Goal: Task Accomplishment & Management: Manage account settings

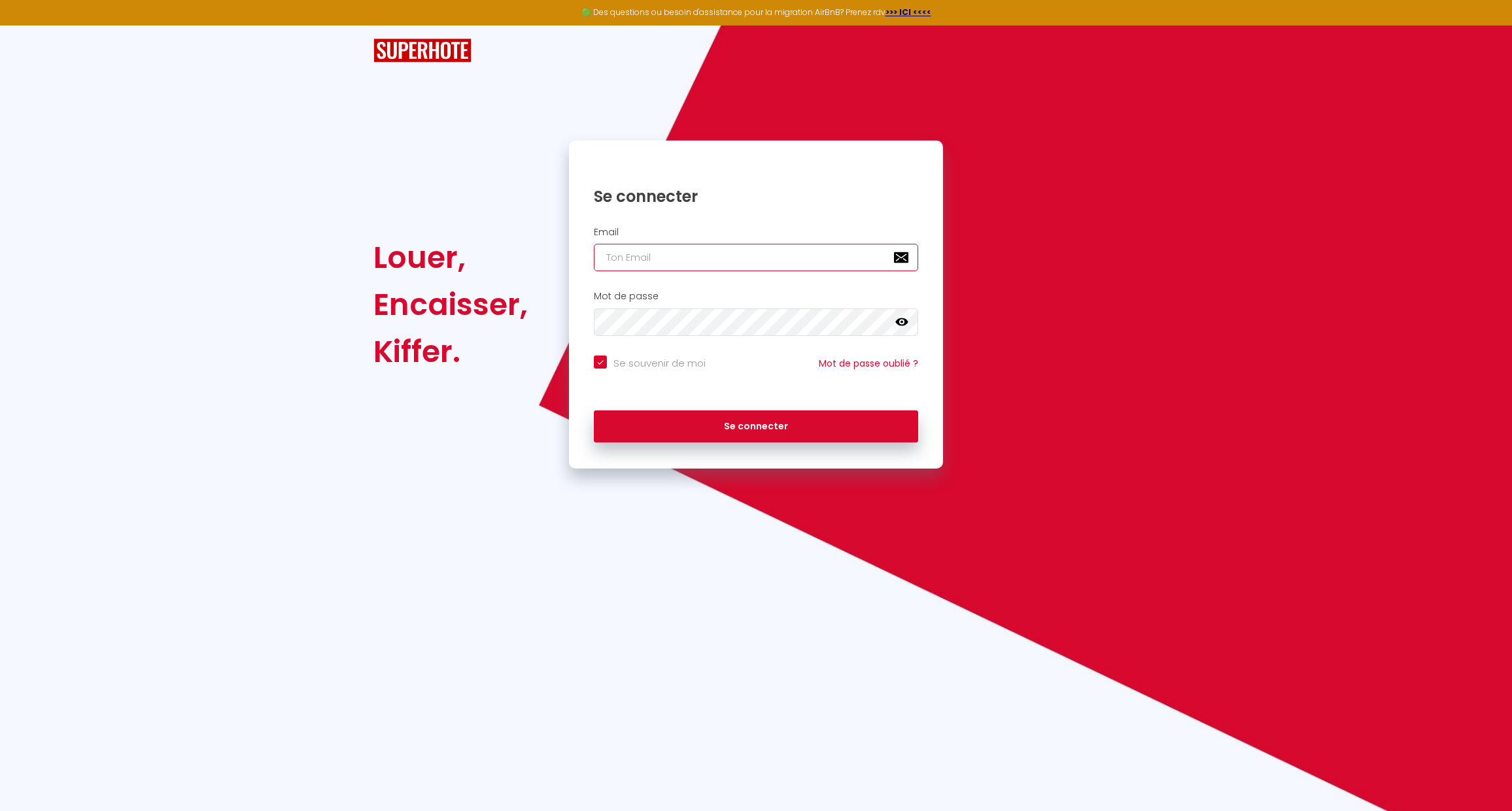
type input "[EMAIL_ADDRESS][DOMAIN_NAME]"
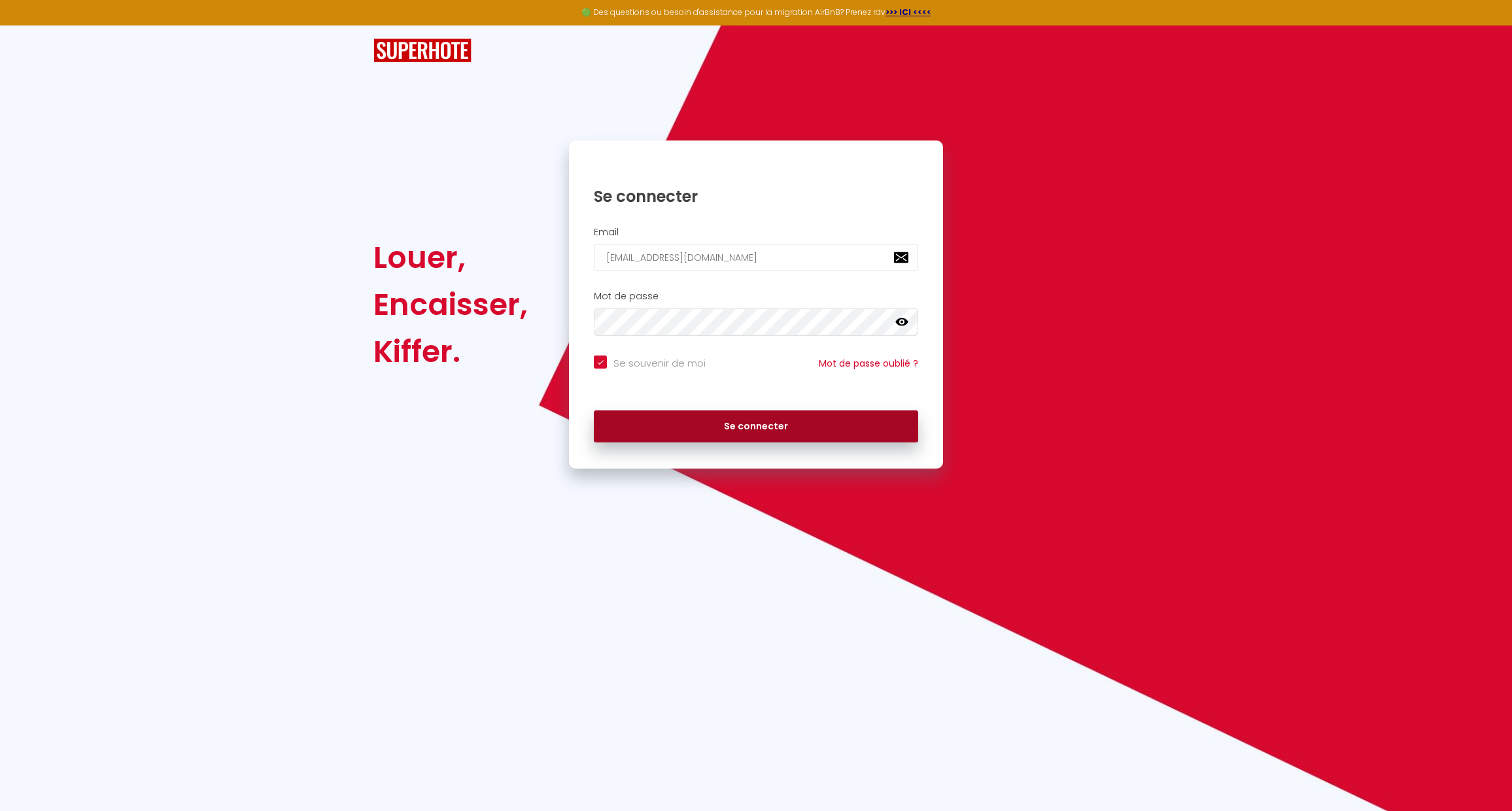
click at [701, 414] on button "Se connecter" at bounding box center [755, 427] width 324 height 33
checkbox input "true"
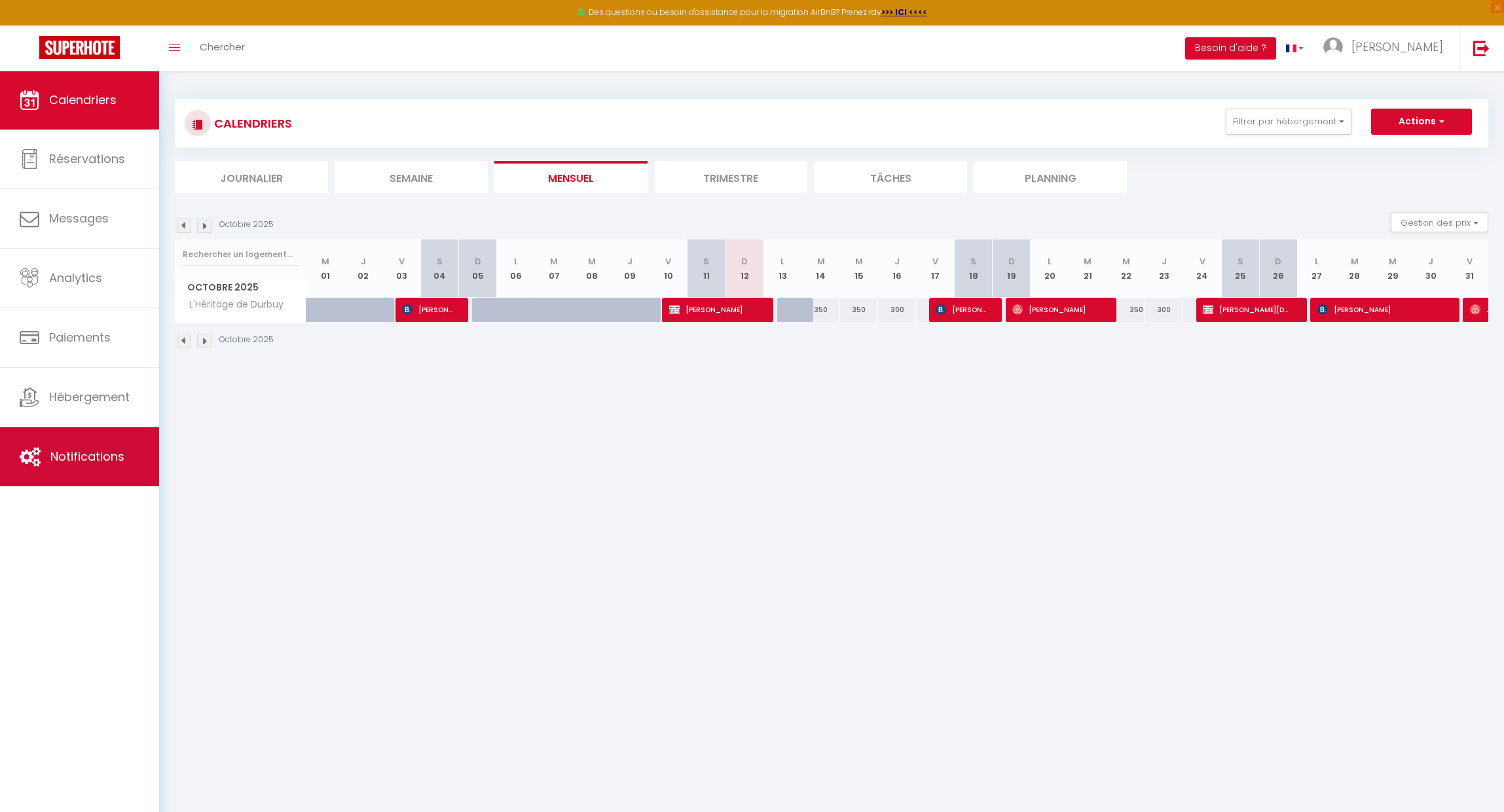
click at [92, 447] on link "Notifications" at bounding box center [79, 457] width 159 height 59
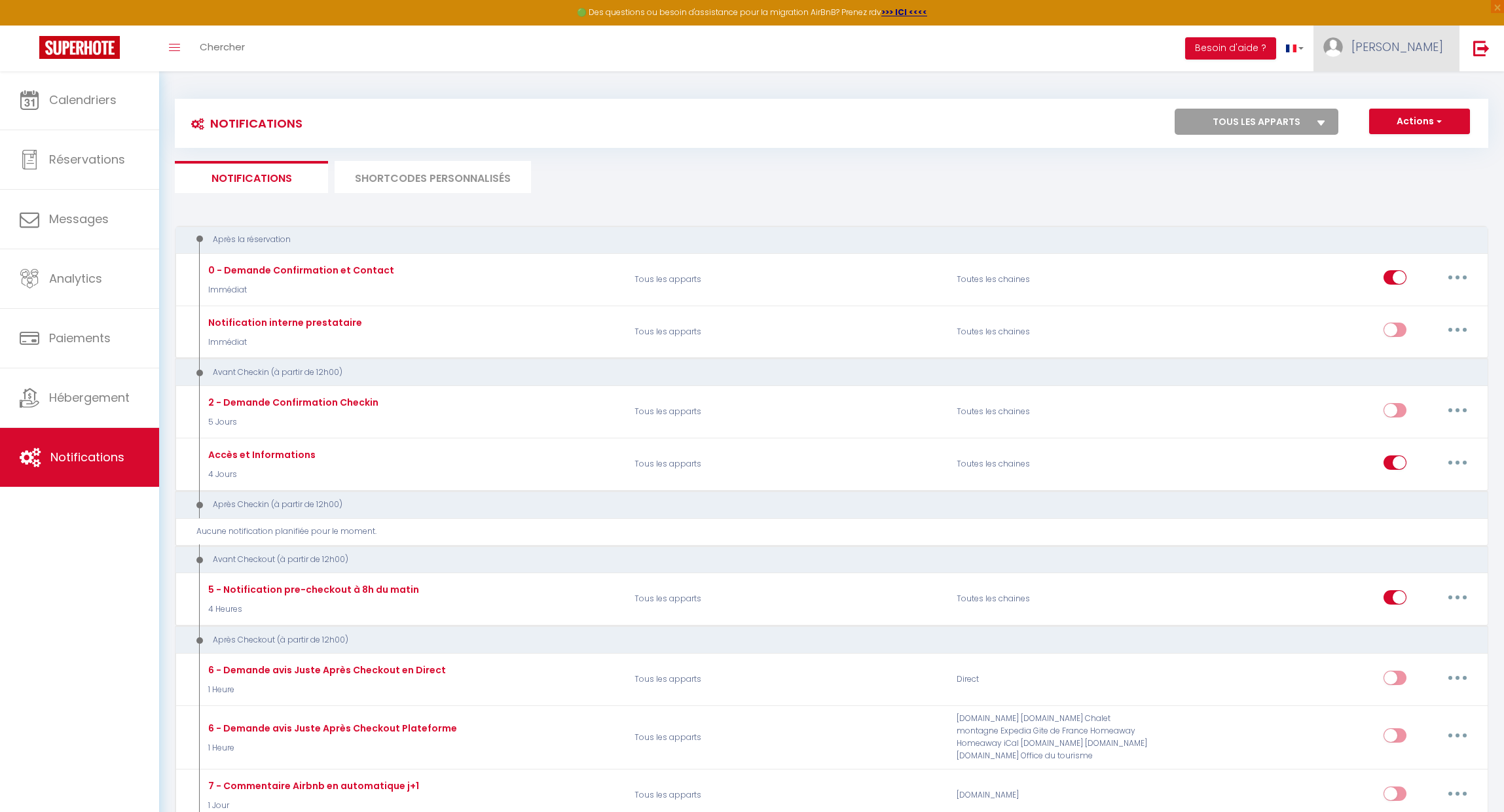
click at [1415, 41] on span "[PERSON_NAME]" at bounding box center [1397, 47] width 92 height 16
click at [1414, 43] on span "[PERSON_NAME]" at bounding box center [1397, 47] width 92 height 16
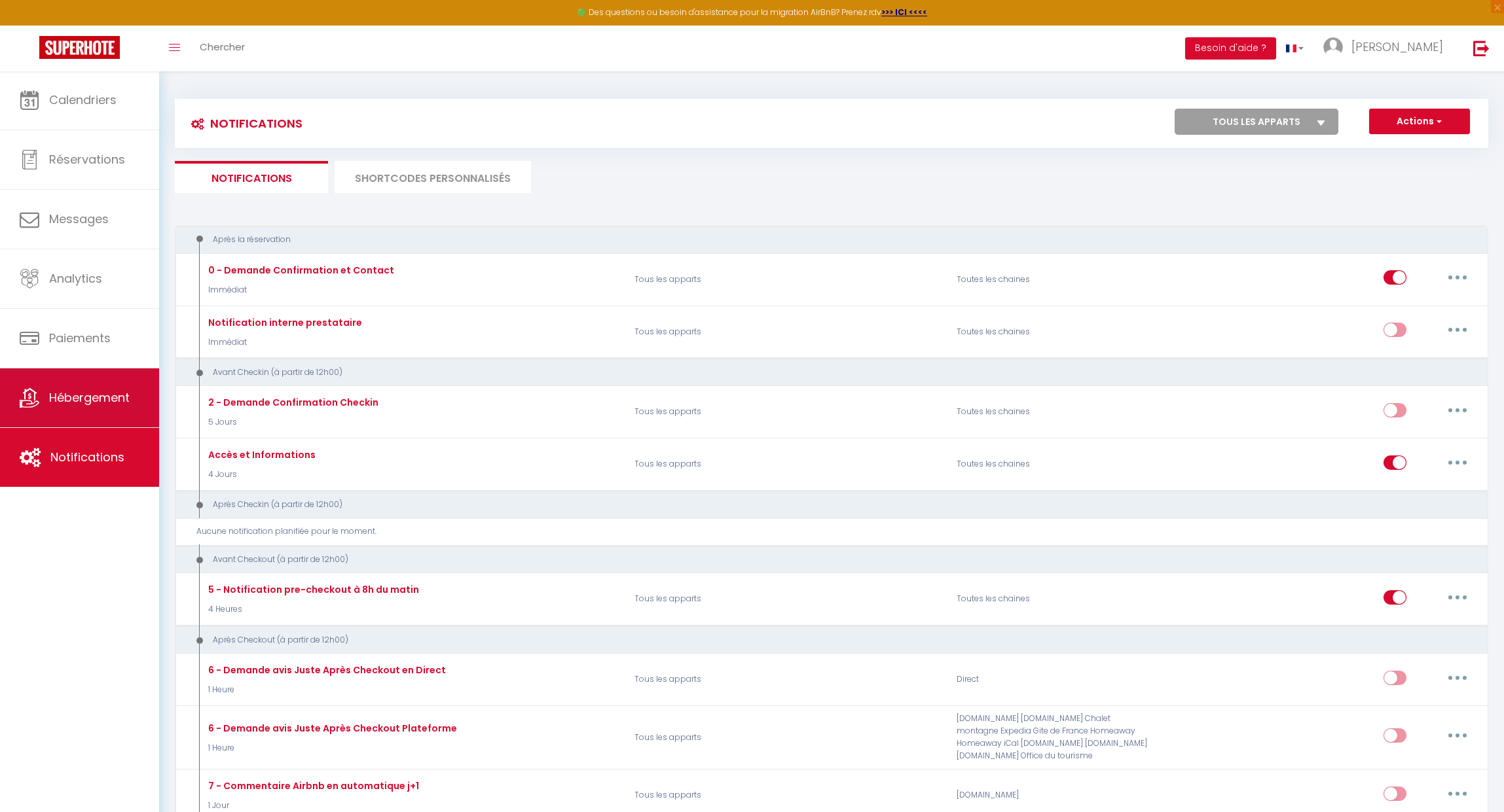
click at [91, 386] on link "Hébergement" at bounding box center [79, 398] width 159 height 59
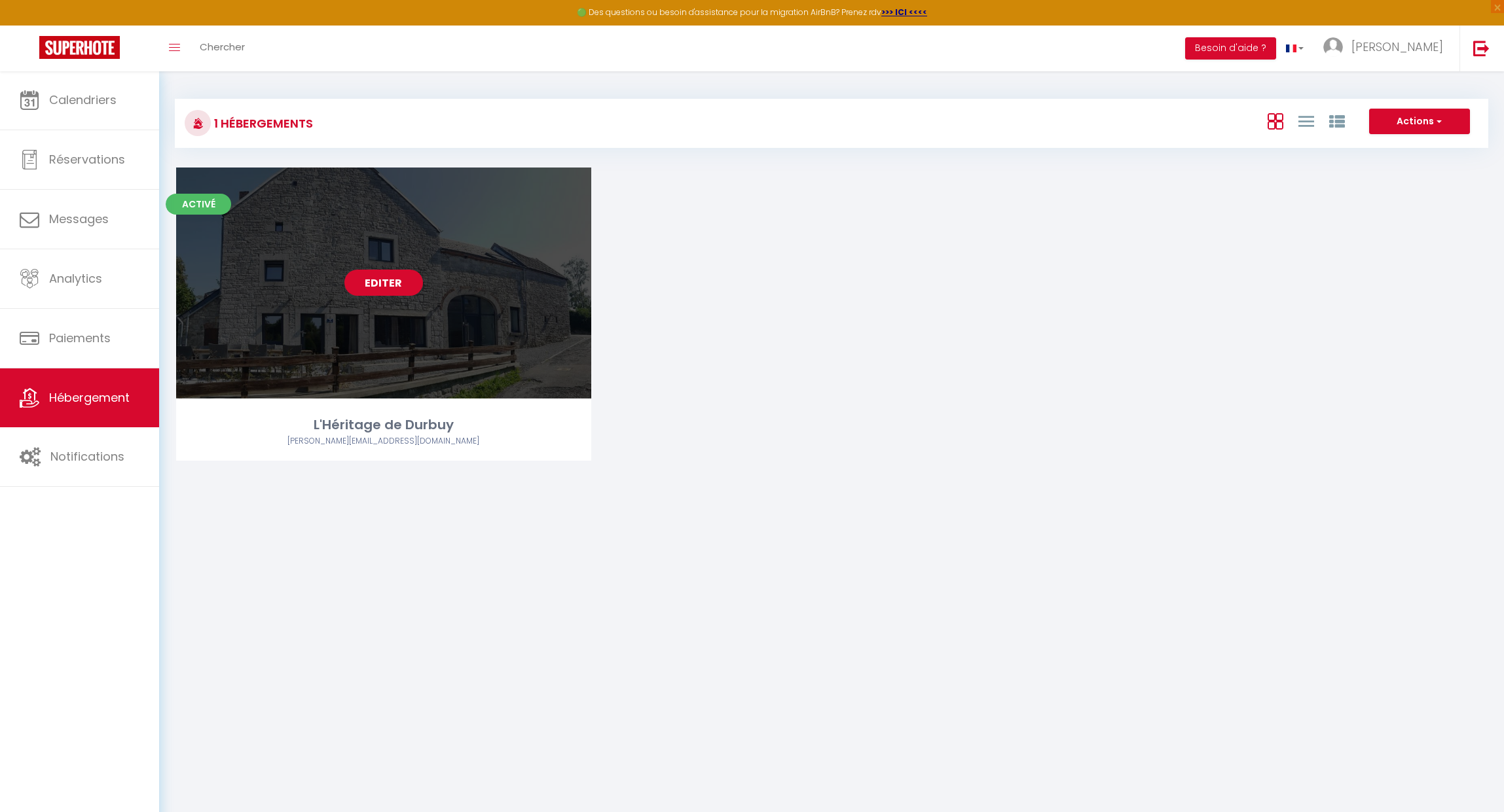
click at [387, 286] on link "Editer" at bounding box center [383, 283] width 79 height 26
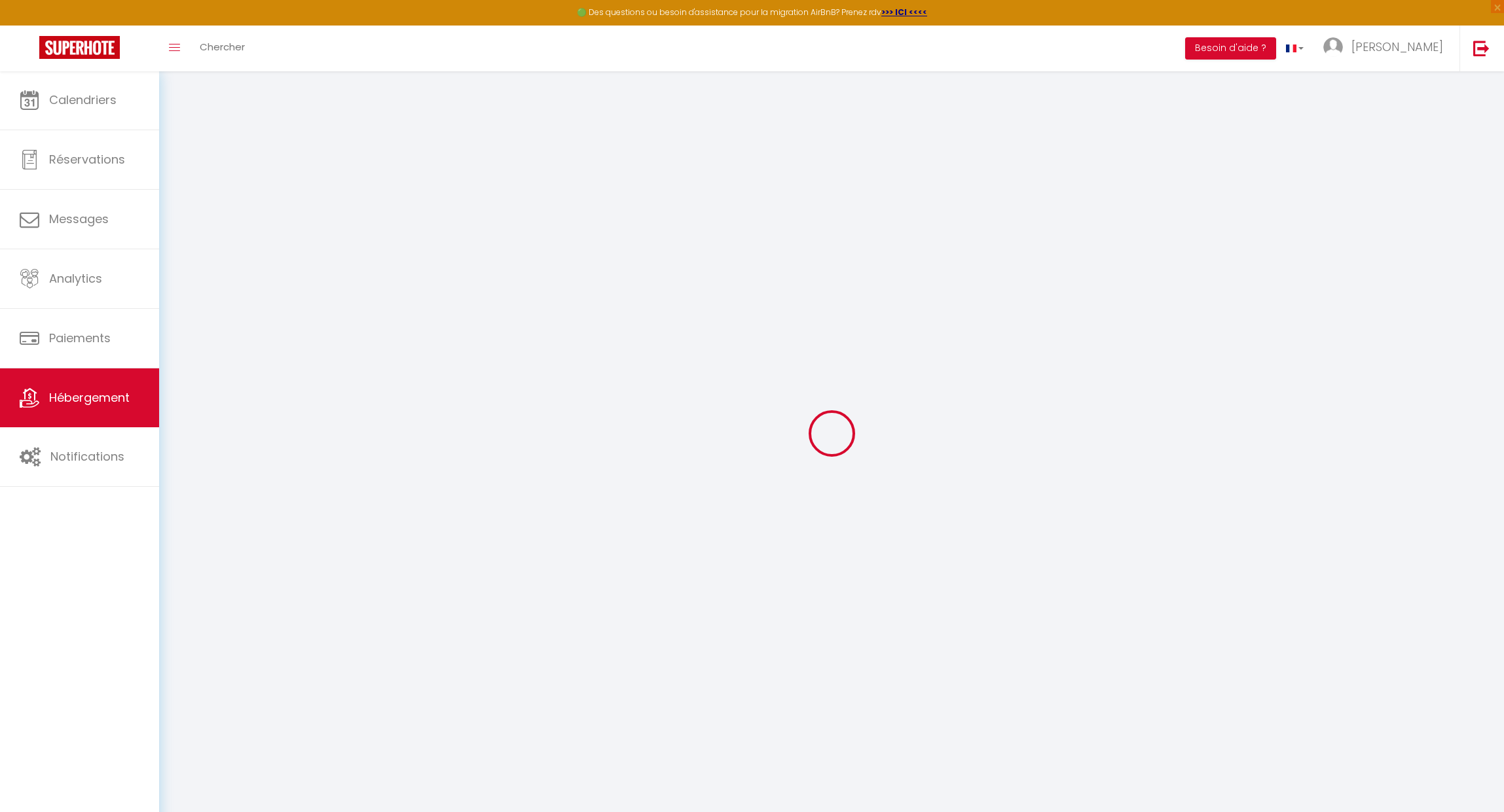
select select
checkbox input "false"
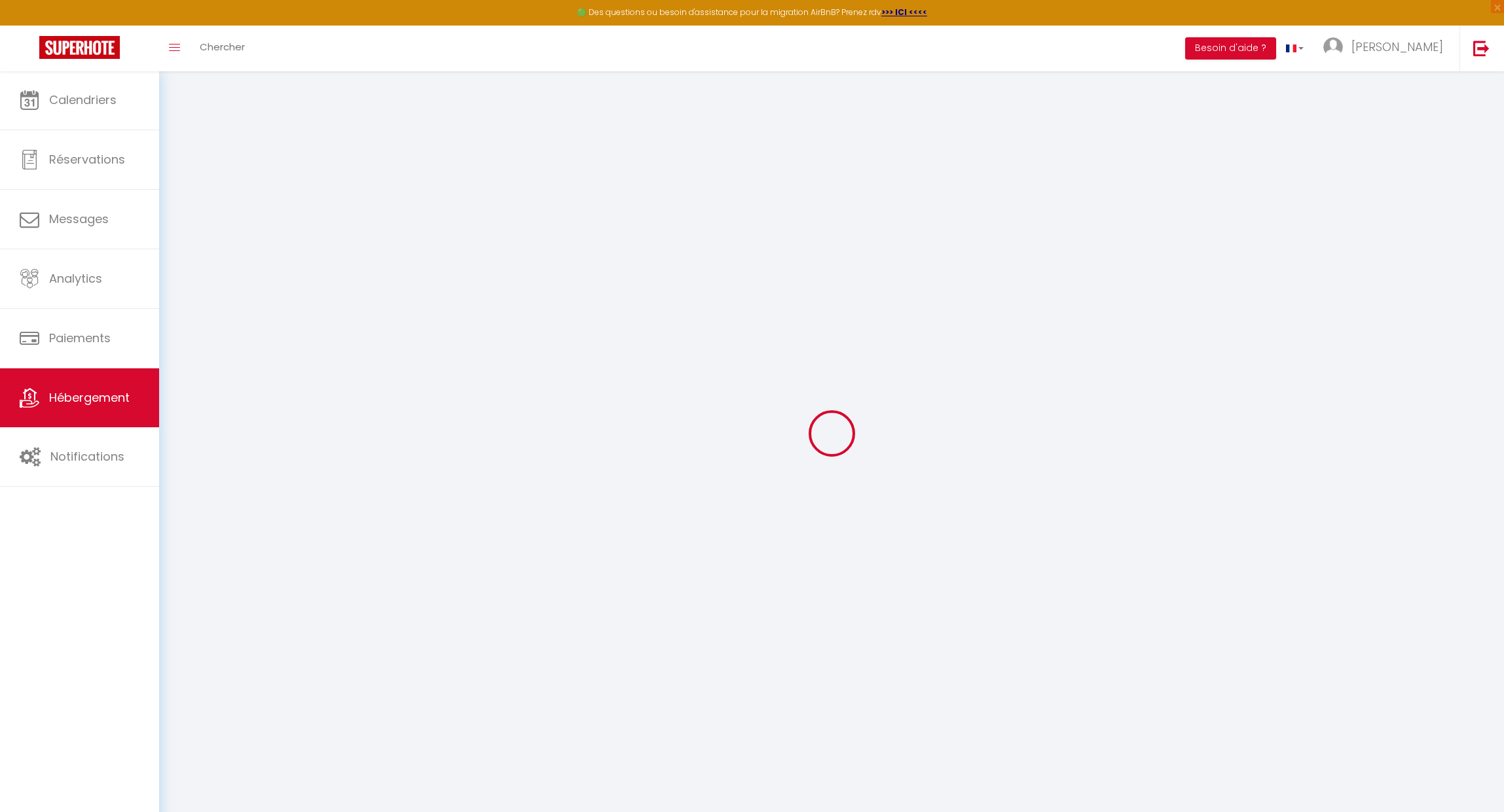
checkbox input "false"
select select
checkbox input "false"
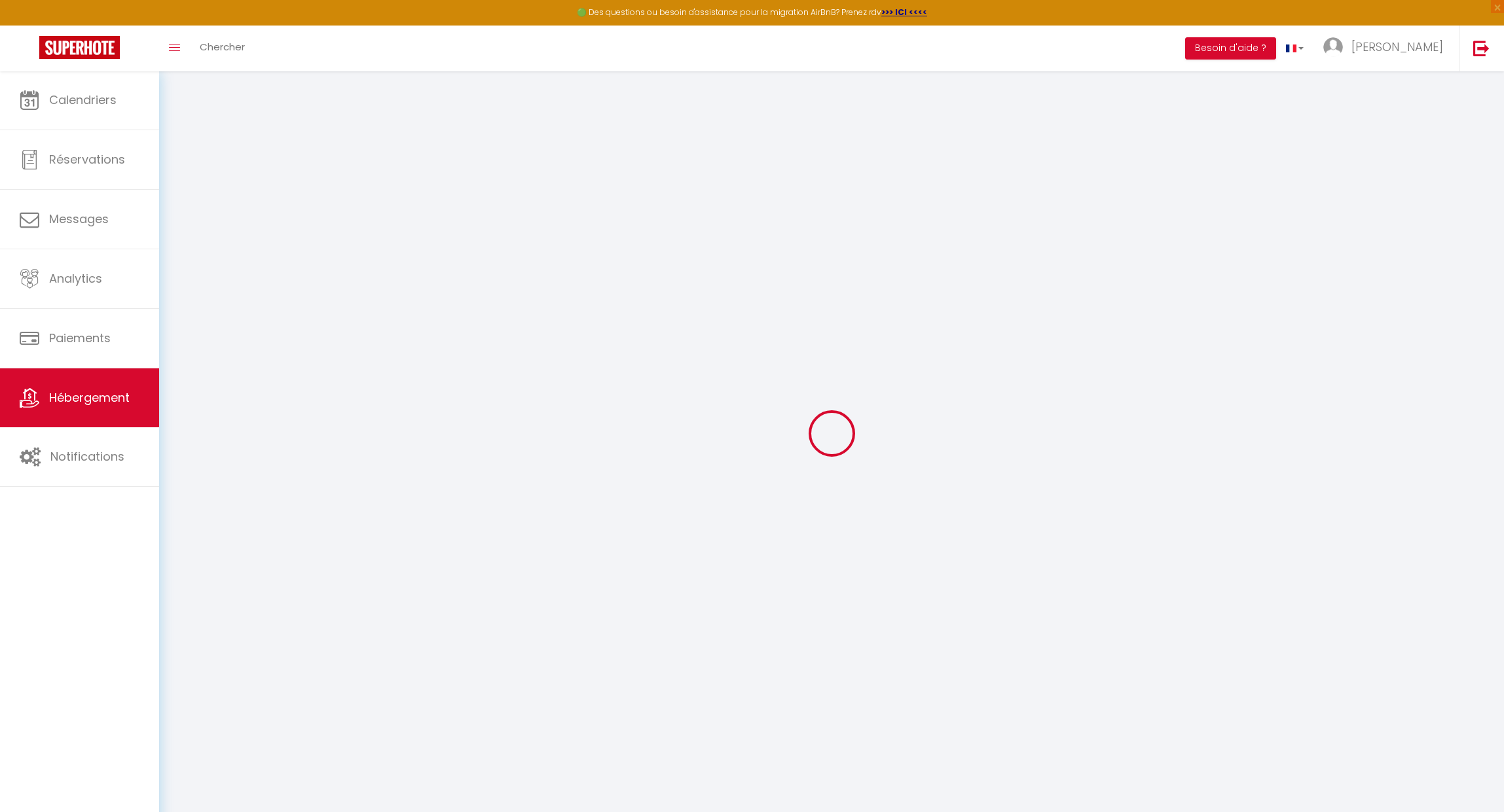
checkbox input "false"
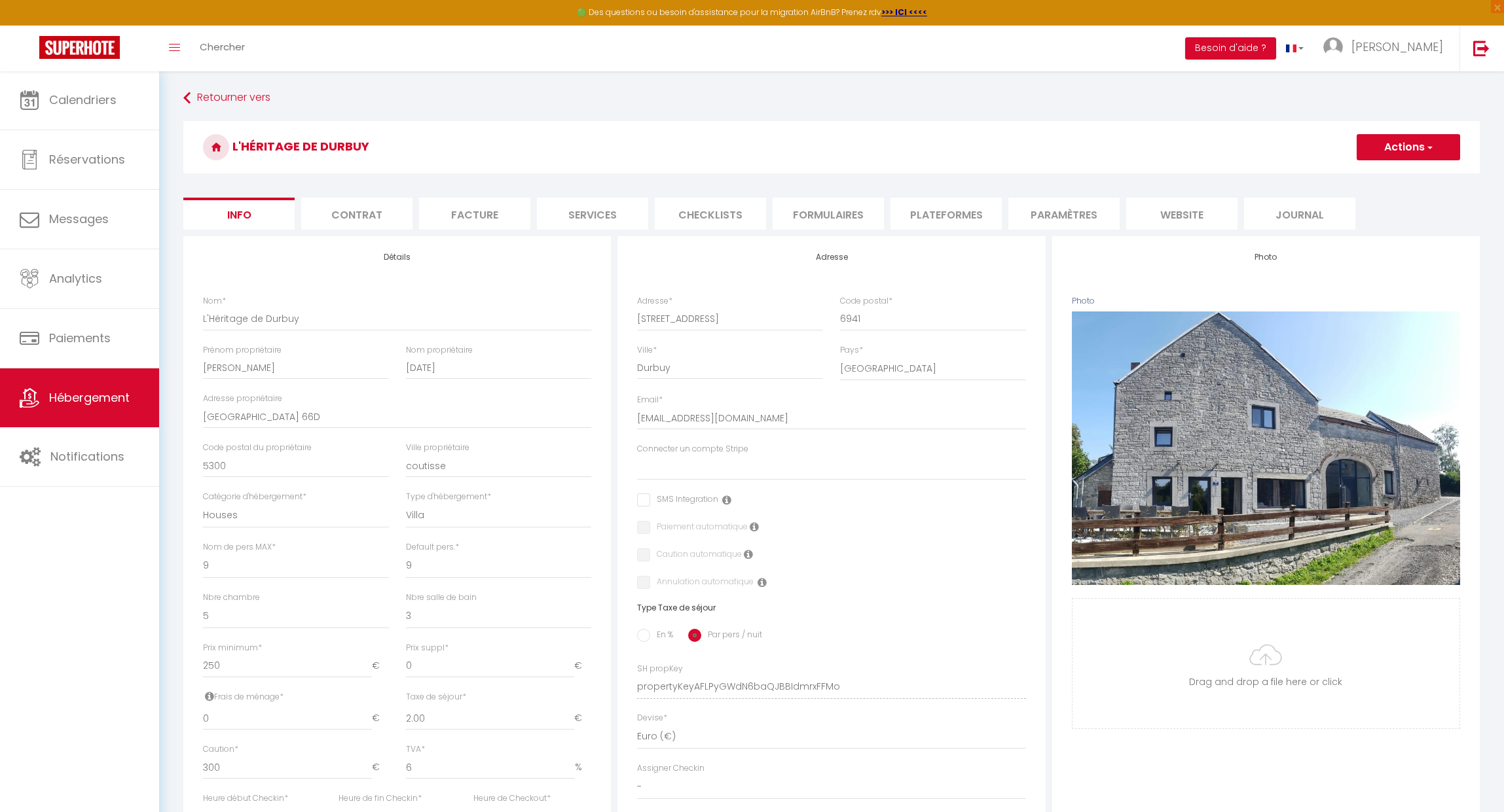
click at [727, 213] on li "Checklists" at bounding box center [710, 213] width 111 height 32
select select
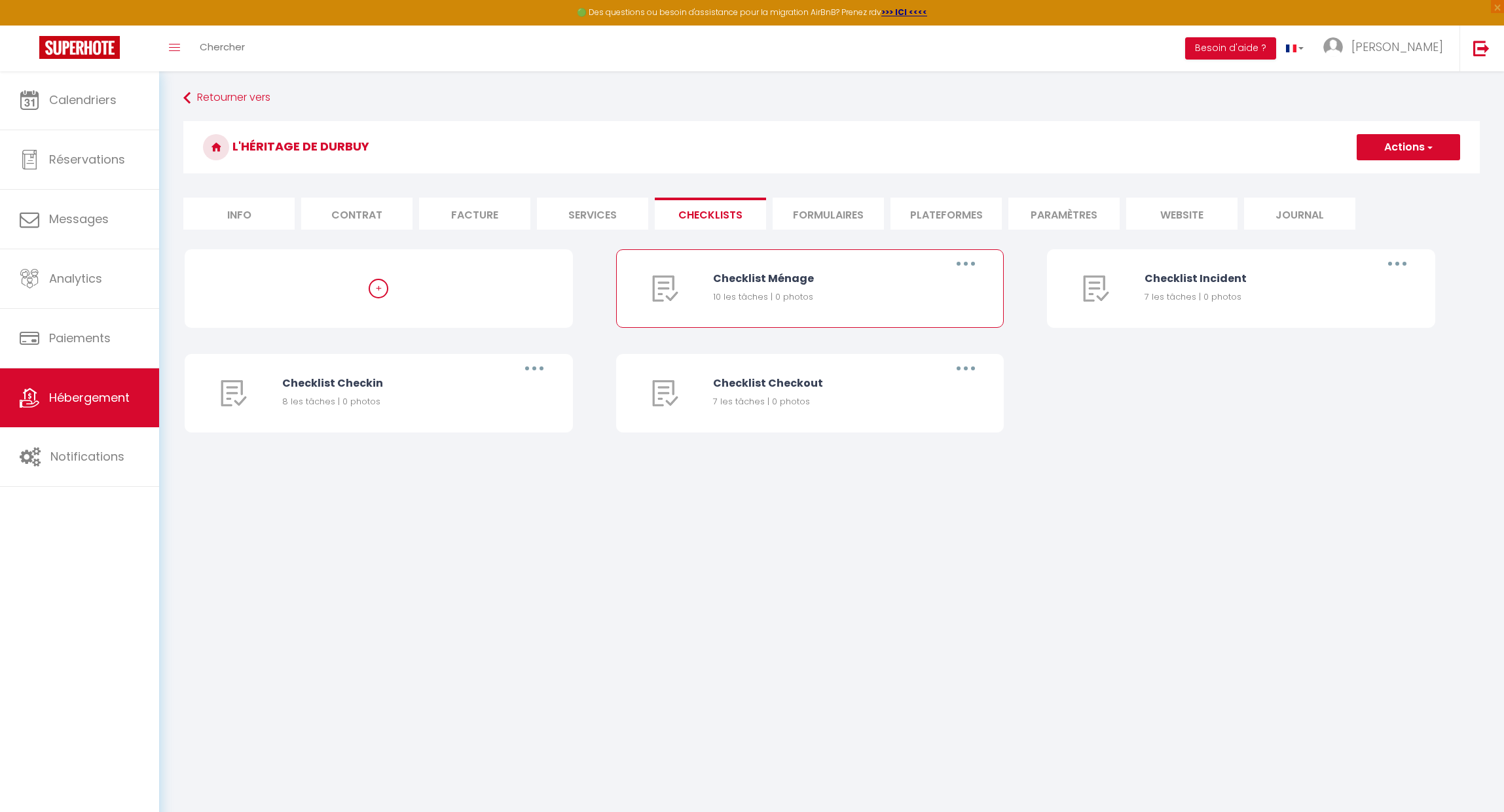
click at [976, 262] on button "button" at bounding box center [966, 264] width 37 height 21
click at [928, 292] on link "Editer" at bounding box center [932, 294] width 97 height 23
type input "Checklist Ménage"
type input "Procédure à suivre à la fin du ménage"
select select
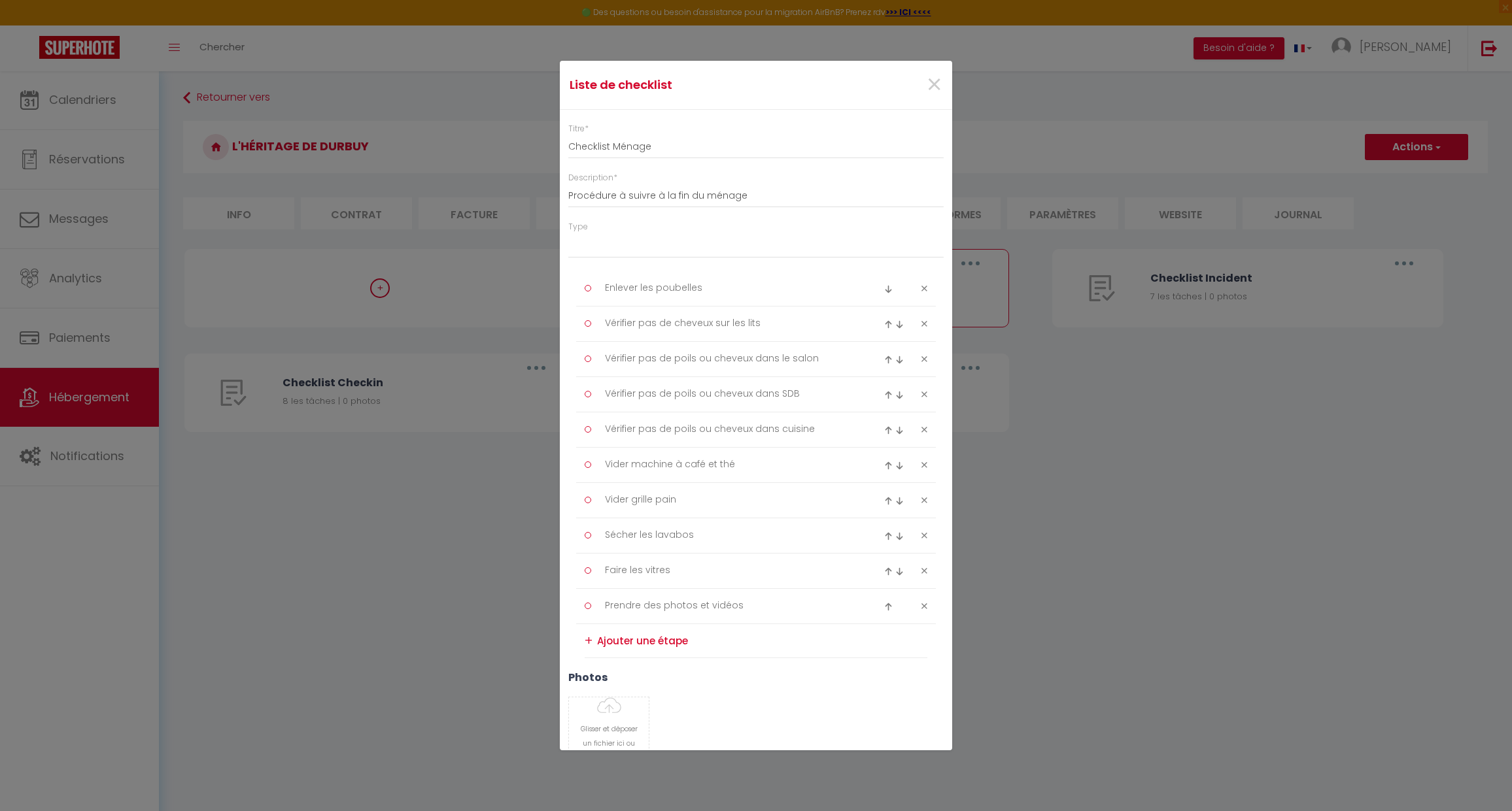
click at [613, 307] on li "Vérifier pas de cheveux sur les lits" at bounding box center [755, 325] width 360 height 35
click at [615, 314] on textarea "Vérifier pas de cheveux sur les lits" at bounding box center [729, 324] width 268 height 22
click at [629, 147] on input "Checklist Ménage" at bounding box center [756, 147] width 375 height 24
click at [670, 145] on input "Checklist Ménage" at bounding box center [756, 147] width 375 height 24
type input "Checklist Ménage Durbuy"
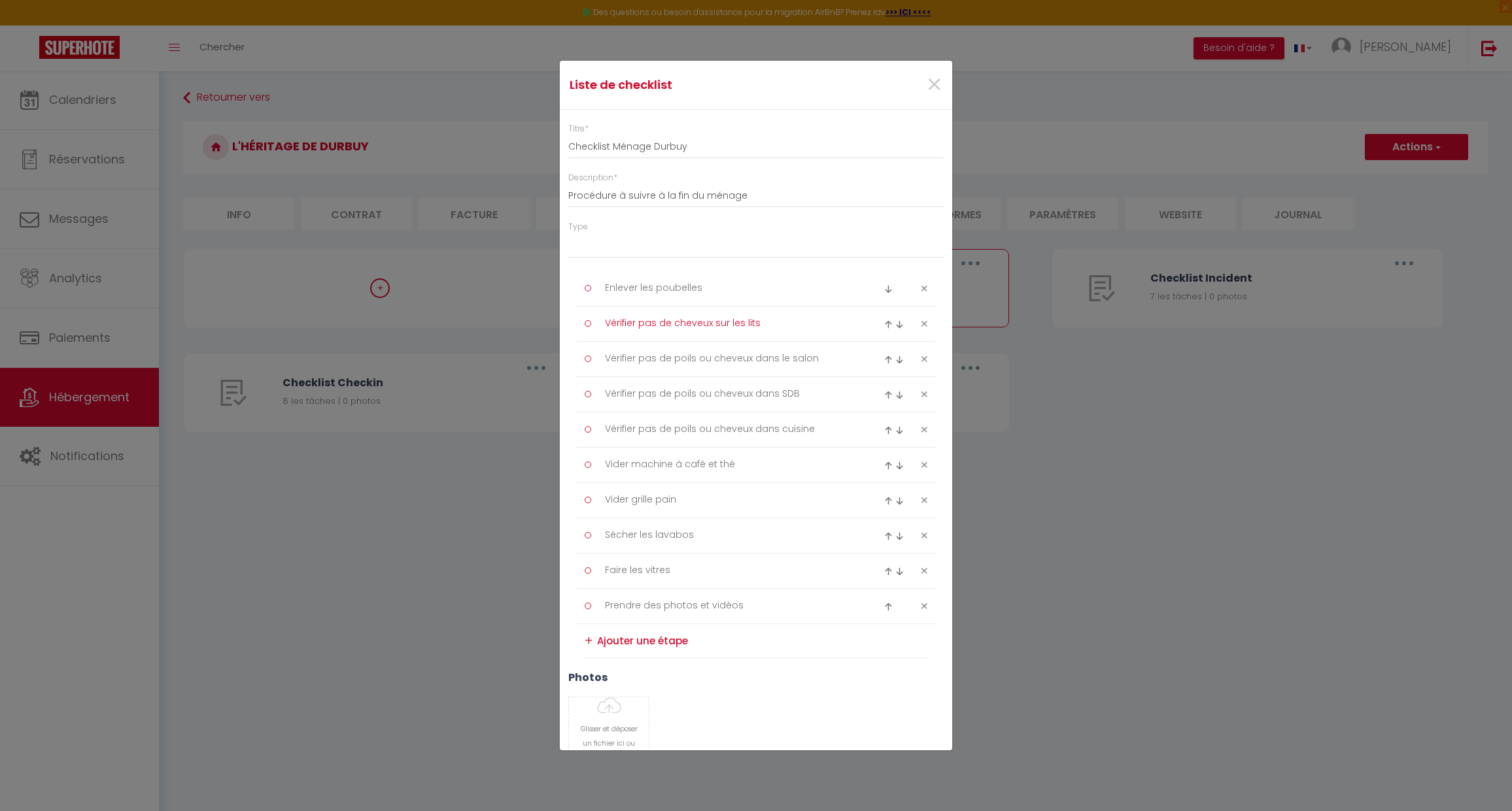
click at [684, 321] on textarea "Vérifier pas de cheveux sur les lits" at bounding box center [729, 324] width 268 height 22
drag, startPoint x: 755, startPoint y: 319, endPoint x: 596, endPoint y: 318, distance: 159.0
click at [596, 318] on textarea "Vérifier pas de cheveux sur les lits" at bounding box center [729, 324] width 268 height 22
type textarea "Faire les lits"
drag, startPoint x: 823, startPoint y: 356, endPoint x: 514, endPoint y: 355, distance: 309.0
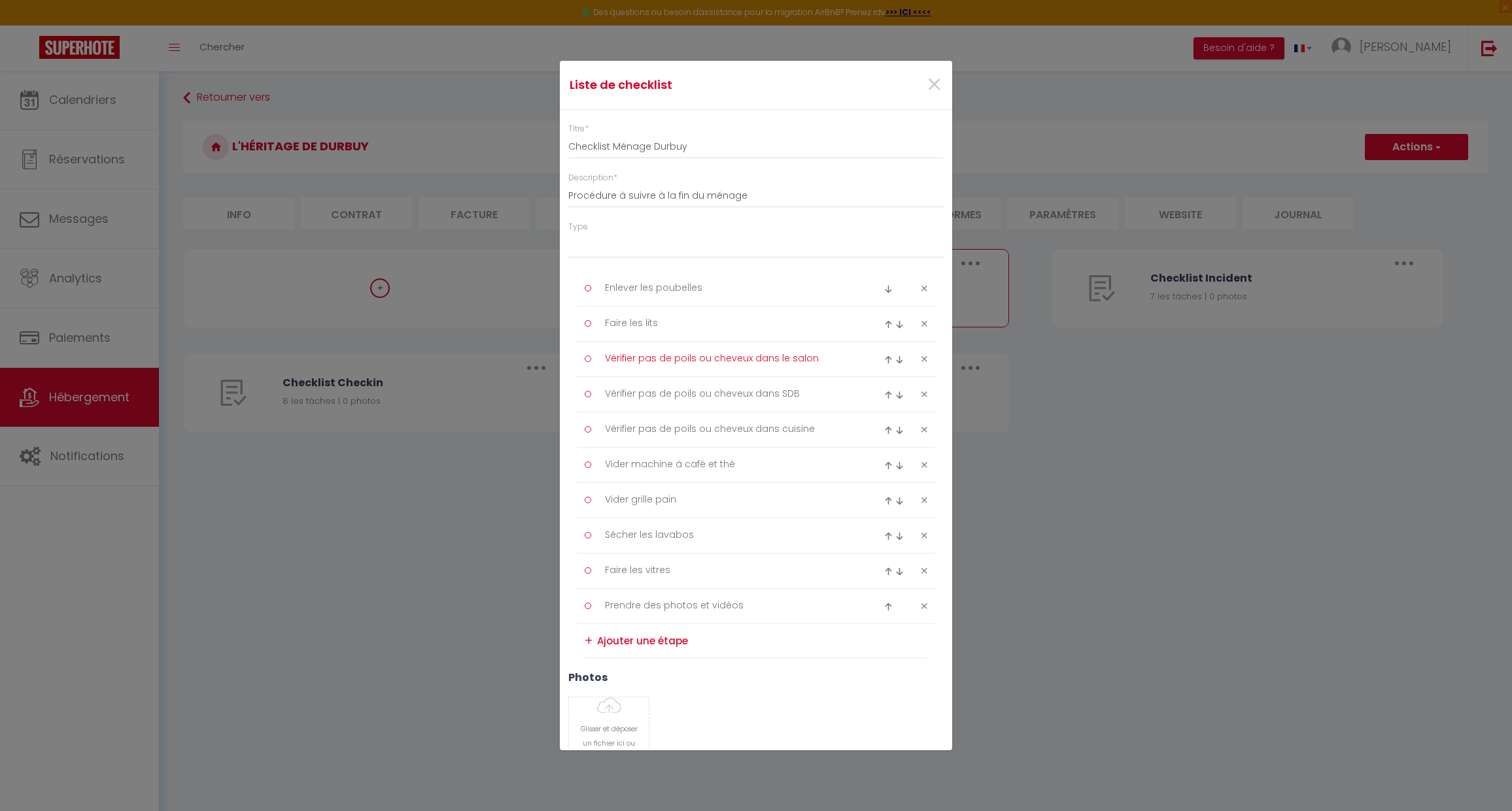
click at [514, 355] on div "Liste de checklist × Titre * Checklist Ménage Durbuy Description * Procédure à …" at bounding box center [756, 405] width 1512 height 811
type textarea "Vider le lave vaisselle"
drag, startPoint x: 811, startPoint y: 387, endPoint x: 575, endPoint y: 385, distance: 236.0
click at [575, 385] on div "Titre * Checklist Ménage Durbuy Description * Procédure à suivre à la fin du mé…" at bounding box center [755, 443] width 392 height 666
type textarea "F"
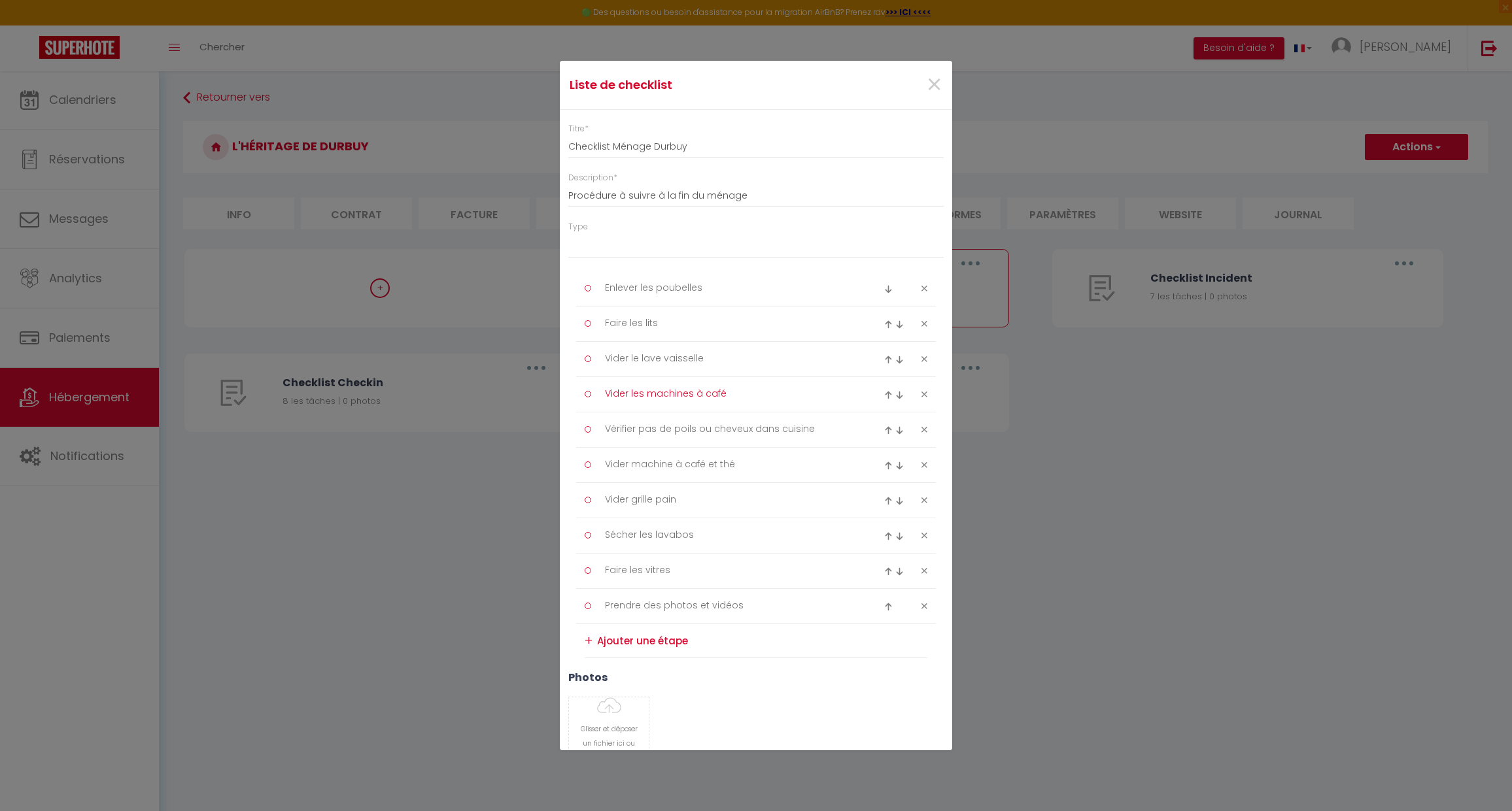
type textarea "Vider les machines à café"
drag, startPoint x: 833, startPoint y: 431, endPoint x: 547, endPoint y: 421, distance: 286.2
click at [547, 421] on div "Liste de checklist × Titre * Checklist Ménage Durbuy Description * Procédure à …" at bounding box center [756, 405] width 1512 height 811
type textarea "Nettoyer partout"
drag, startPoint x: 750, startPoint y: 468, endPoint x: 592, endPoint y: 458, distance: 158.3
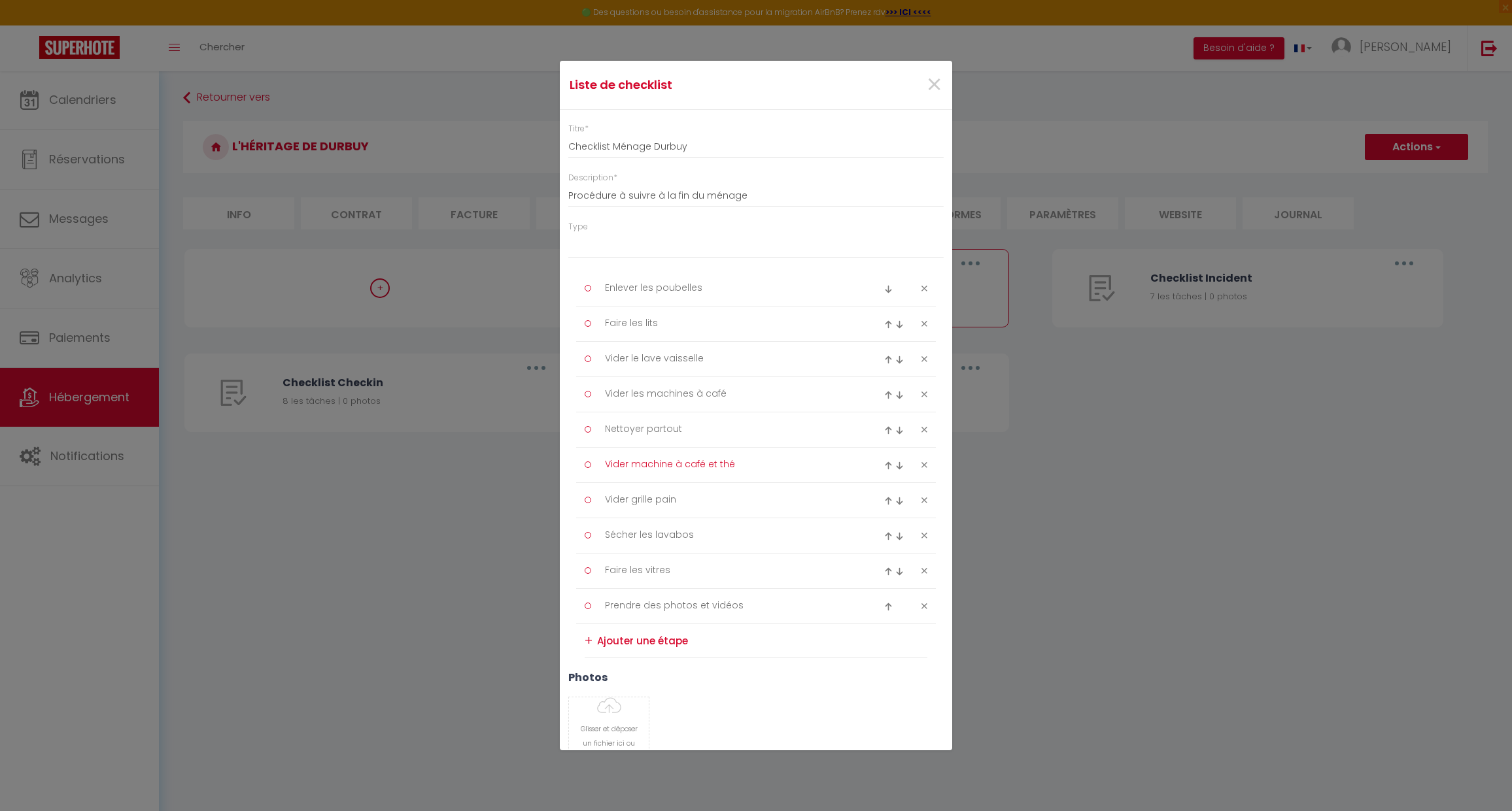
click at [583, 461] on div "Vider machine à café et thé" at bounding box center [725, 465] width 300 height 22
type textarea "Faire les douches"
click at [710, 529] on textarea "Sécher les lavabos" at bounding box center [729, 536] width 268 height 22
drag, startPoint x: 718, startPoint y: 534, endPoint x: 570, endPoint y: 525, distance: 148.3
click at [570, 527] on div "Titre * Checklist Ménage Durbuy Description * Procédure à suivre à la fin du mé…" at bounding box center [755, 443] width 392 height 666
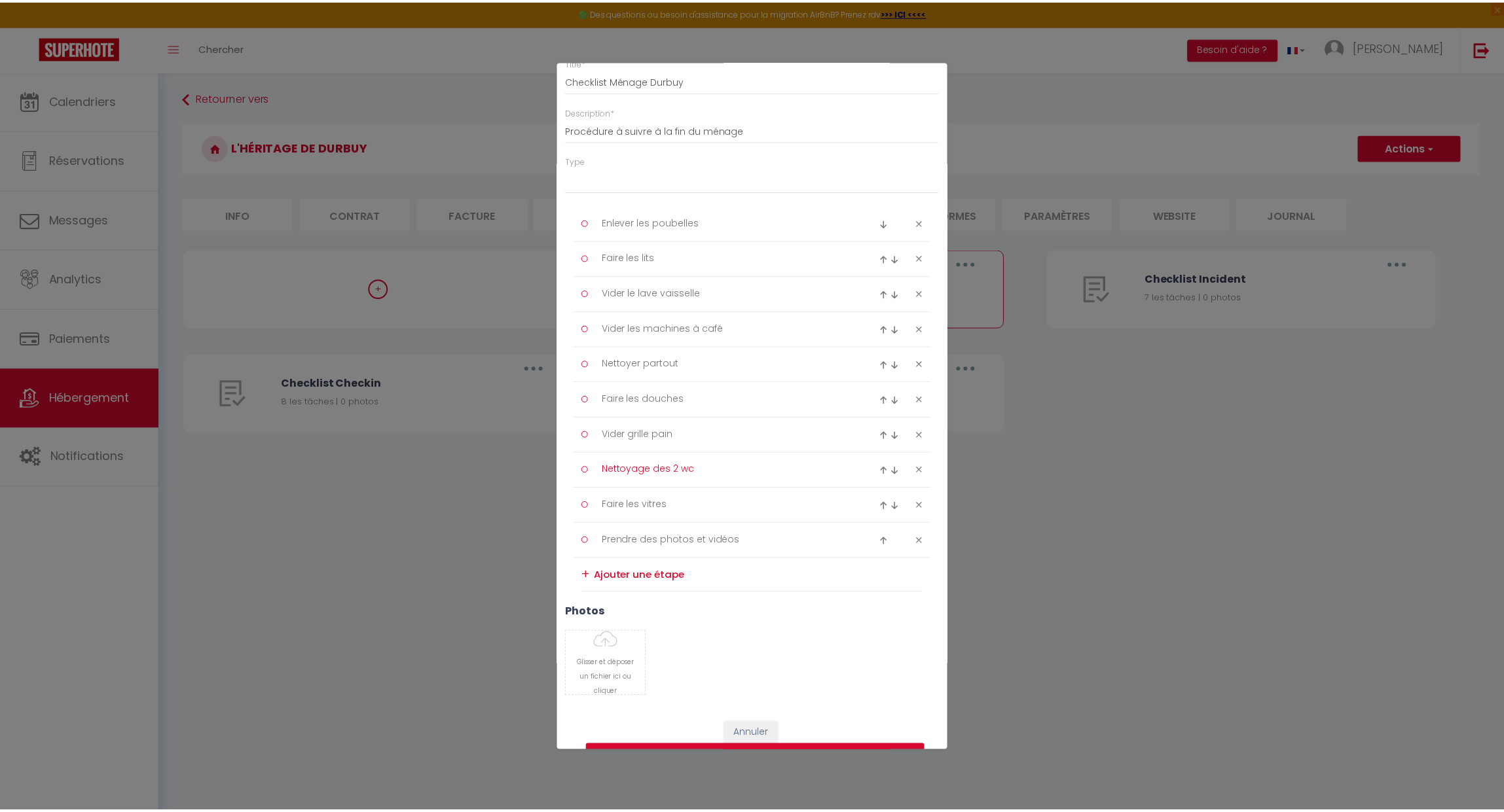
scroll to position [95, 0]
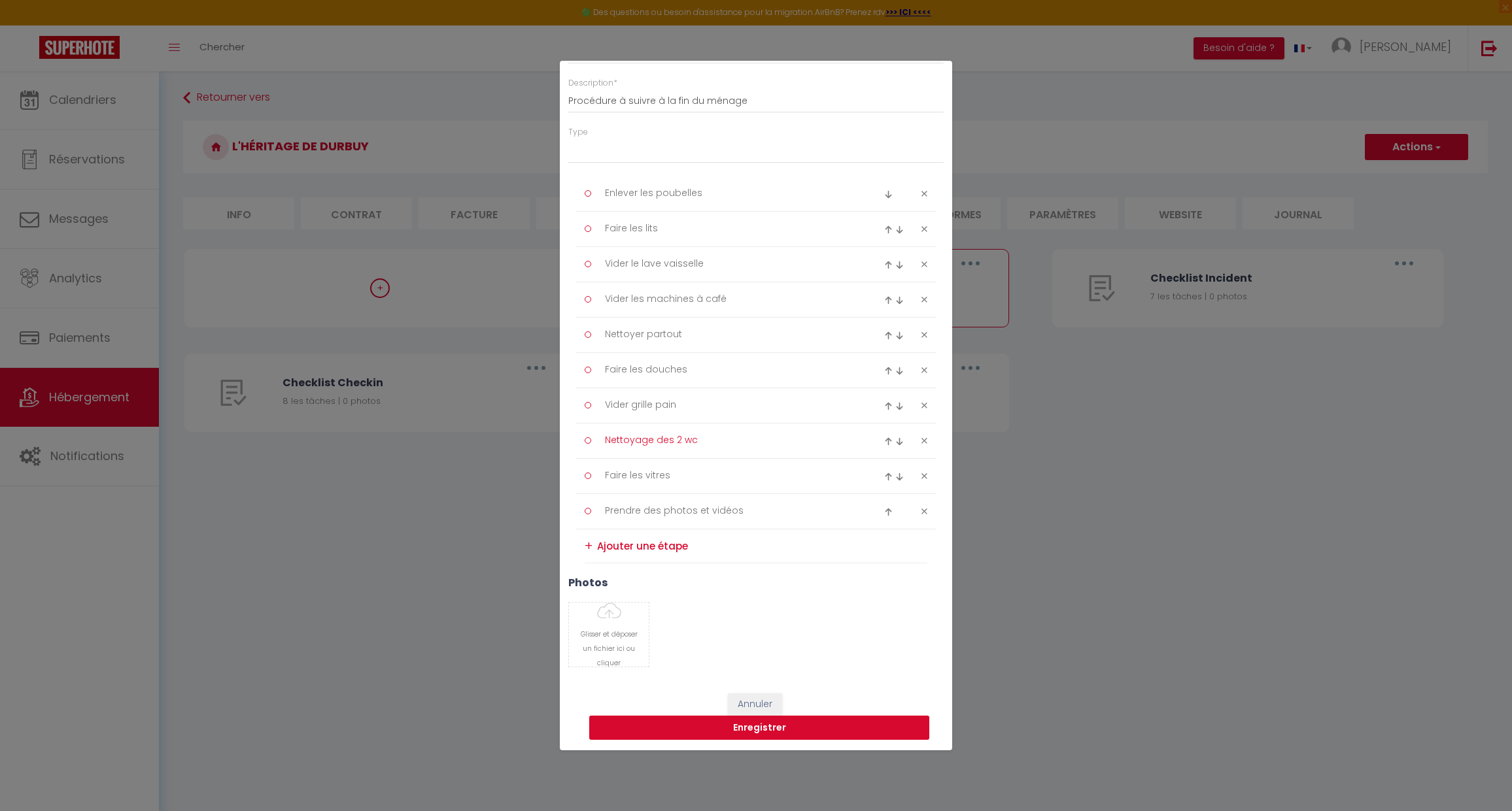
type textarea "Nettoyage des 2 wc"
click at [707, 724] on button "Enregistrer" at bounding box center [759, 728] width 340 height 25
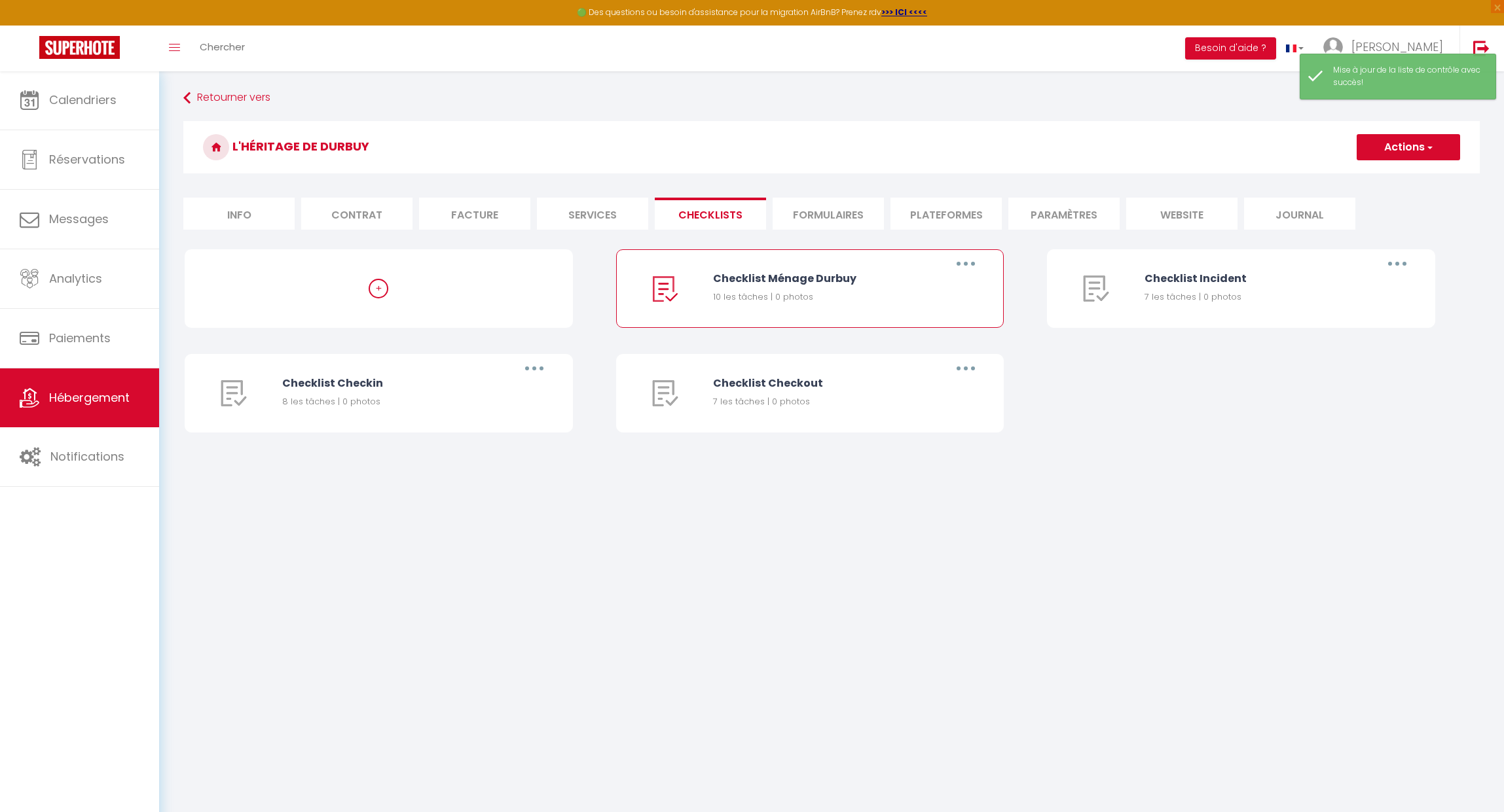
click at [969, 264] on button "button" at bounding box center [966, 264] width 37 height 21
click at [969, 260] on button "button" at bounding box center [966, 264] width 37 height 21
click at [1410, 150] on button "Actions" at bounding box center [1408, 147] width 103 height 26
click at [1415, 144] on button "Actions" at bounding box center [1408, 147] width 103 height 26
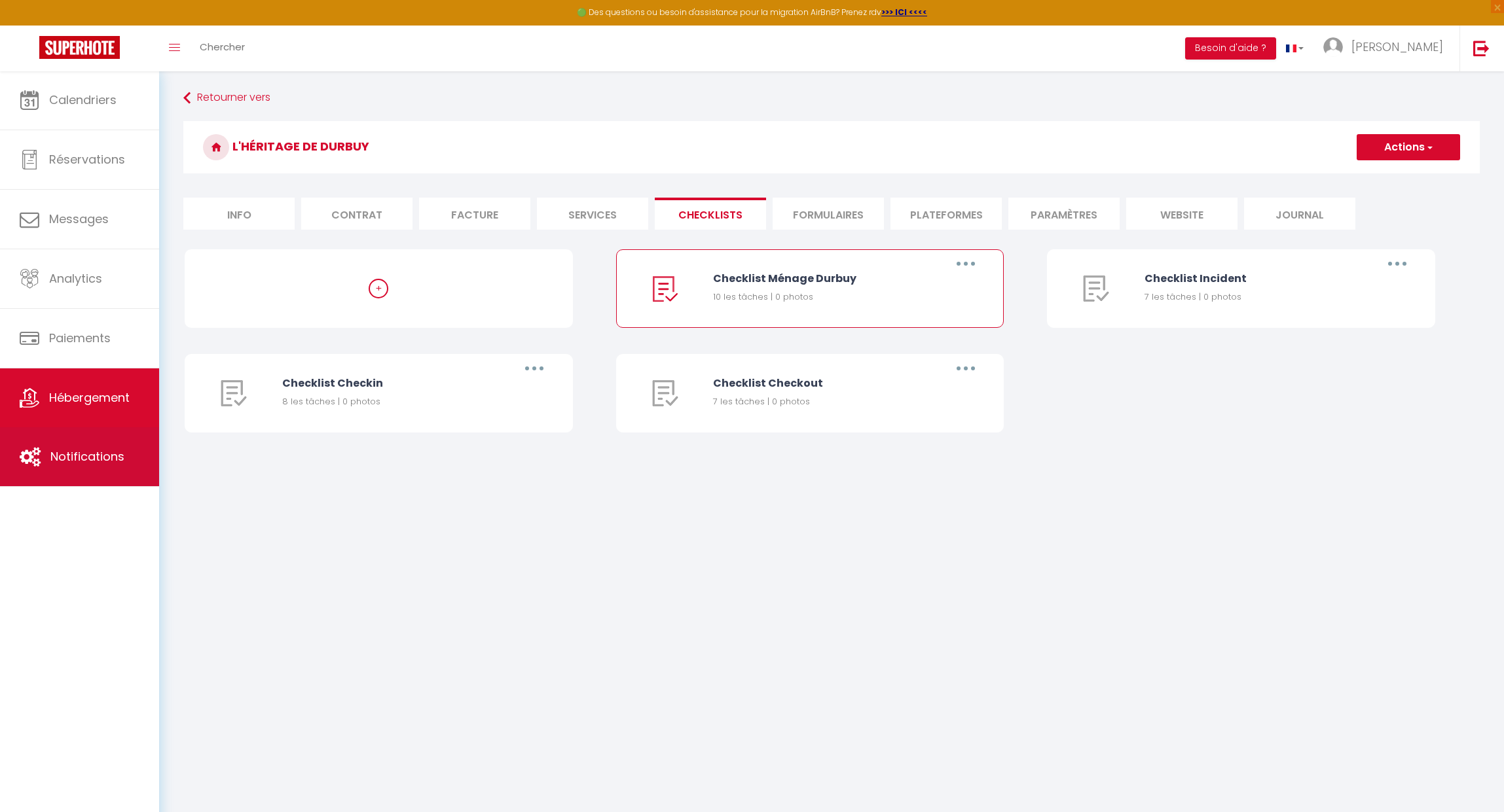
click at [27, 463] on icon at bounding box center [30, 457] width 21 height 20
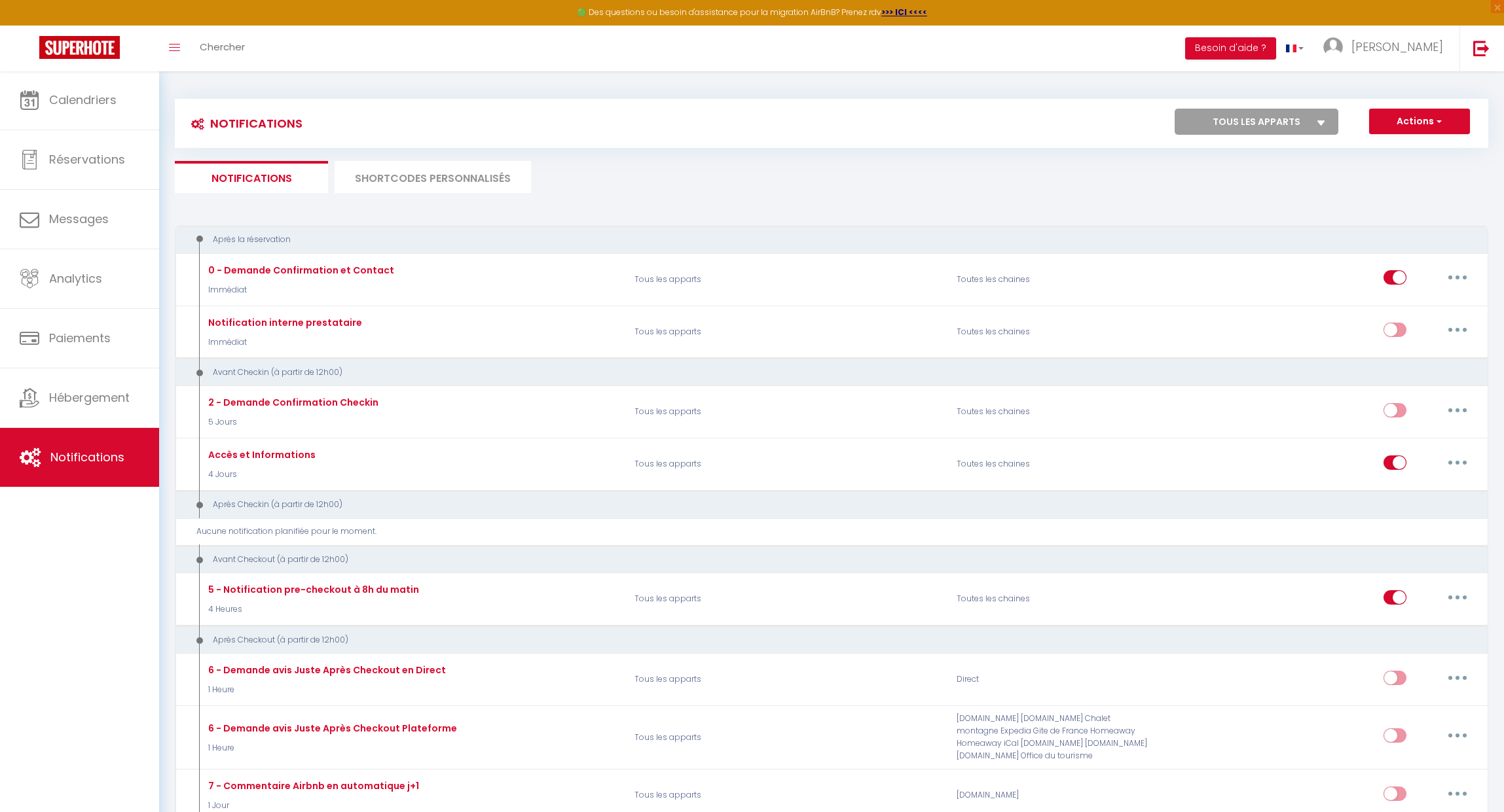
click at [1443, 118] on button "Actions" at bounding box center [1419, 122] width 101 height 26
click at [1432, 40] on span "[PERSON_NAME]" at bounding box center [1397, 47] width 92 height 16
click at [1410, 117] on link "Équipe" at bounding box center [1407, 114] width 97 height 23
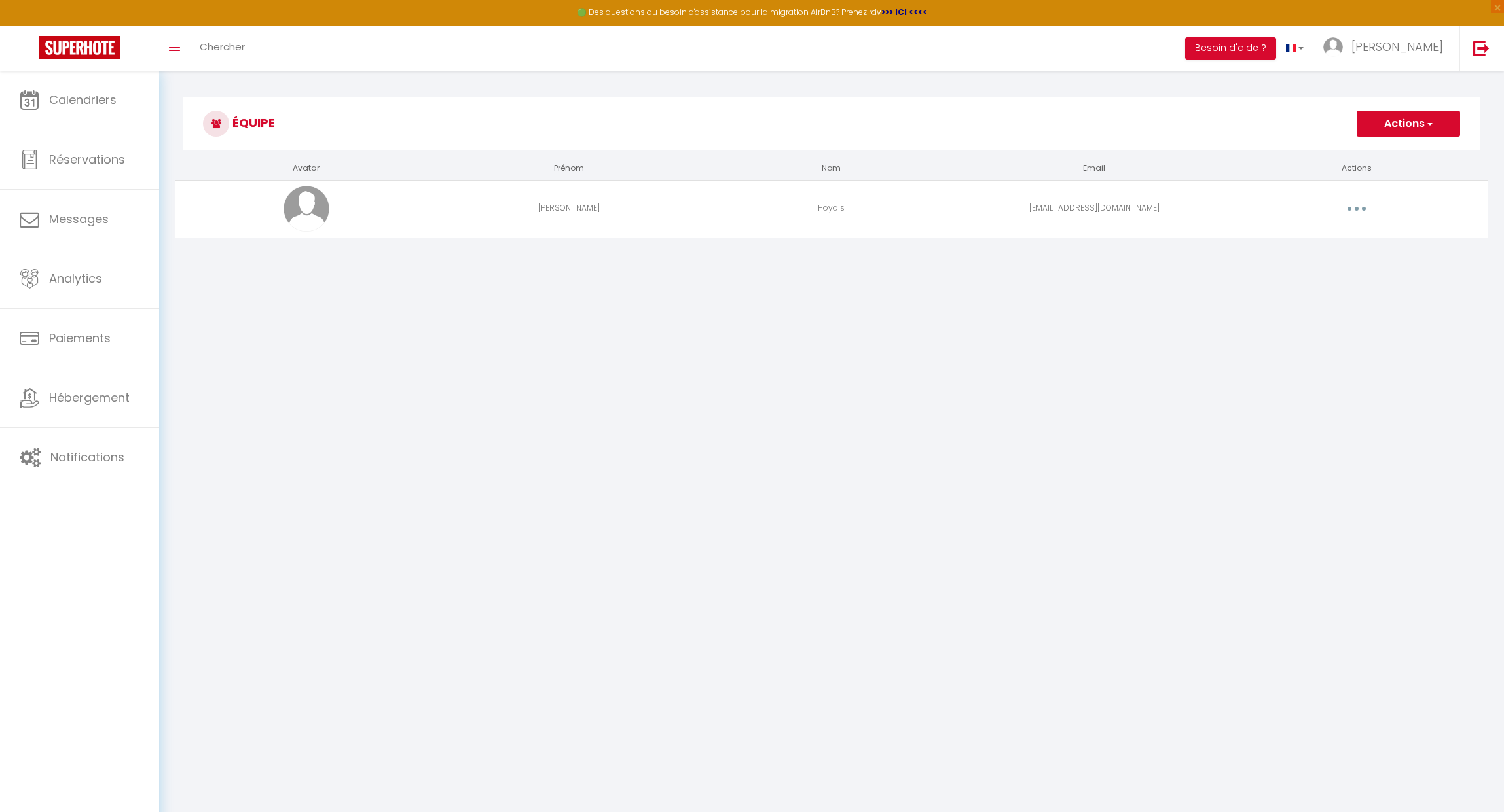
click at [1360, 206] on button "button" at bounding box center [1356, 208] width 37 height 21
click at [1315, 243] on link "Editer" at bounding box center [1322, 239] width 97 height 23
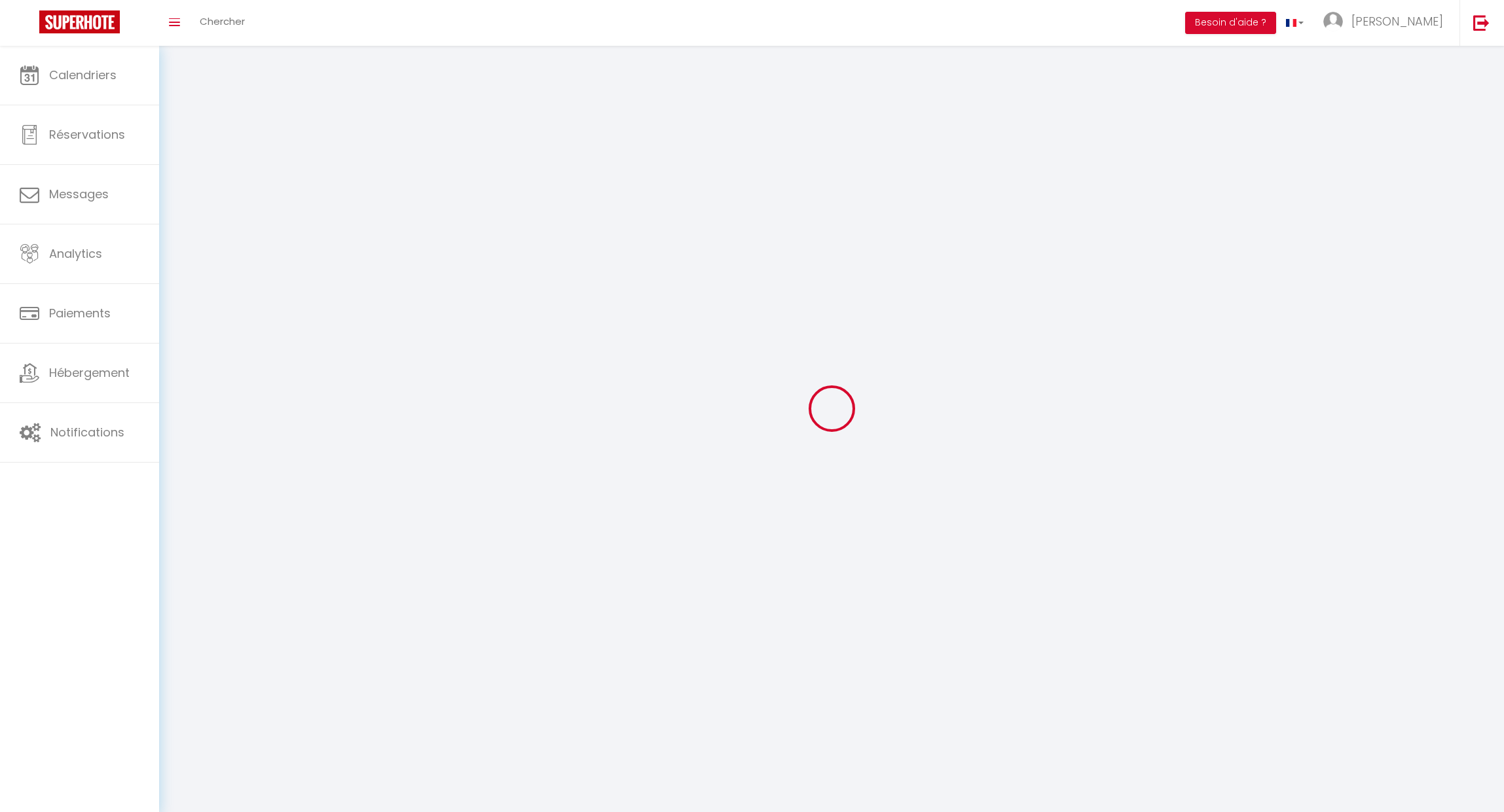
type input "[PERSON_NAME]"
type input "Hoyois"
type input "[EMAIL_ADDRESS][DOMAIN_NAME]"
type textarea "[URL][DOMAIN_NAME]"
checkbox input "false"
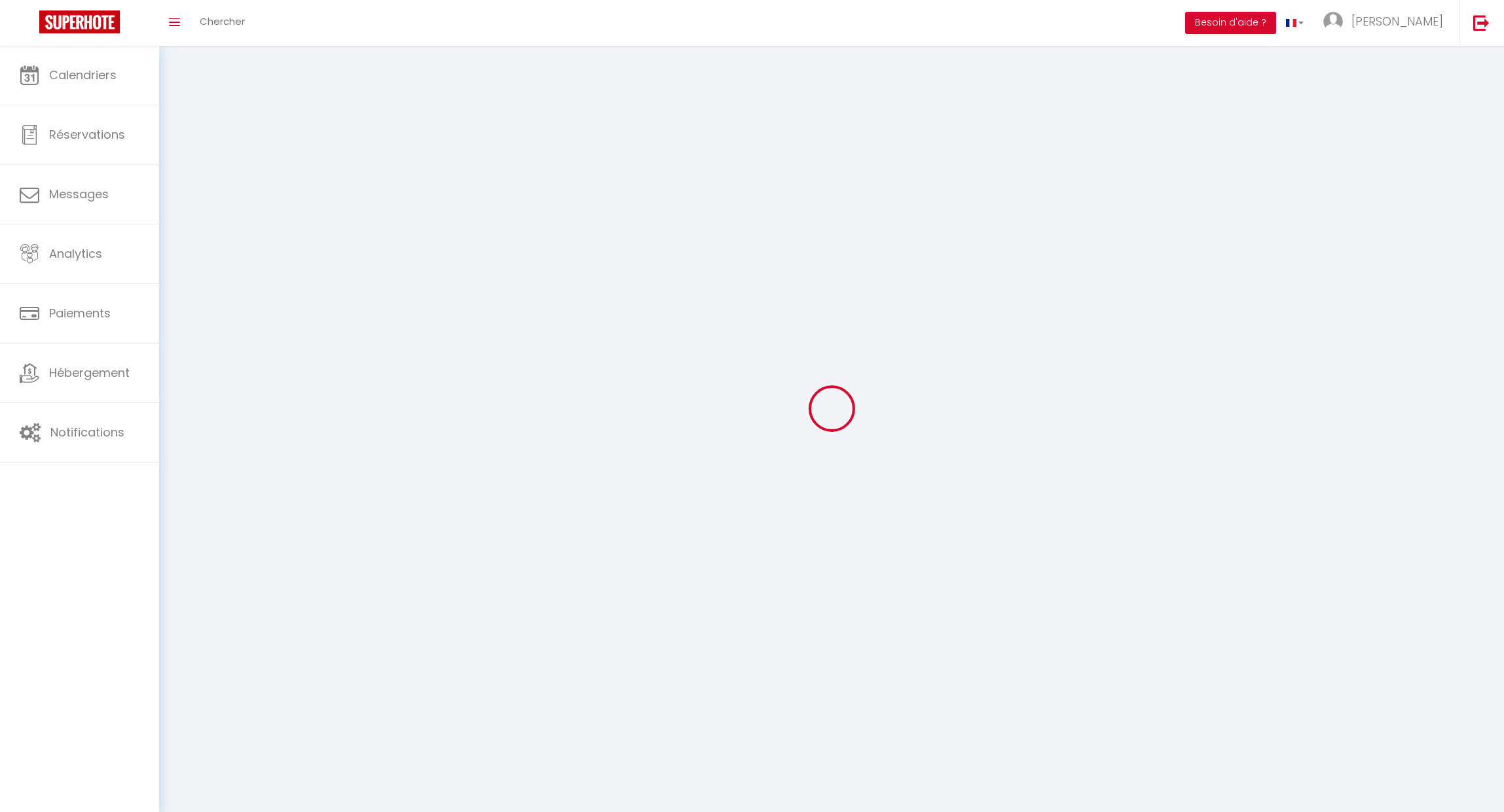
checkbox input "false"
checkbox input "true"
checkbox input "false"
checkbox input "true"
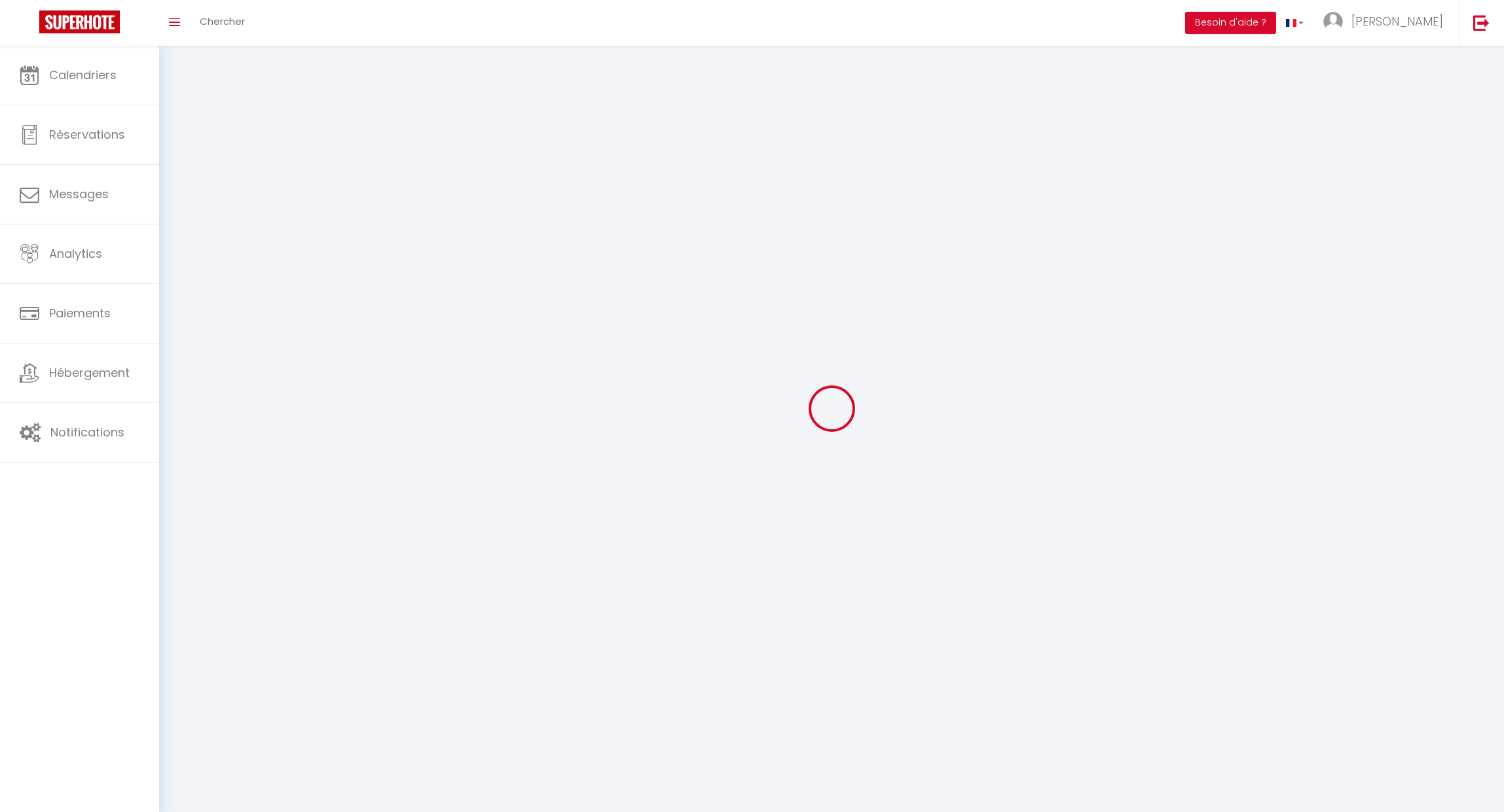
checkbox input "true"
checkbox input "false"
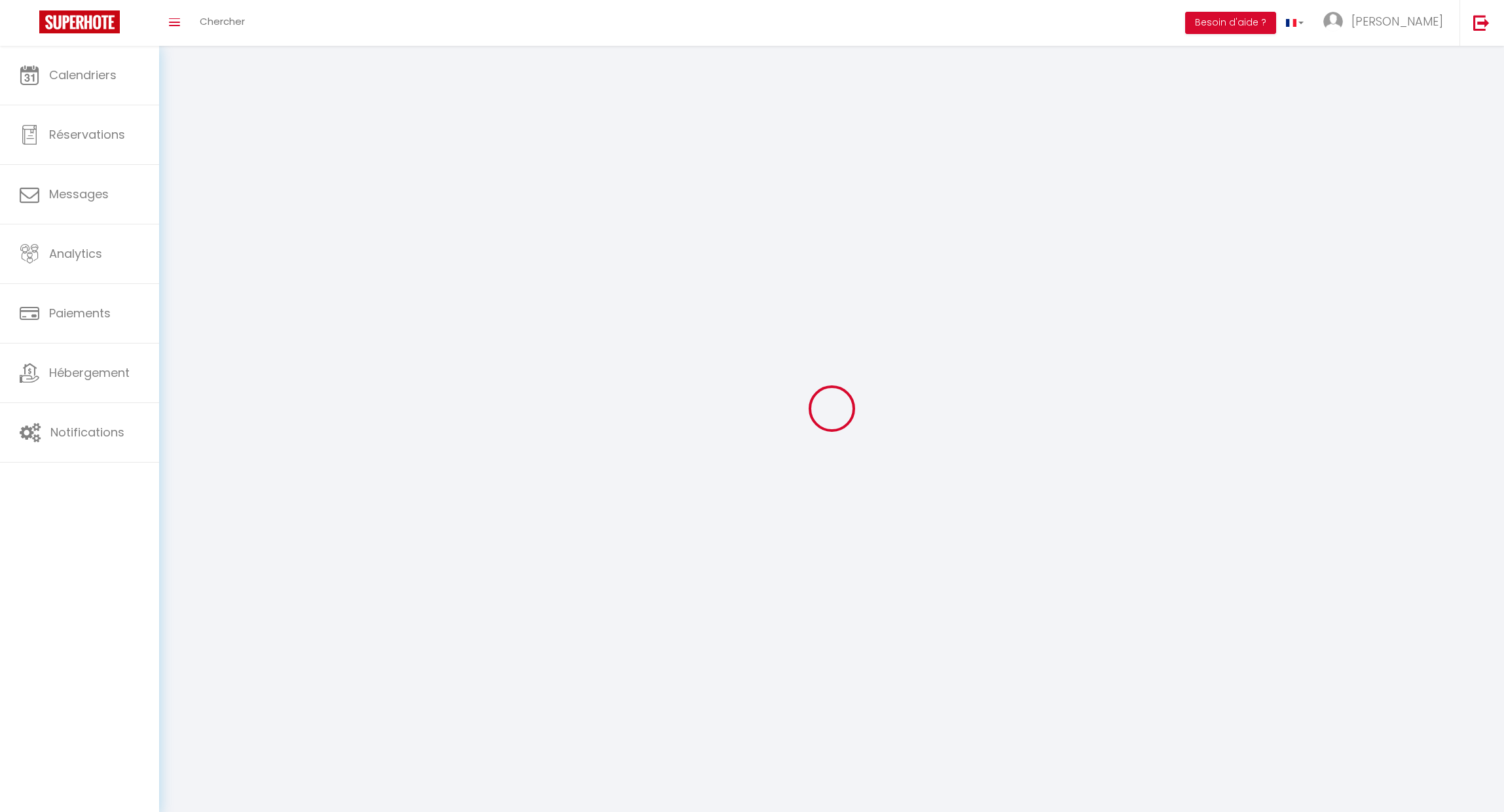
checkbox input "false"
checkbox input "true"
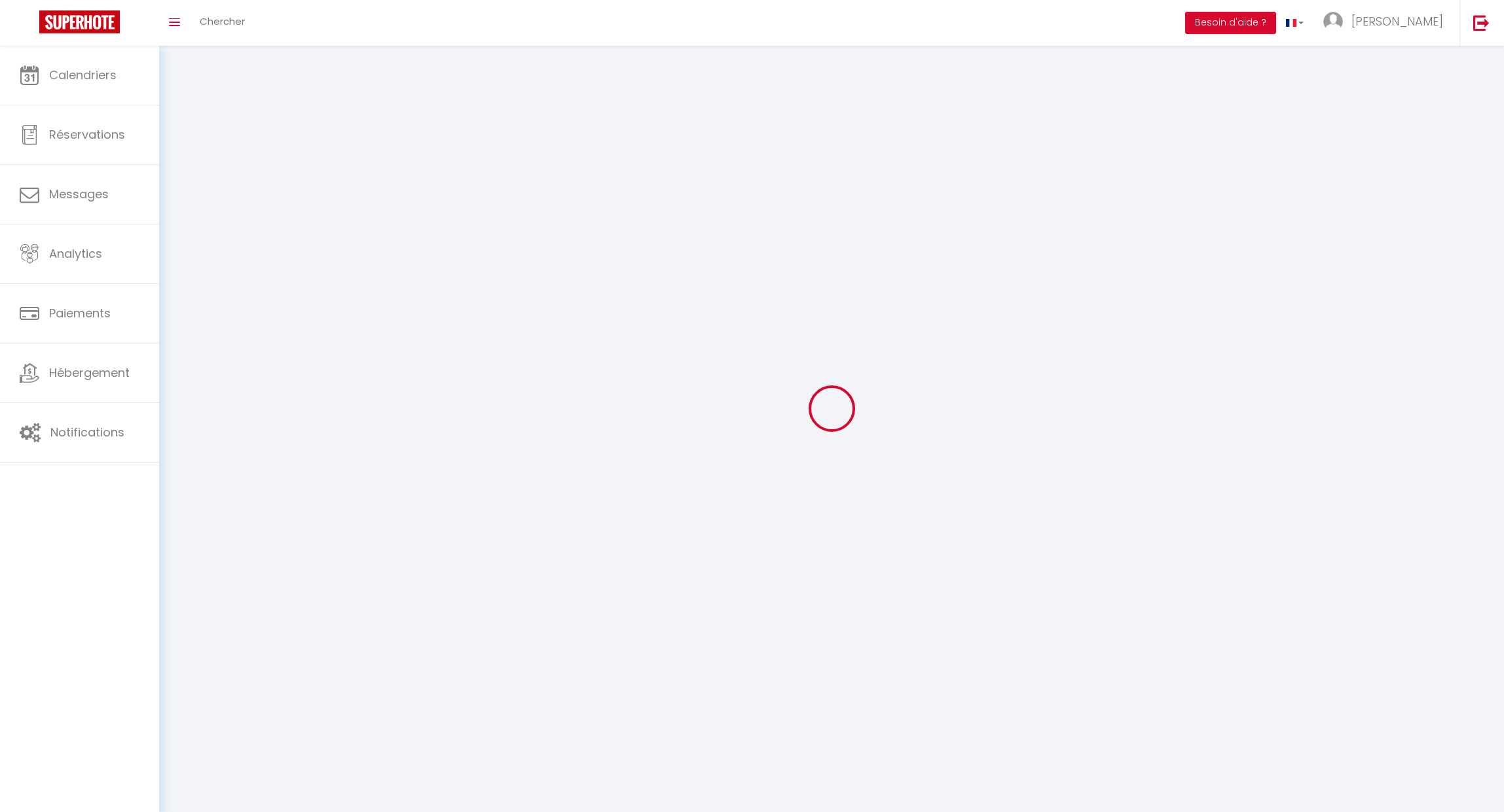
select select
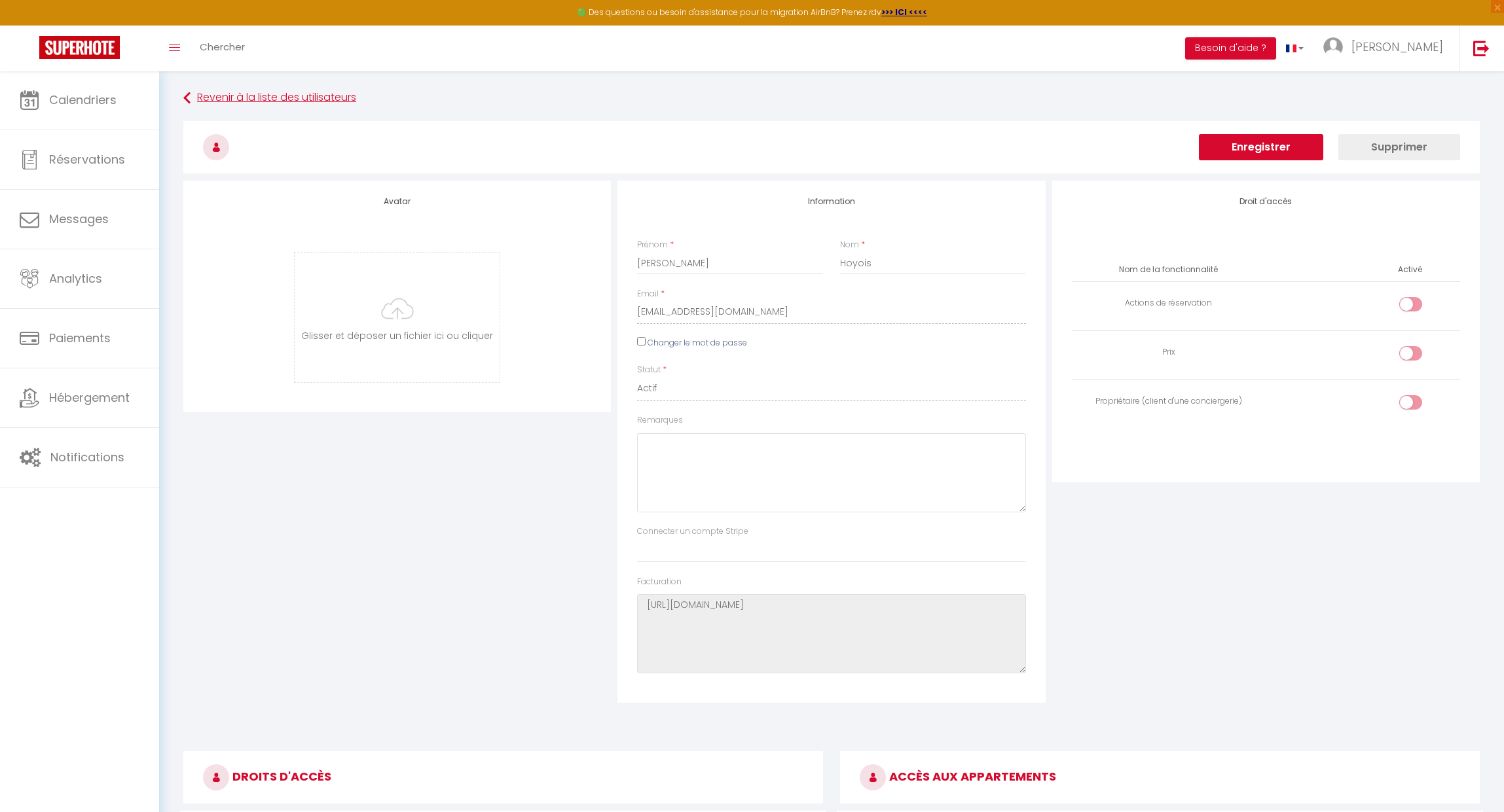
click at [264, 96] on link "Revenir à la liste des utilisateurs" at bounding box center [831, 98] width 1296 height 24
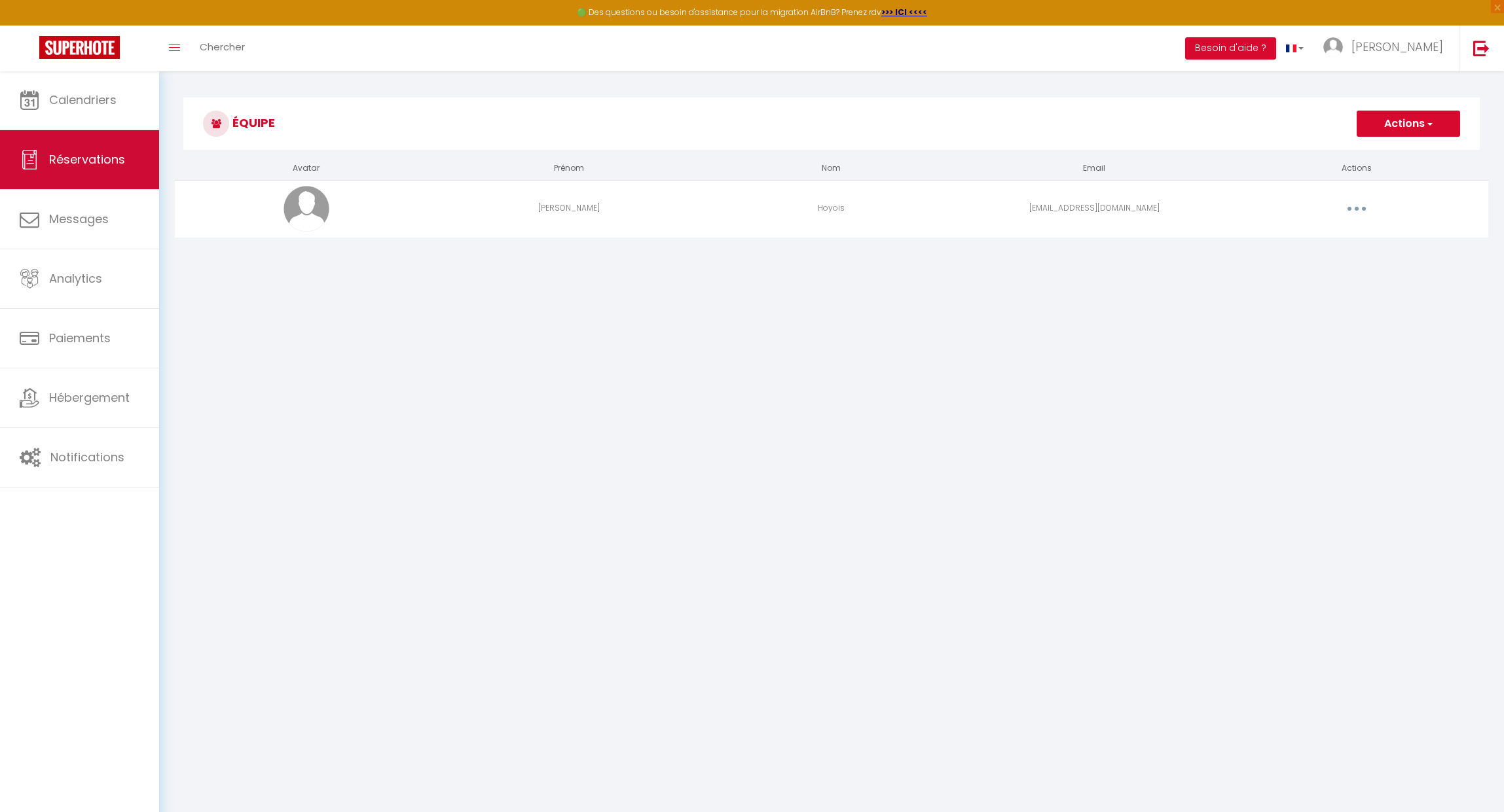
click at [79, 164] on span "Réservations" at bounding box center [87, 159] width 76 height 16
select select "not_cancelled"
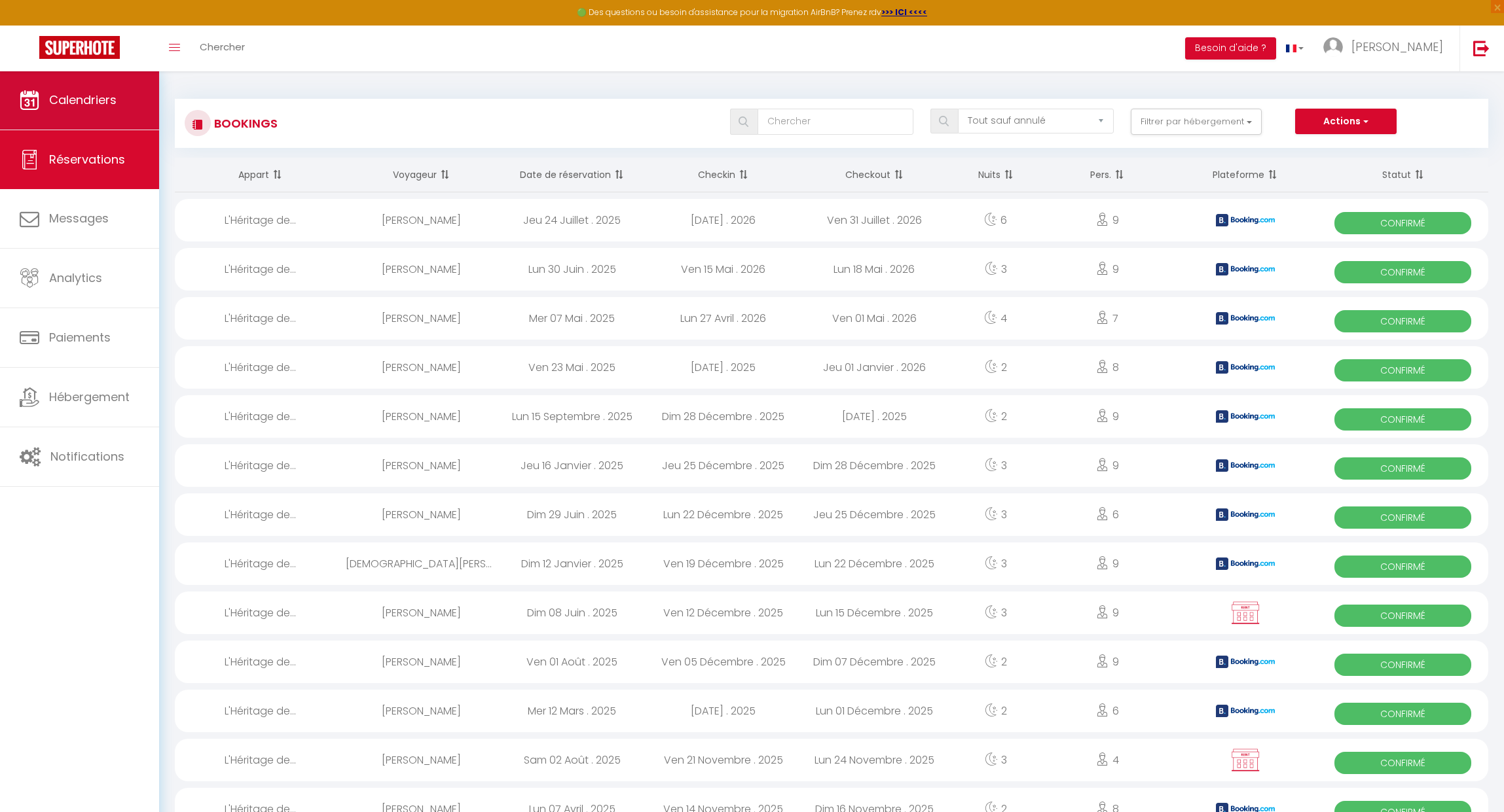
click at [70, 115] on link "Calendriers" at bounding box center [79, 100] width 159 height 59
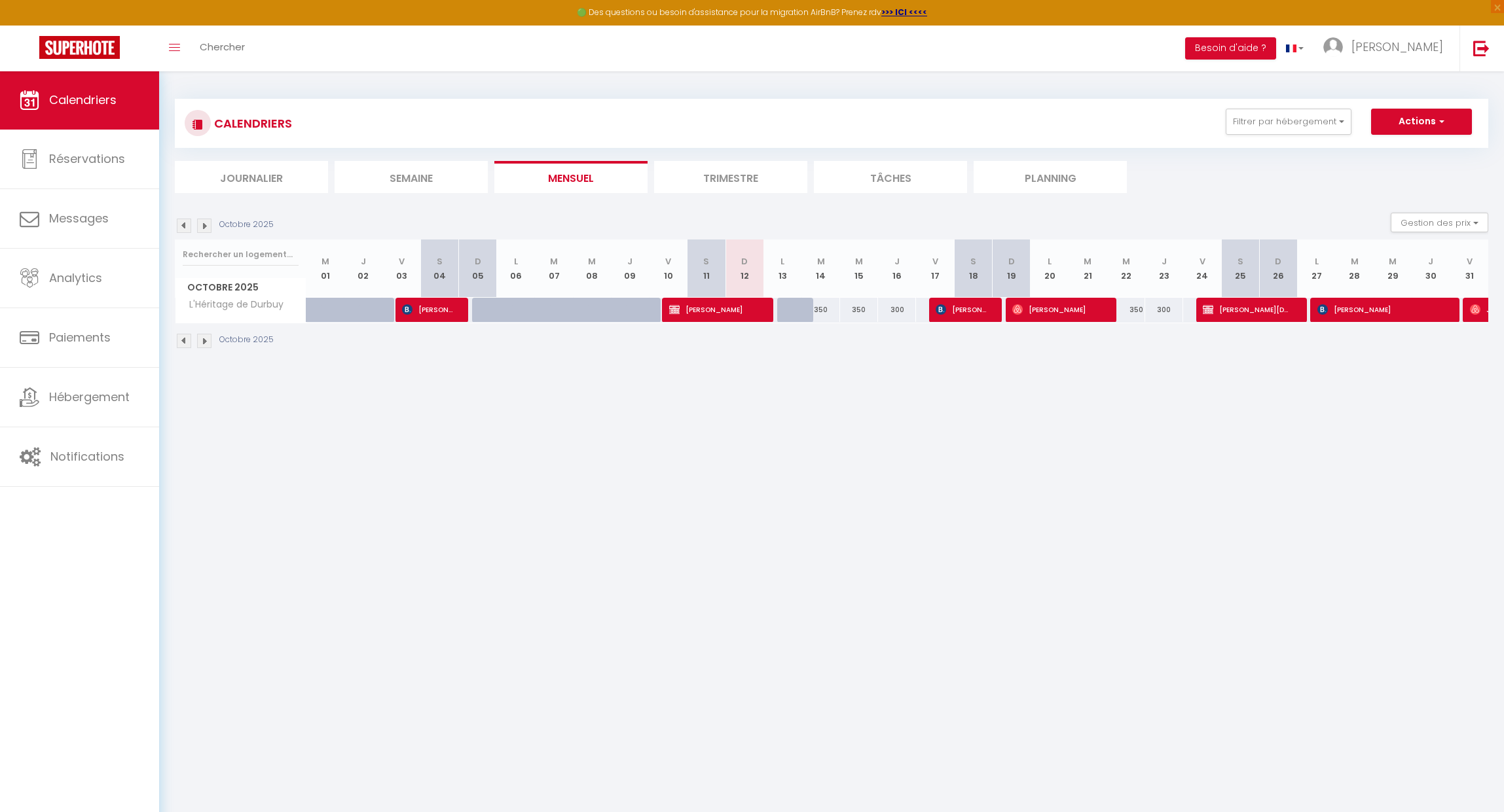
click at [959, 309] on span "[PERSON_NAME]" at bounding box center [961, 309] width 51 height 25
select select "OK"
select select "0"
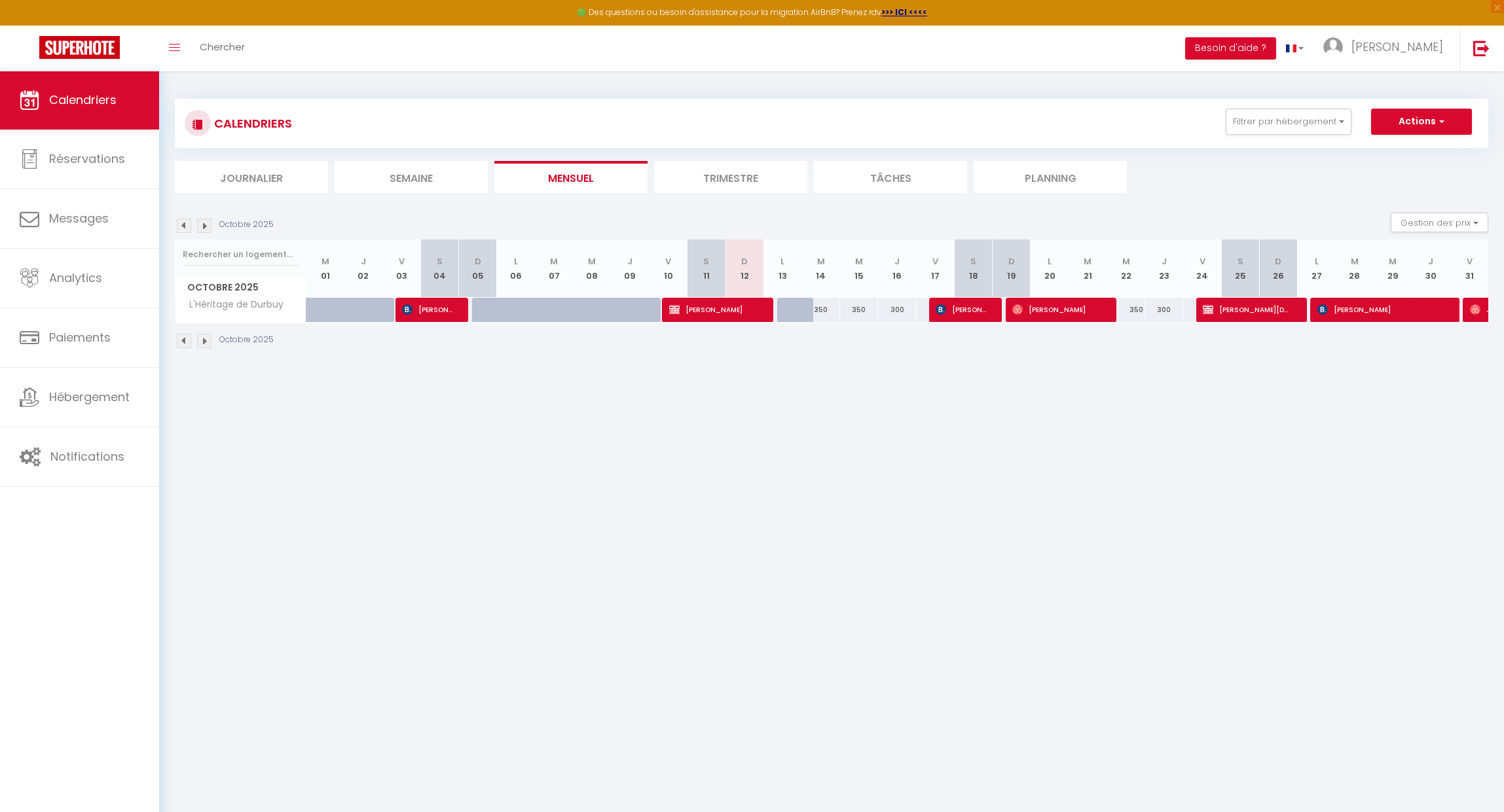
select select "1"
select select
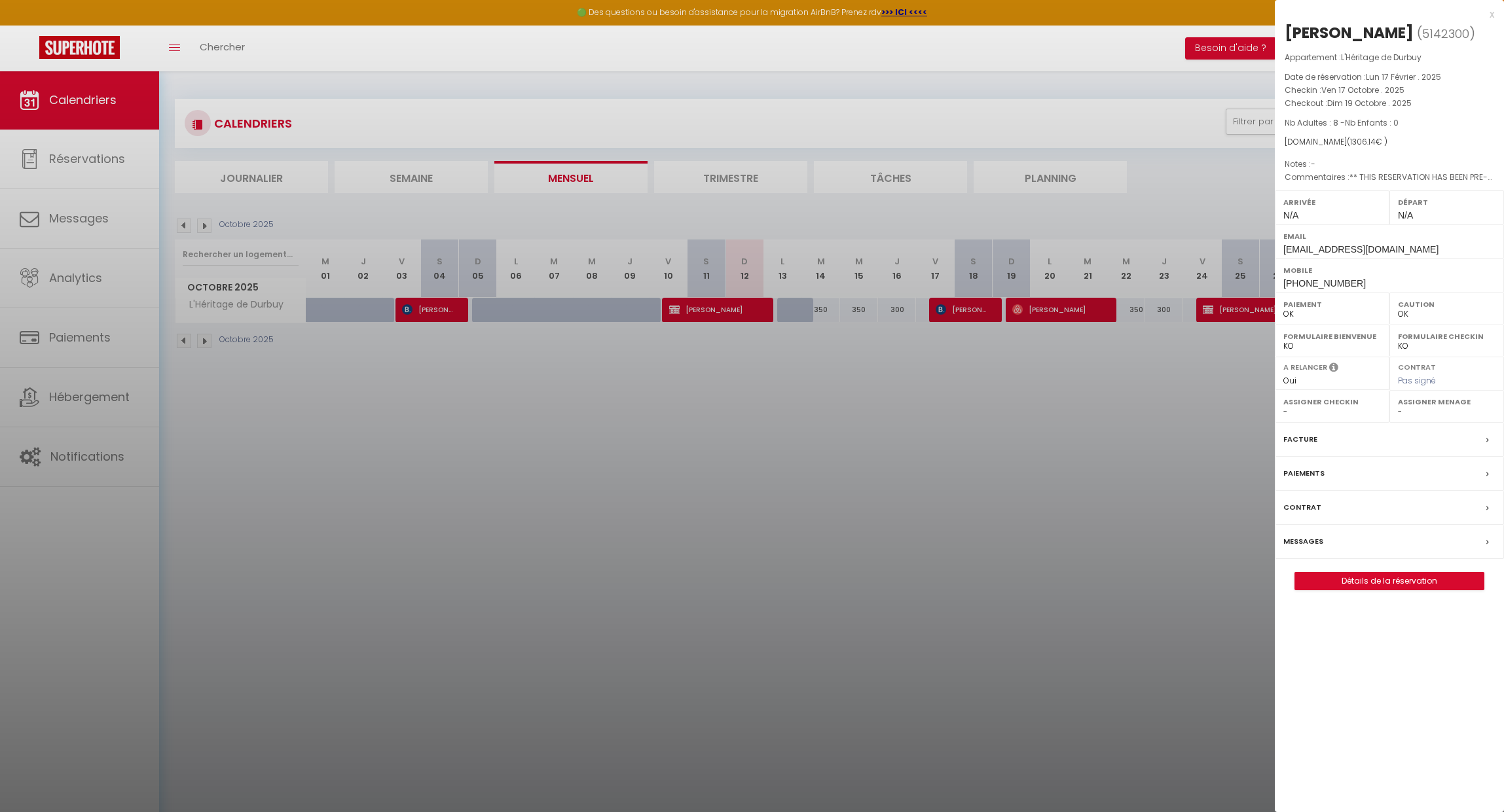
click at [1496, 12] on div "x [PERSON_NAME] ( 5142300 ) Appartement : L'Héritage de Durbuy Date de réservat…" at bounding box center [1389, 305] width 229 height 610
click at [1491, 14] on div "x" at bounding box center [1384, 14] width 219 height 16
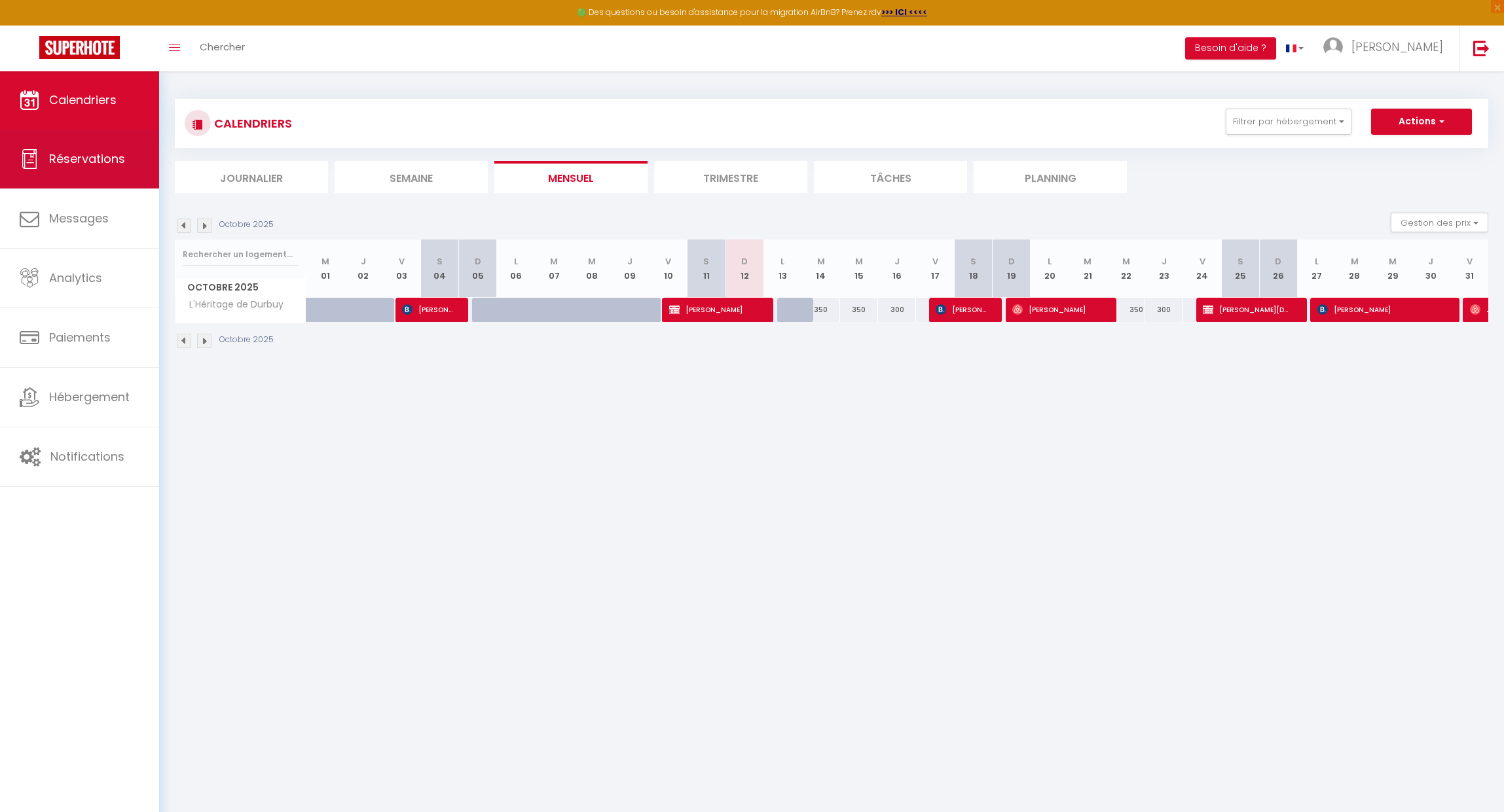
click at [66, 147] on link "Réservations" at bounding box center [79, 159] width 159 height 59
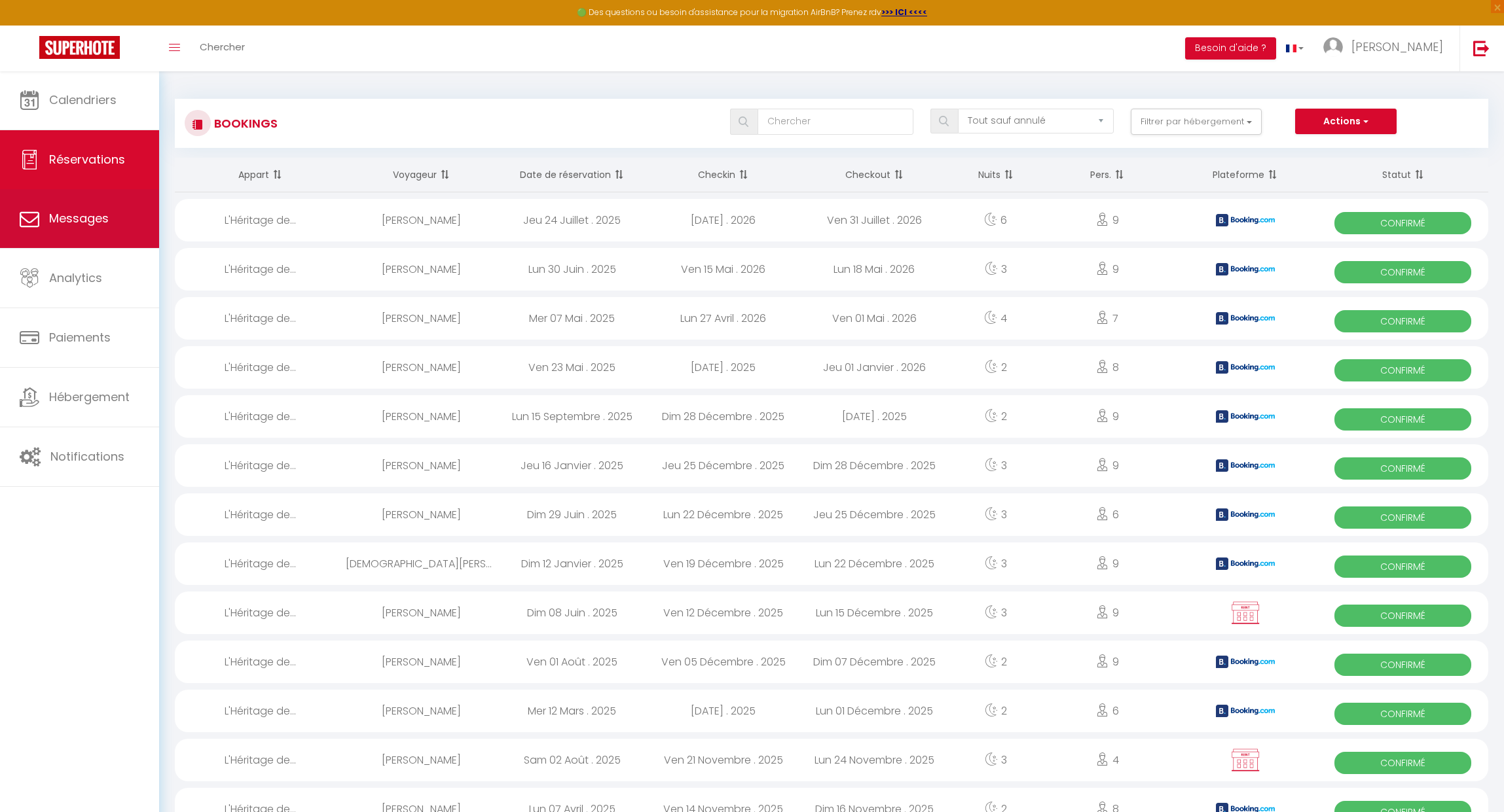
click at [114, 230] on link "Messages" at bounding box center [79, 219] width 159 height 59
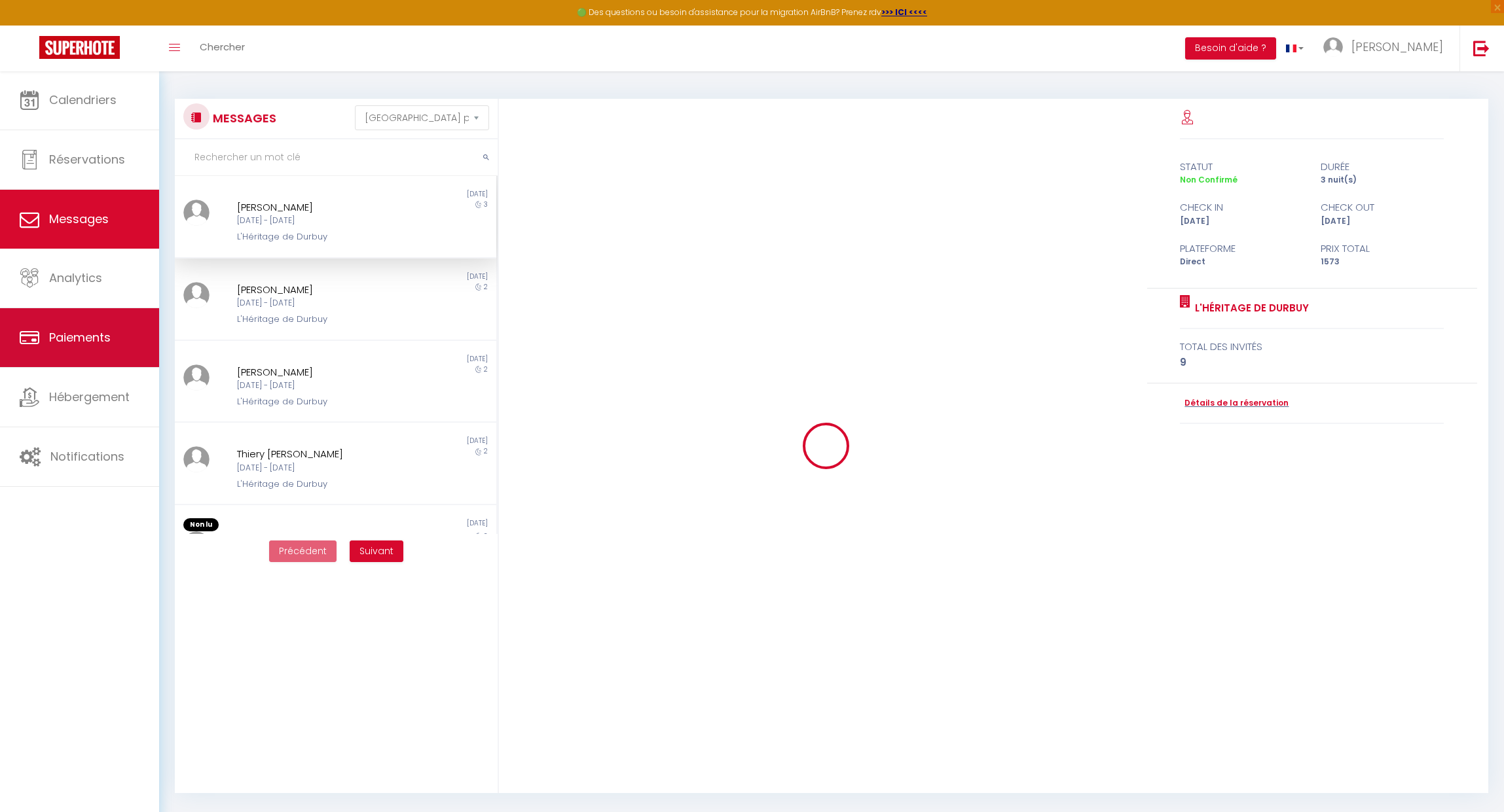
click at [99, 346] on link "Paiements" at bounding box center [79, 337] width 159 height 59
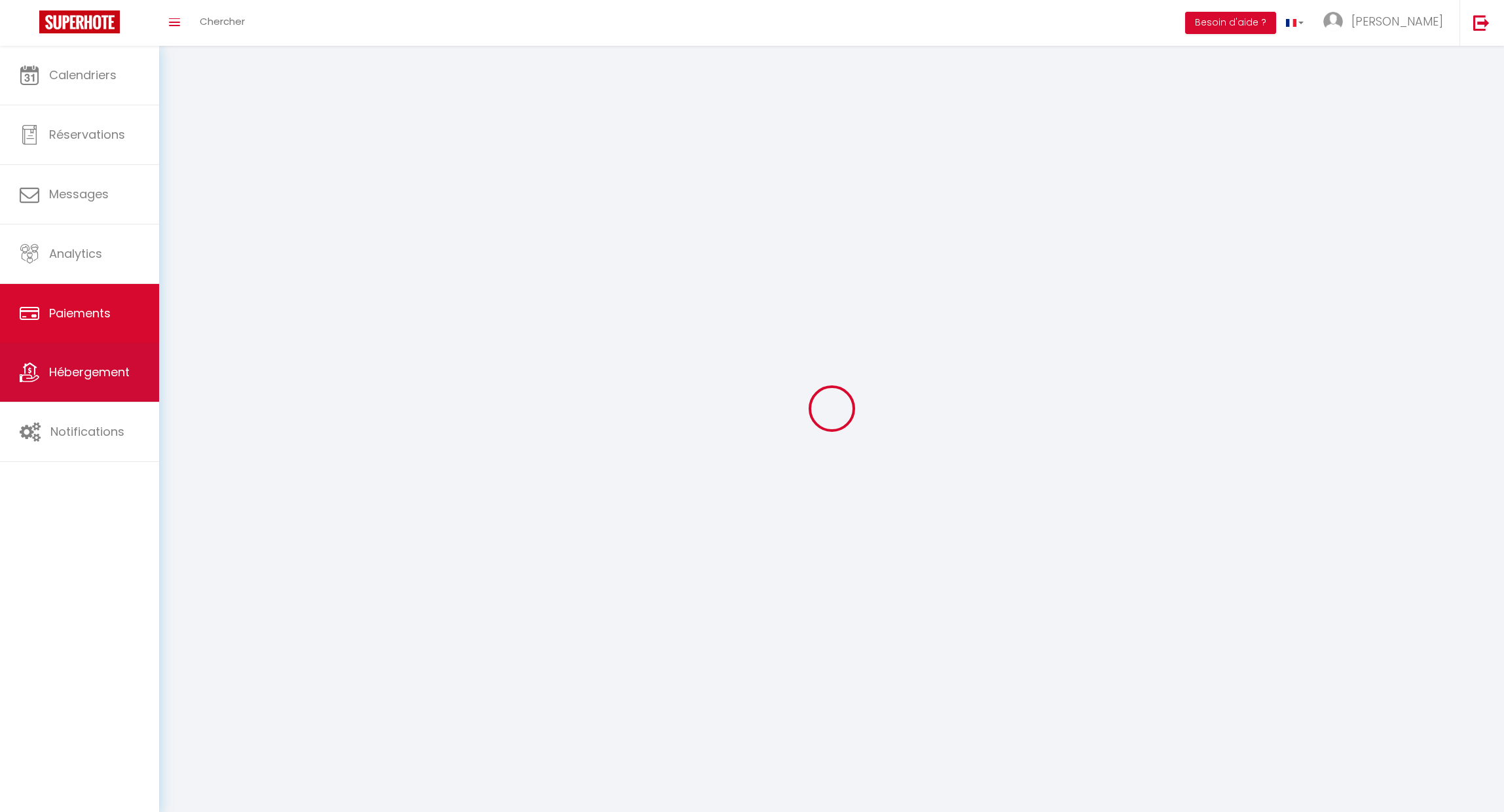
select select "2"
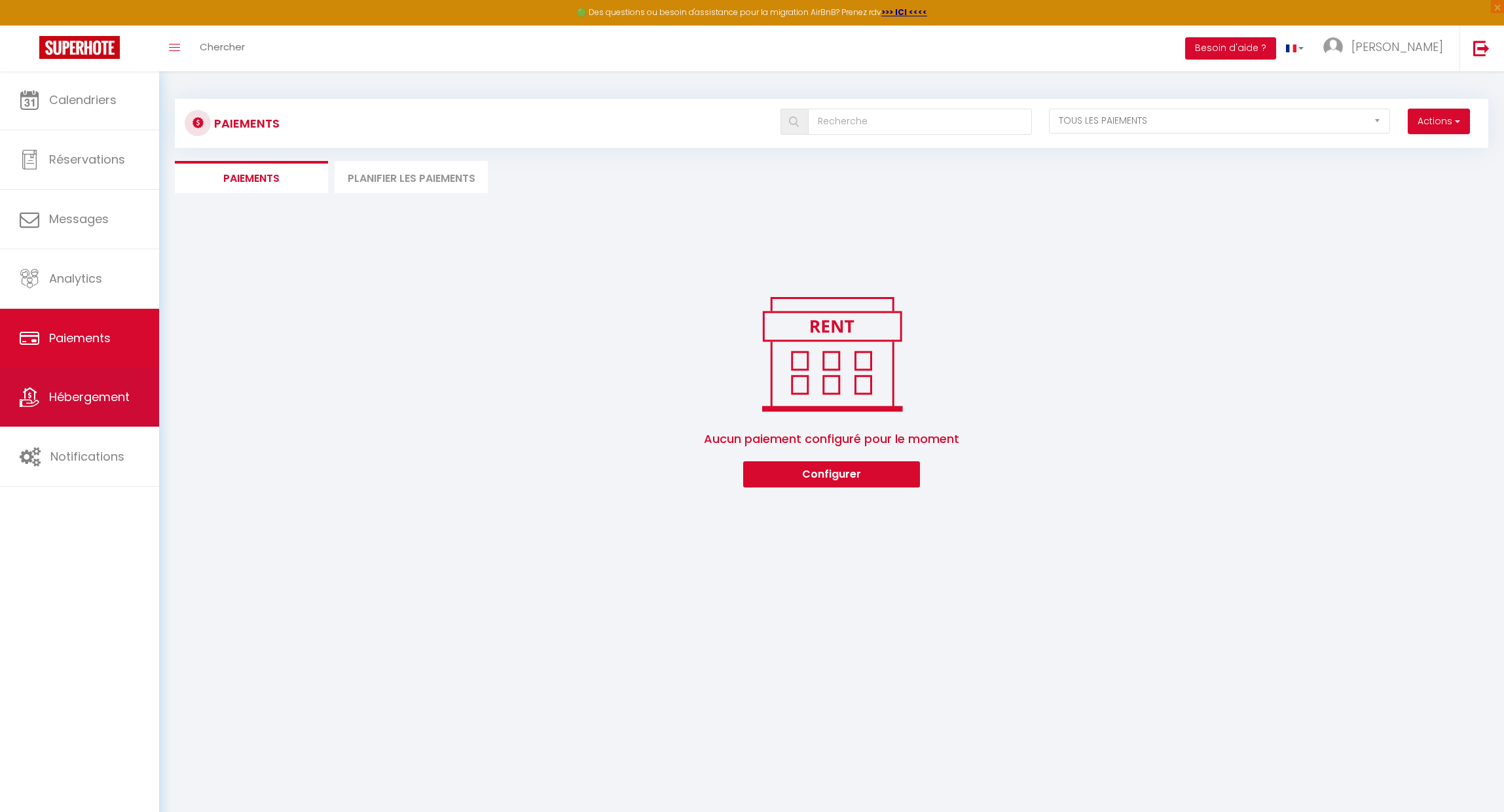
click at [110, 392] on span "Hébergement" at bounding box center [89, 397] width 81 height 16
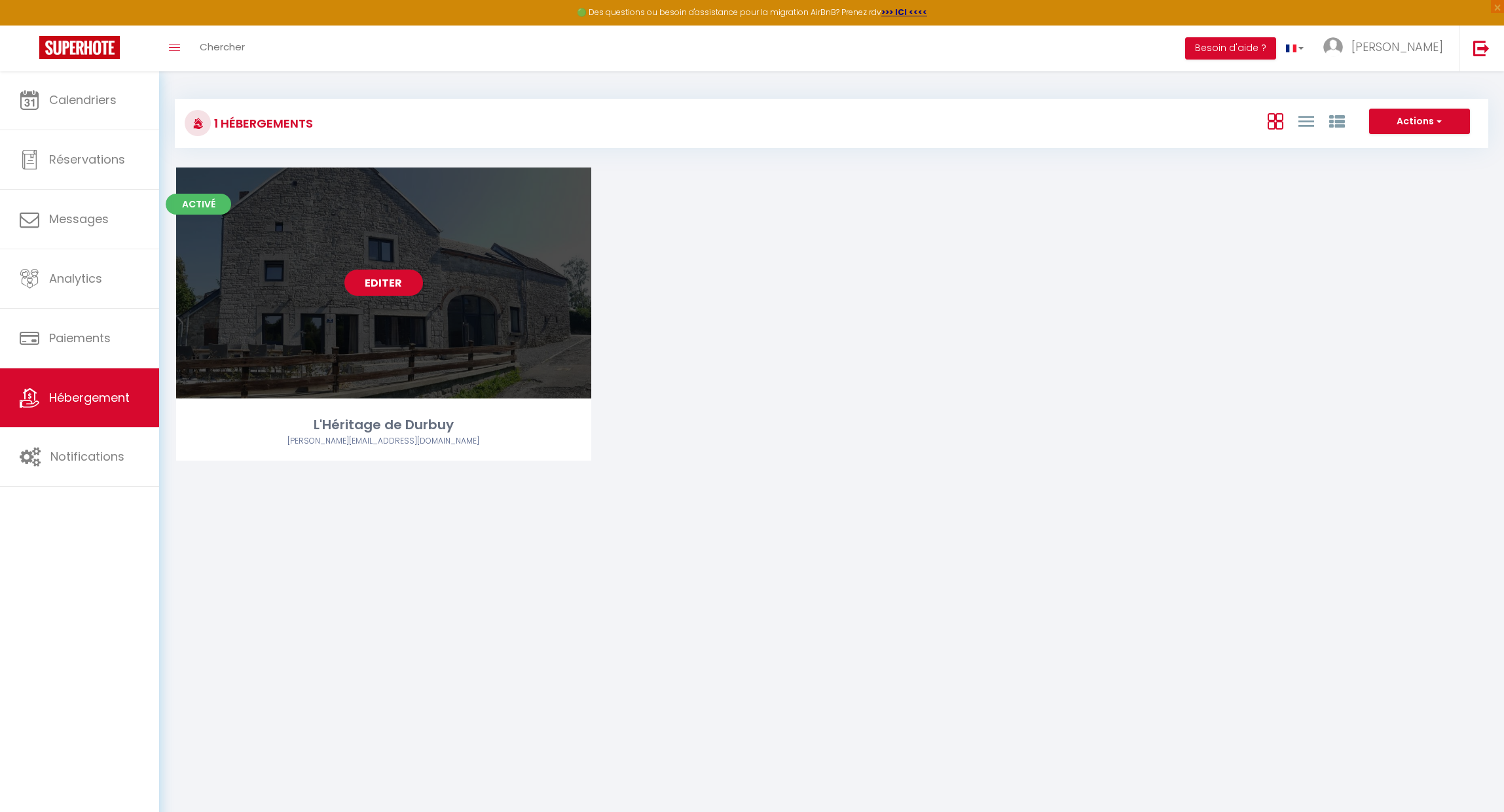
click at [382, 294] on link "Editer" at bounding box center [383, 283] width 79 height 26
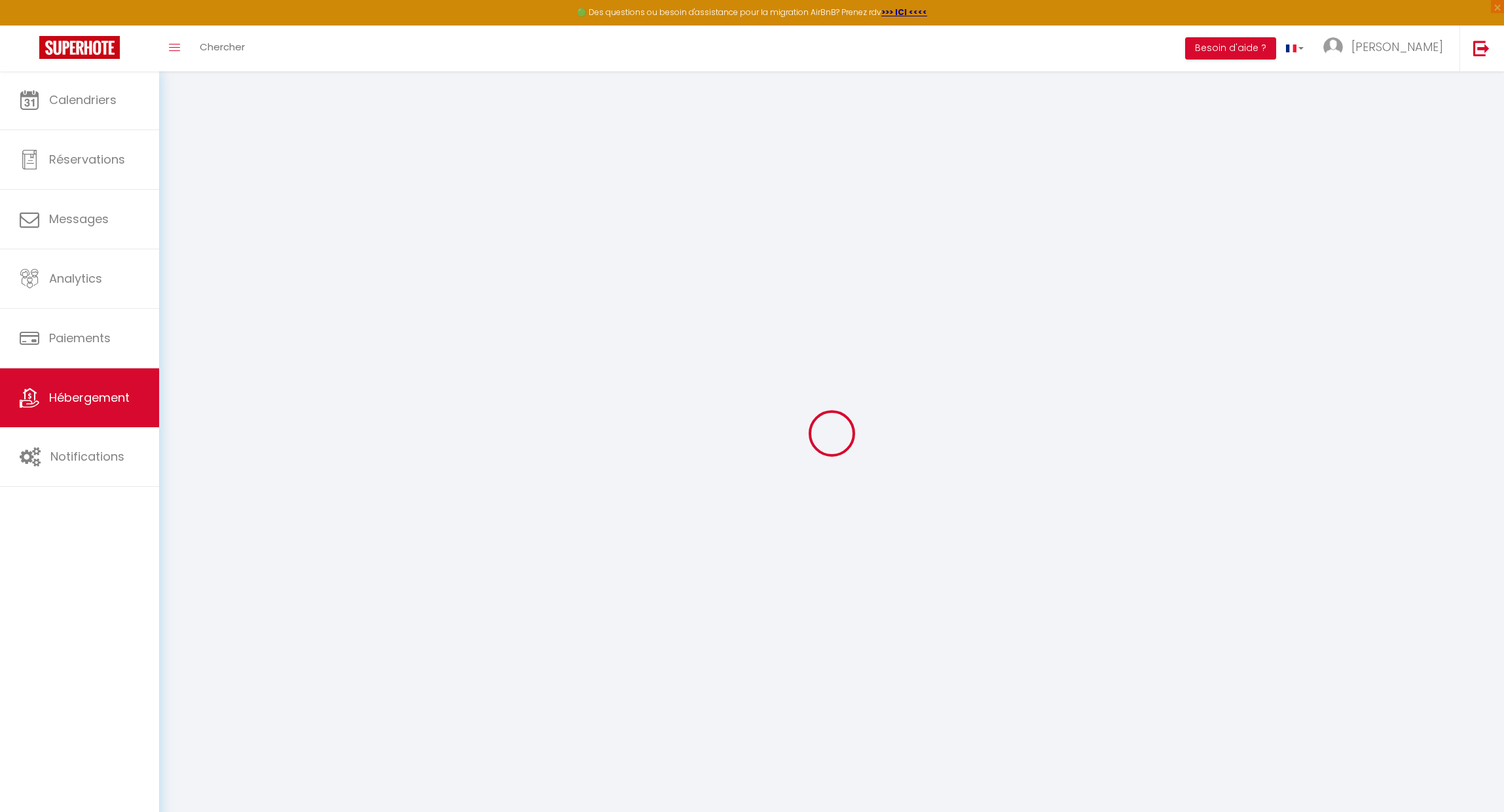
select select
checkbox input "false"
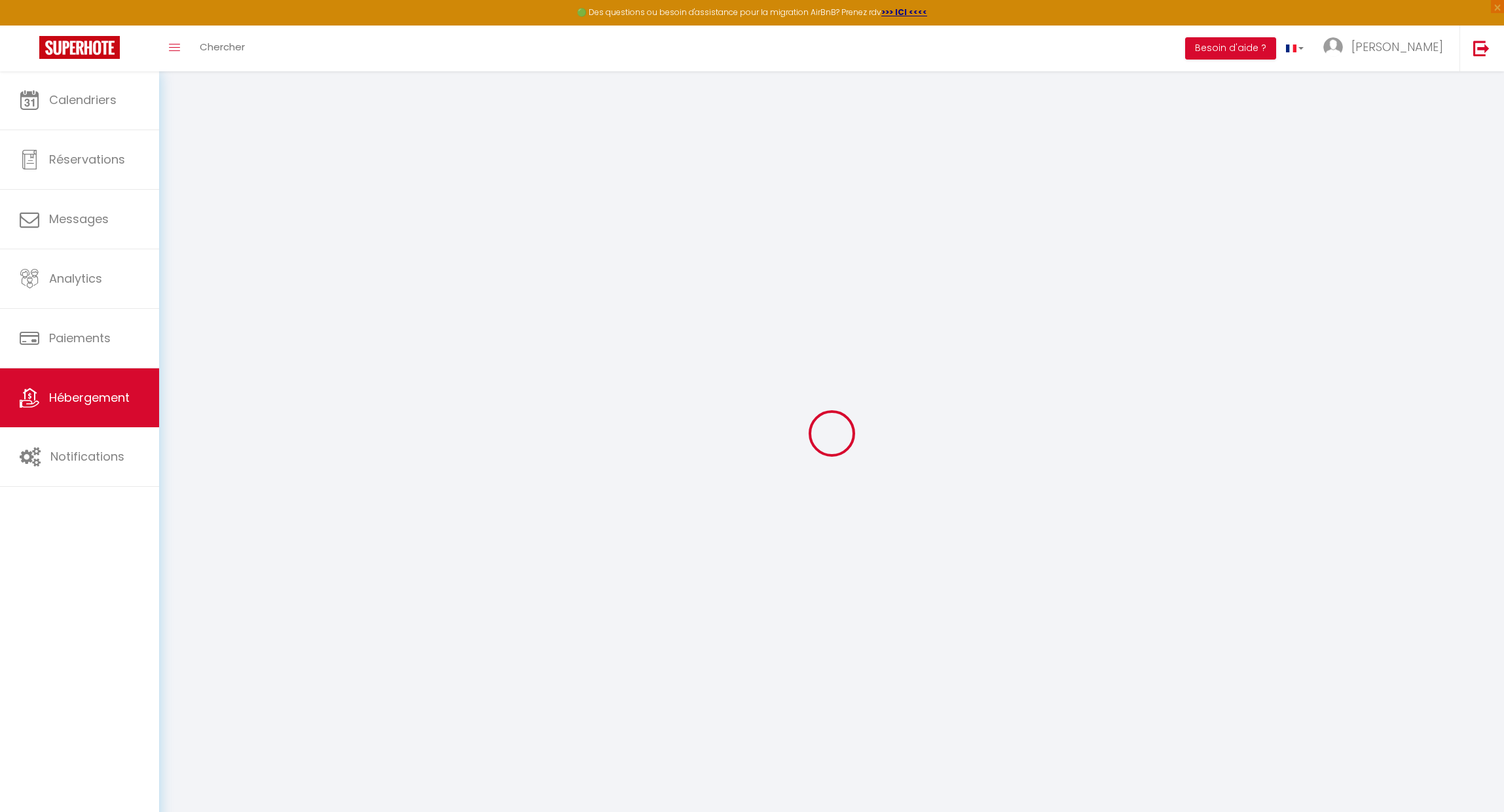
select select "17:00"
select select "23:45"
select select "11:00"
select select "360"
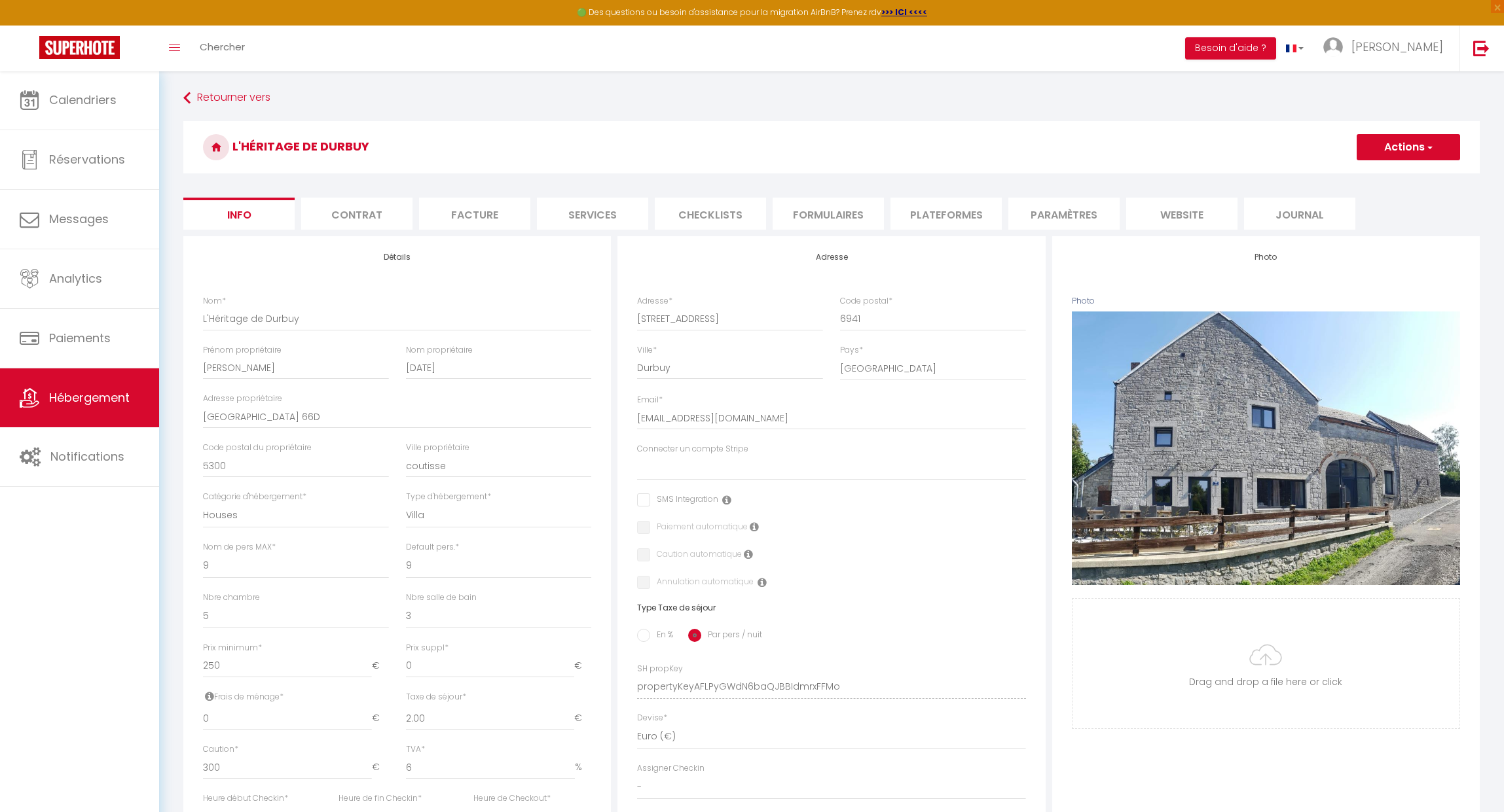
click at [793, 212] on li "Formulaires" at bounding box center [828, 213] width 111 height 32
select select
checkbox input "false"
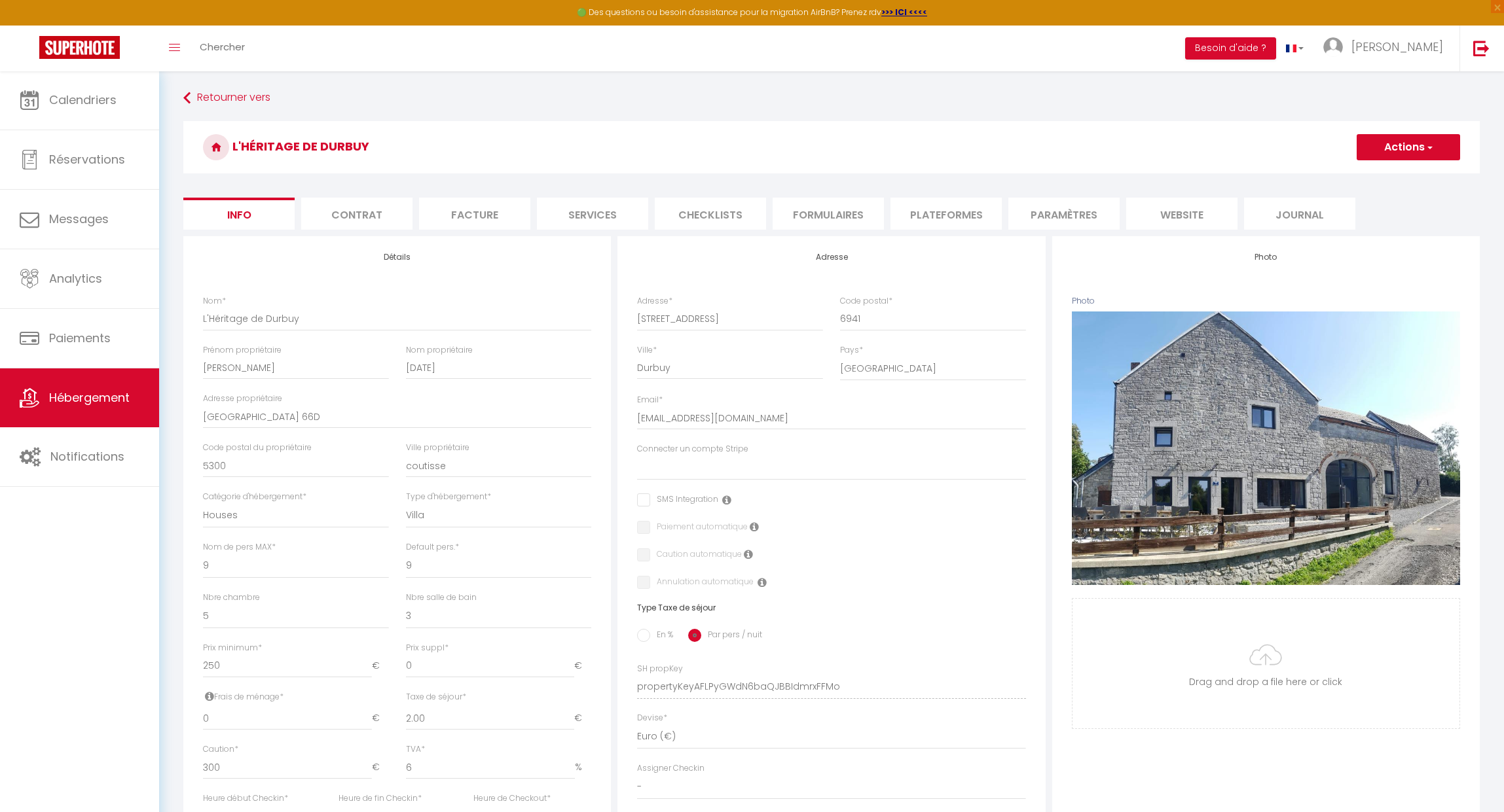
checkbox input "false"
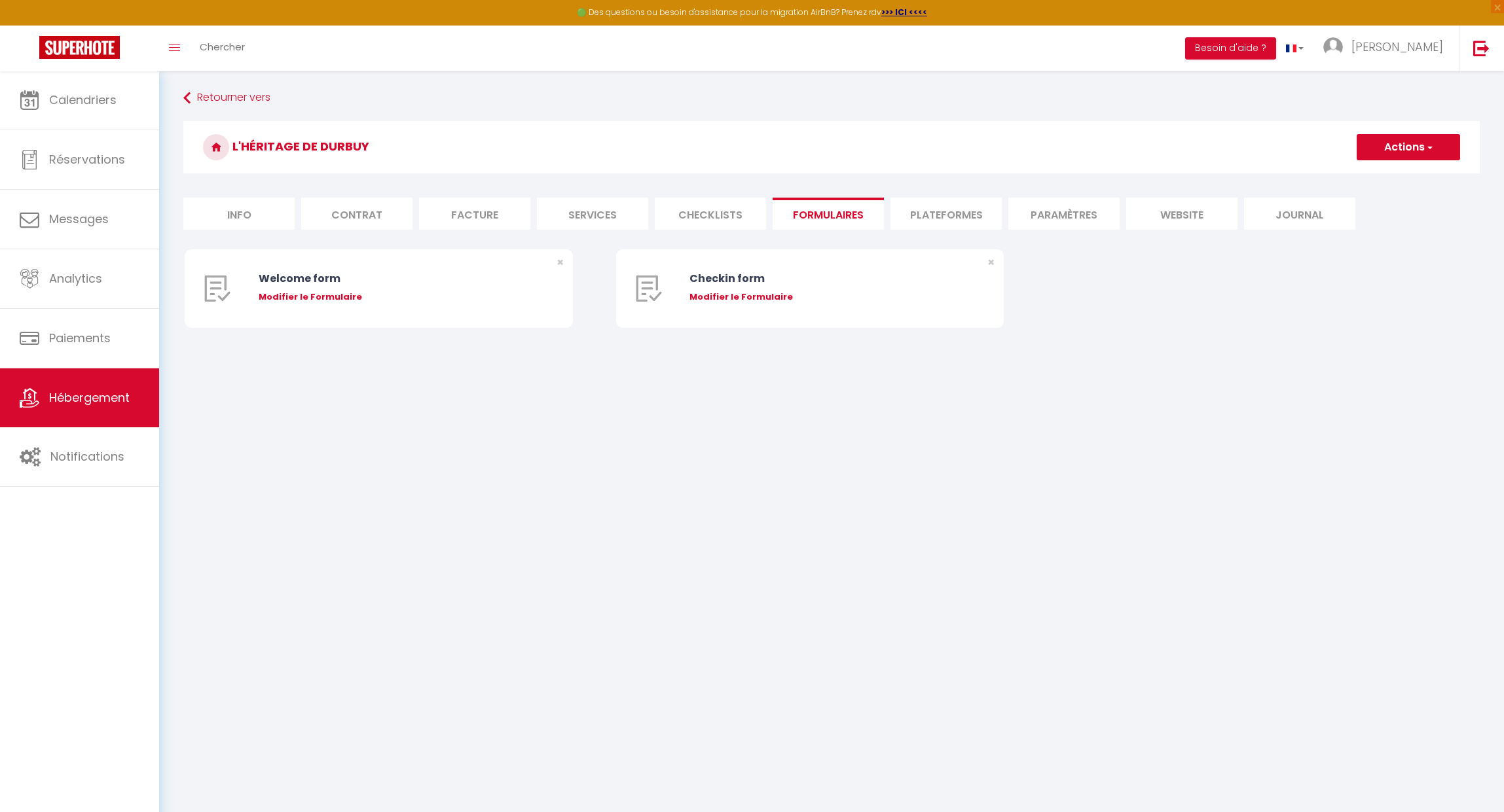
click at [736, 213] on li "Checklists" at bounding box center [710, 213] width 111 height 32
select select
checkbox input "false"
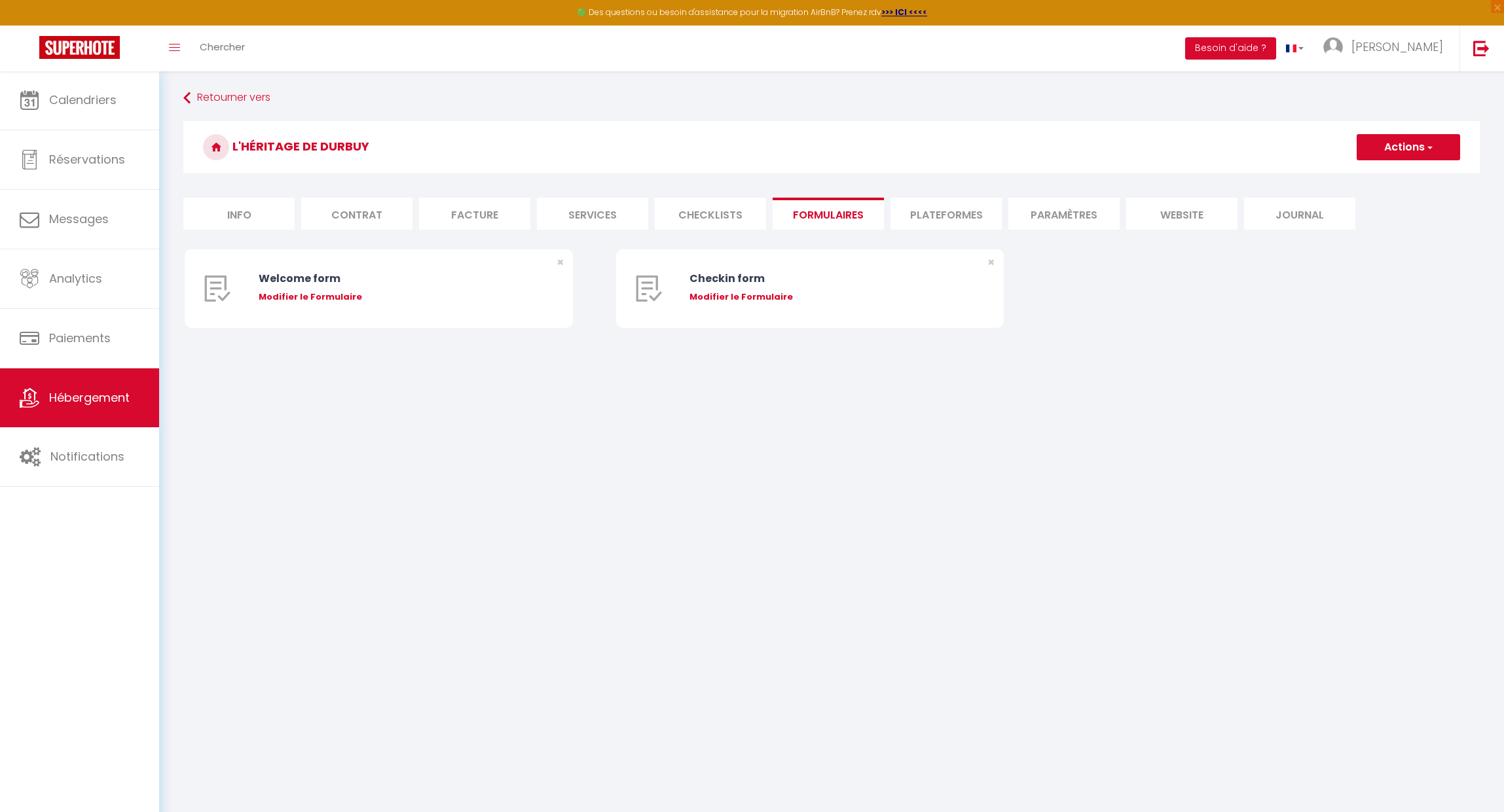
checkbox input "false"
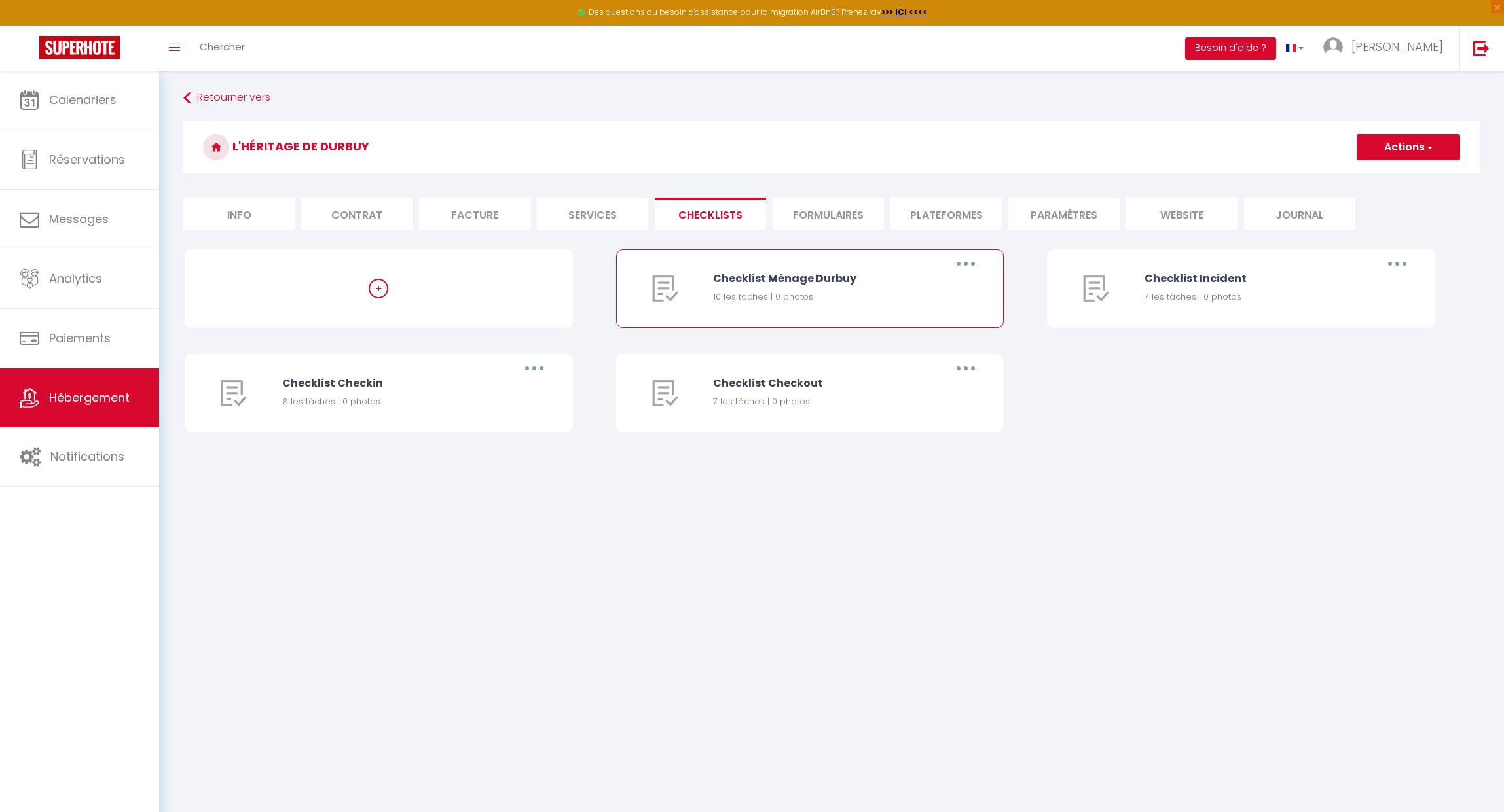
click at [975, 264] on button "button" at bounding box center [966, 264] width 37 height 21
click at [764, 211] on li "Checklists" at bounding box center [710, 213] width 111 height 32
click at [204, 214] on li "Info" at bounding box center [238, 213] width 111 height 32
select select
checkbox input "false"
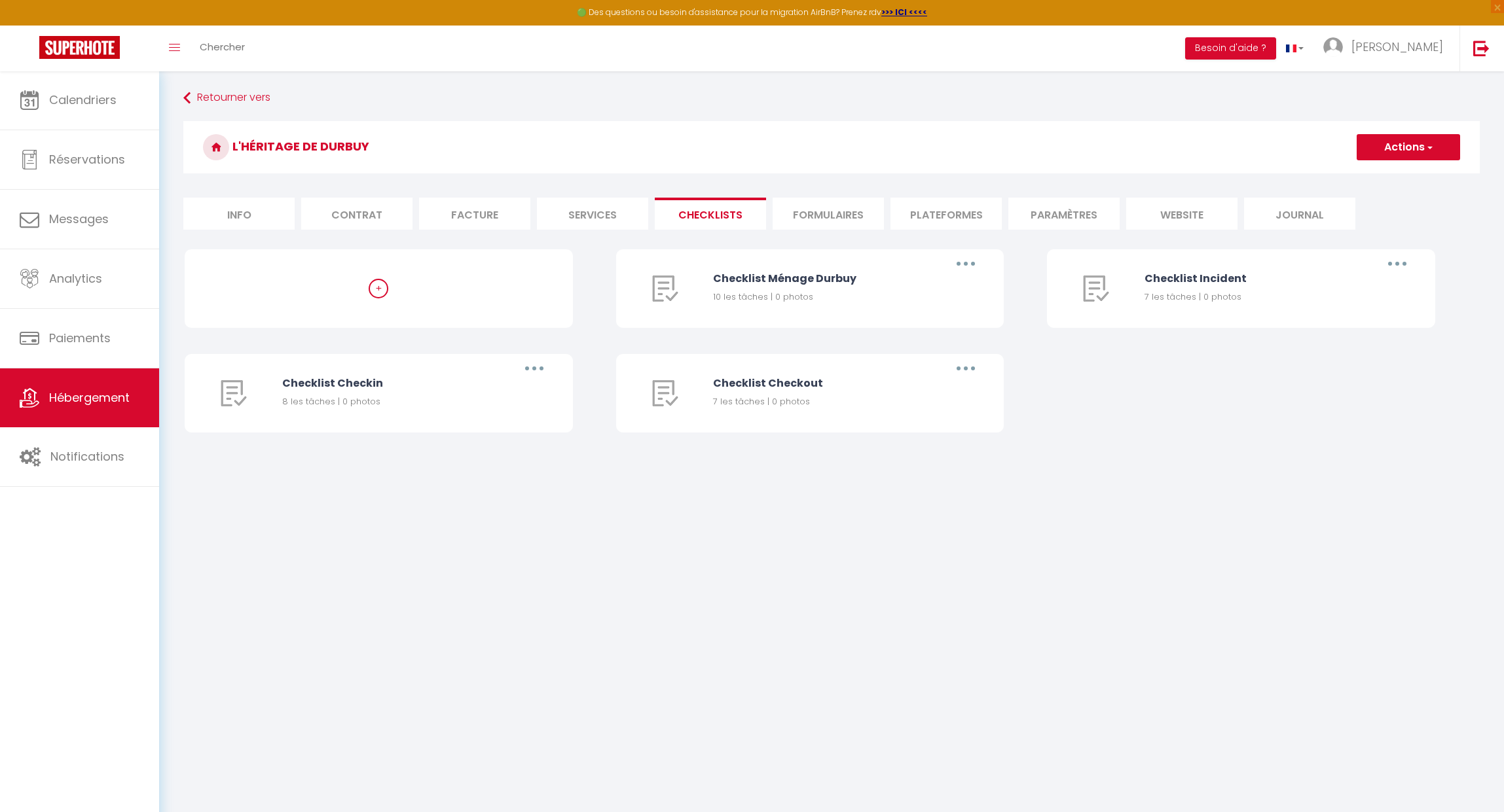
checkbox input "false"
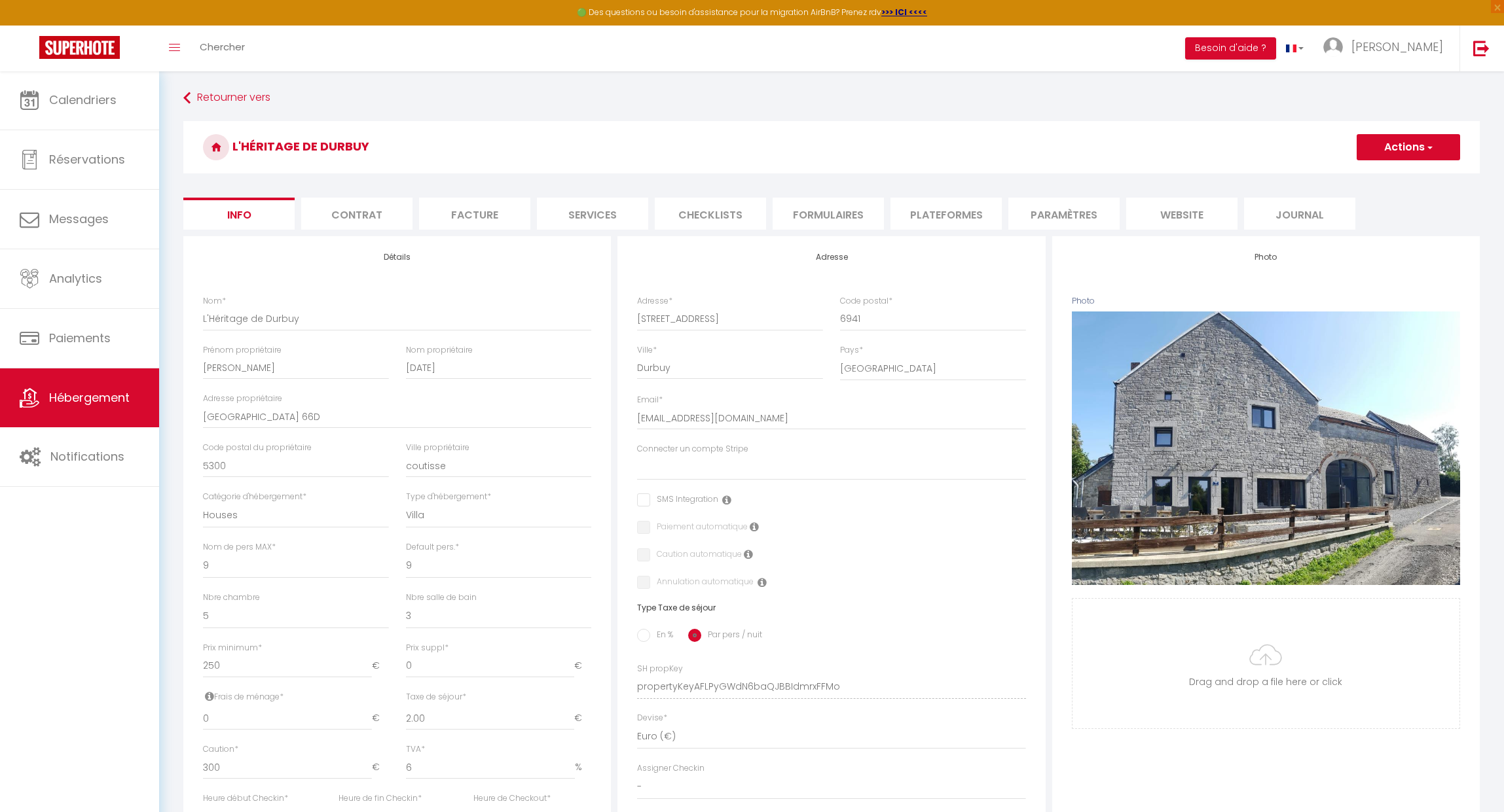
click at [392, 206] on li "Contrat" at bounding box center [357, 213] width 111 height 32
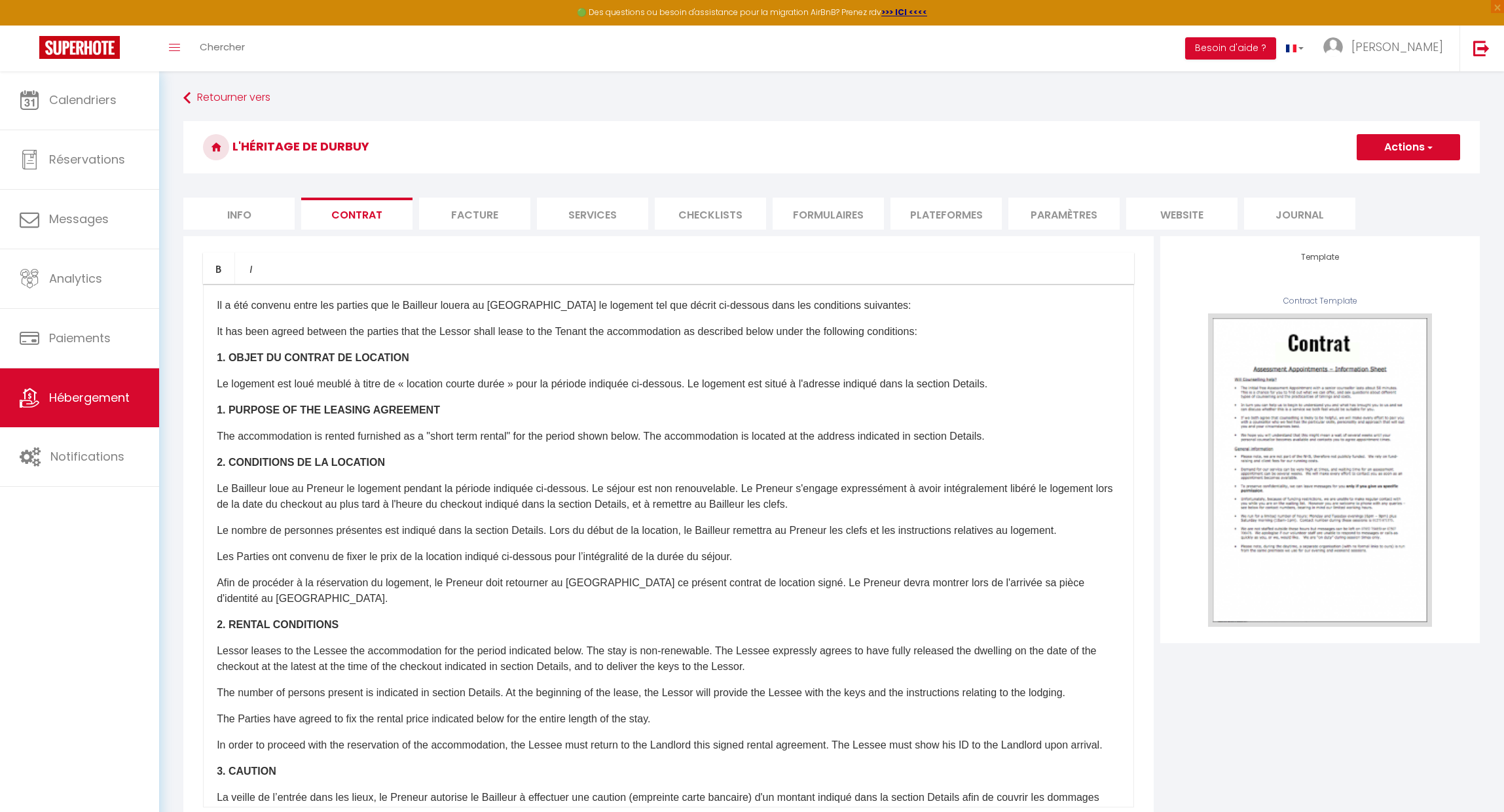
click at [471, 214] on li "Facture" at bounding box center [474, 213] width 111 height 32
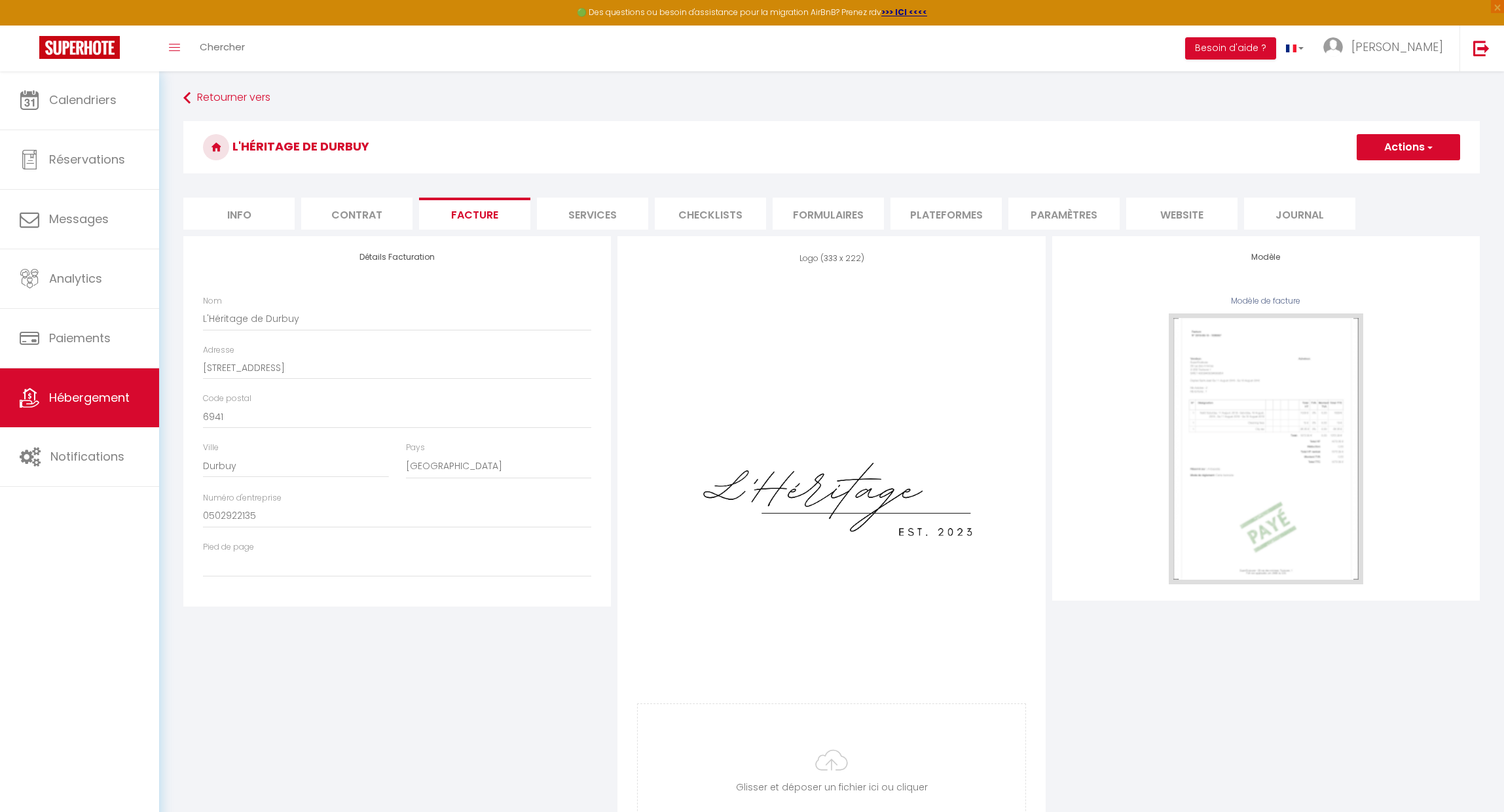
click at [572, 215] on li "Services" at bounding box center [592, 213] width 111 height 32
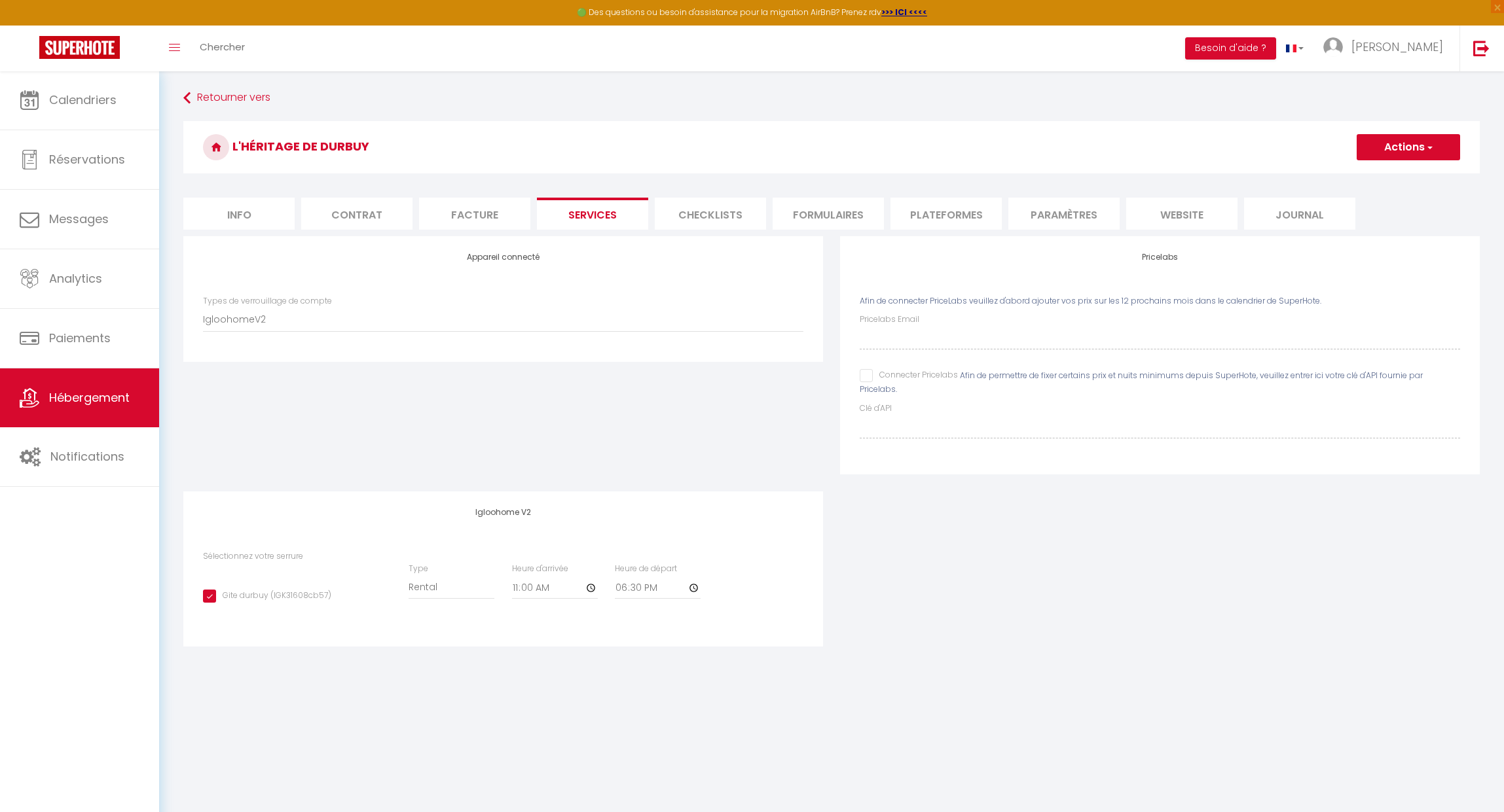
checkbox input "true"
click at [663, 216] on li "Checklists" at bounding box center [710, 213] width 111 height 32
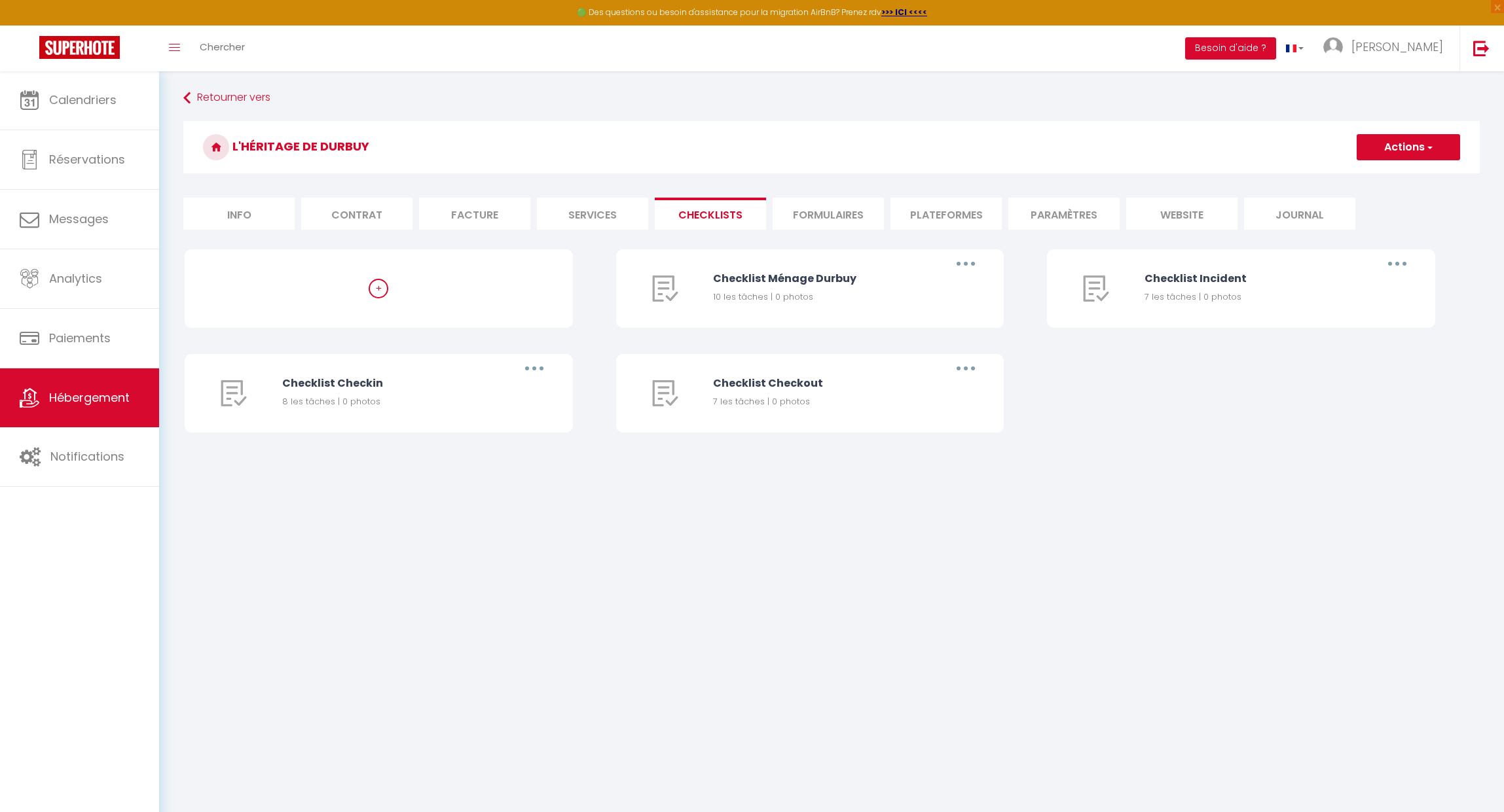
click at [809, 216] on li "Formulaires" at bounding box center [828, 213] width 111 height 32
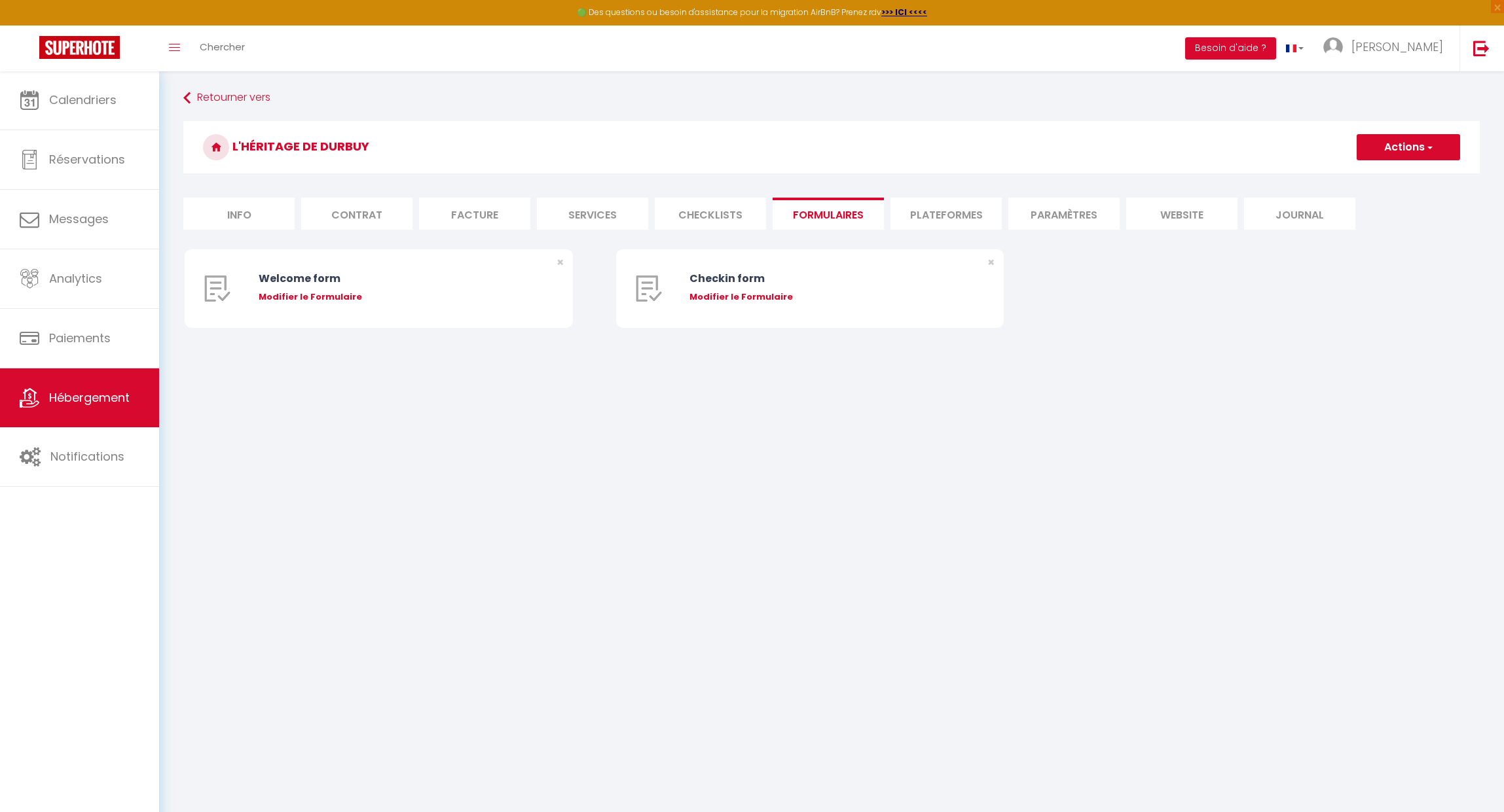
click at [925, 212] on li "Plateformes" at bounding box center [946, 213] width 111 height 32
select select
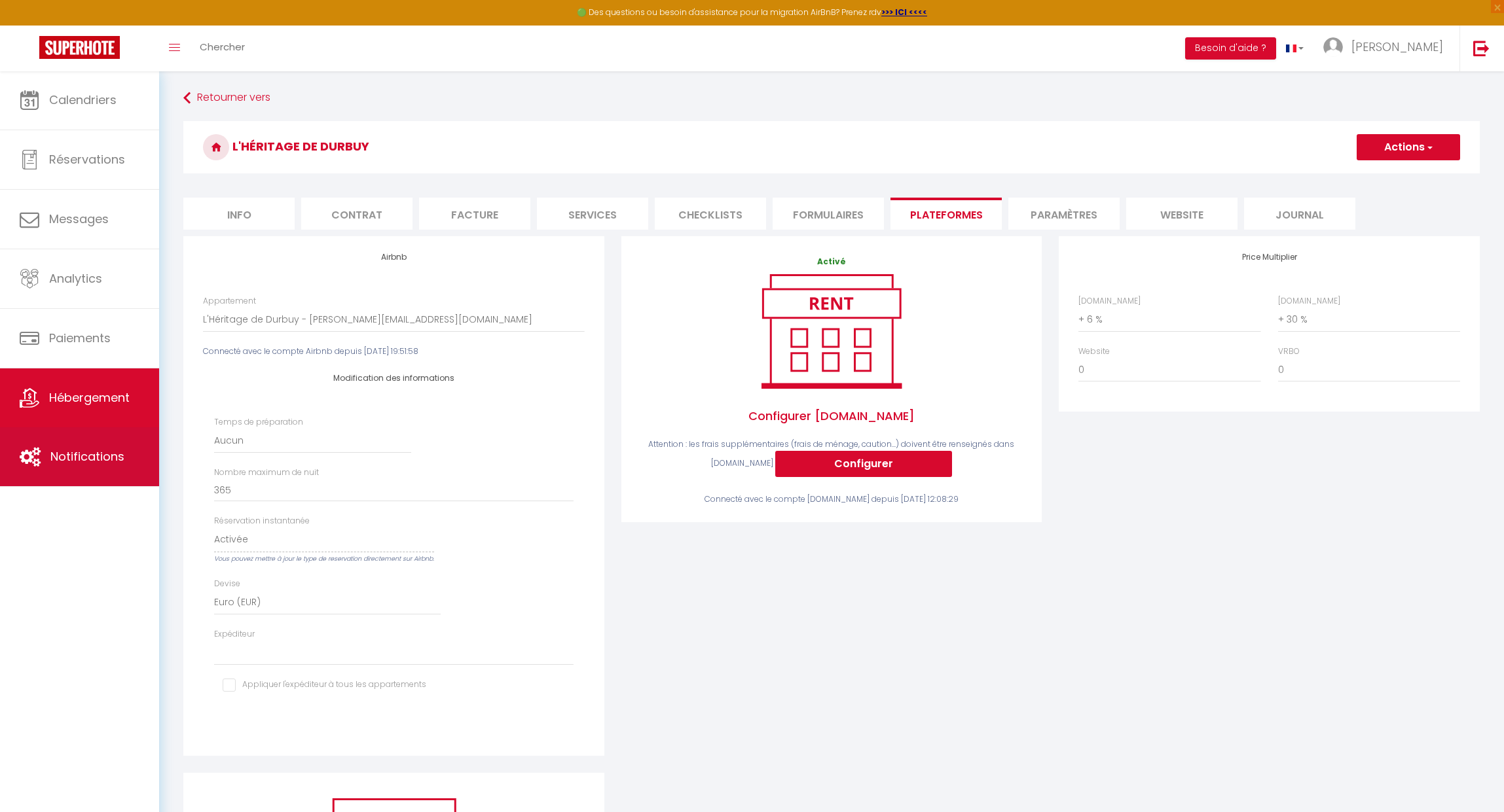
click at [95, 450] on span "Notifications" at bounding box center [87, 457] width 74 height 16
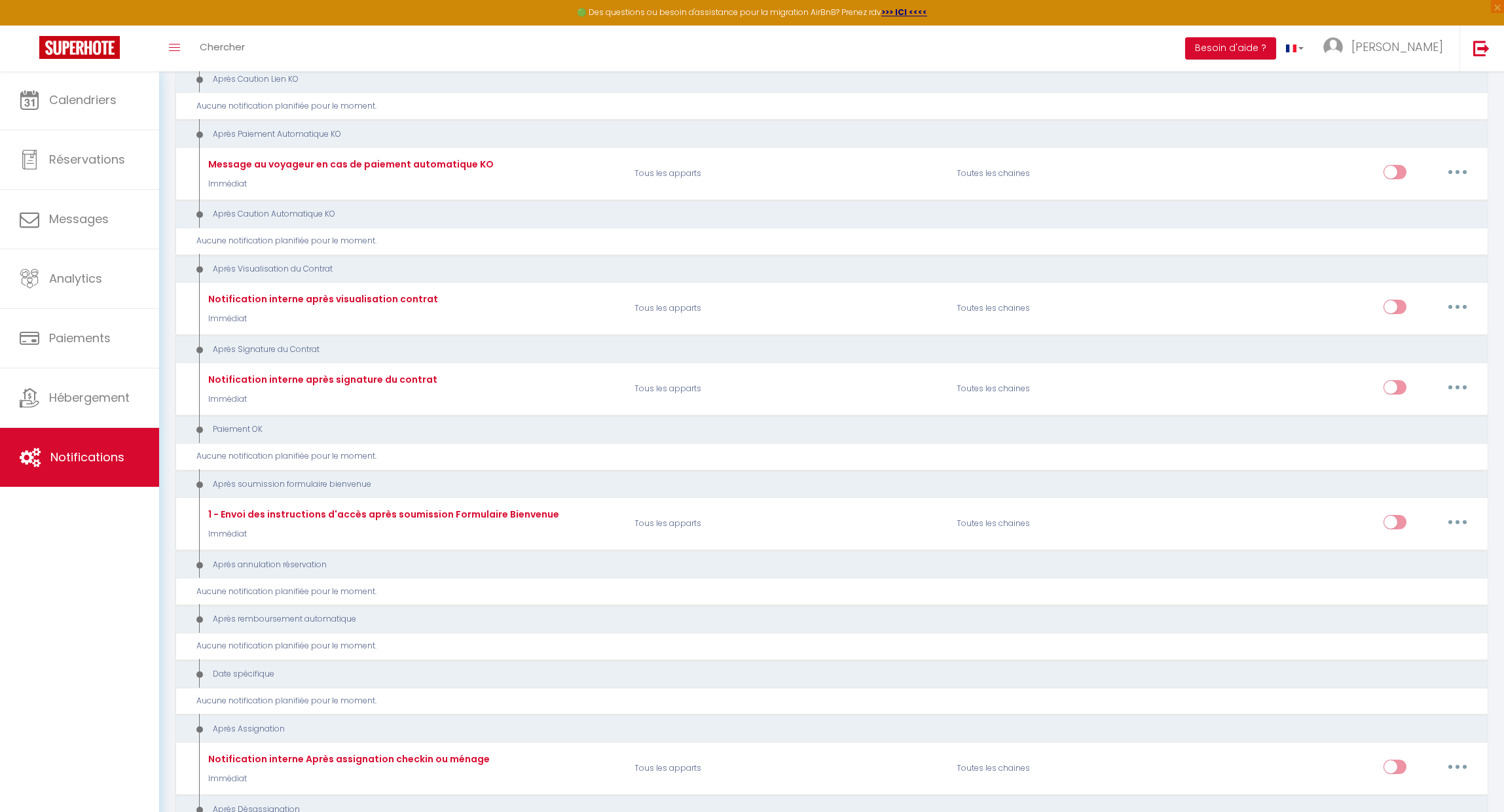
scroll to position [1347, 0]
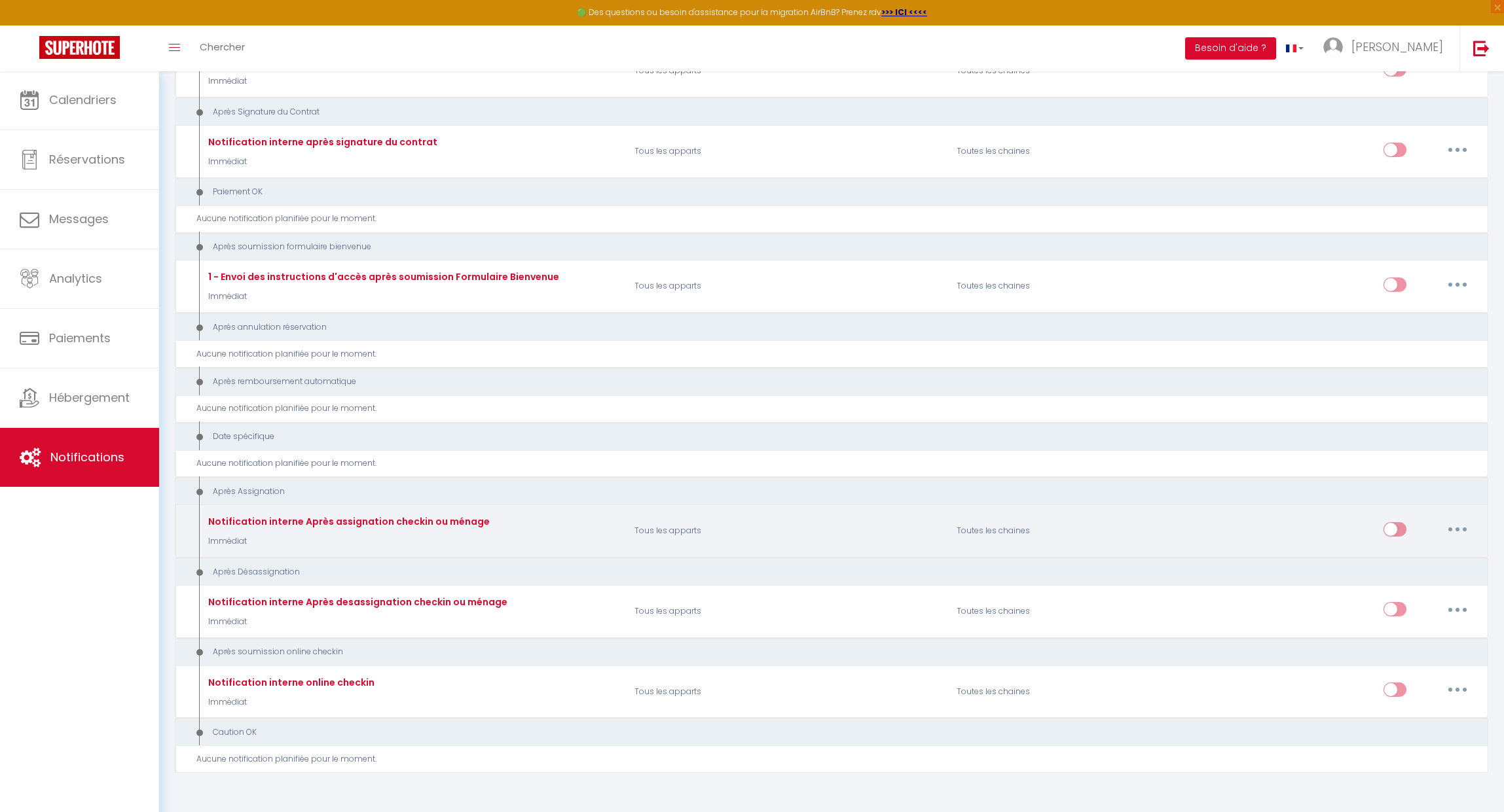
click at [1462, 519] on button "button" at bounding box center [1458, 529] width 37 height 21
click at [1428, 548] on link "Editer" at bounding box center [1423, 559] width 97 height 23
type input "Notification interne Après assignation checkin ou ménage"
select select "21"
select select "Immédiat"
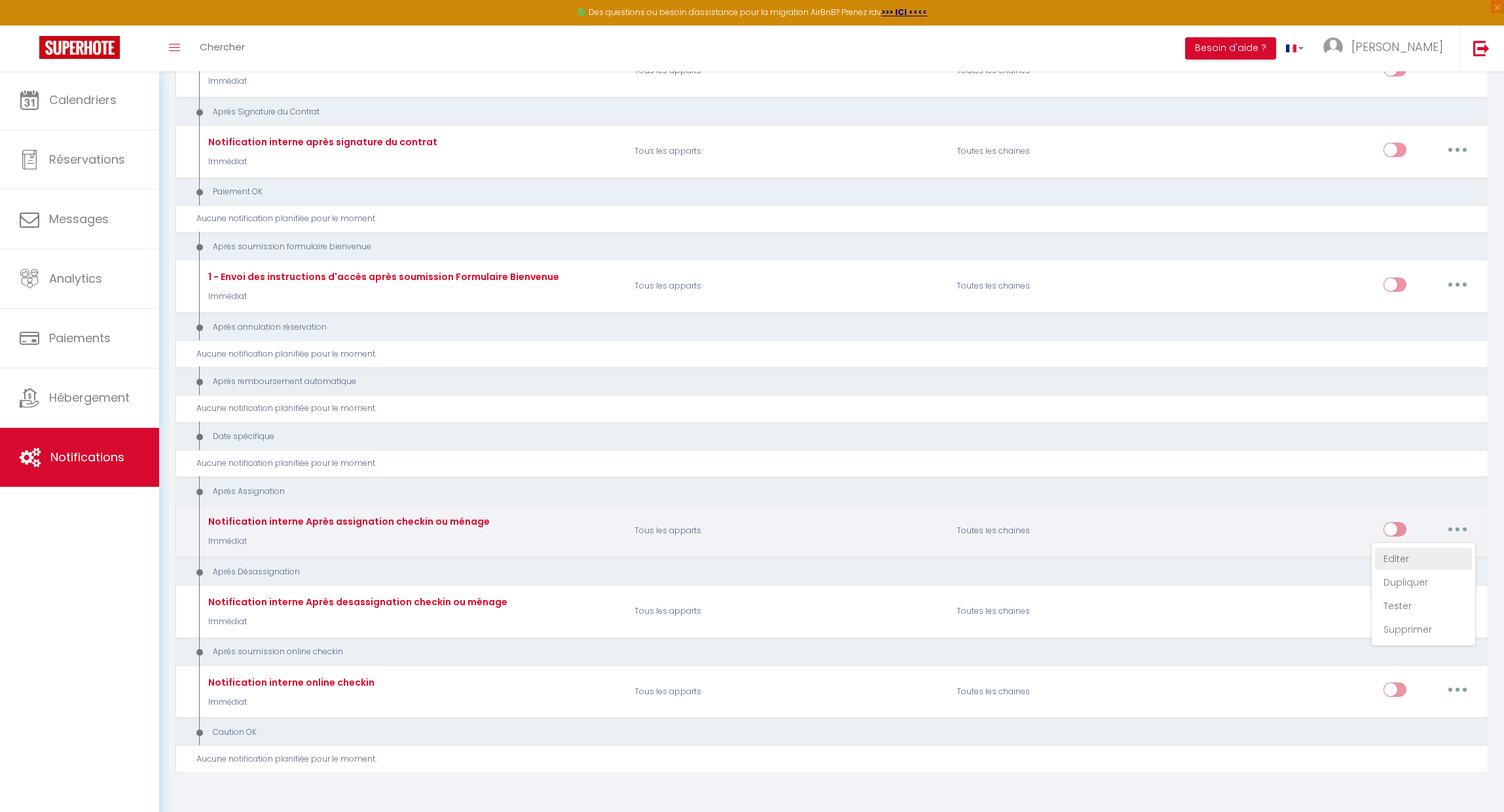
select select
checkbox input "false"
radio input "true"
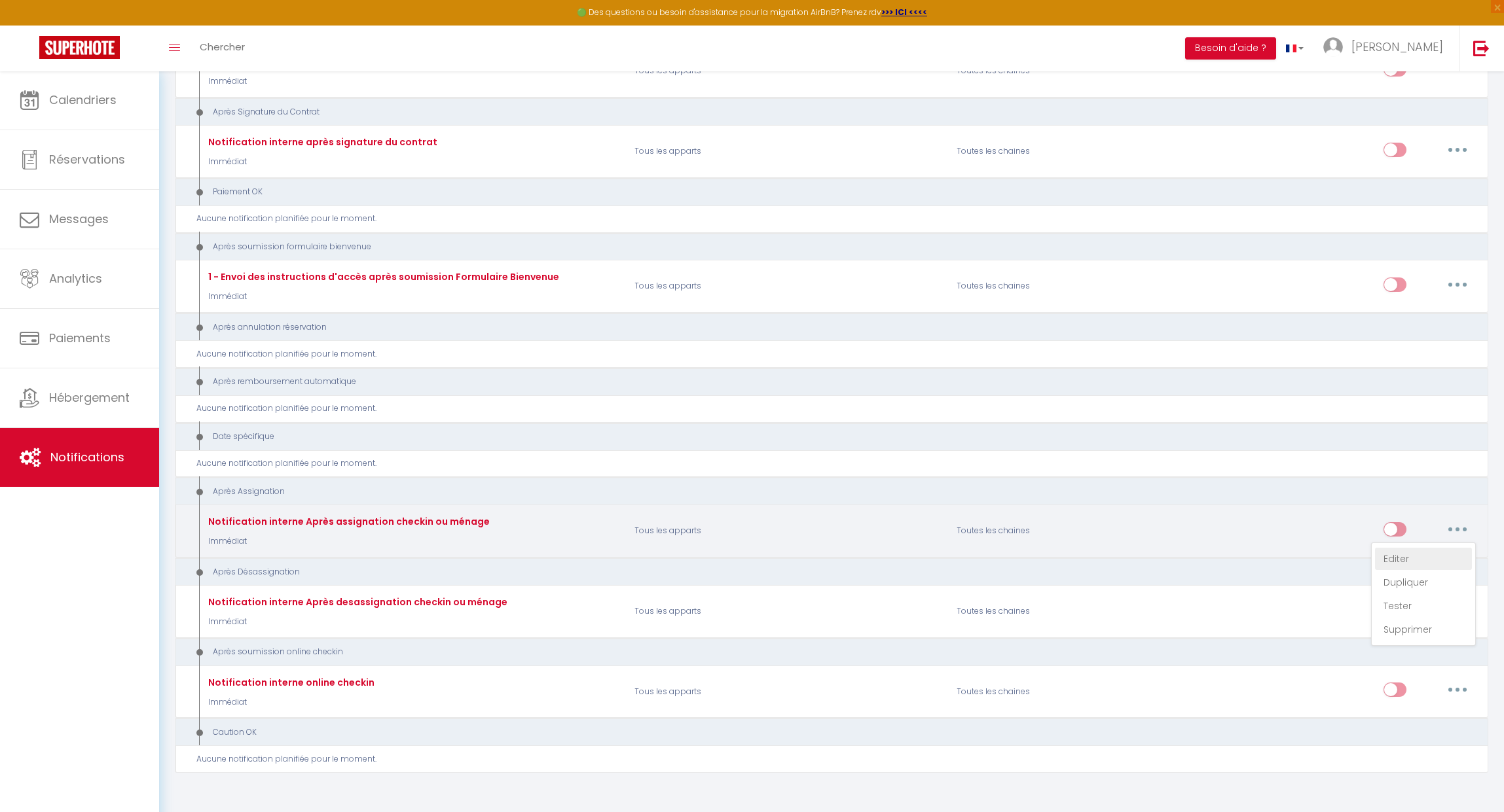
type input "Notification Après assignation checkin ou ménage - [RENTAL:NAME] - [GUEST:NAME]…"
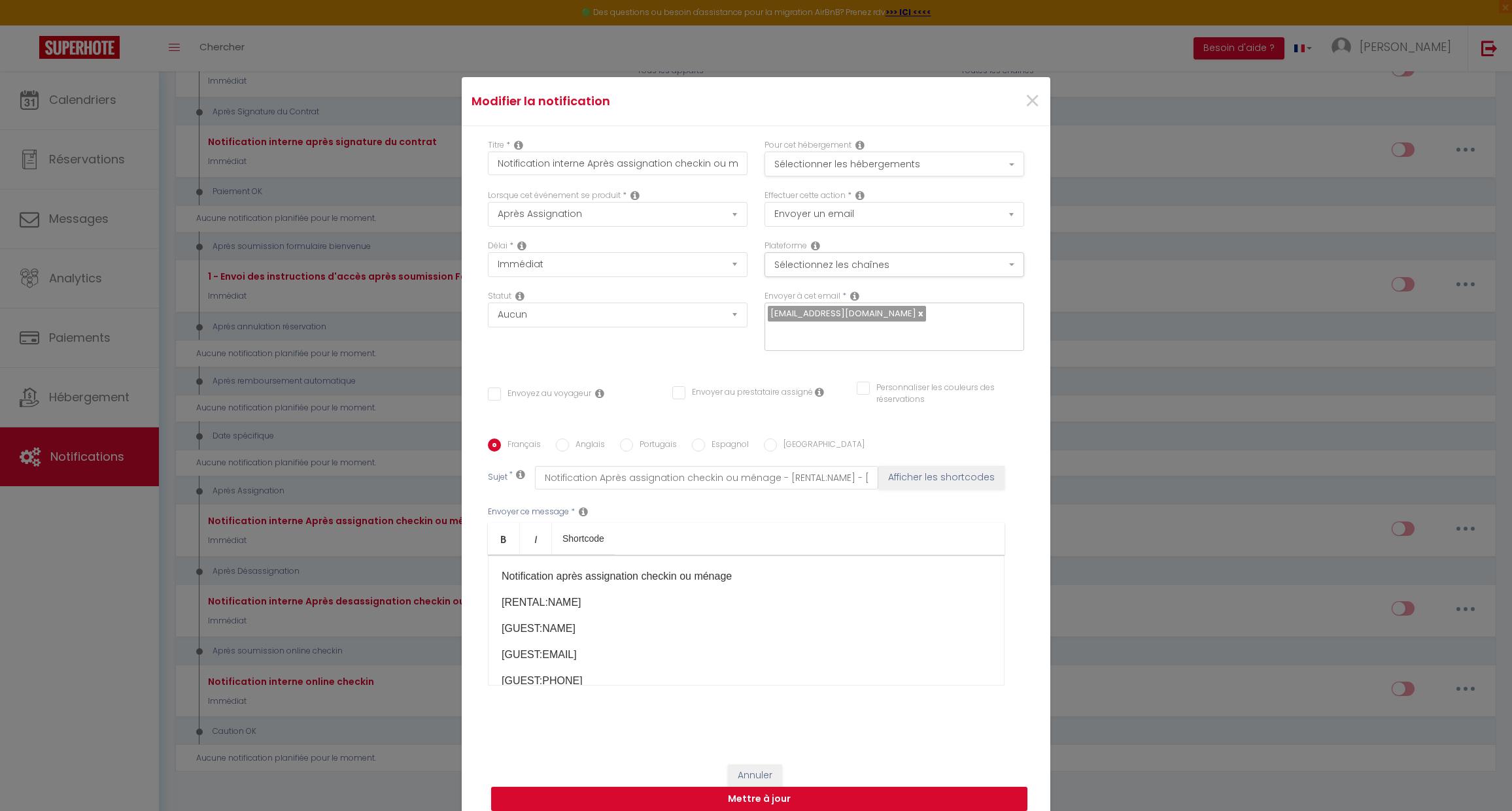
click at [875, 171] on button "Sélectionner les hébergements" at bounding box center [894, 164] width 260 height 25
click at [789, 244] on input "L'Héritage de Durbuy" at bounding box center [907, 241] width 249 height 13
checkbox input "true"
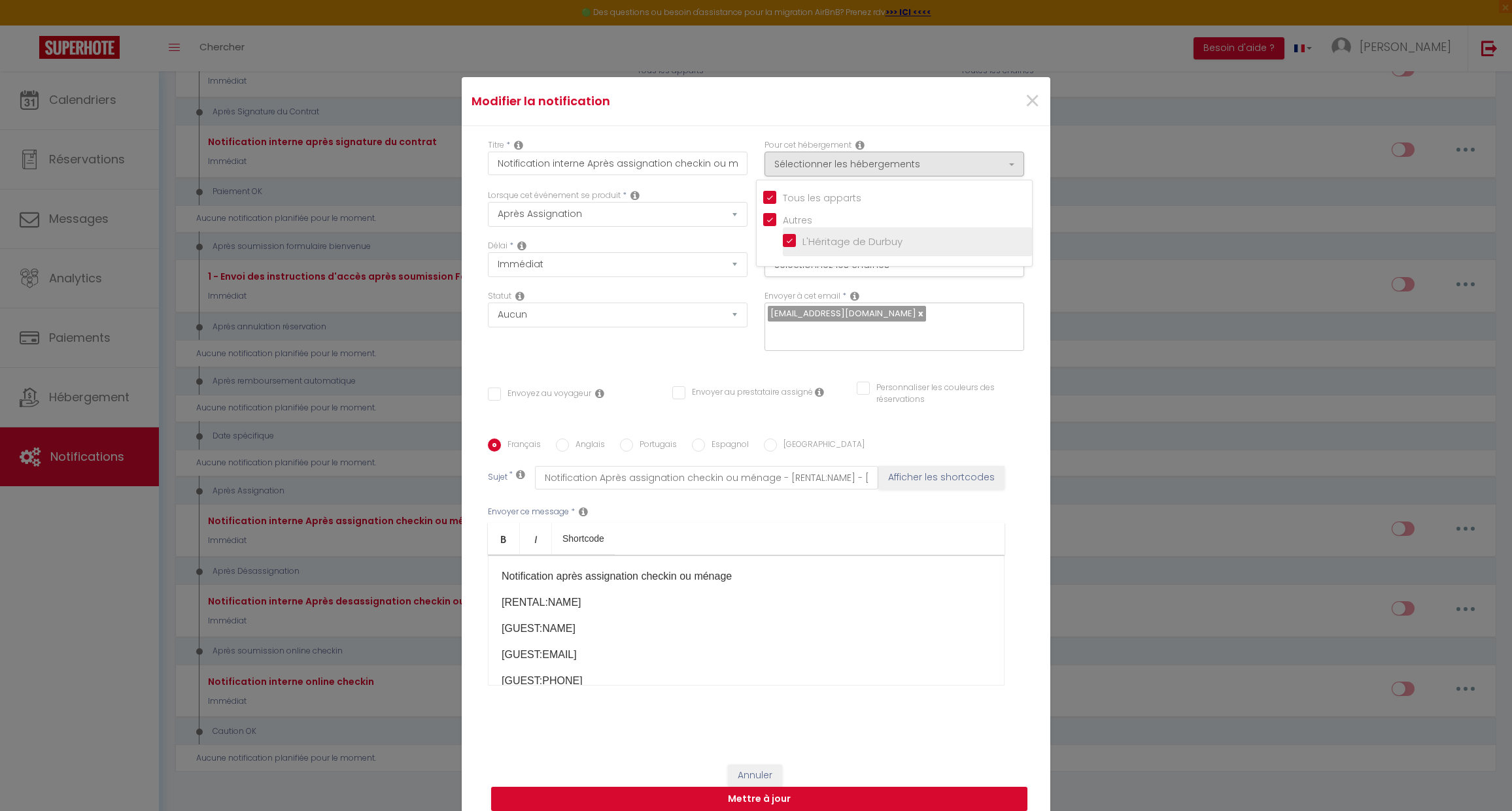
checkbox input "false"
click at [958, 160] on button "Sélectionner les hébergements" at bounding box center [894, 164] width 260 height 25
click at [900, 261] on button "Sélectionnez les chaînes" at bounding box center [894, 265] width 260 height 25
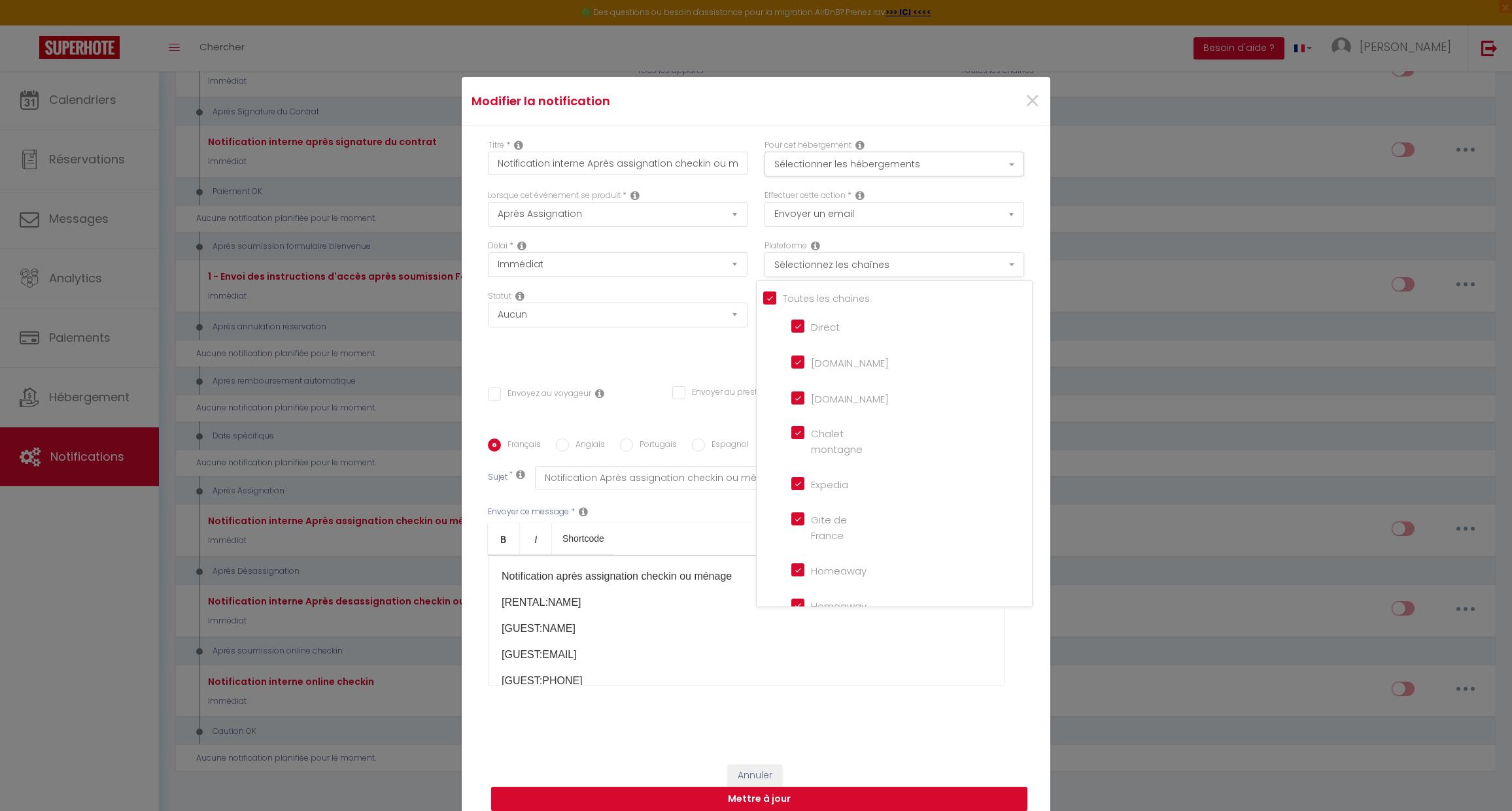
click at [900, 261] on button "Sélectionnez les chaînes" at bounding box center [894, 265] width 260 height 25
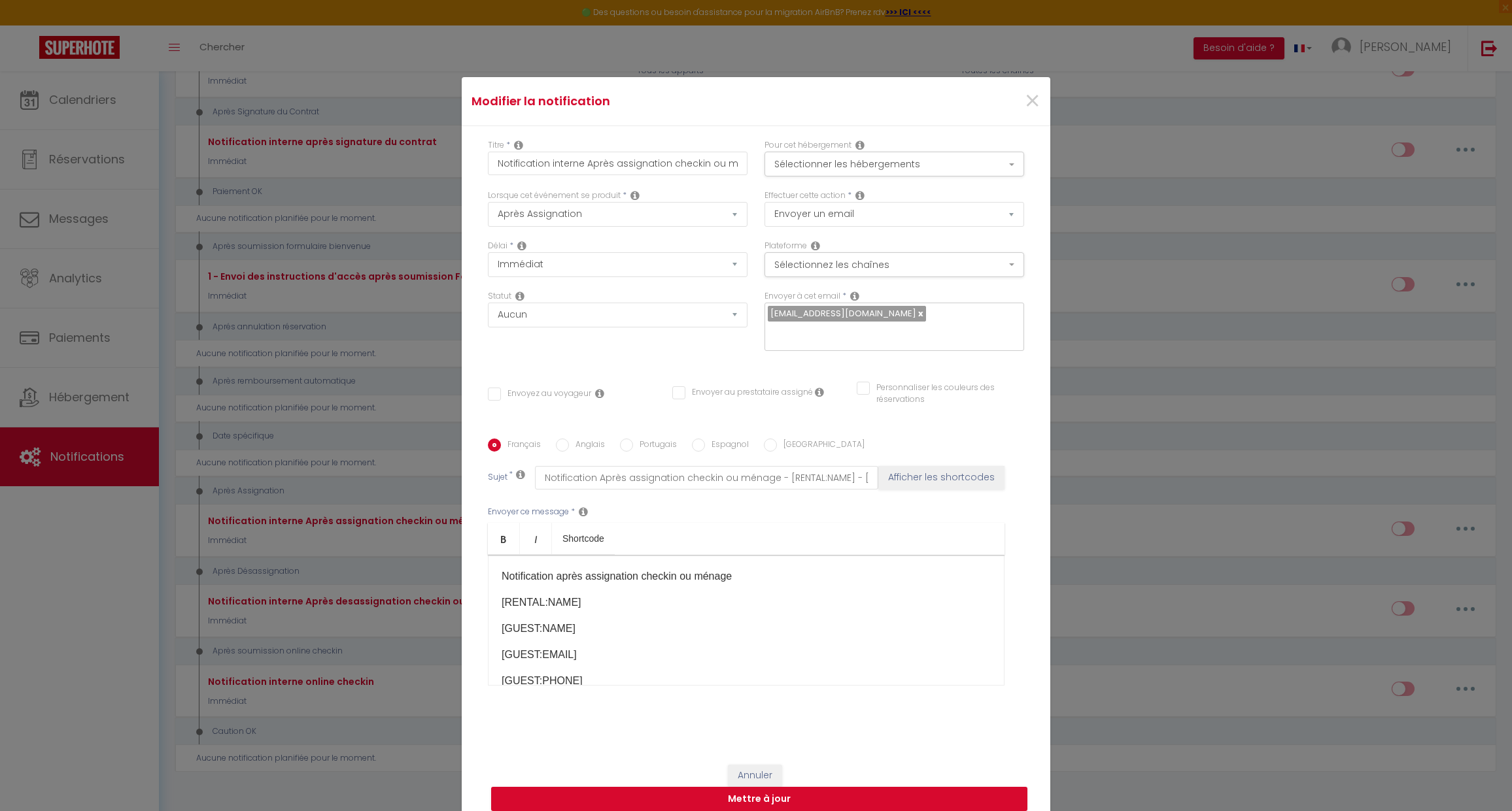
click at [1024, 102] on span "×" at bounding box center [1032, 102] width 16 height 40
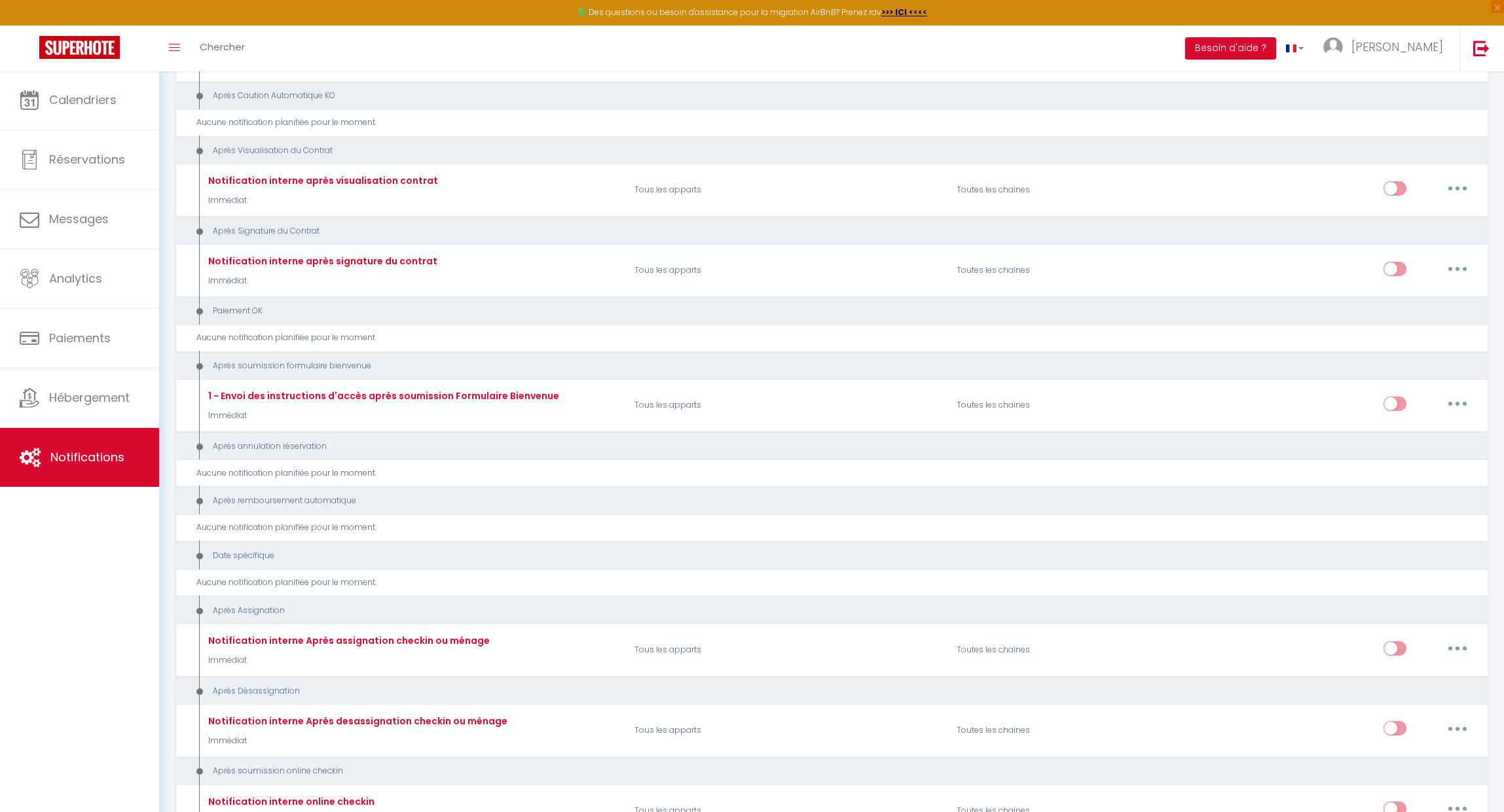
scroll to position [1125, 0]
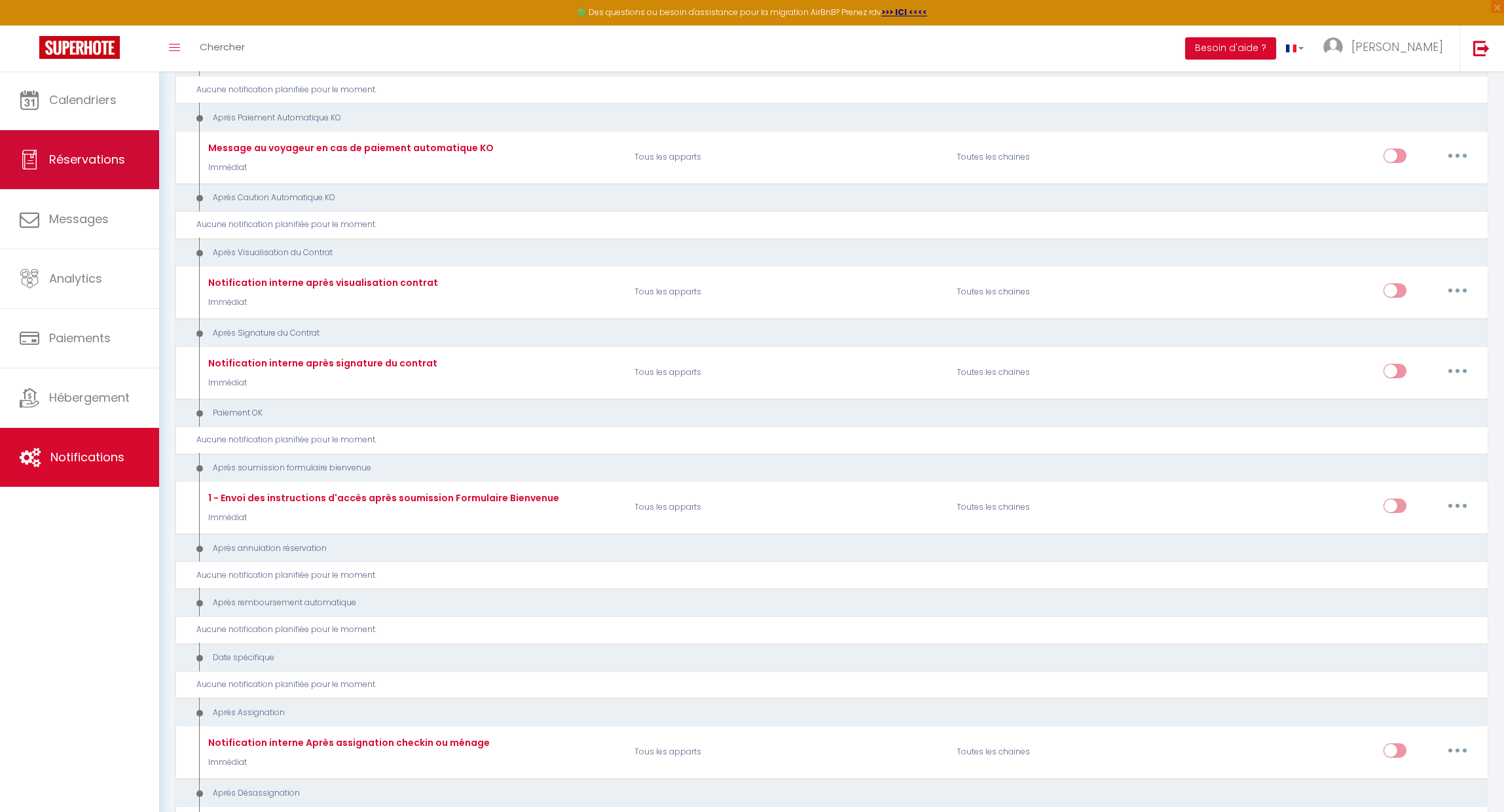
click at [87, 163] on span "Réservations" at bounding box center [87, 159] width 76 height 16
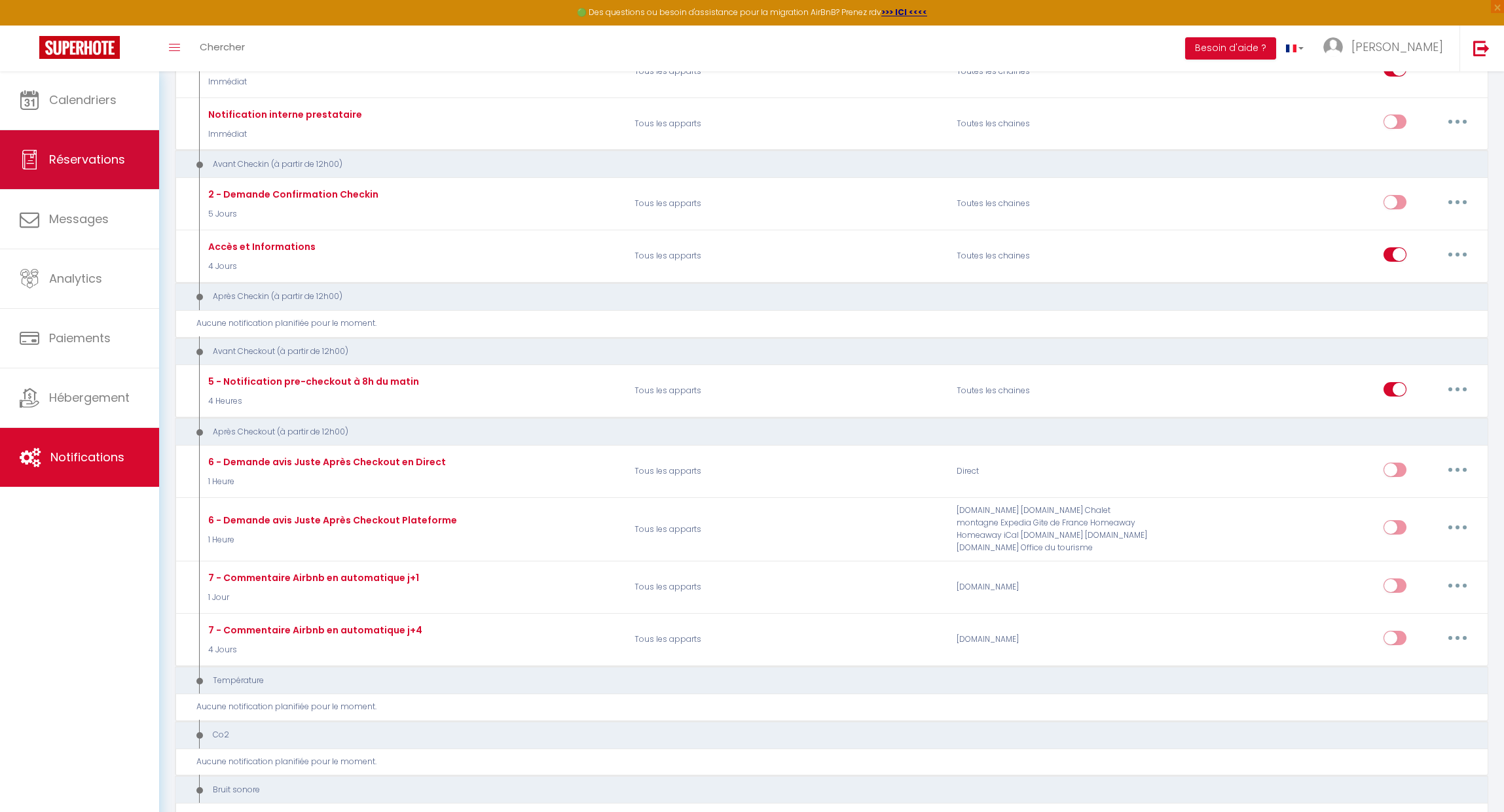
select select "not_cancelled"
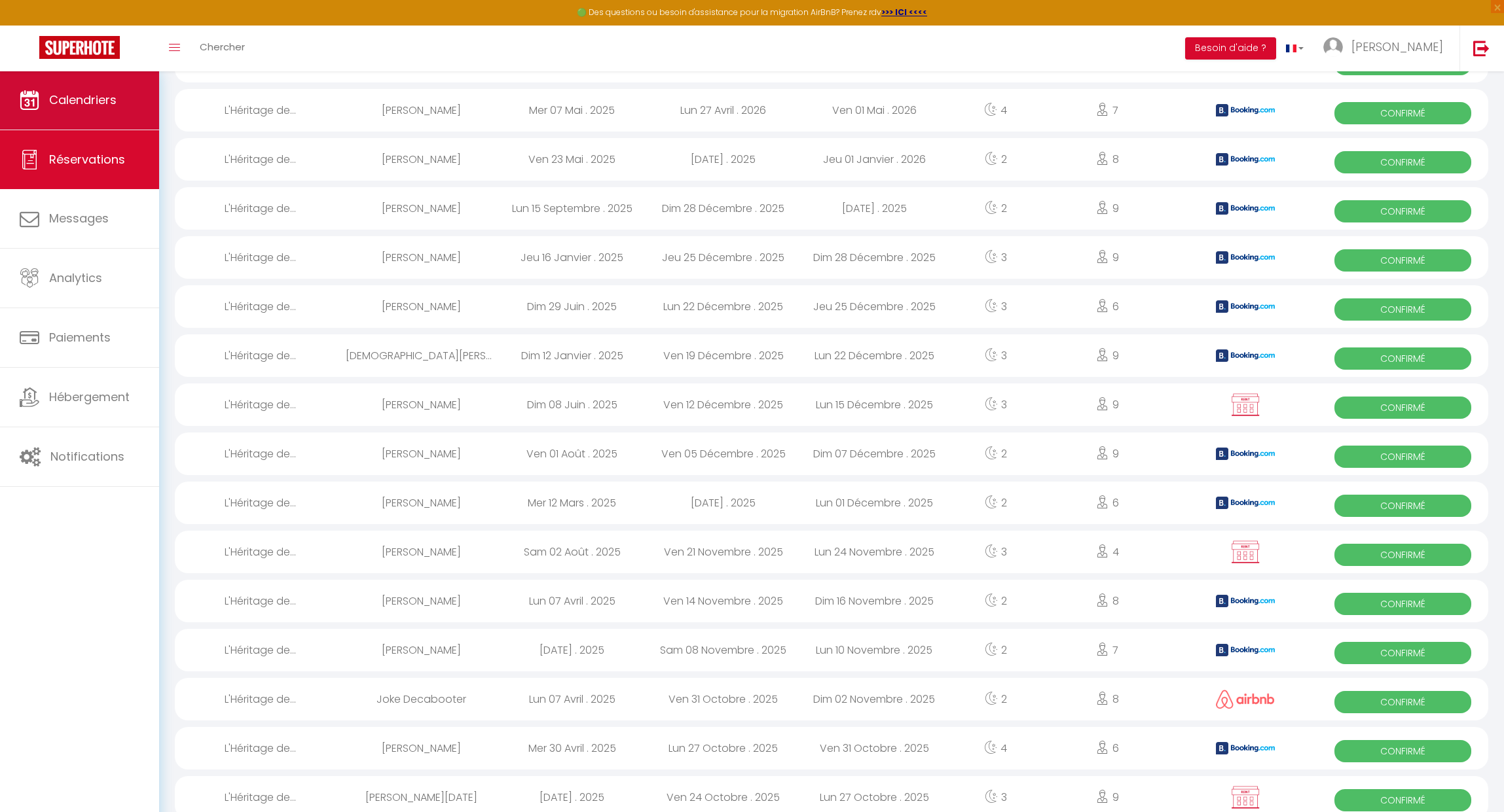
click at [100, 109] on link "Calendriers" at bounding box center [79, 100] width 159 height 59
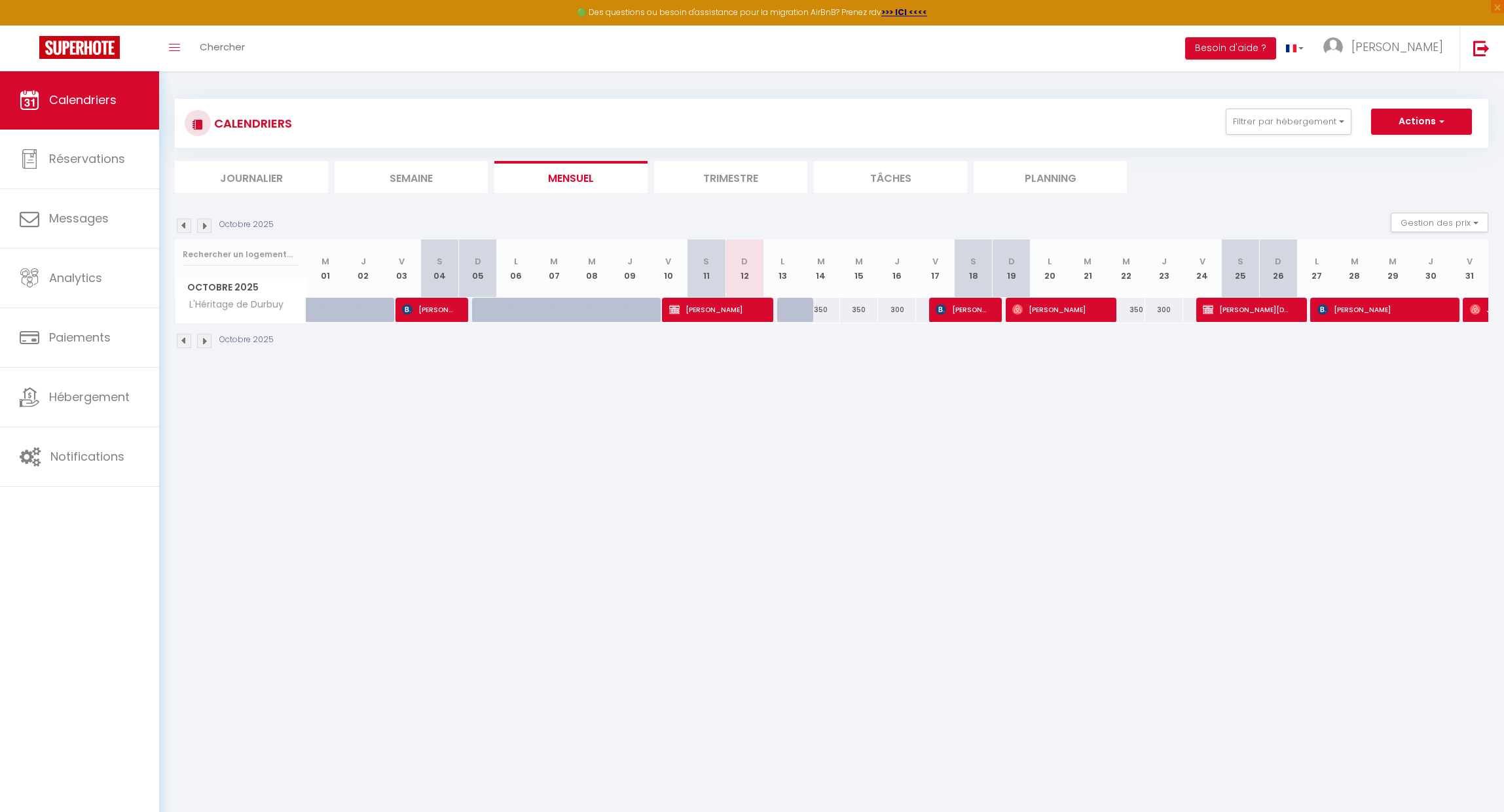
click at [1434, 117] on button "Actions" at bounding box center [1421, 122] width 101 height 26
click at [1429, 117] on button "Actions" at bounding box center [1421, 122] width 101 height 26
click at [69, 440] on link "Notifications" at bounding box center [79, 457] width 159 height 59
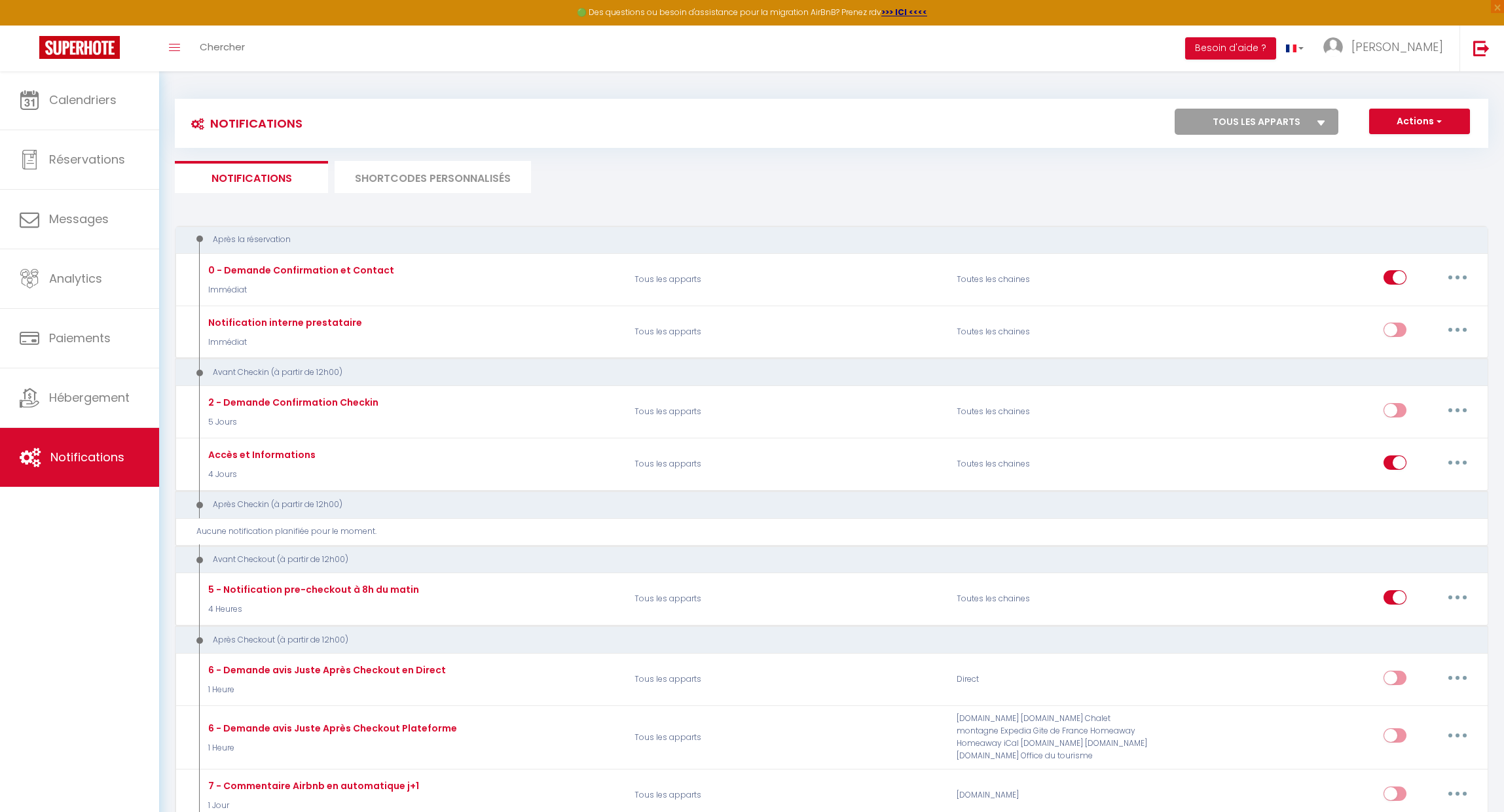
click at [1435, 115] on span "button" at bounding box center [1438, 121] width 8 height 13
click at [1434, 118] on span "button" at bounding box center [1438, 121] width 8 height 13
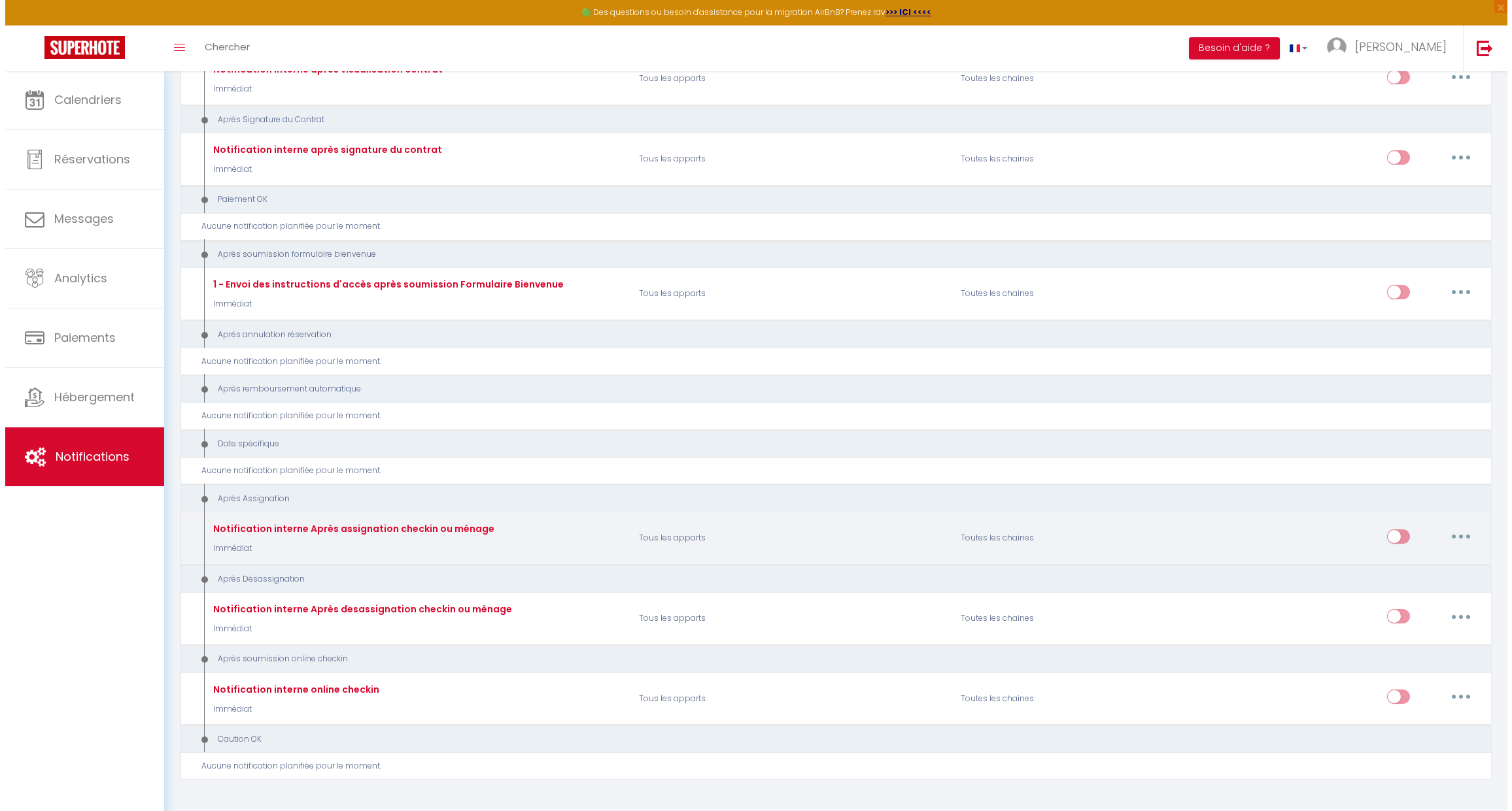
scroll to position [1284, 0]
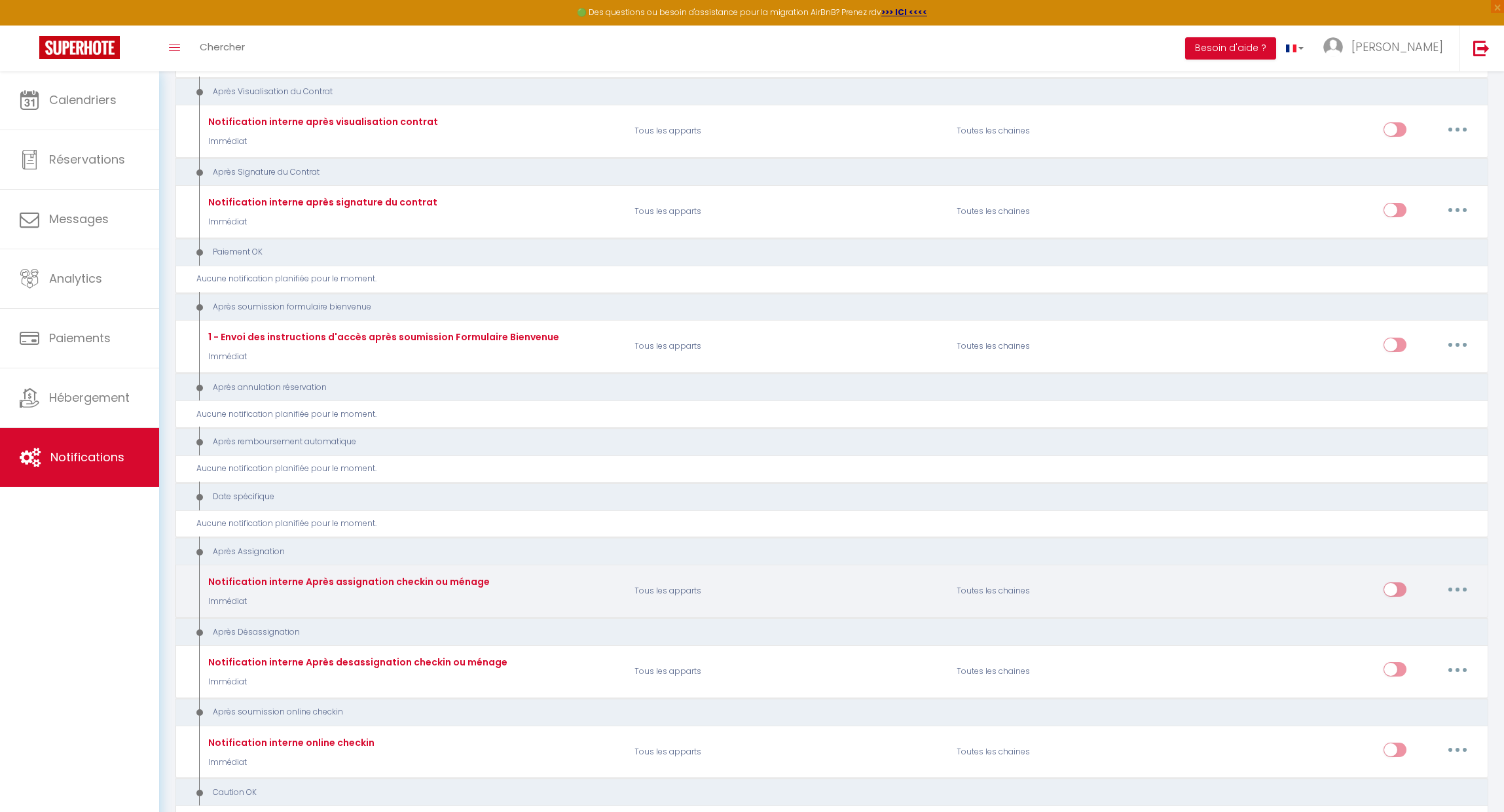
click at [1475, 579] on button "button" at bounding box center [1458, 589] width 37 height 21
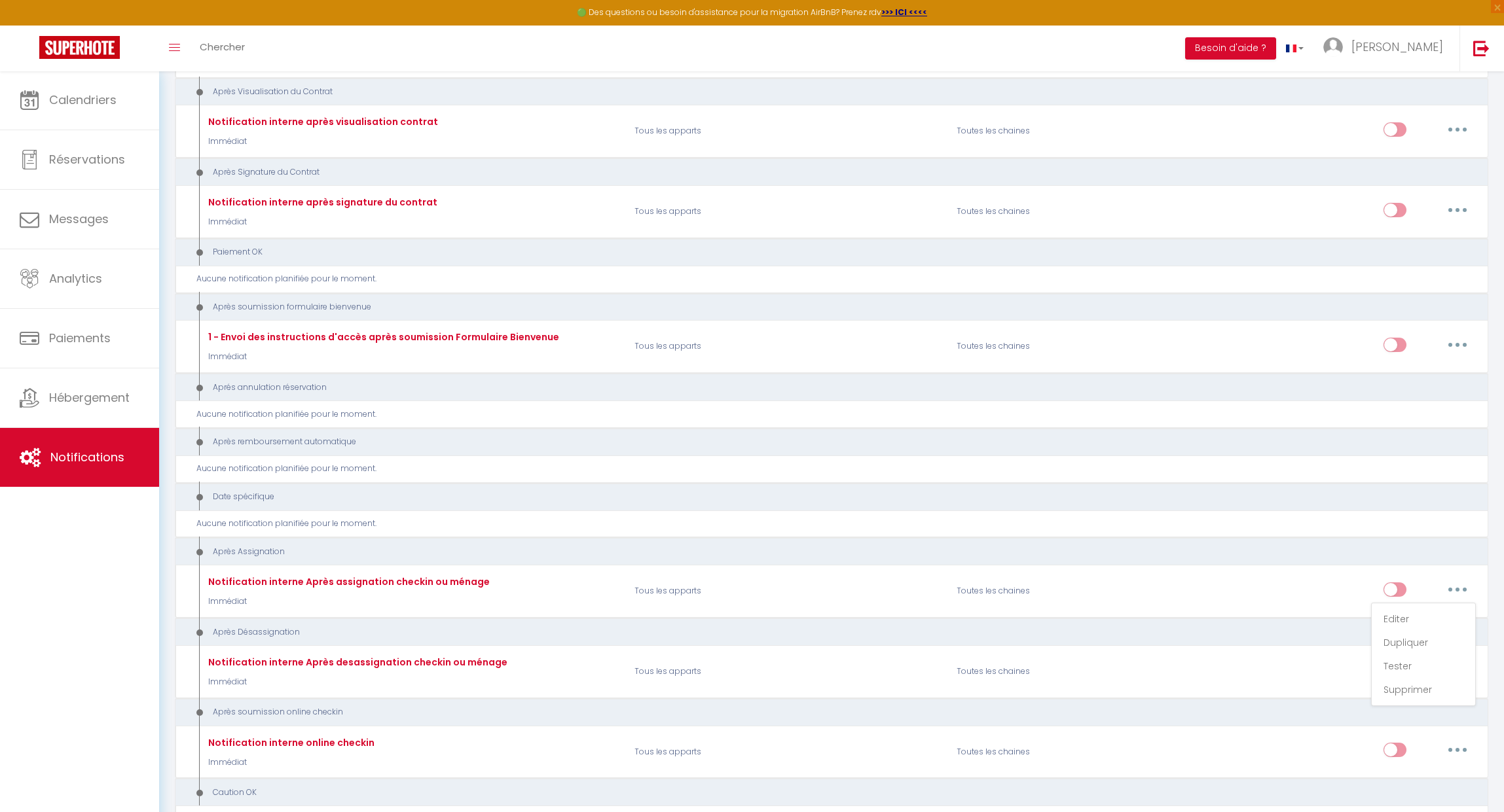
click at [1404, 655] on link "Tester" at bounding box center [1423, 666] width 97 height 23
select select
checkbox input "false"
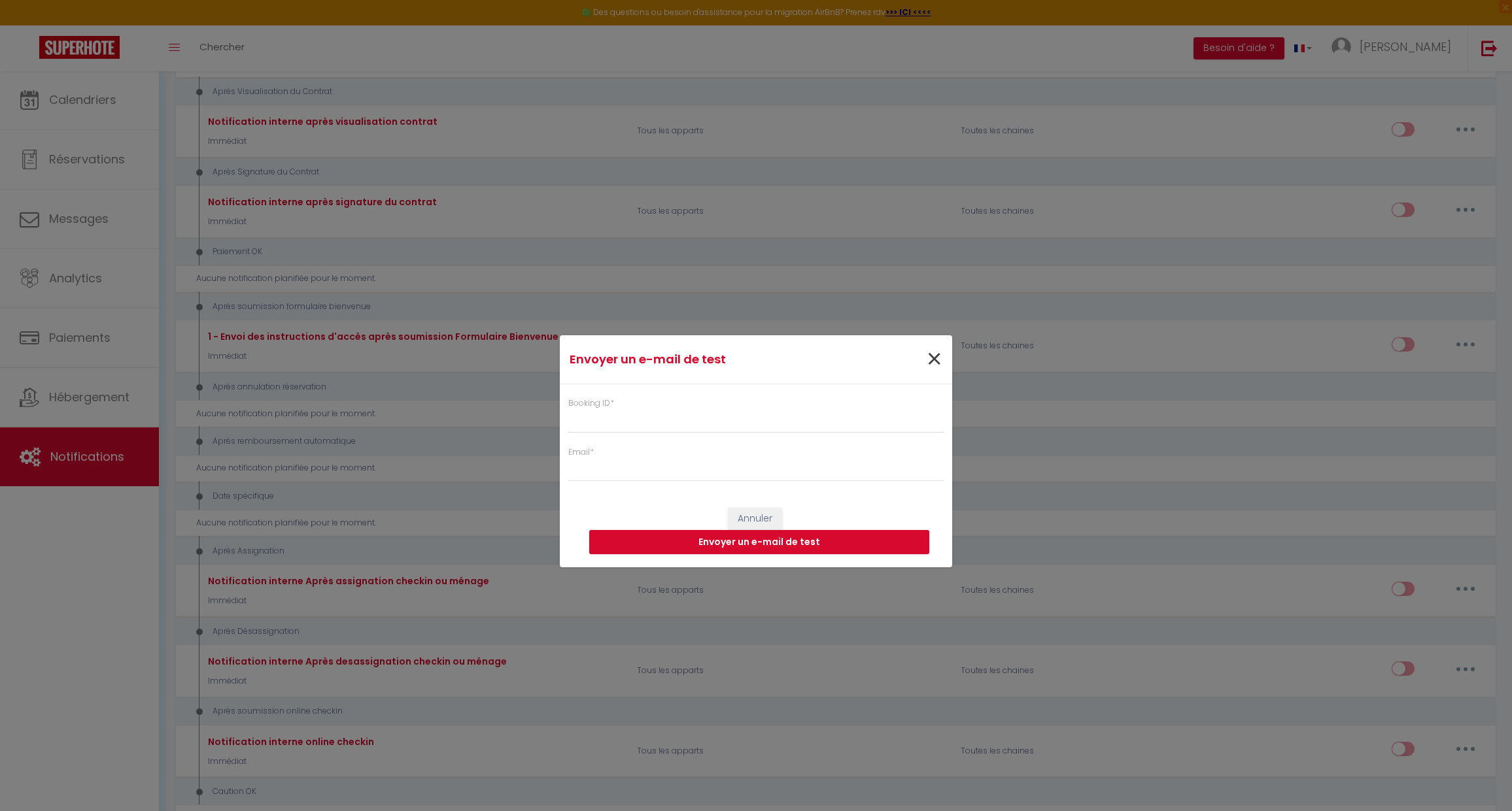
click at [929, 356] on span "×" at bounding box center [934, 359] width 16 height 40
select select
checkbox input "false"
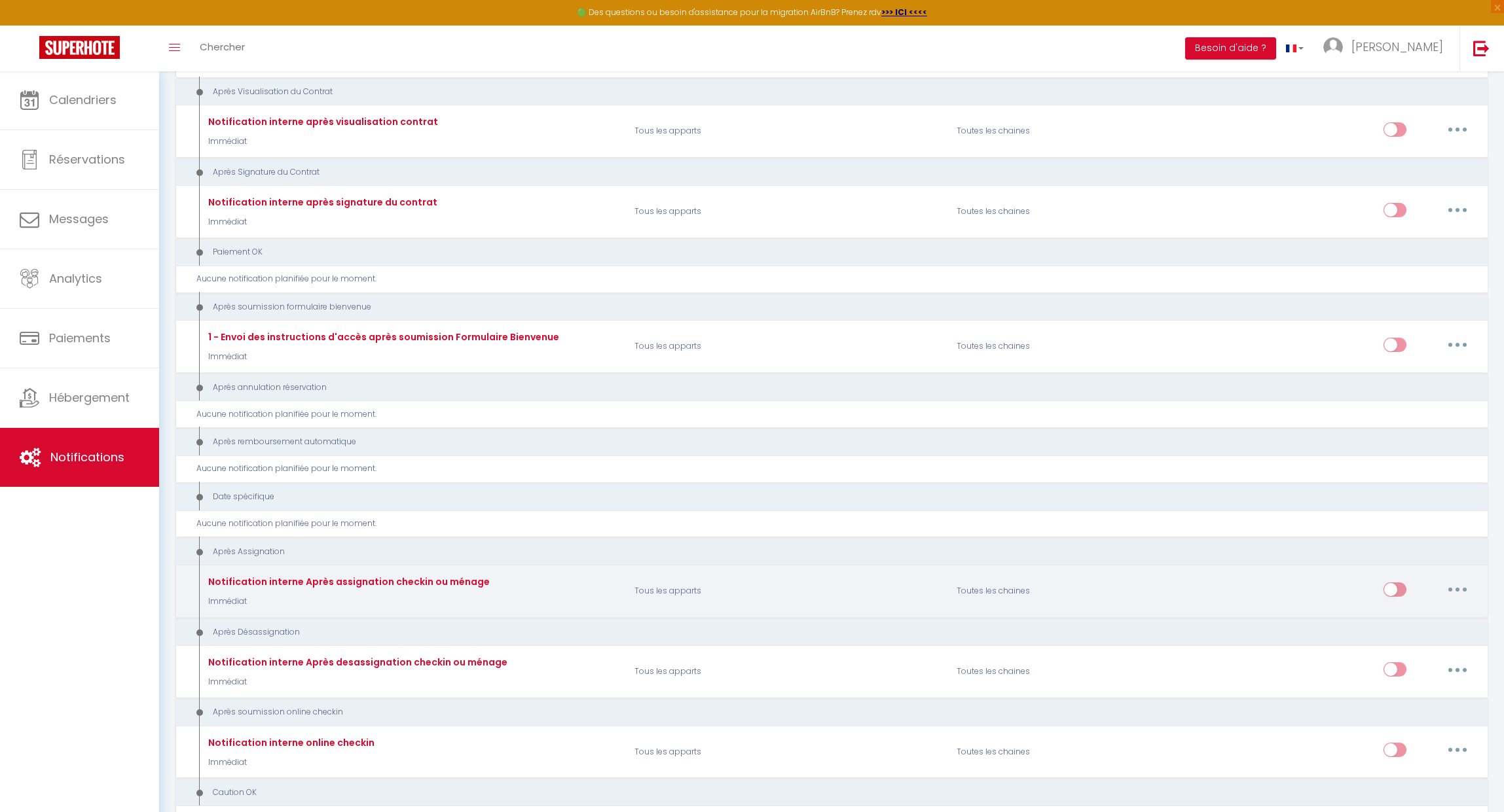
click at [1412, 573] on div "Editer Dupliquer Tester Supprimer" at bounding box center [1429, 592] width 92 height 38
click at [1468, 579] on button "button" at bounding box center [1458, 589] width 37 height 21
click at [1432, 608] on link "Editer" at bounding box center [1423, 619] width 97 height 23
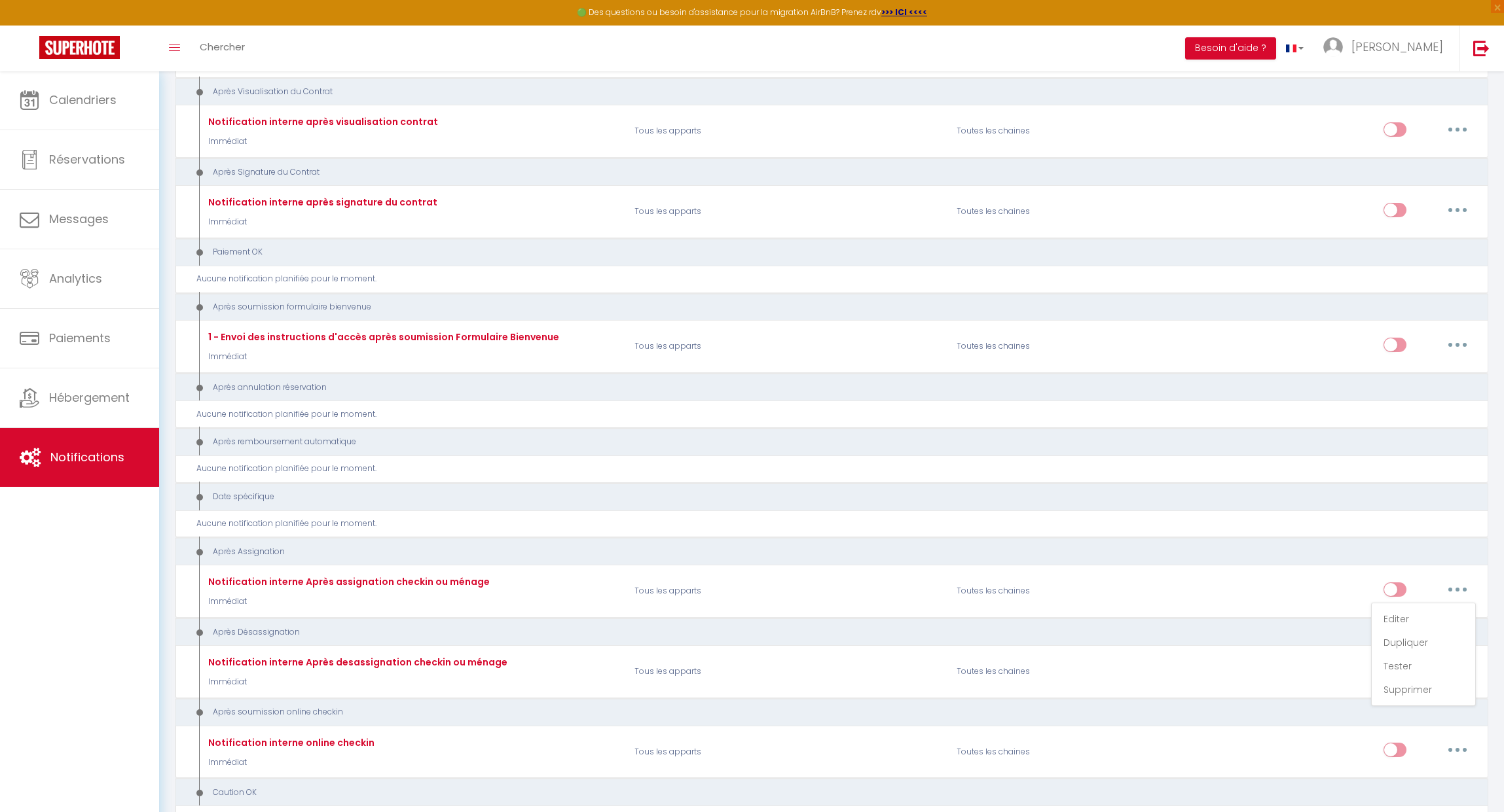
type input "Notification interne Après assignation checkin ou ménage"
select select "21"
select select "Immédiat"
select select
checkbox input "false"
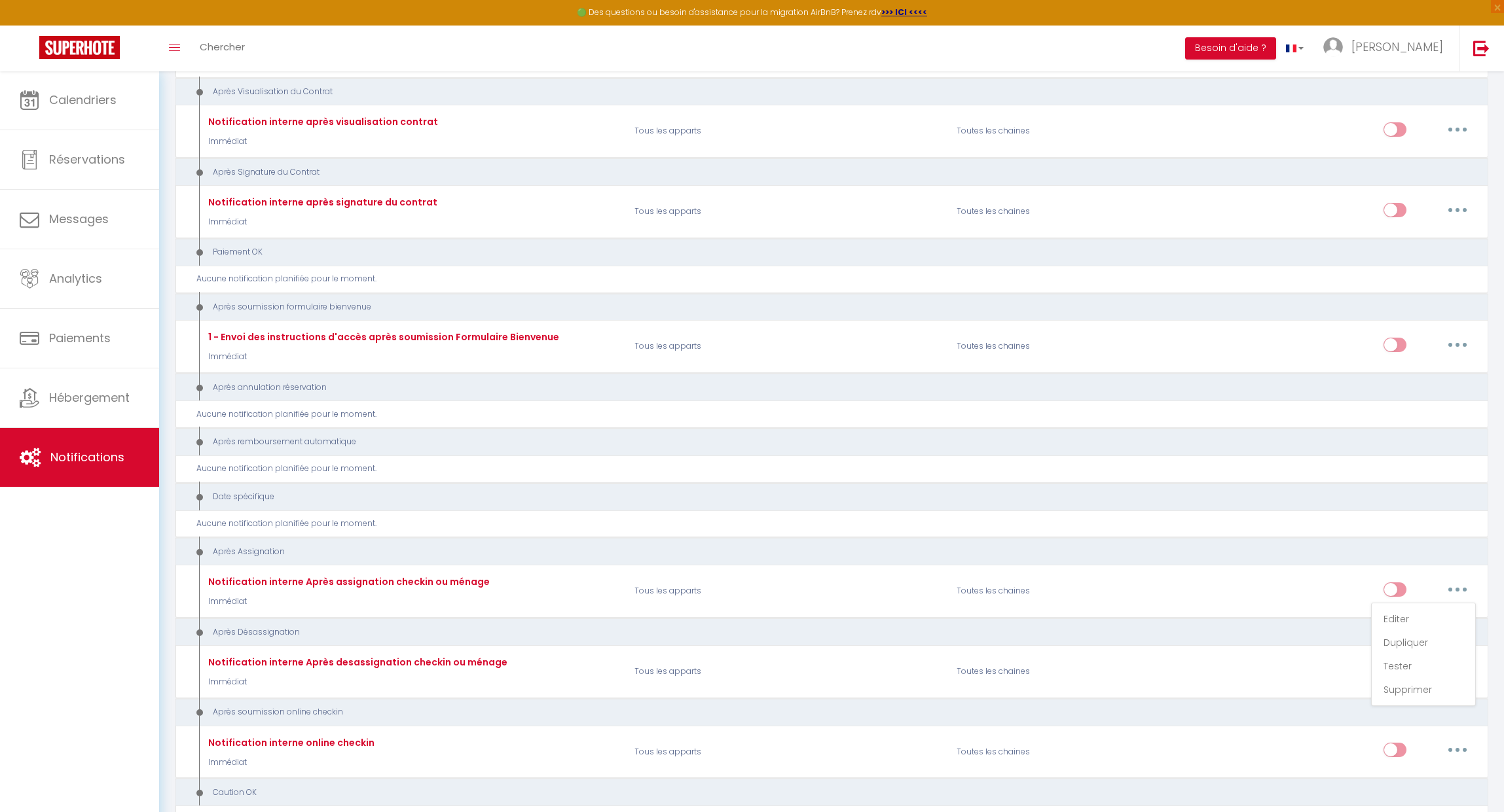
checkbox input "false"
radio input "true"
type input "Notification Après assignation checkin ou ménage - [RENTAL:NAME] - [GUEST:NAME]…"
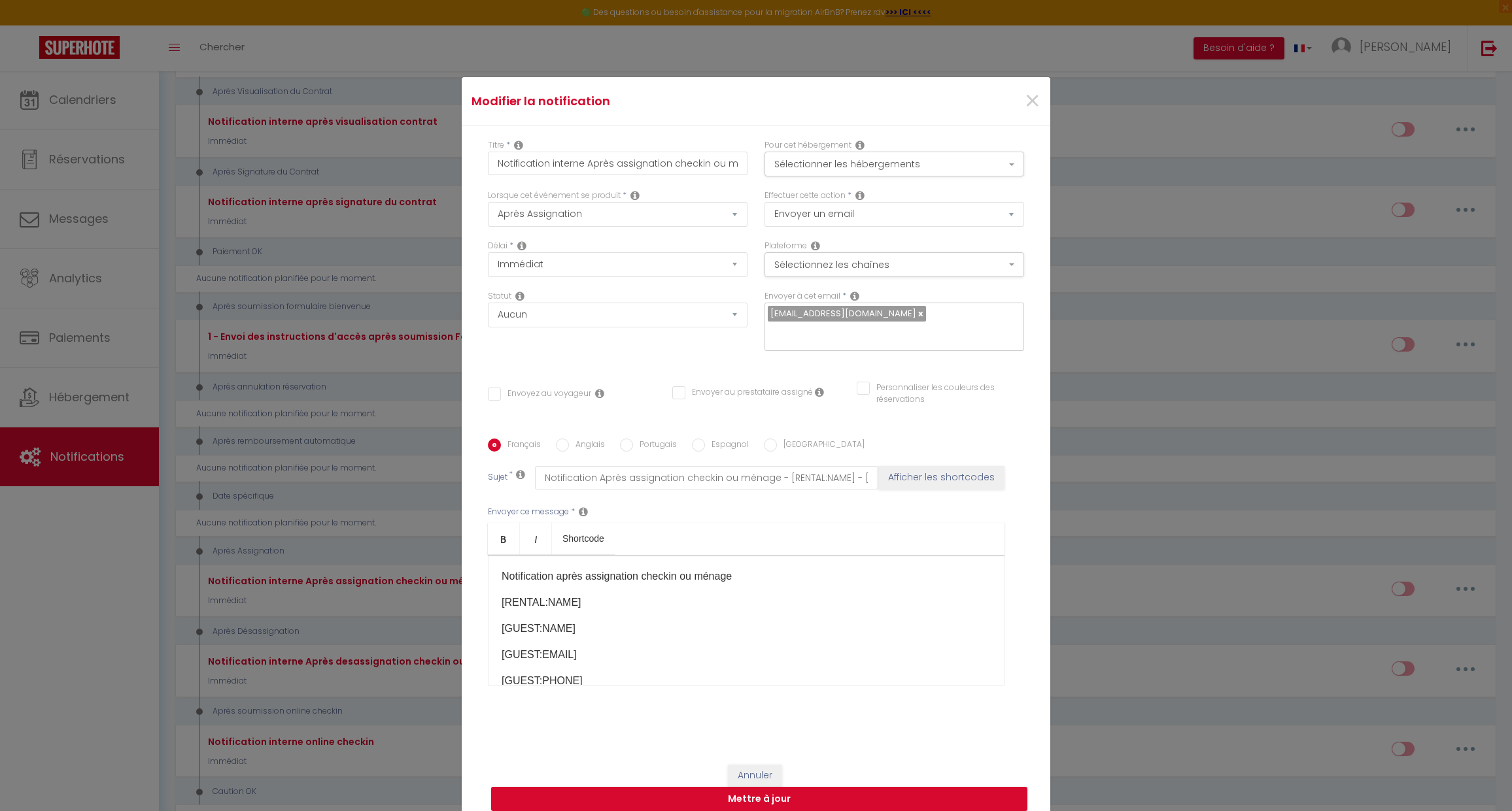
click at [716, 396] on input "Envoyer au prestataire assigné" at bounding box center [742, 392] width 141 height 13
checkbox input "true"
checkbox input "false"
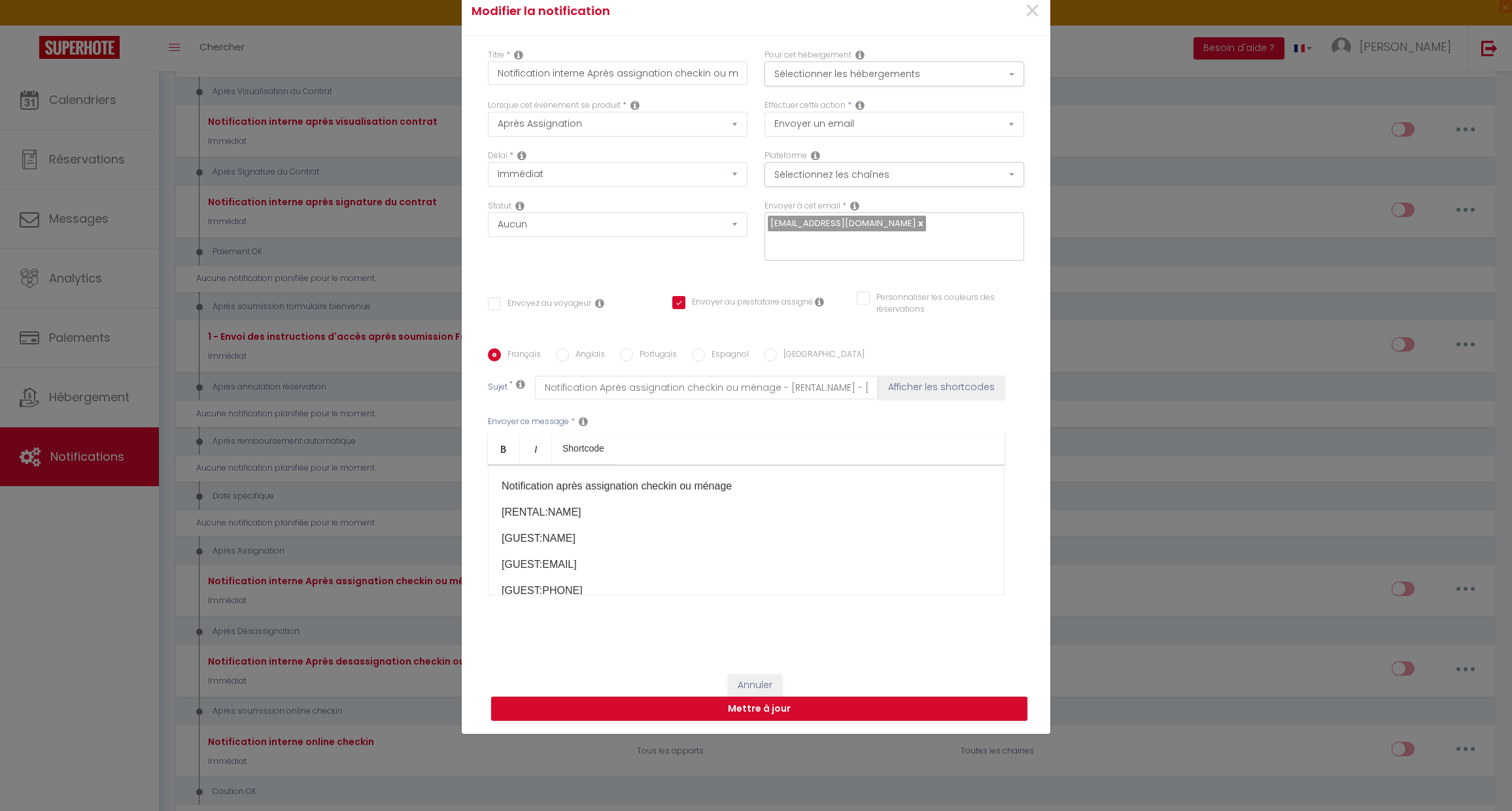
scroll to position [0, 0]
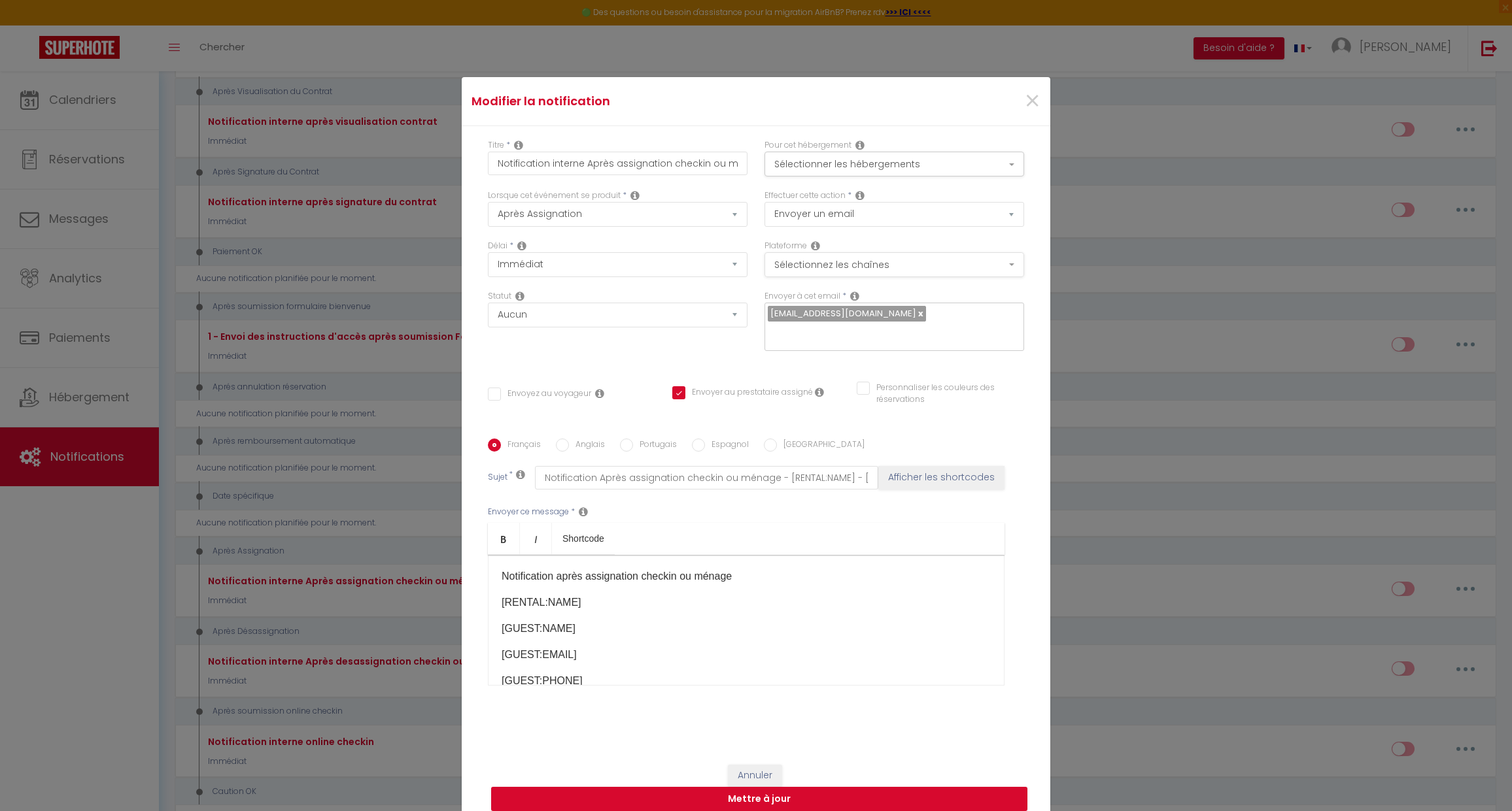
click at [854, 260] on button "Sélectionnez les chaînes" at bounding box center [894, 265] width 260 height 25
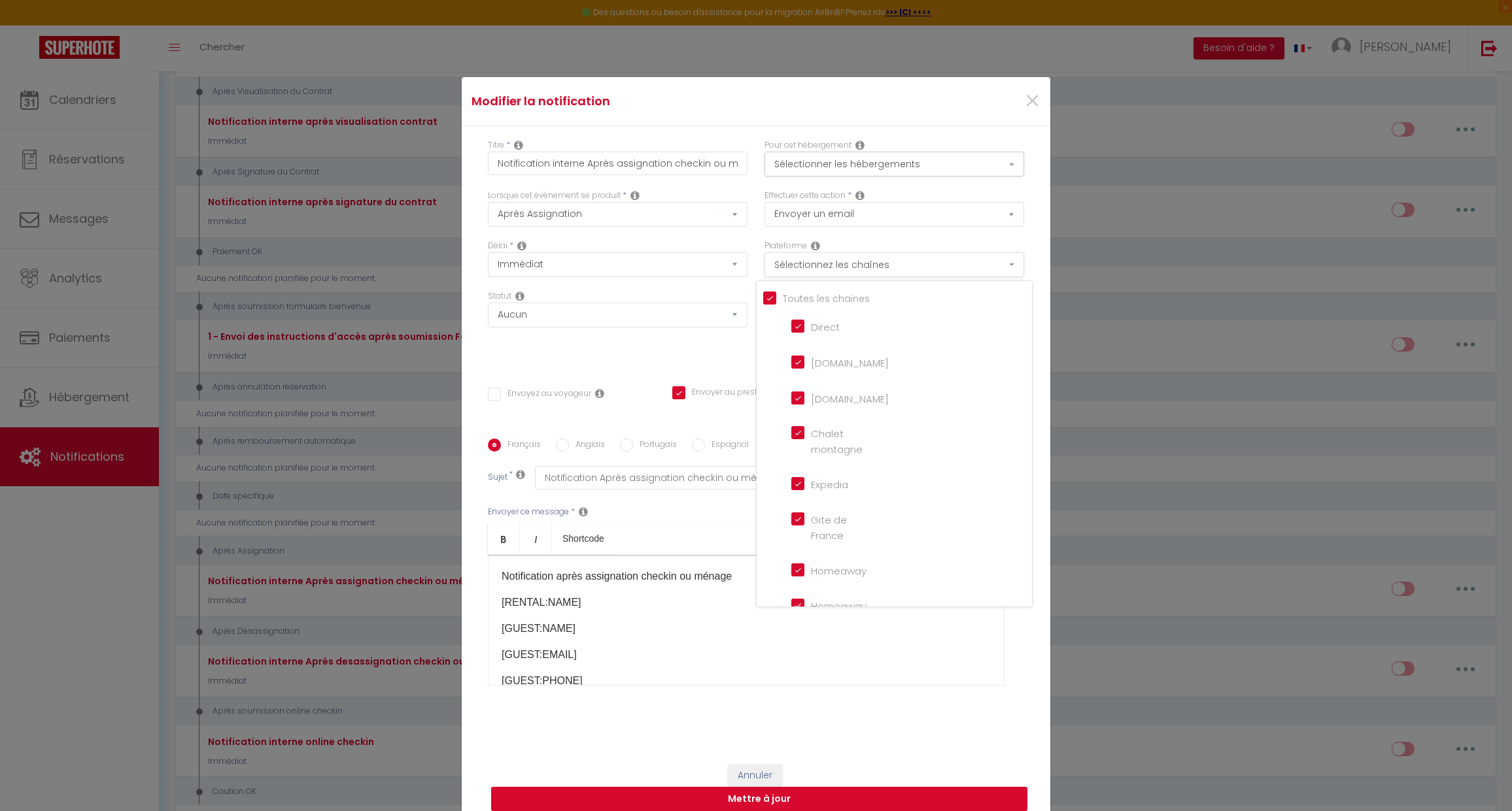
click at [854, 260] on button "Sélectionnez les chaînes" at bounding box center [894, 265] width 260 height 25
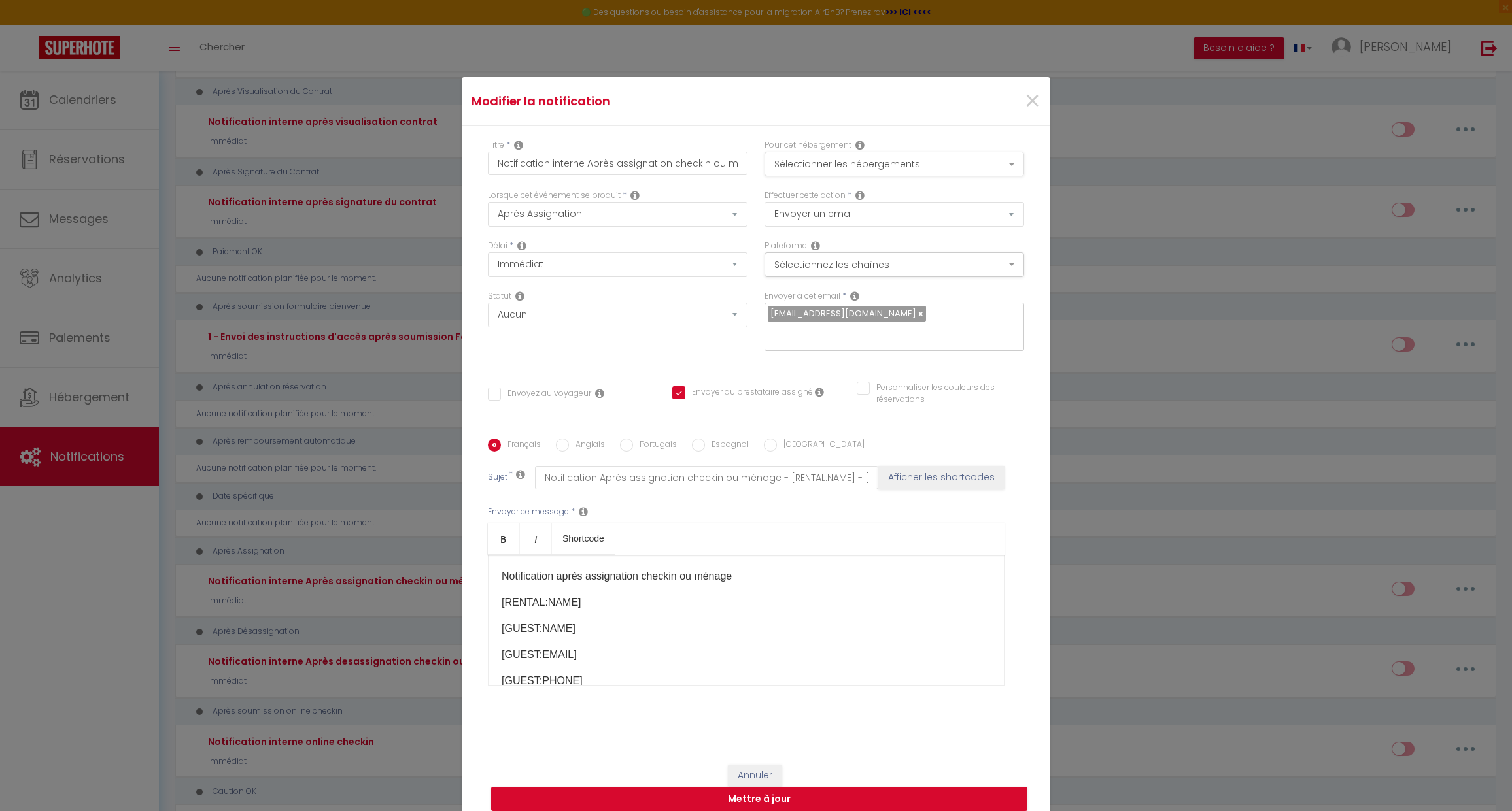
click at [862, 167] on button "Sélectionner les hébergements" at bounding box center [894, 164] width 260 height 25
click at [861, 164] on button "Sélectionner les hébergements" at bounding box center [894, 164] width 260 height 25
drag, startPoint x: 857, startPoint y: 164, endPoint x: 849, endPoint y: 168, distance: 8.9
click at [857, 164] on button "Sélectionner les hébergements" at bounding box center [894, 164] width 260 height 25
click at [806, 197] on input "Tous les apparts" at bounding box center [898, 196] width 269 height 13
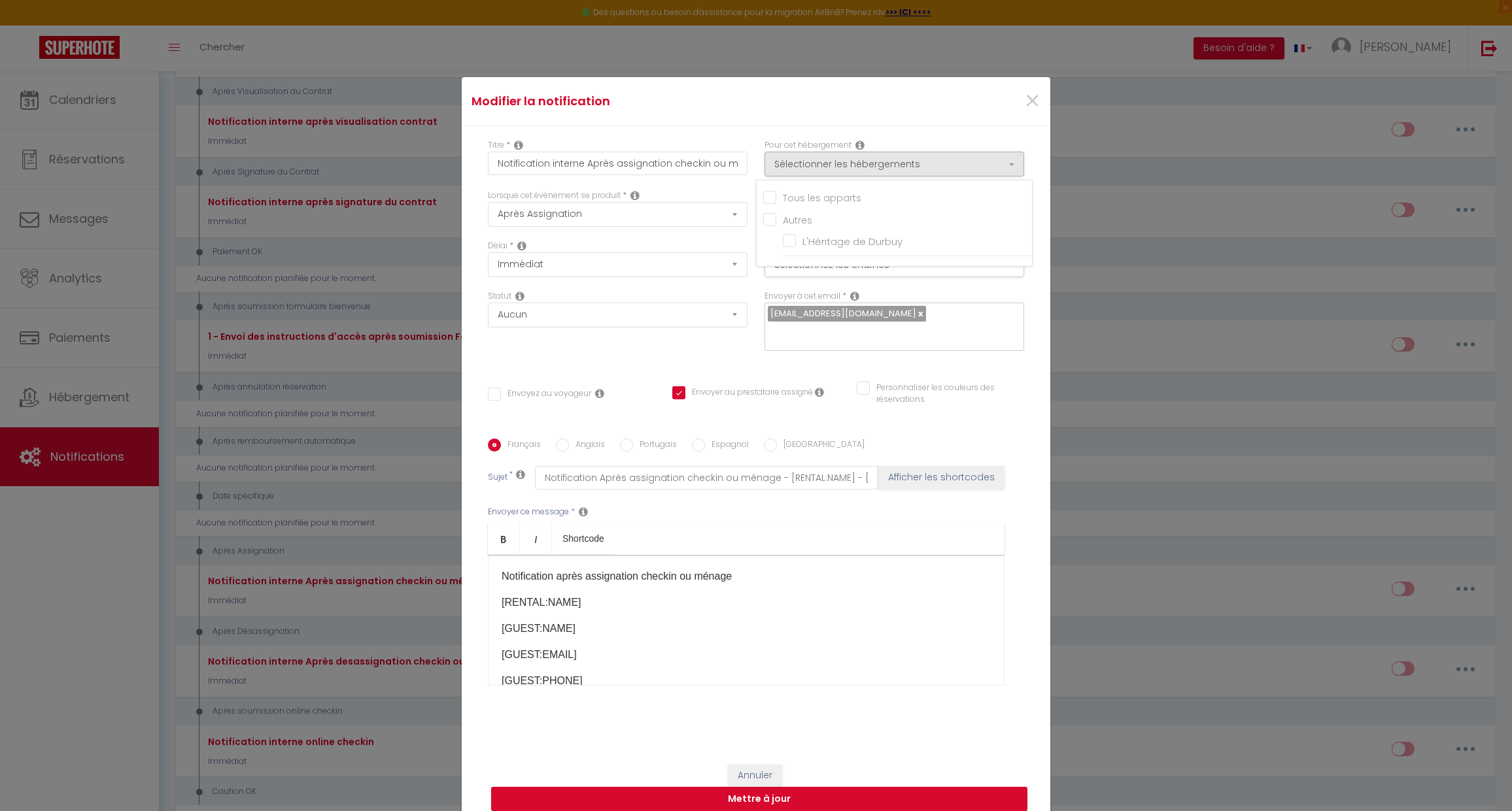
checkbox input "true"
checkbox input "false"
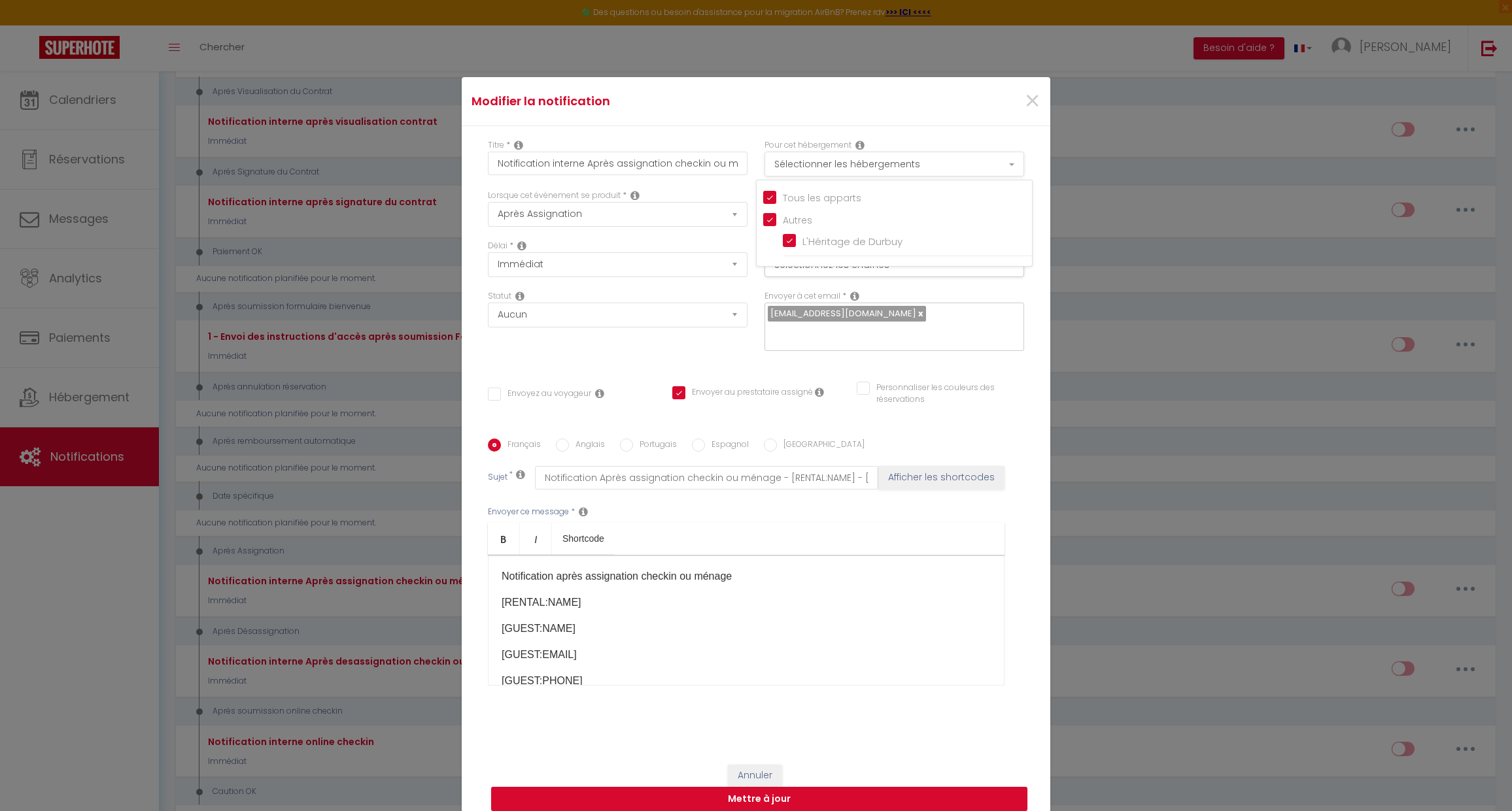
click at [800, 170] on button "Sélectionner les hébergements" at bounding box center [894, 164] width 260 height 25
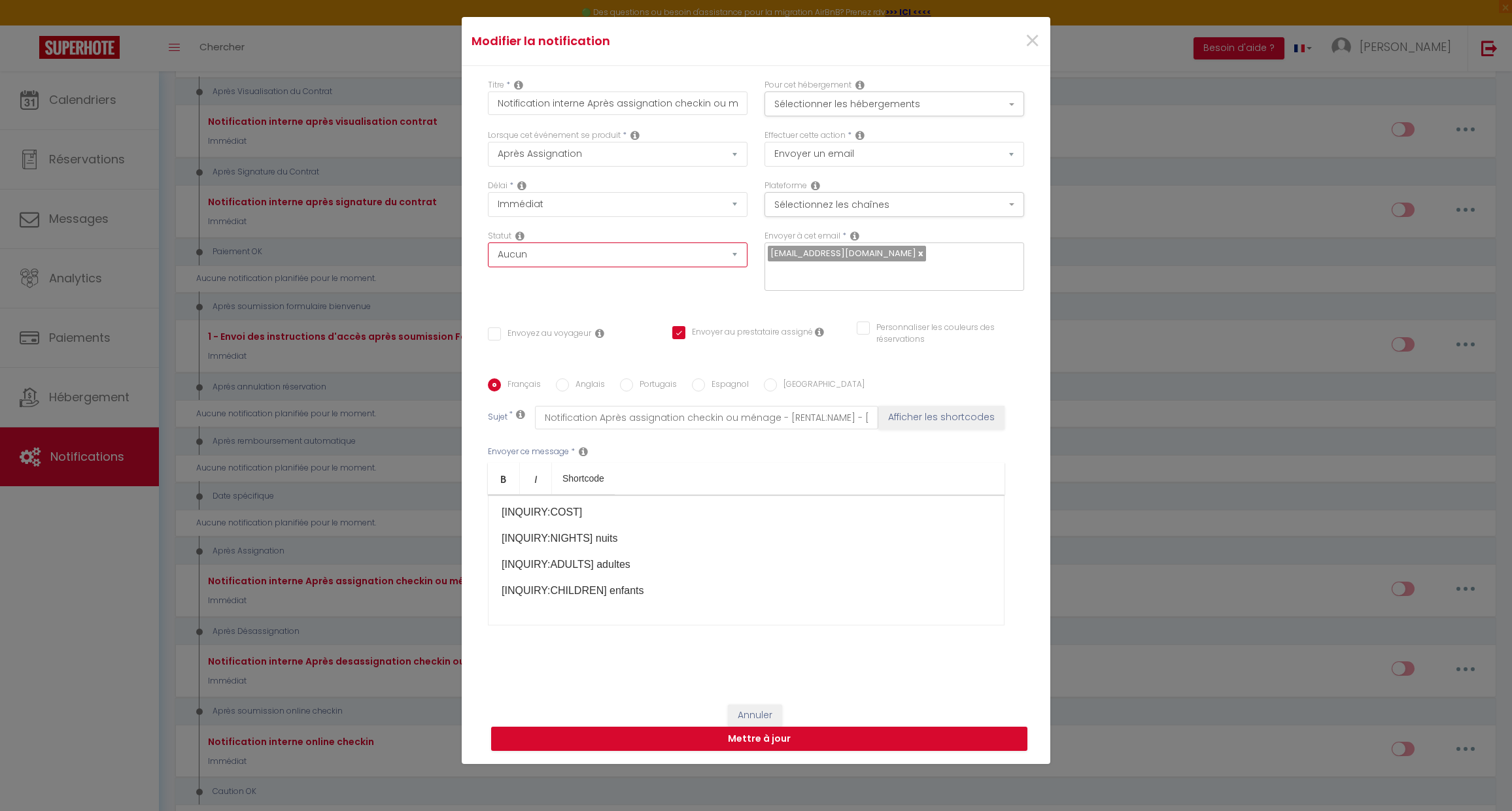
scroll to position [69, 0]
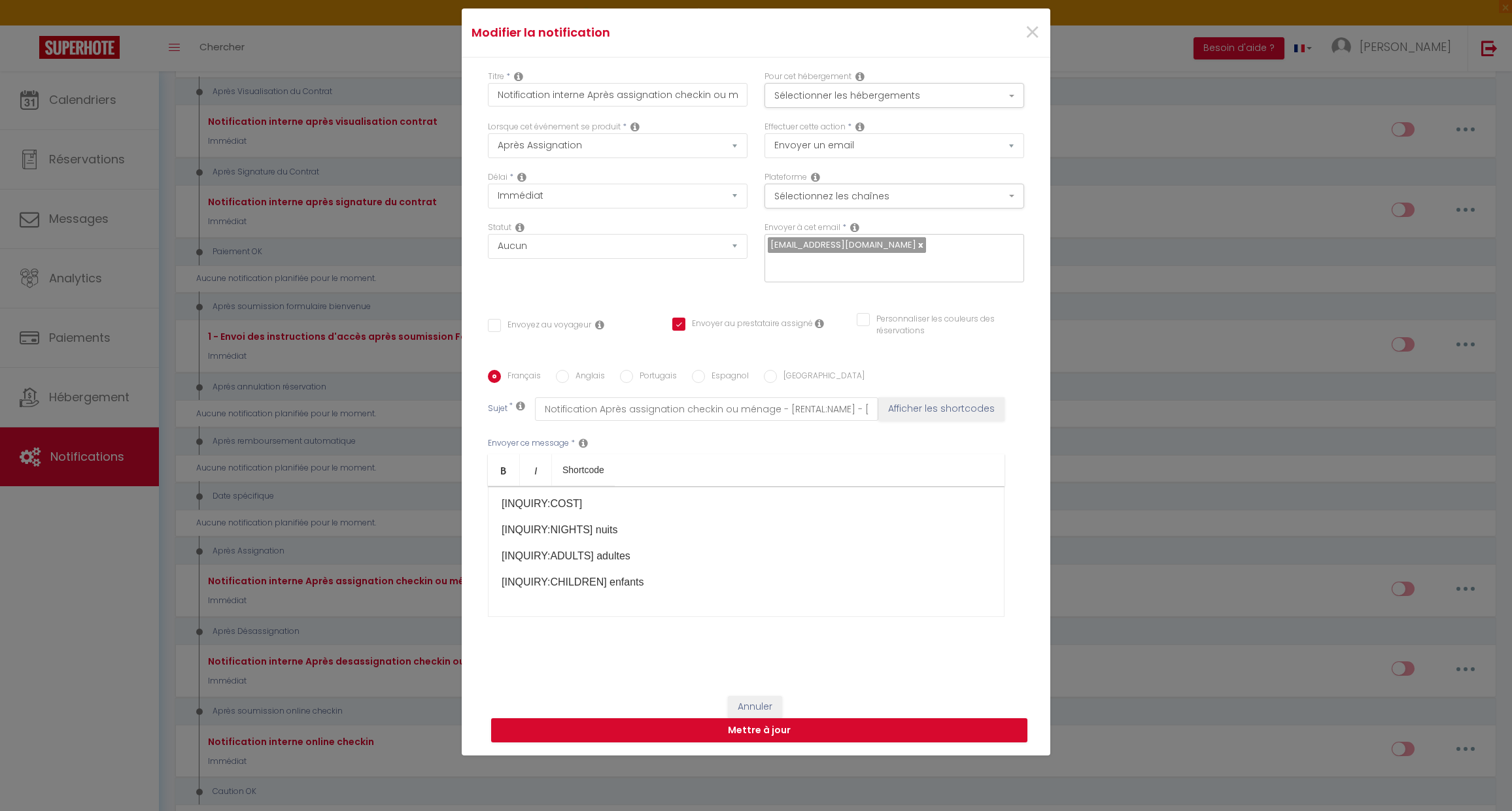
click at [680, 591] on div "Notification après assignation checkin ou ménage [RENTAL:NAME] [GUEST:NAME] [GU…" at bounding box center [746, 552] width 517 height 131
click at [948, 410] on button "Afficher les shortcodes" at bounding box center [941, 409] width 126 height 24
checkbox input "false"
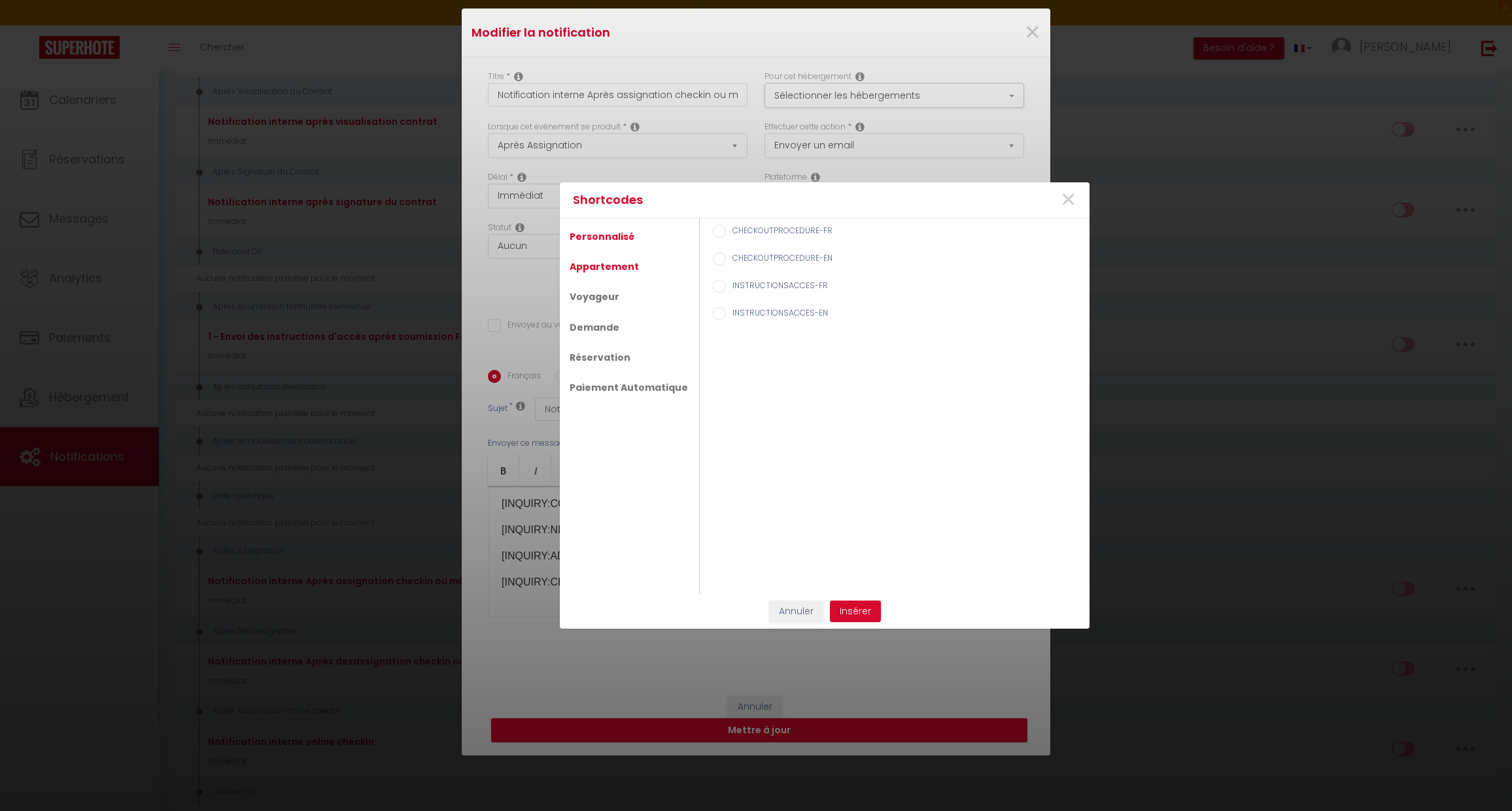
click at [606, 265] on link "Appartement" at bounding box center [604, 267] width 83 height 24
click at [598, 299] on link "Voyageur" at bounding box center [594, 298] width 63 height 24
click at [613, 327] on link "Demande" at bounding box center [594, 329] width 63 height 24
click at [607, 348] on link "Réservation" at bounding box center [600, 359] width 74 height 24
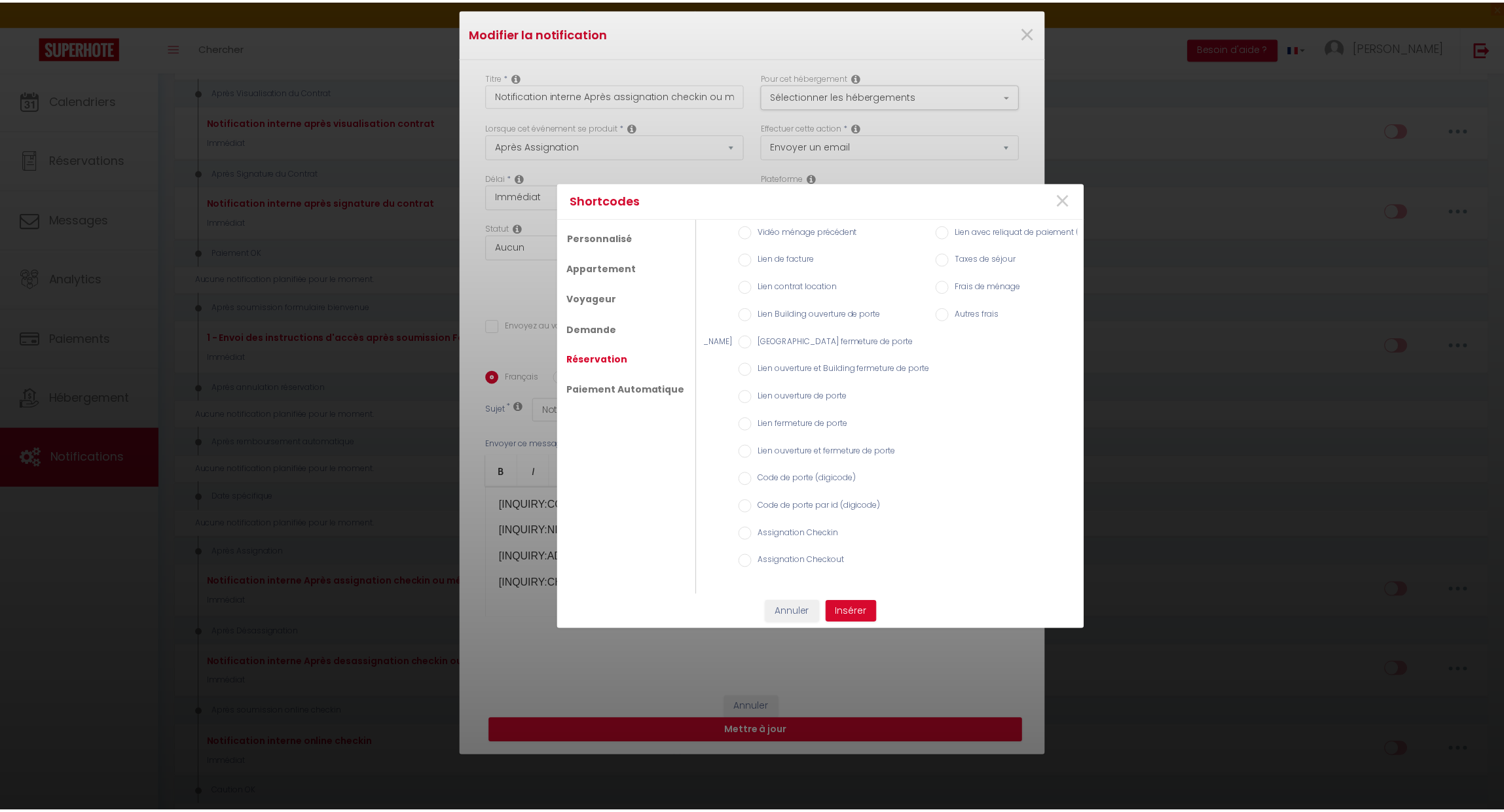
scroll to position [0, 186]
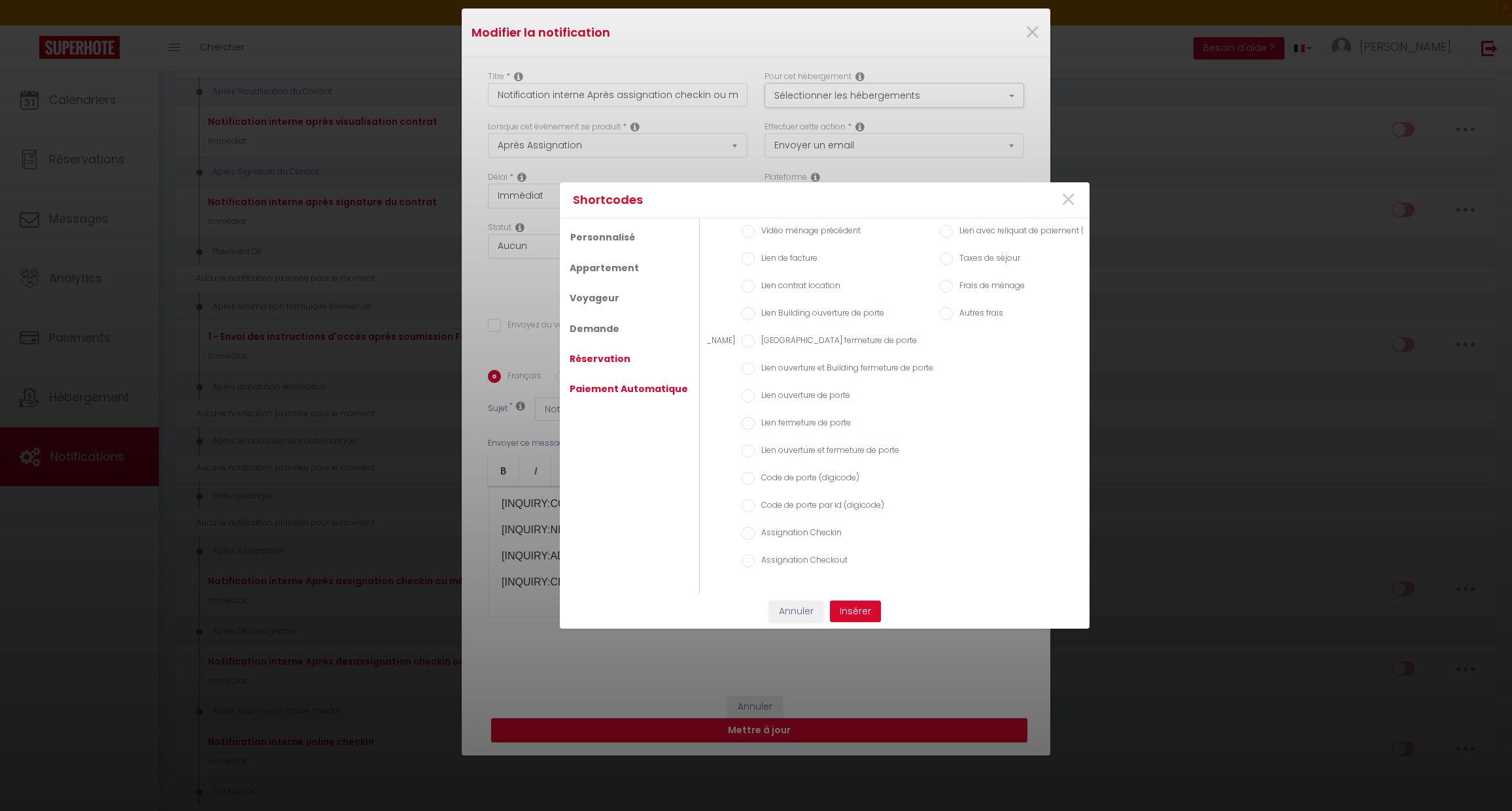
click at [628, 389] on link "Paiement Automatique" at bounding box center [628, 389] width 132 height 24
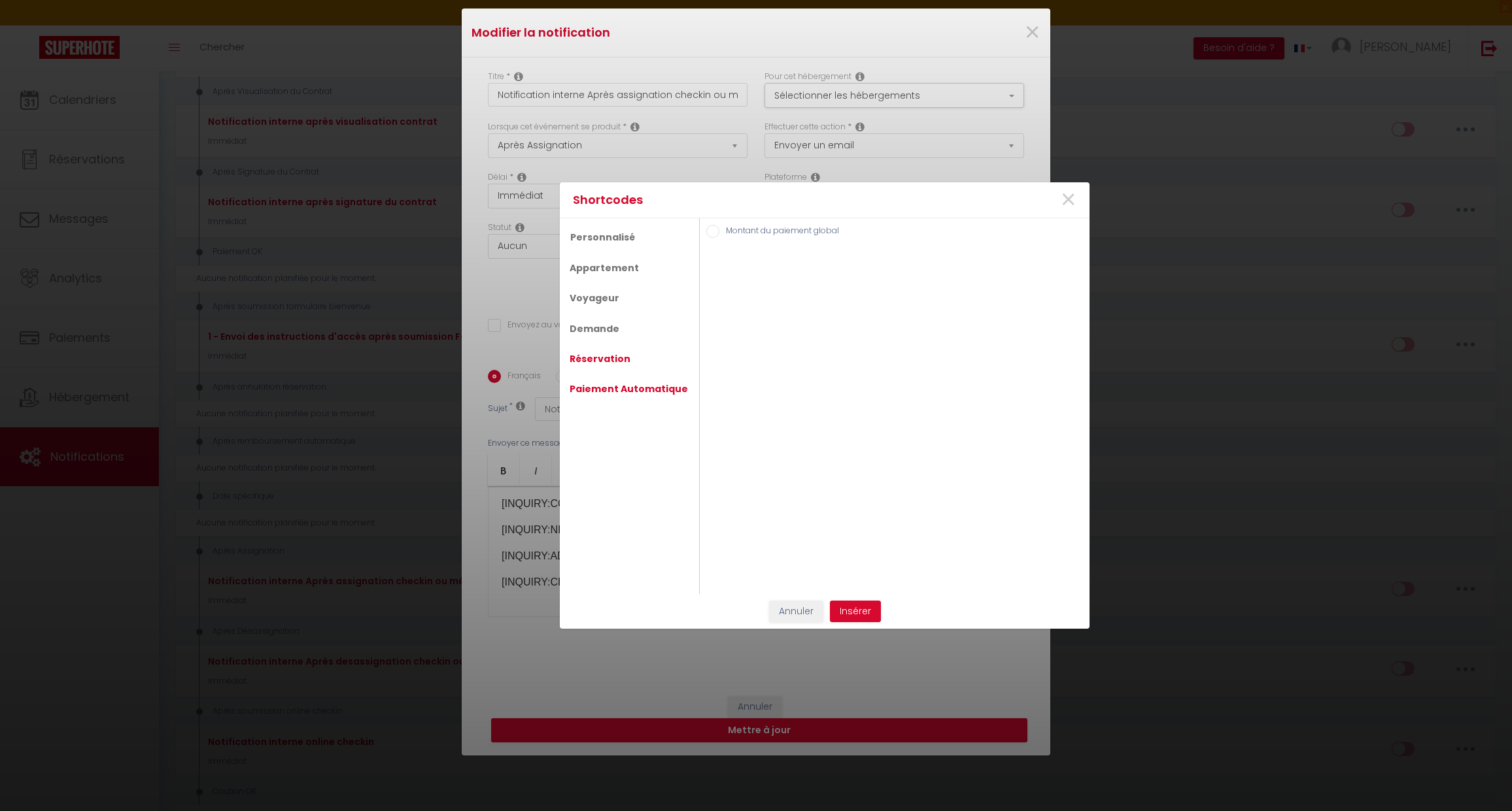
click at [604, 370] on link "Réservation" at bounding box center [600, 359] width 74 height 24
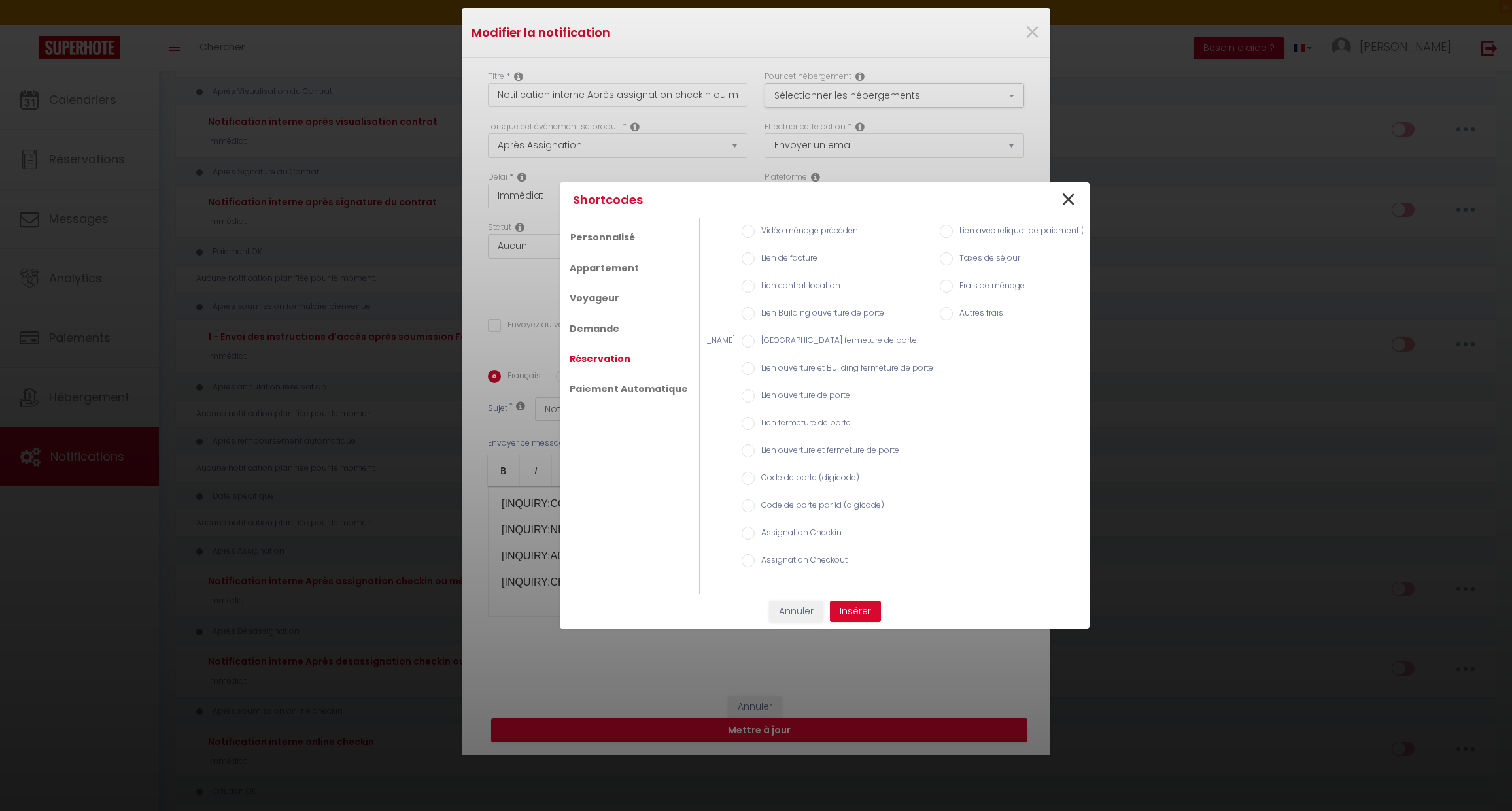
click at [1071, 201] on span "×" at bounding box center [1068, 201] width 16 height 40
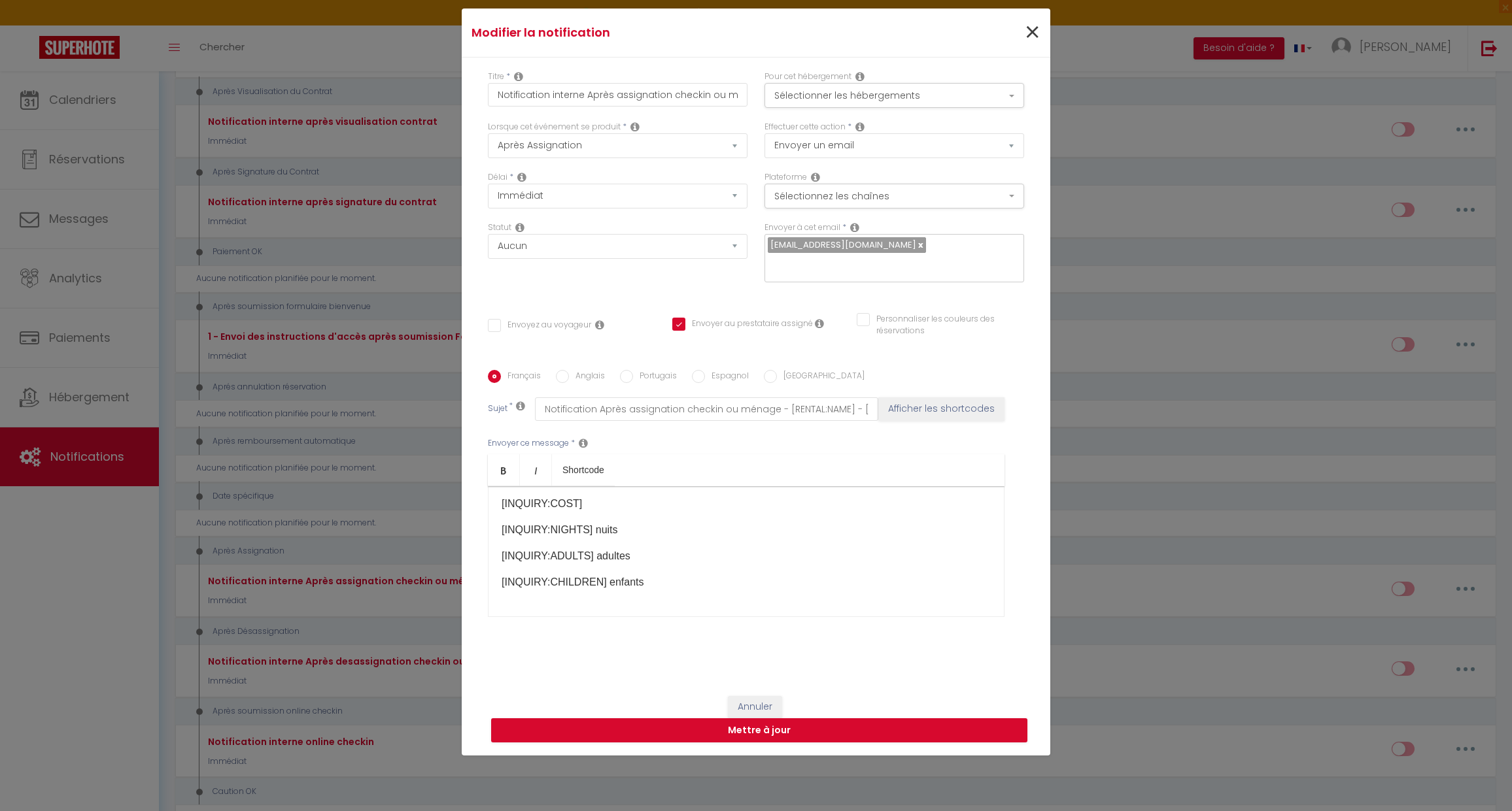
click at [1024, 24] on span "×" at bounding box center [1032, 33] width 16 height 40
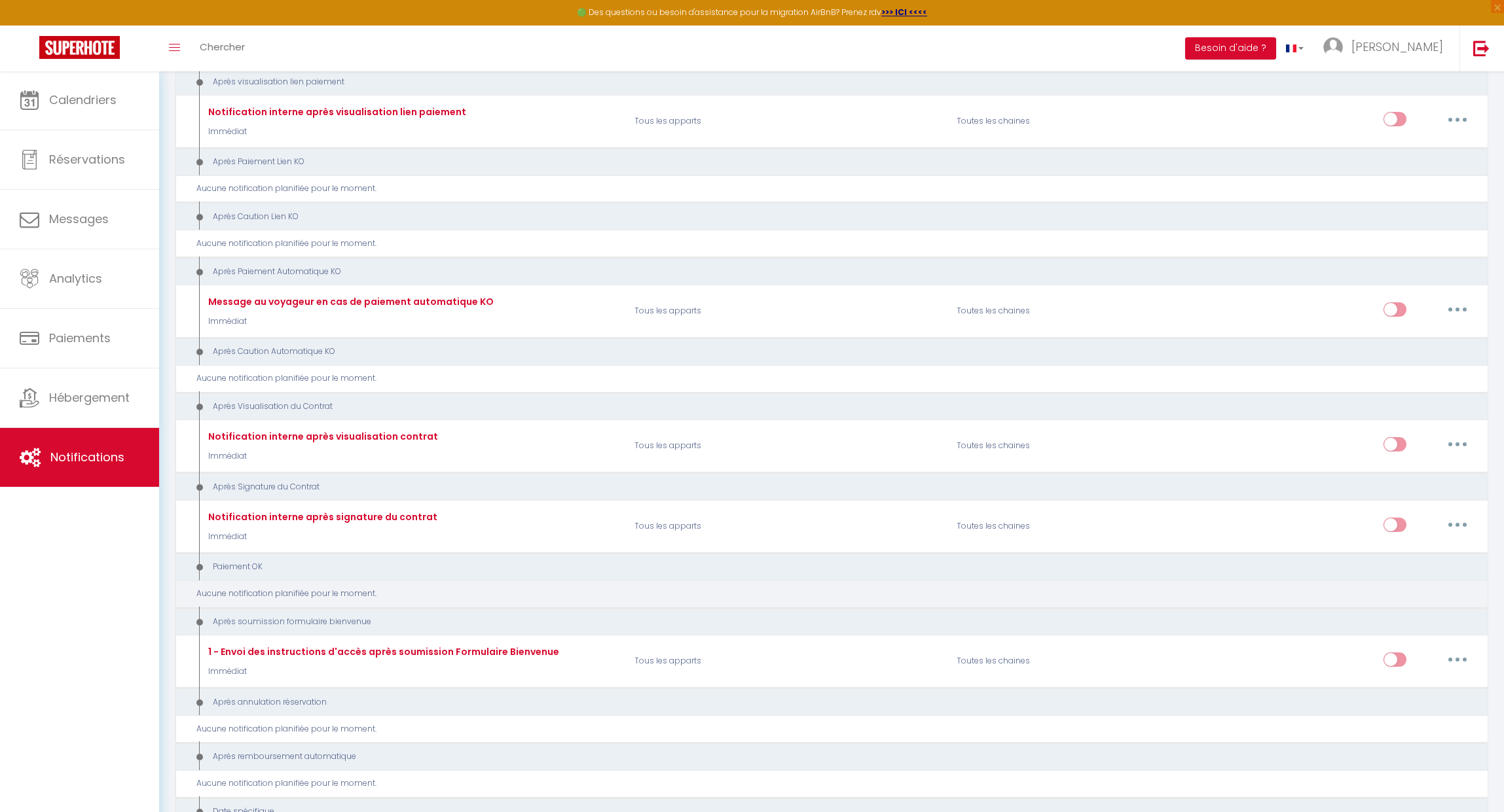
scroll to position [869, 0]
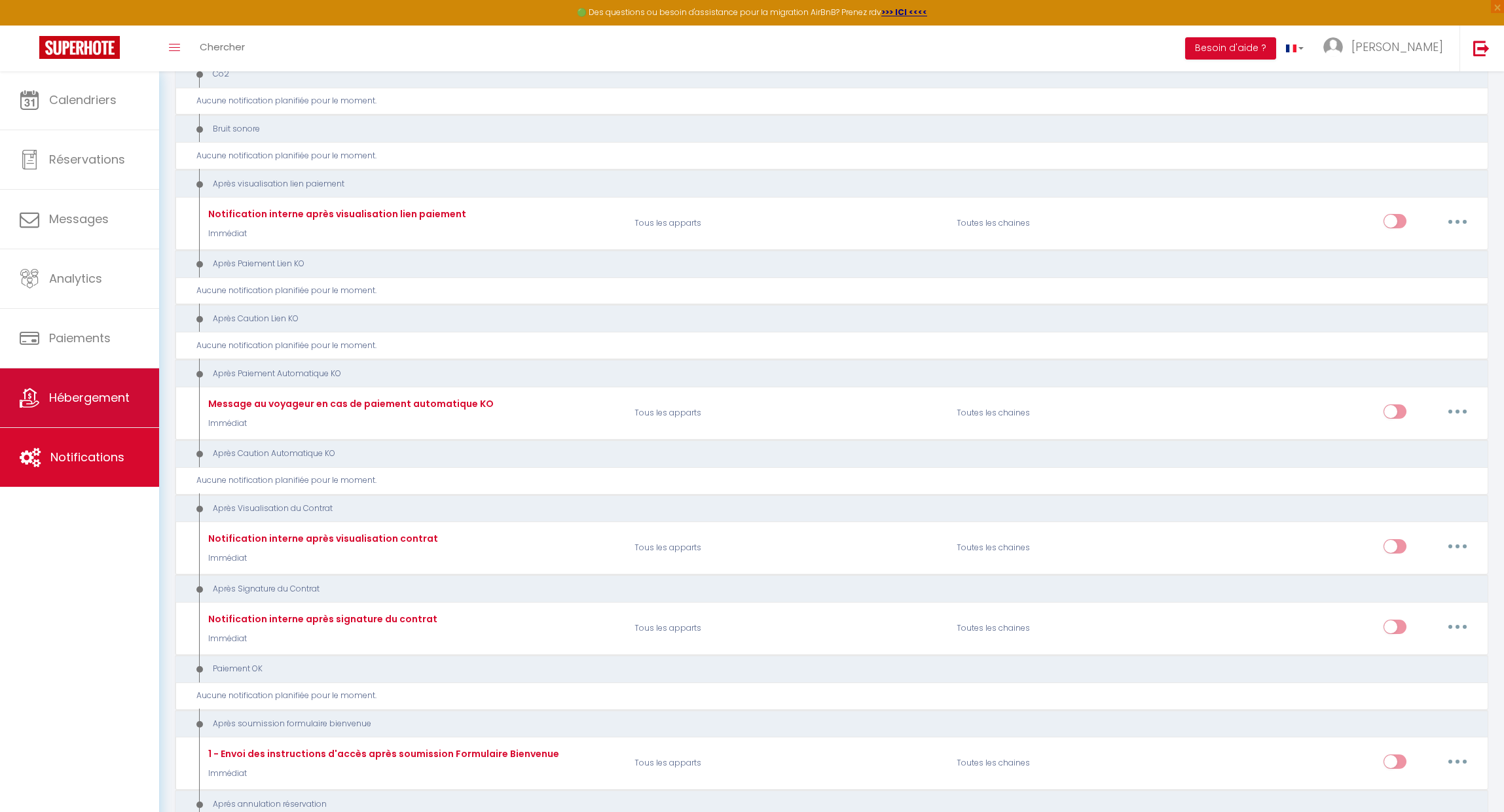
click at [95, 406] on span "Hébergement" at bounding box center [89, 397] width 81 height 16
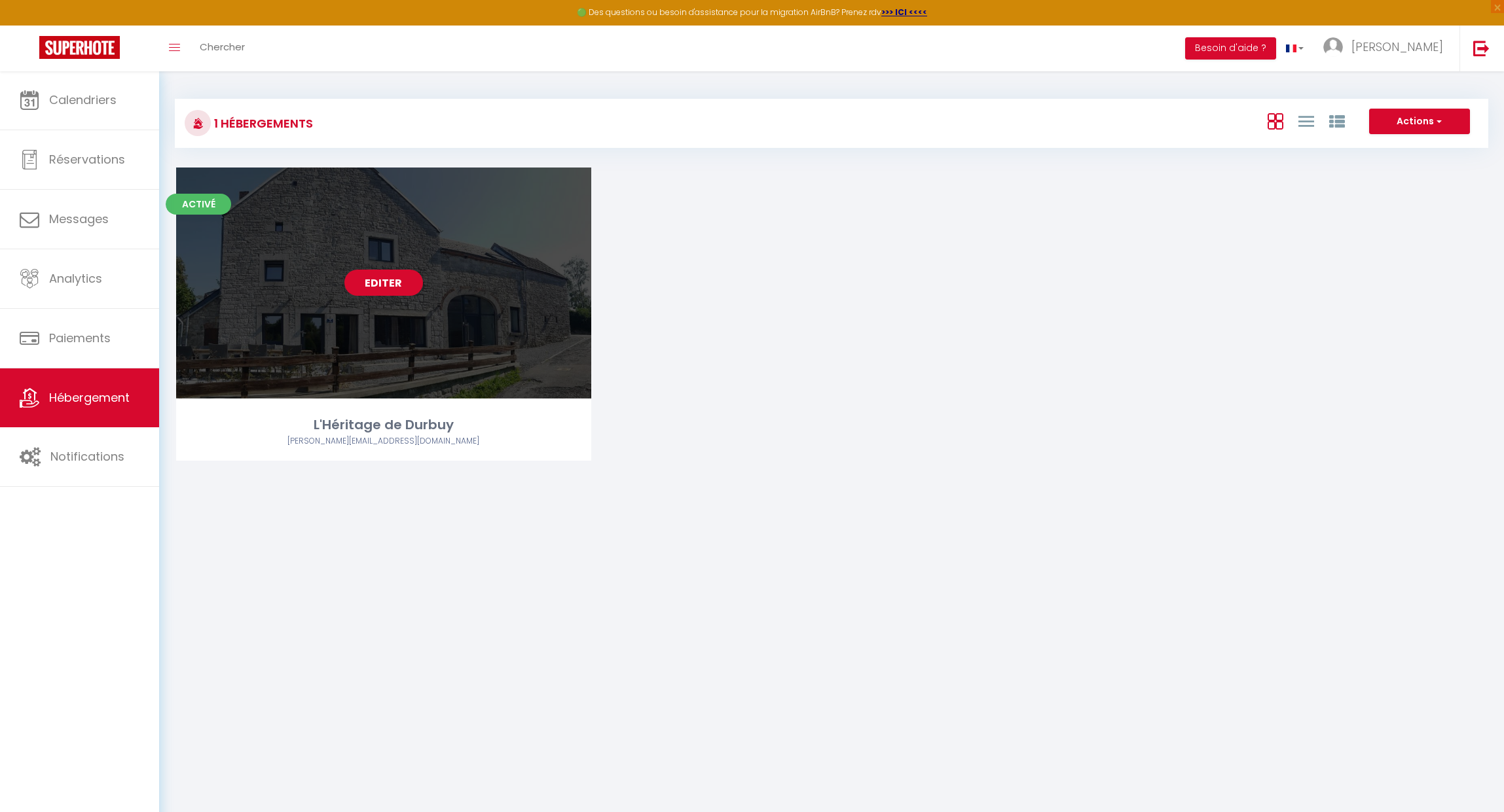
click at [460, 304] on div "Editer" at bounding box center [384, 283] width 415 height 231
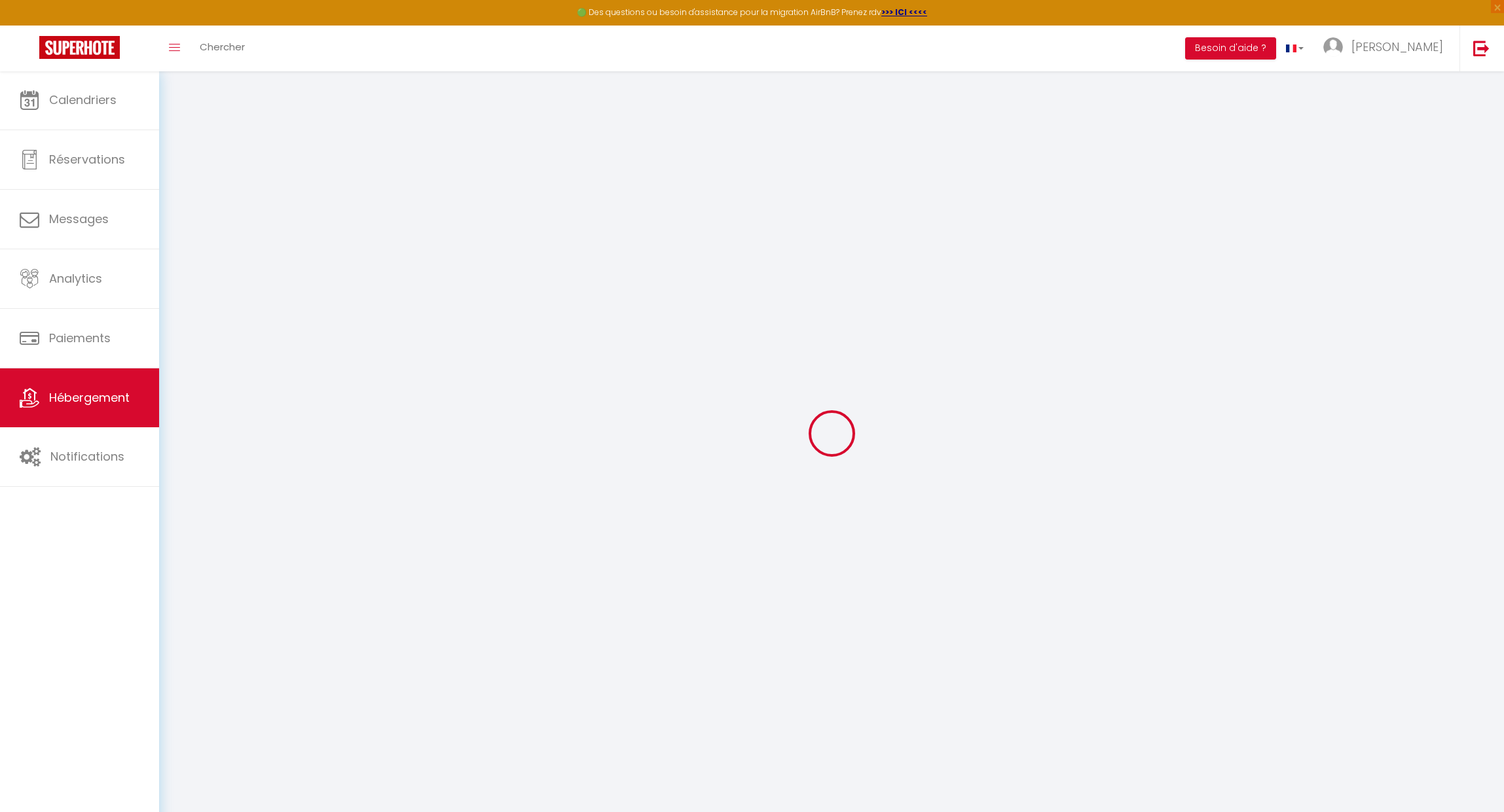
select select
checkbox input "false"
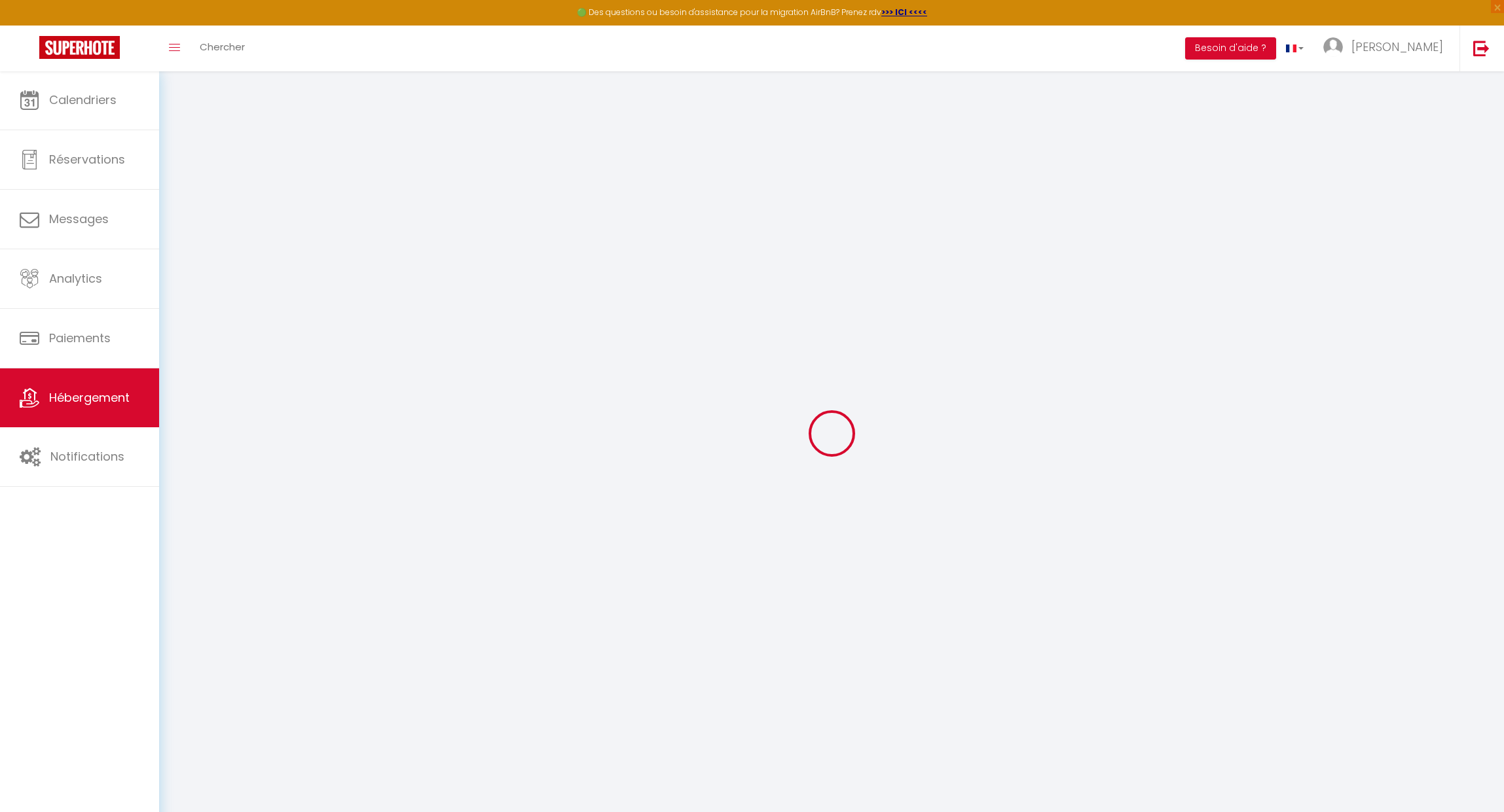
select select "villa"
select select "17:00"
select select "23:45"
select select "11:00"
select select "360"
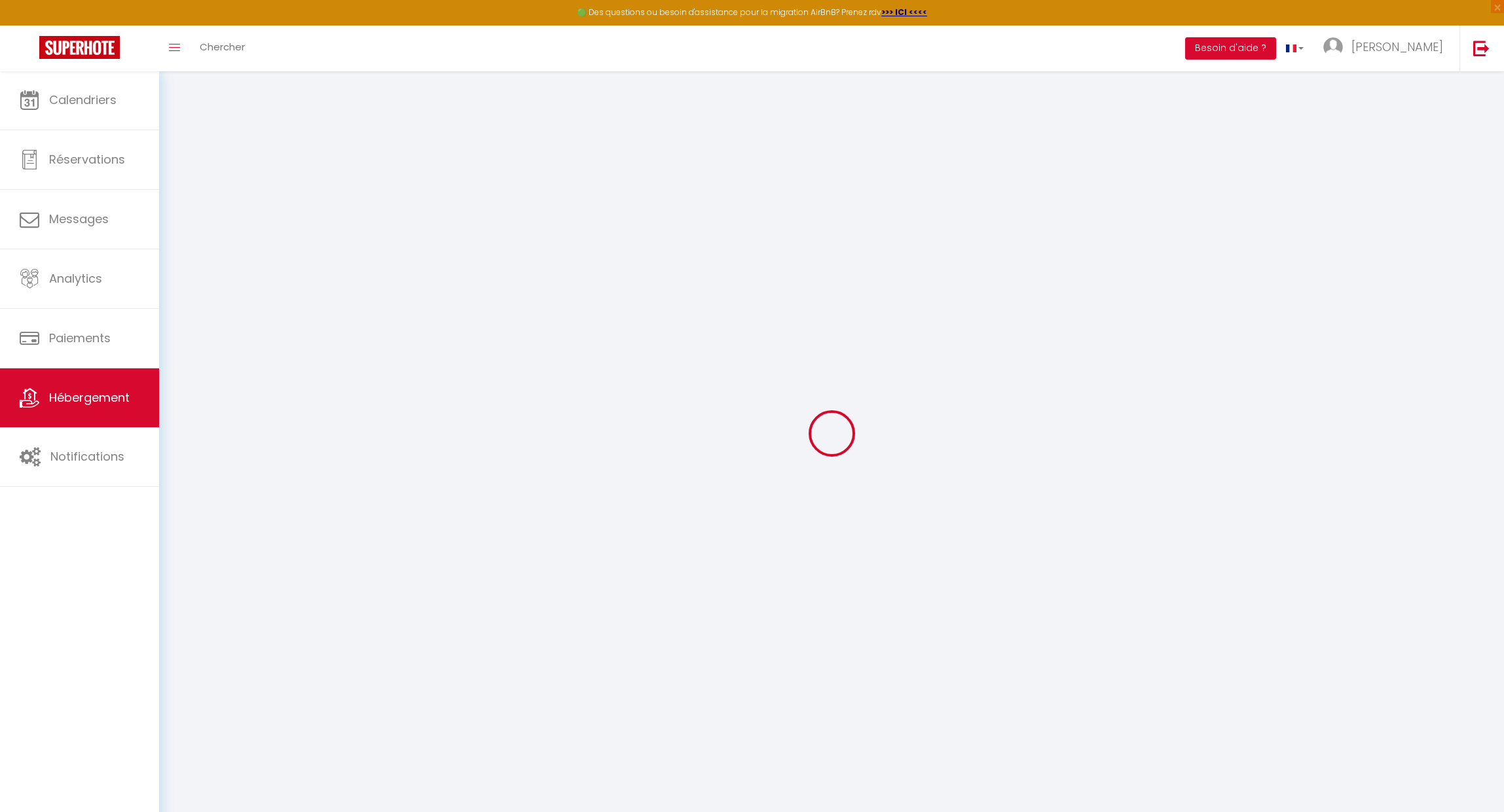
select select "360"
select select
checkbox input "false"
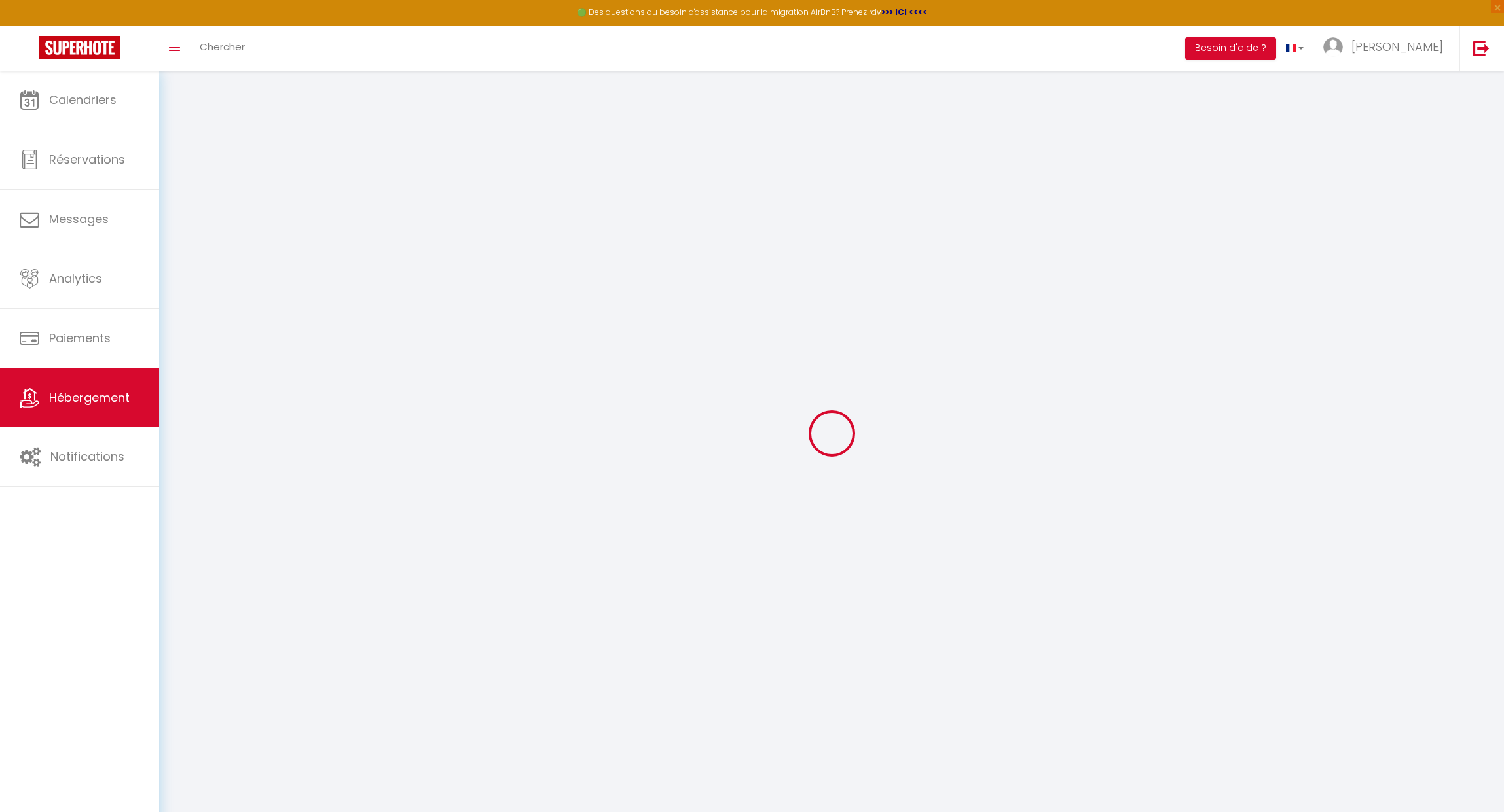
checkbox input "false"
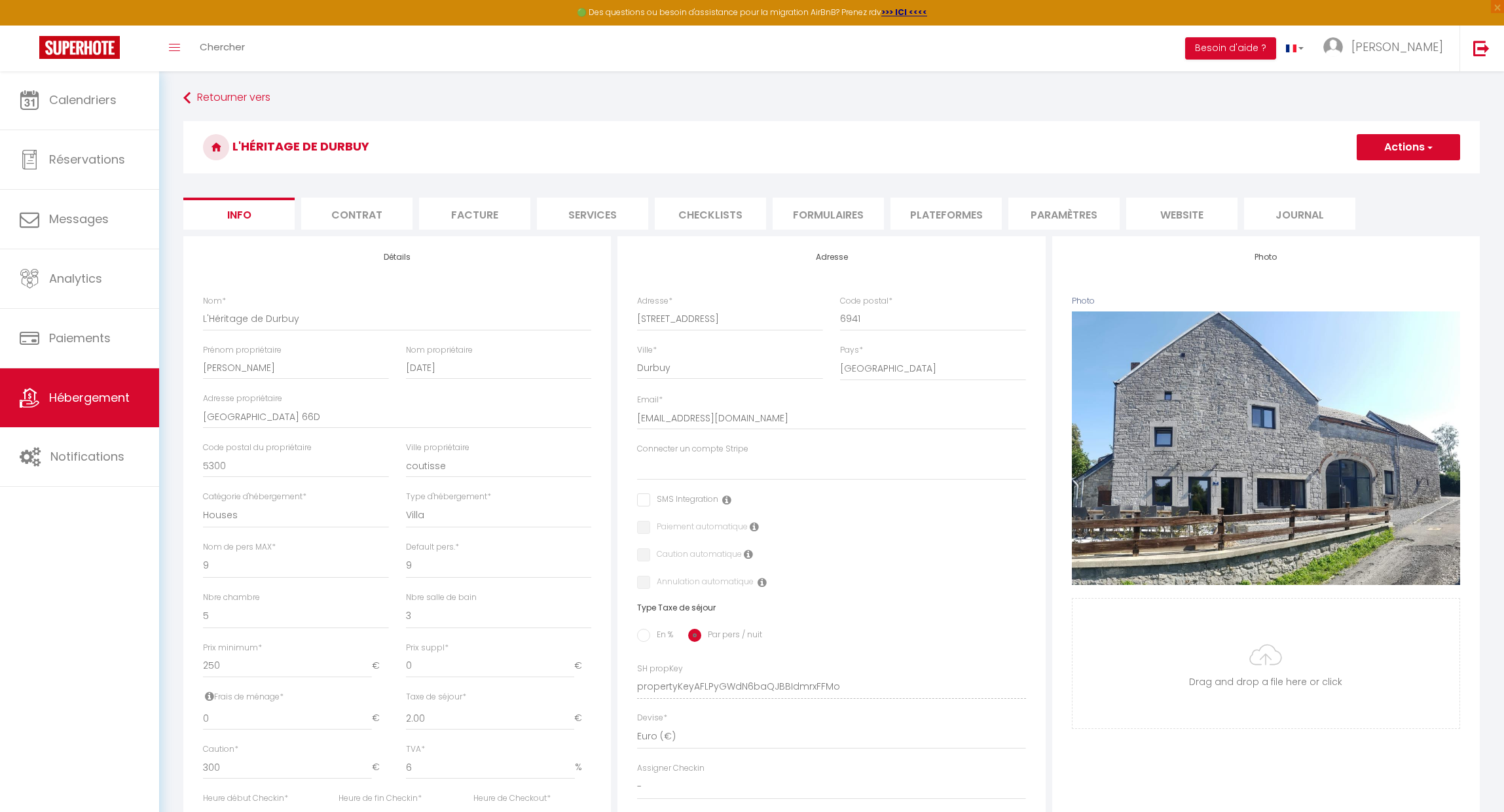
select select
checkbox input "false"
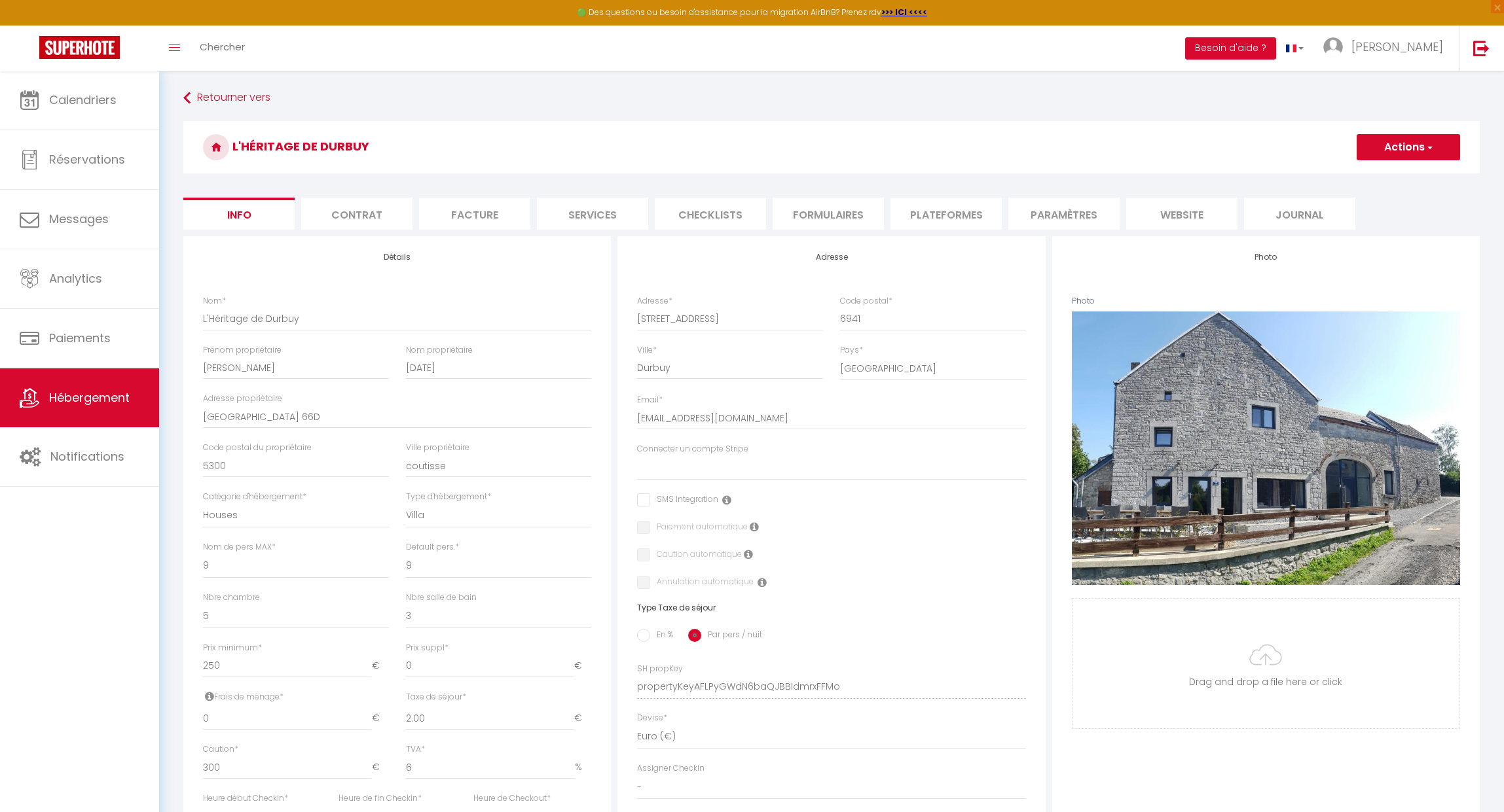
click at [677, 213] on li "Checklists" at bounding box center [710, 213] width 111 height 32
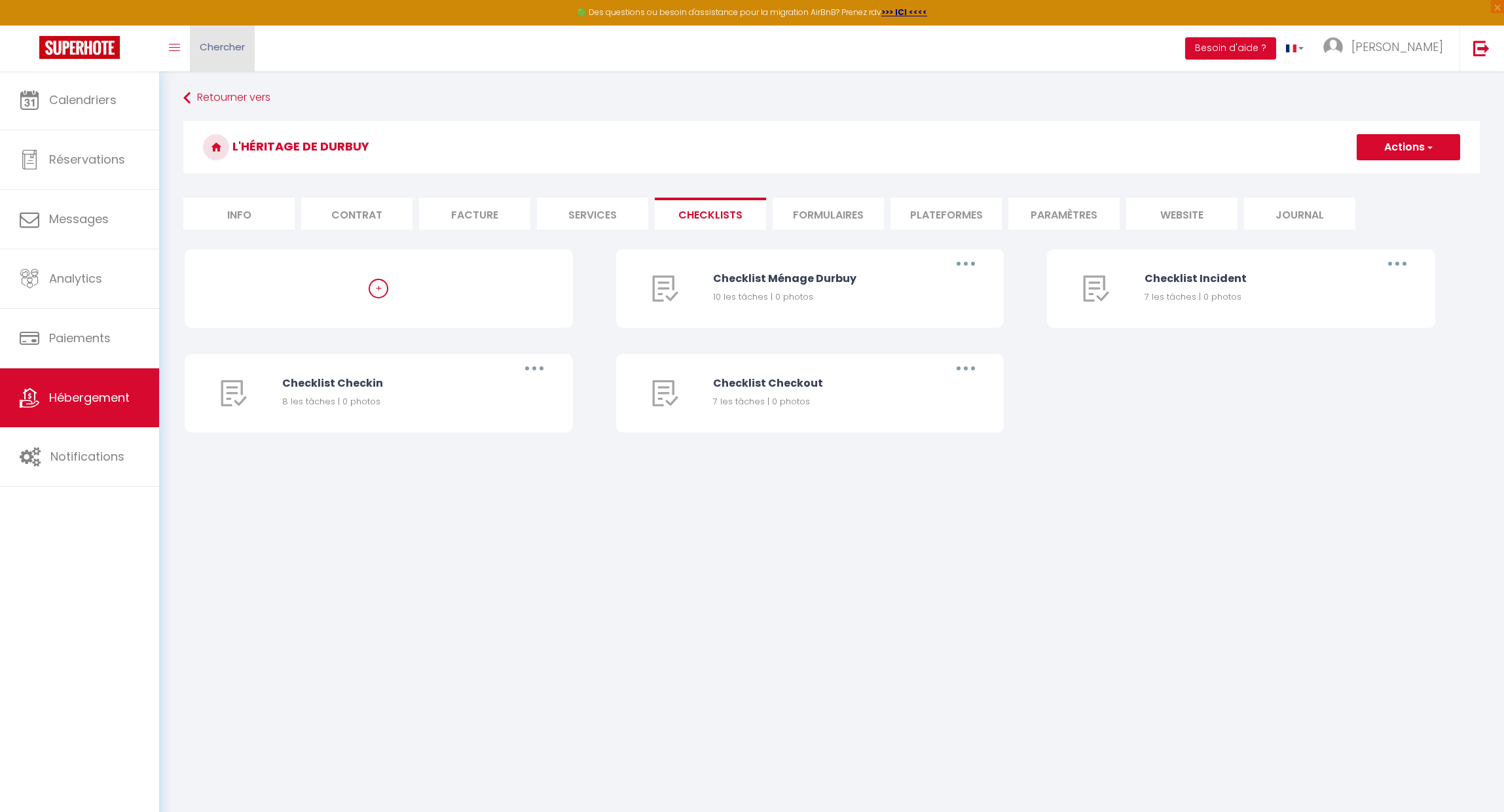
click at [208, 44] on span "Chercher" at bounding box center [222, 46] width 45 height 14
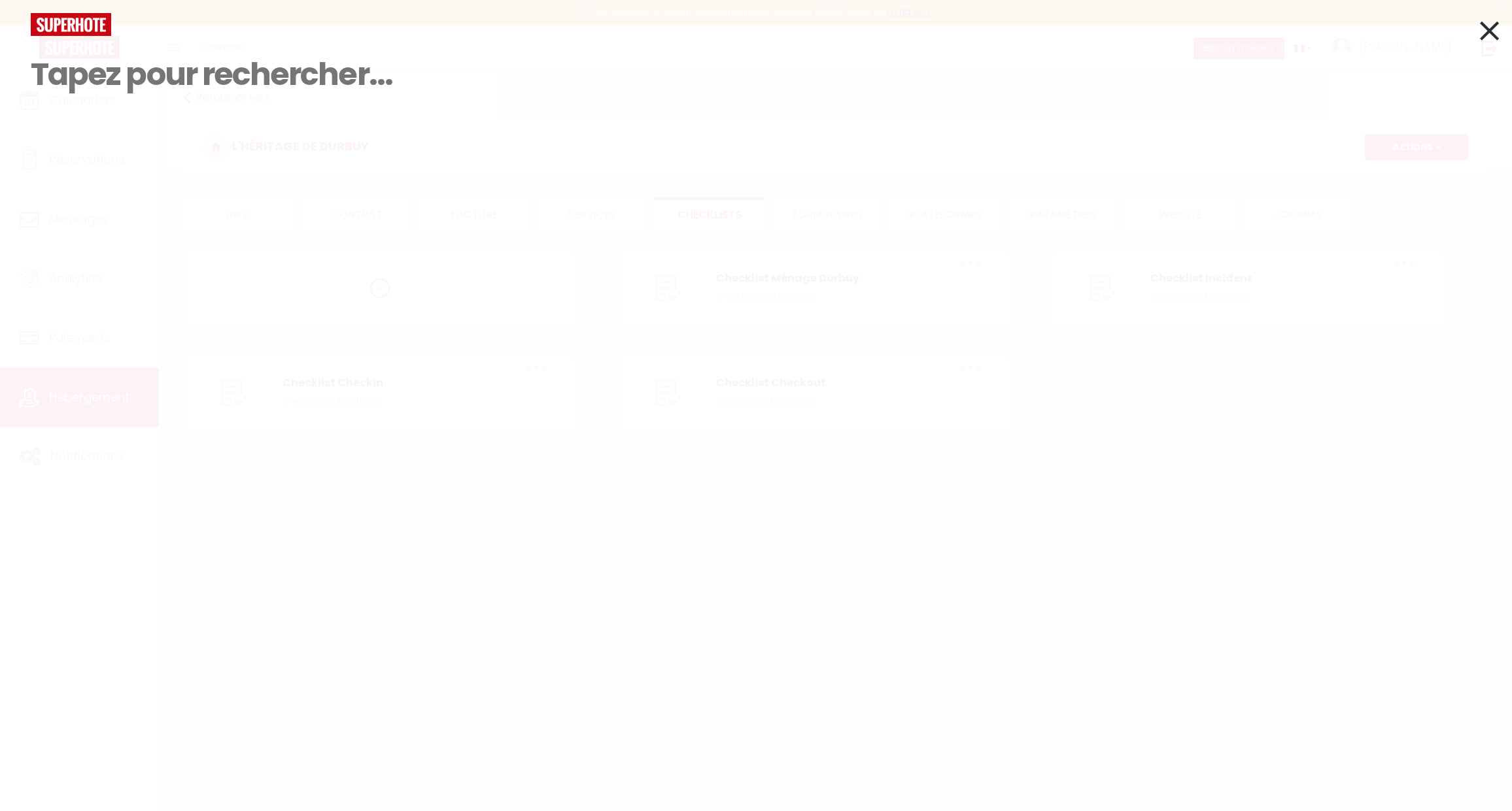
click at [241, 78] on input at bounding box center [756, 74] width 1451 height 77
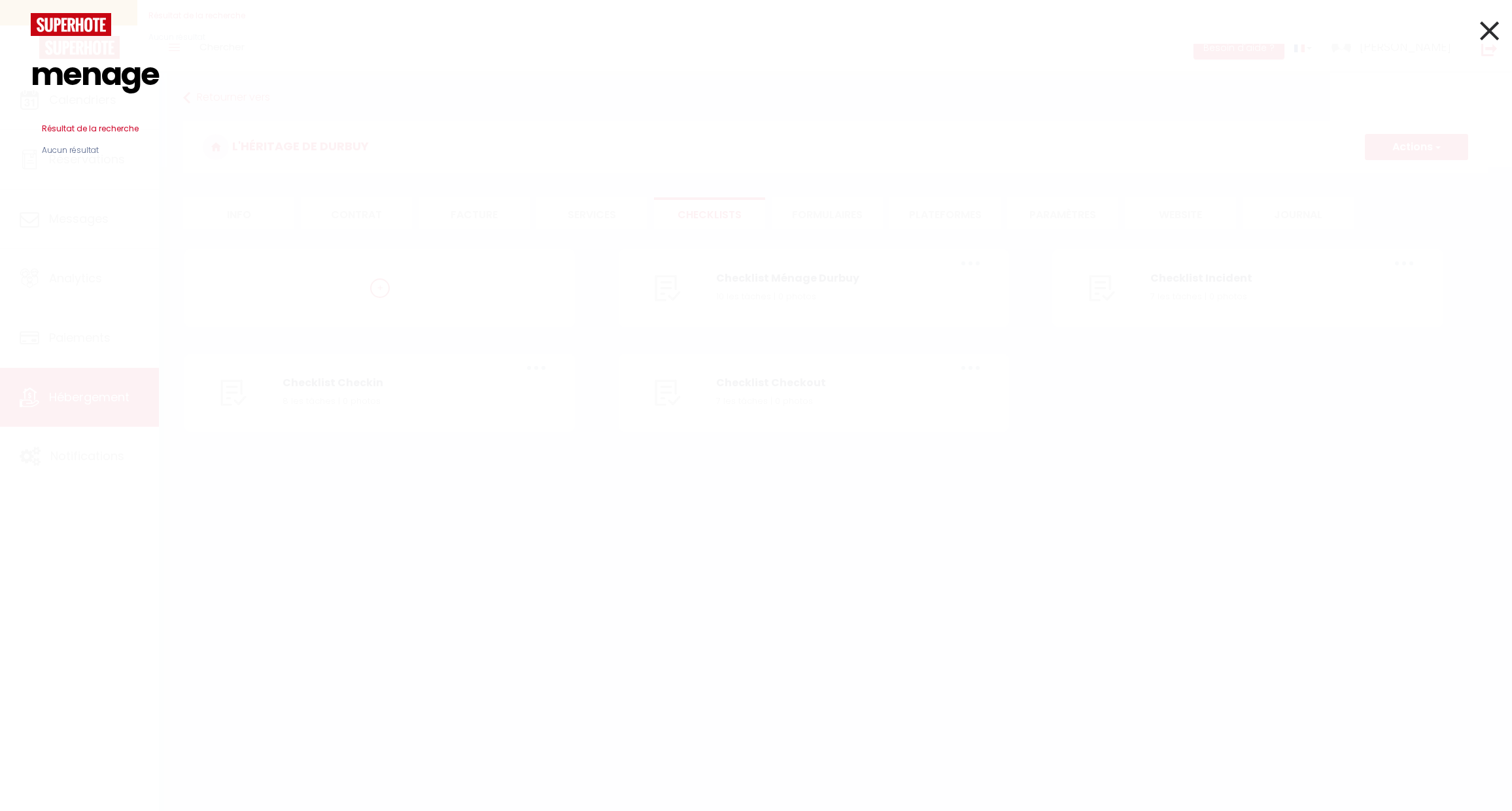
type input "menage"
click at [93, 32] on img at bounding box center [71, 25] width 81 height 23
select select
checkbox input "false"
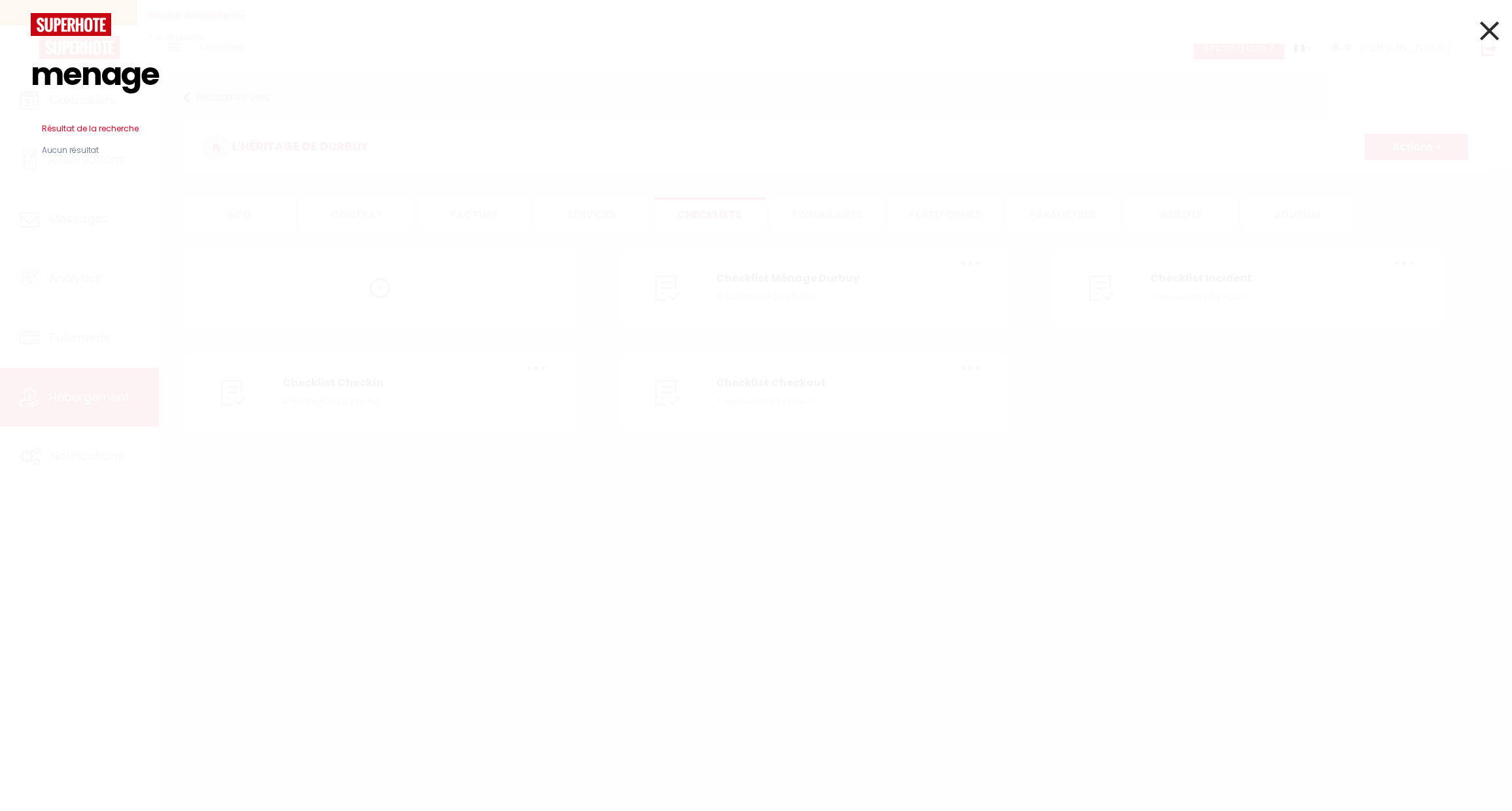
checkbox input "false"
click at [1501, 38] on div "menage Résultat de la recherche Id Appart Voyageur Checkin Checkout Nuits Pers.…" at bounding box center [756, 405] width 1512 height 811
click at [1474, 31] on div at bounding box center [756, 25] width 1470 height 23
click at [1487, 33] on icon at bounding box center [1489, 31] width 19 height 33
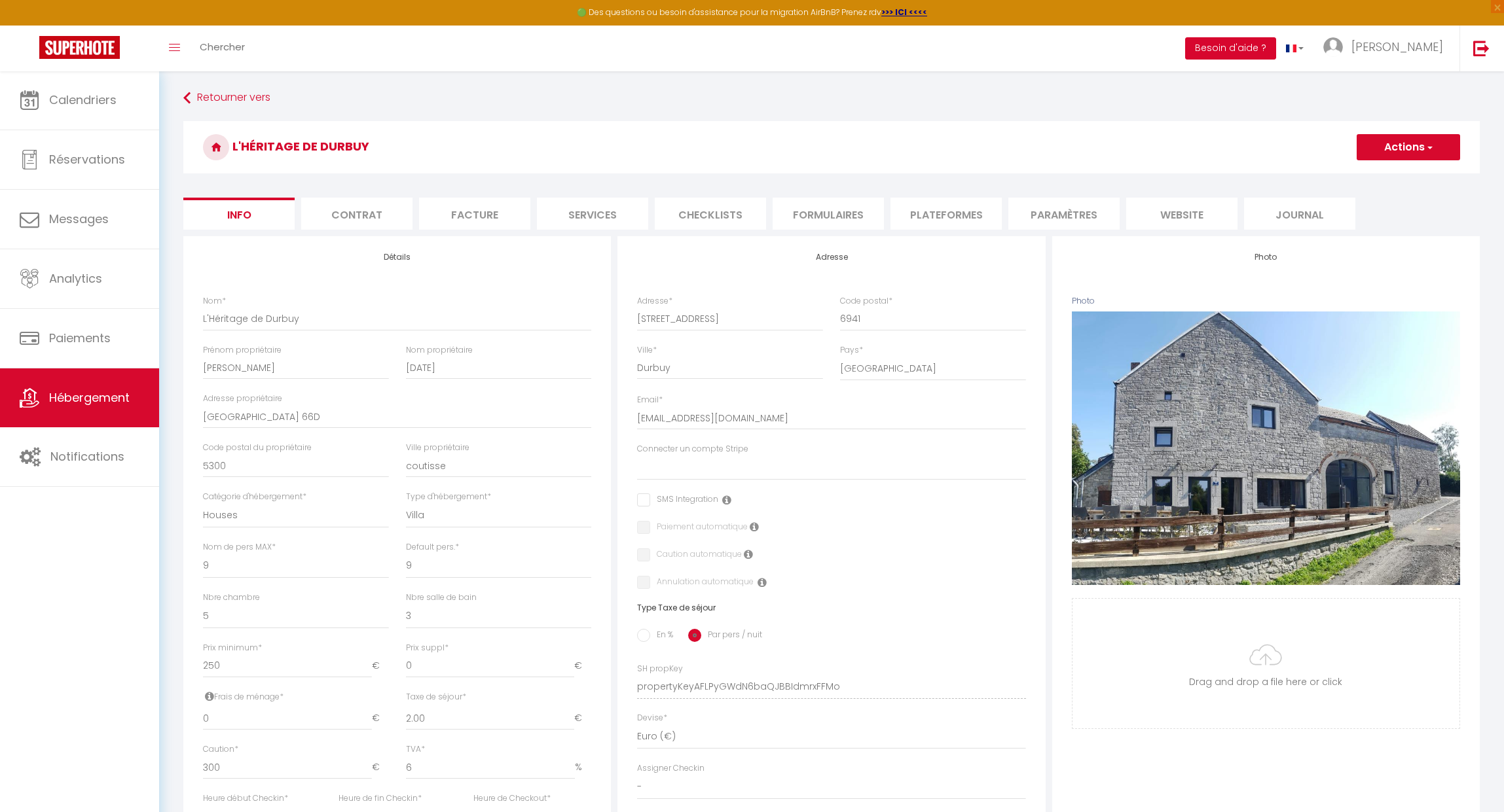
click at [1276, 46] on button "Besoin d'aide ?" at bounding box center [1230, 48] width 91 height 23
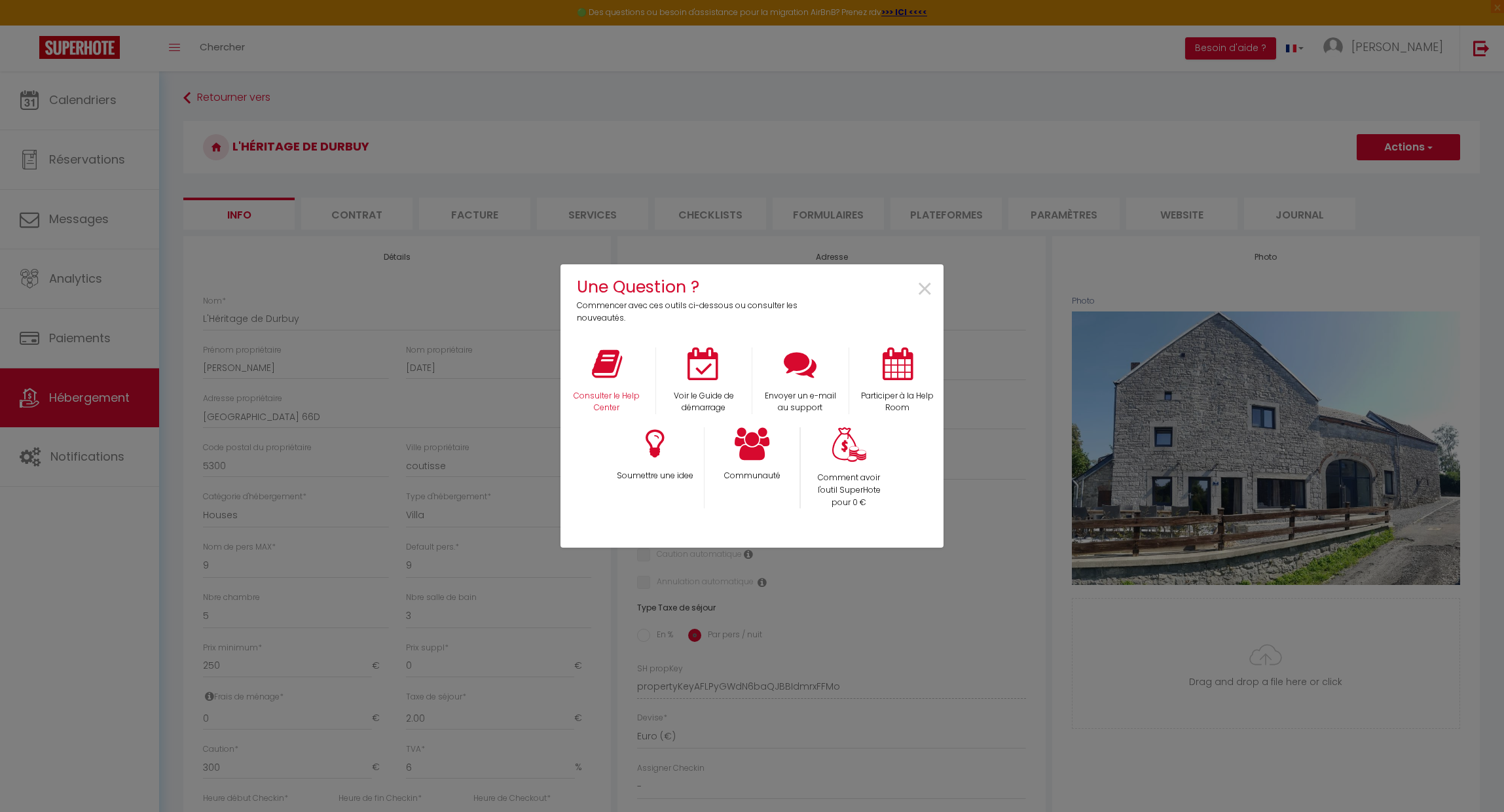
click at [613, 372] on icon at bounding box center [607, 364] width 30 height 33
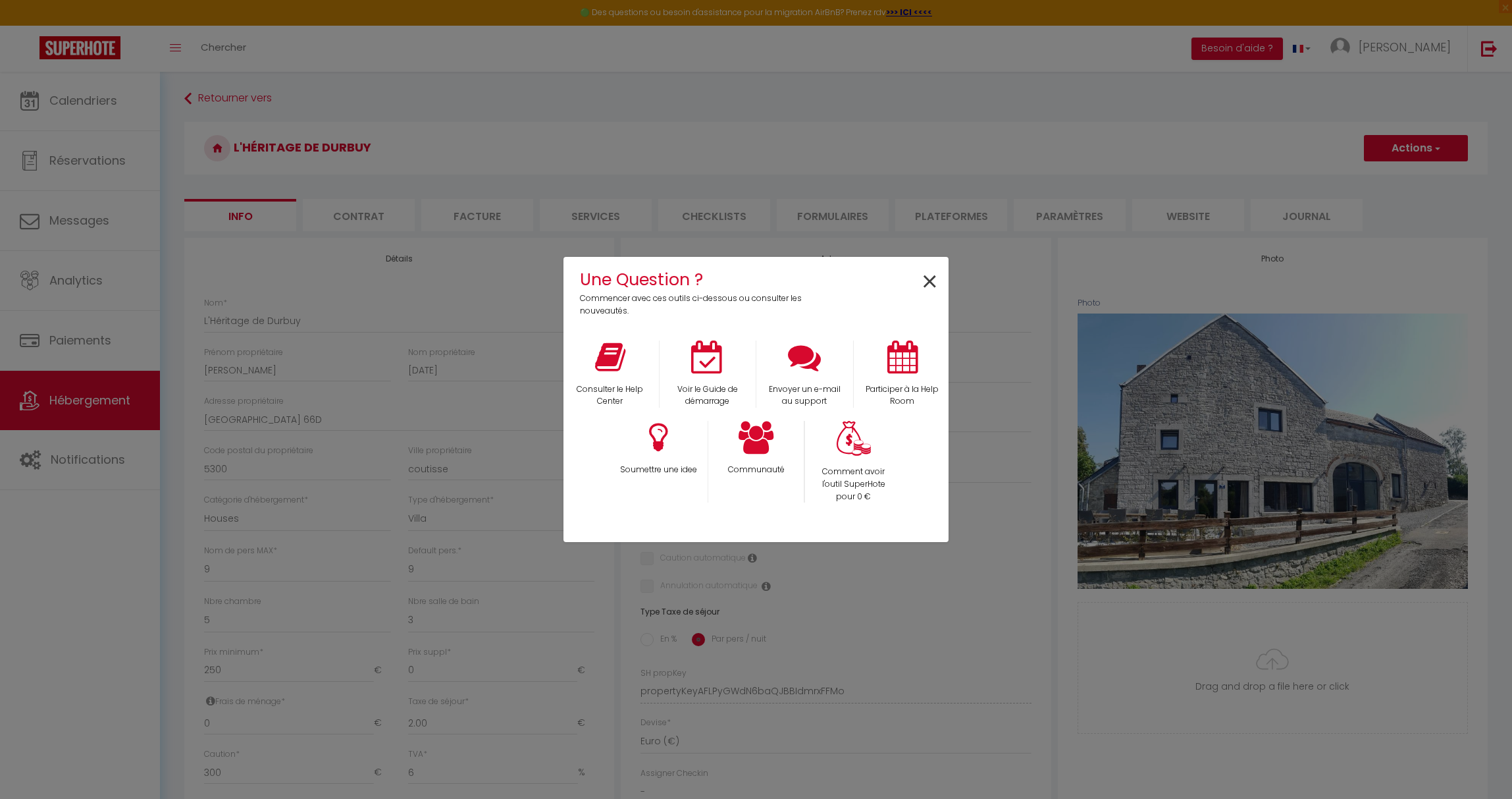
click at [926, 271] on span "×" at bounding box center [930, 282] width 18 height 41
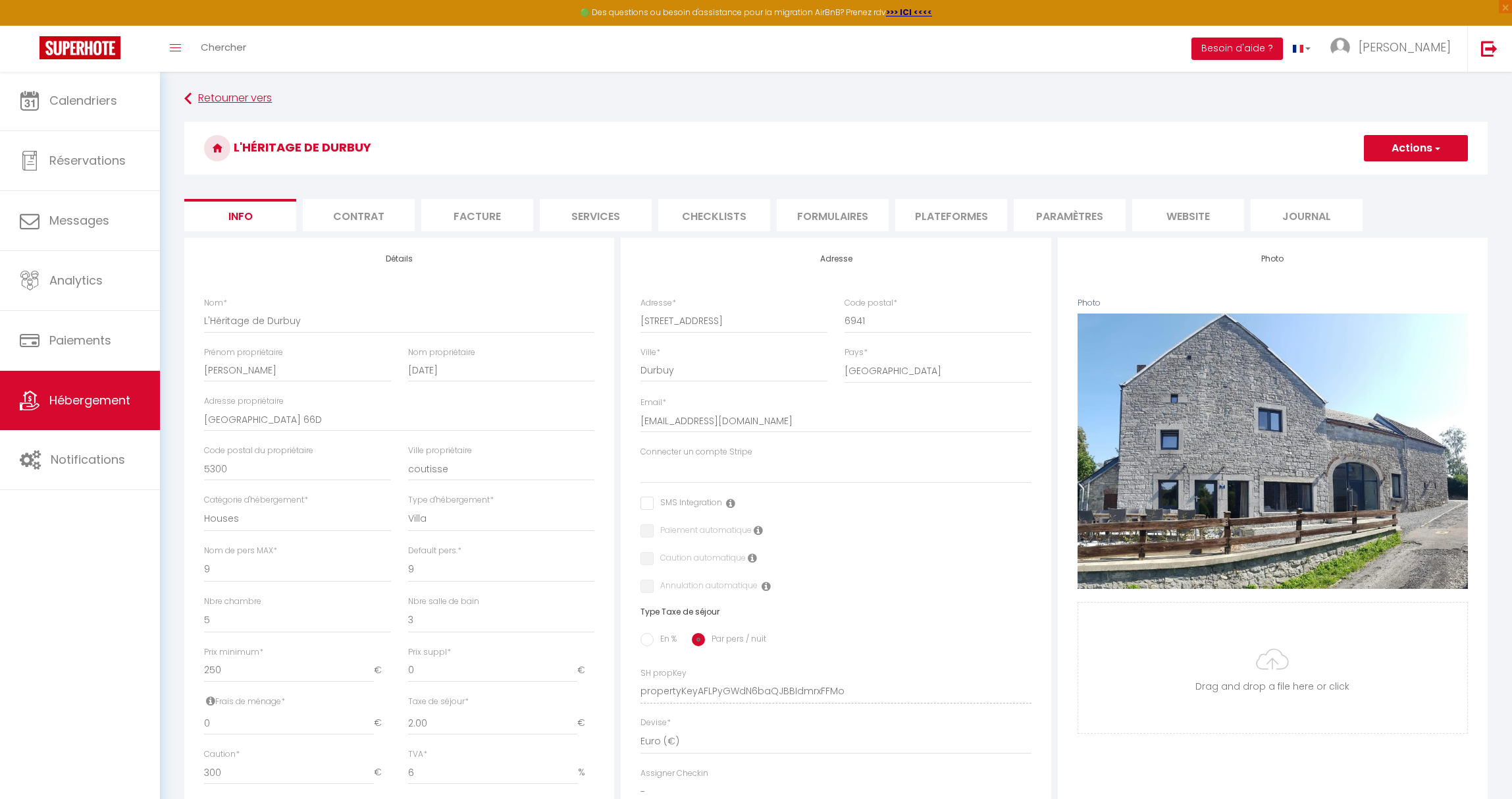
click at [212, 100] on link "Retourner vers" at bounding box center [836, 99] width 1303 height 24
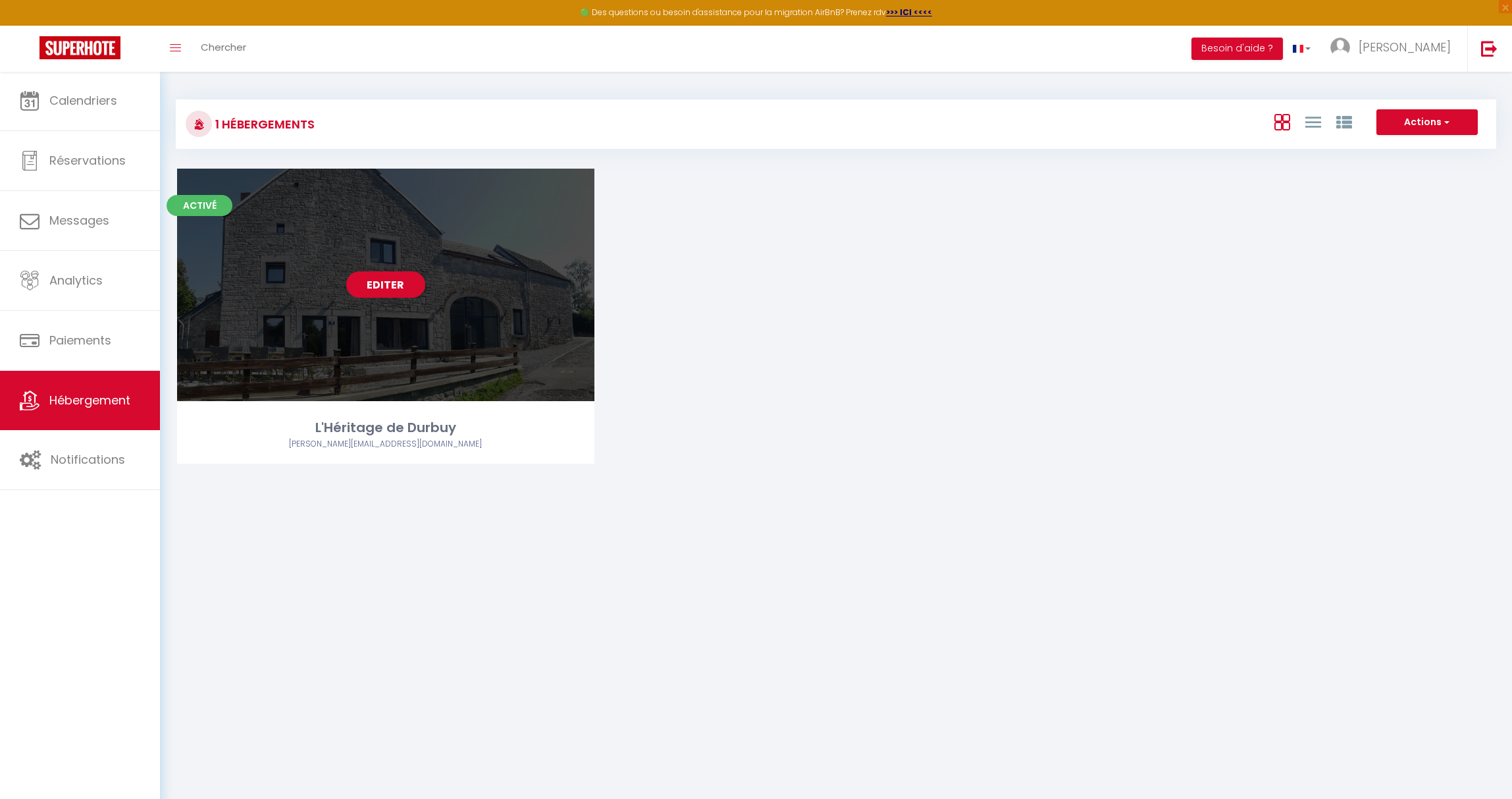
click at [258, 339] on div "Editer" at bounding box center [386, 284] width 417 height 232
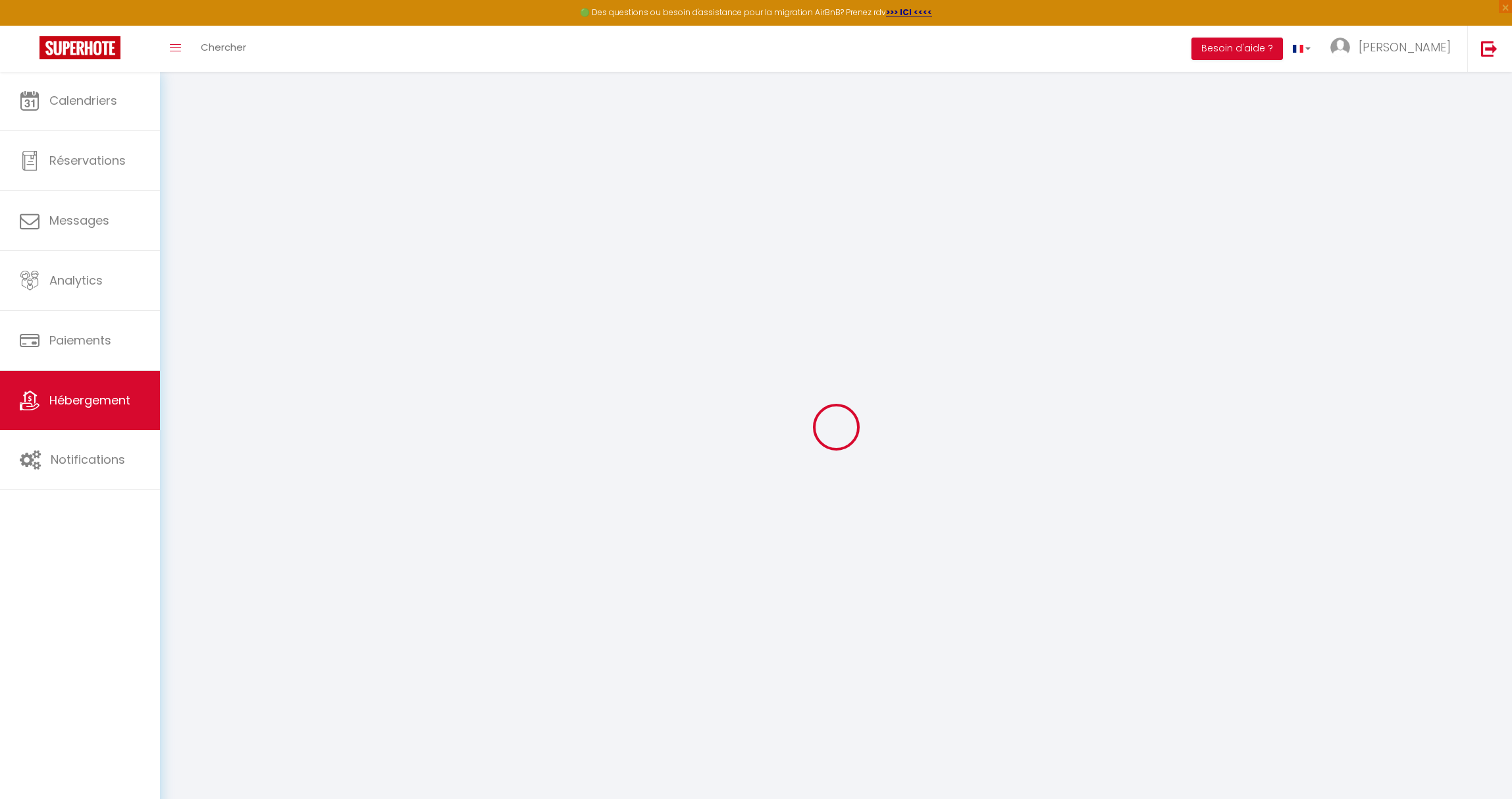
type input "L'Héritage de Durbuy"
type input "[PERSON_NAME]"
type input "[DATE]"
type input "[GEOGRAPHIC_DATA] 66D"
type input "5300"
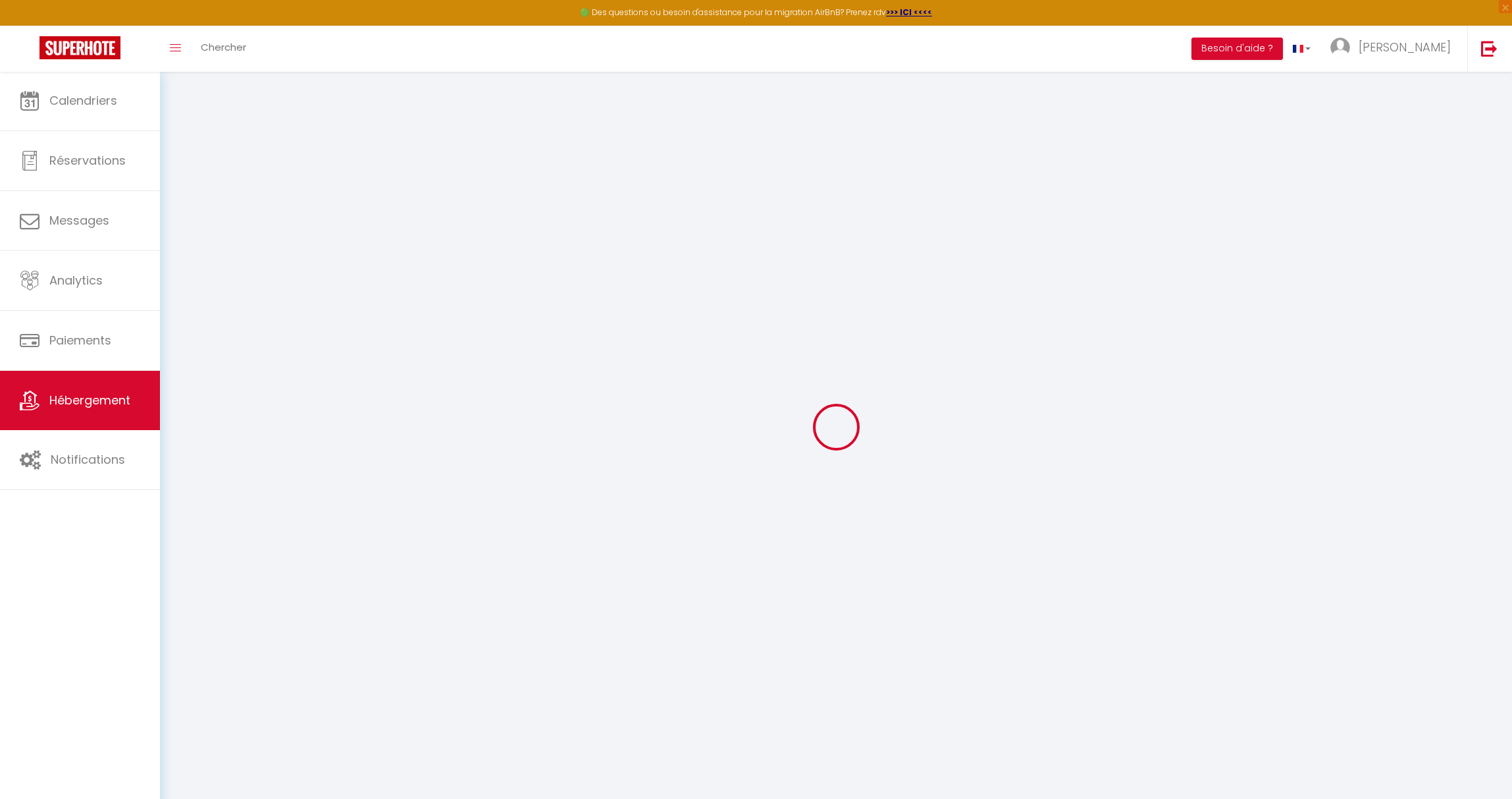
type input "coutisse"
select select "houses"
select select "9"
select select "5"
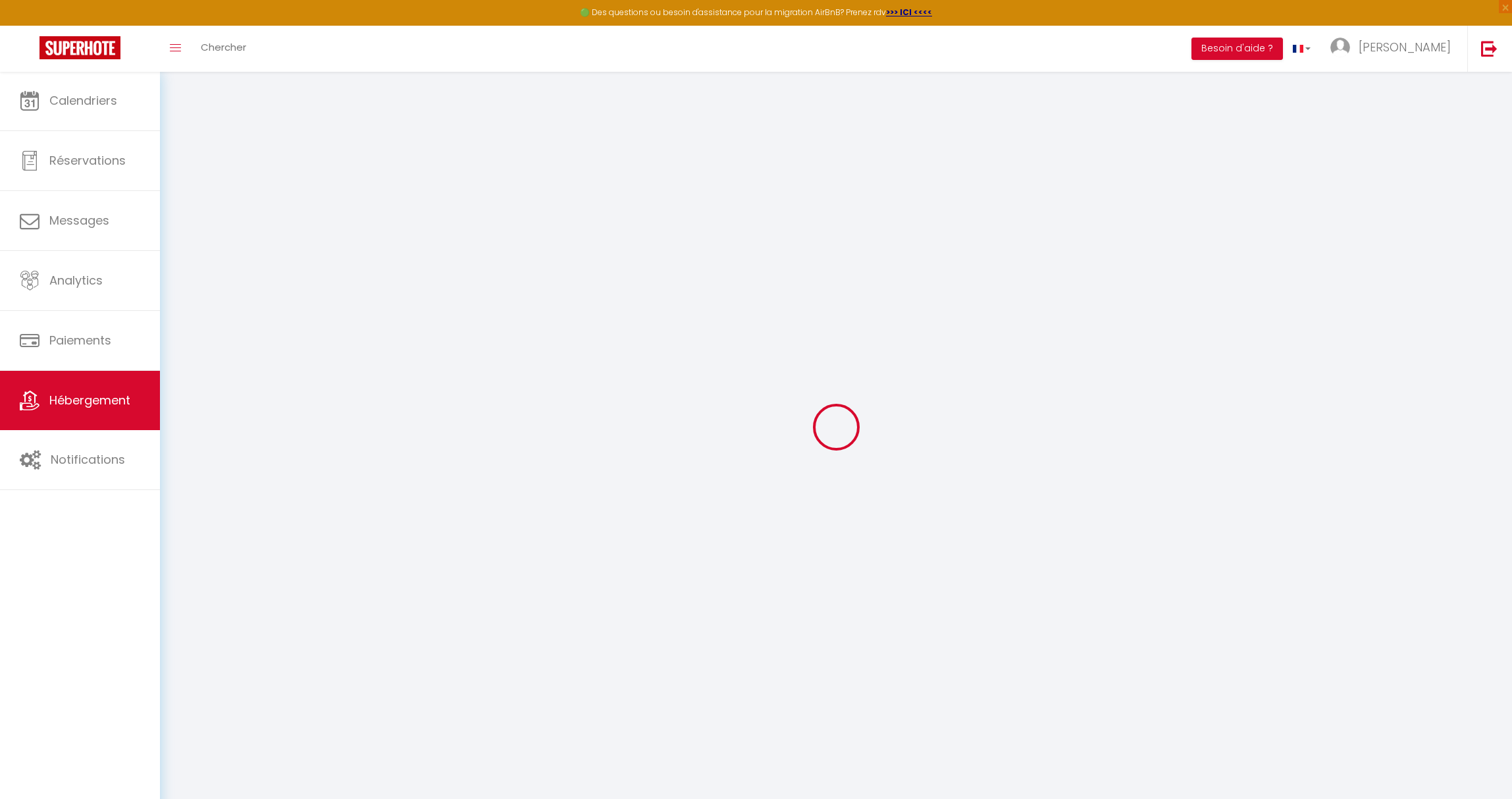
select select "3"
type input "250"
type input "2.00"
type input "300"
type input "6"
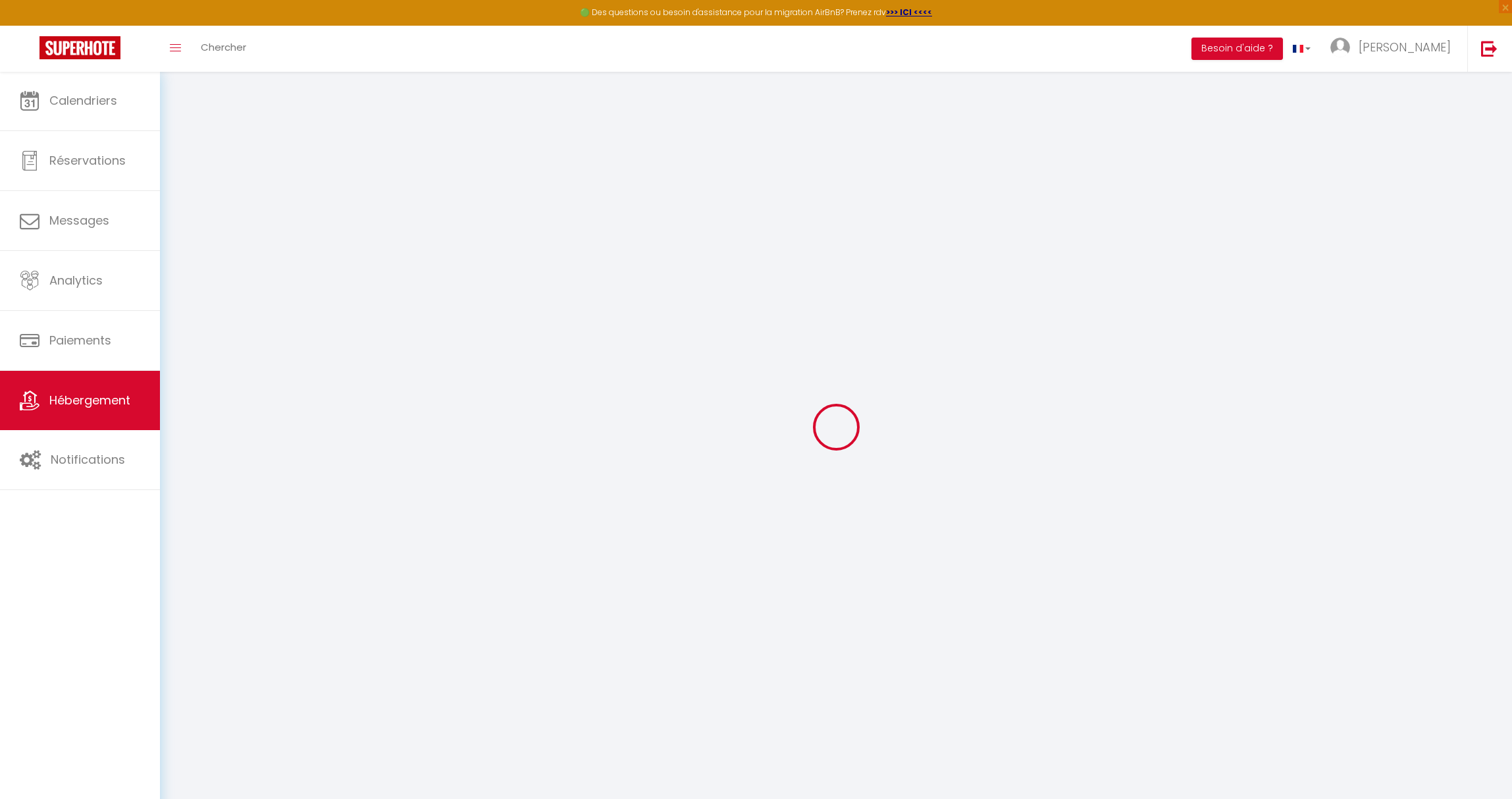
select select
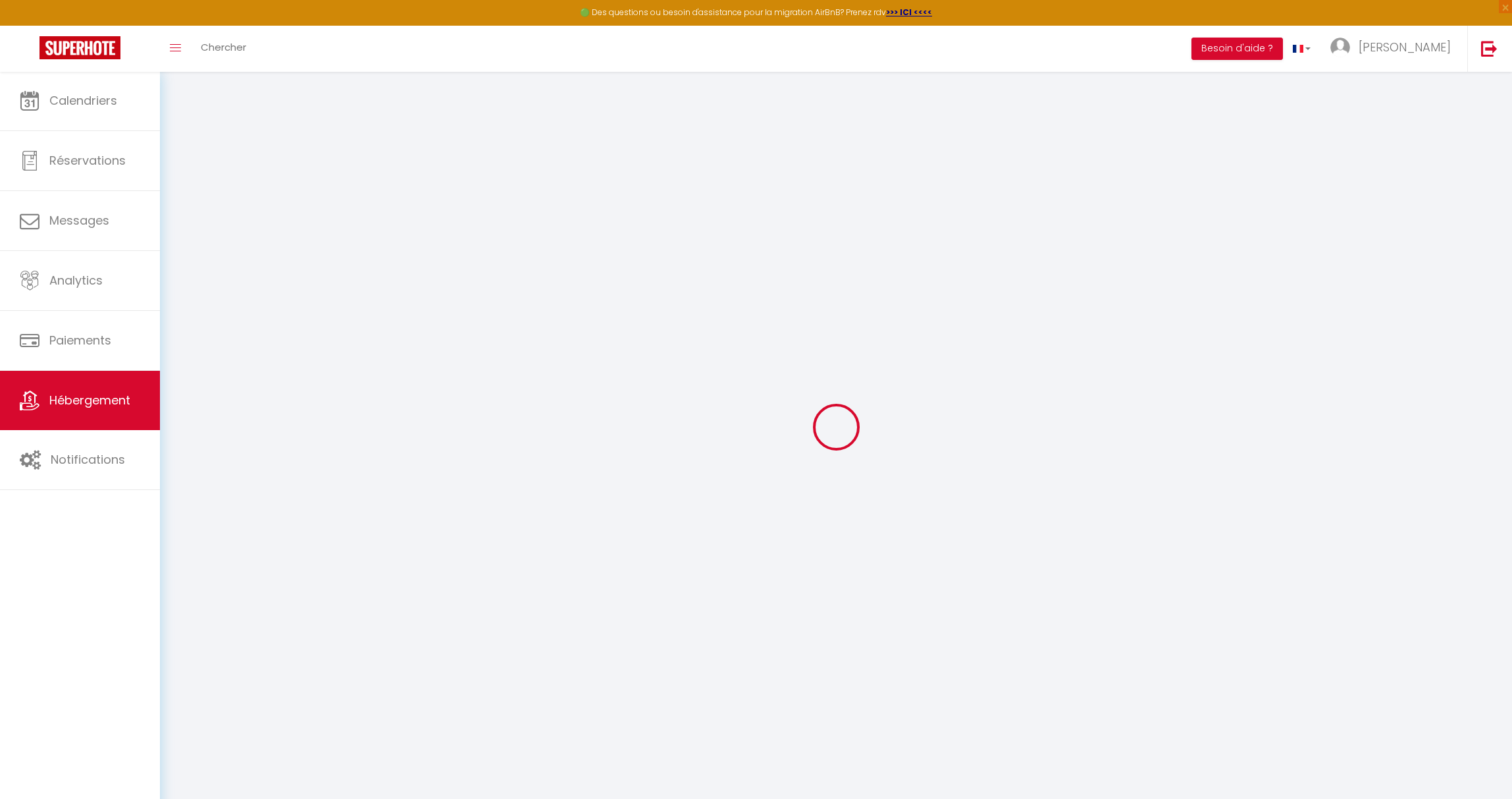
type input "[STREET_ADDRESS]"
type input "6941"
type input "Durbuy"
select select "23"
type input "[EMAIL_ADDRESS][DOMAIN_NAME]"
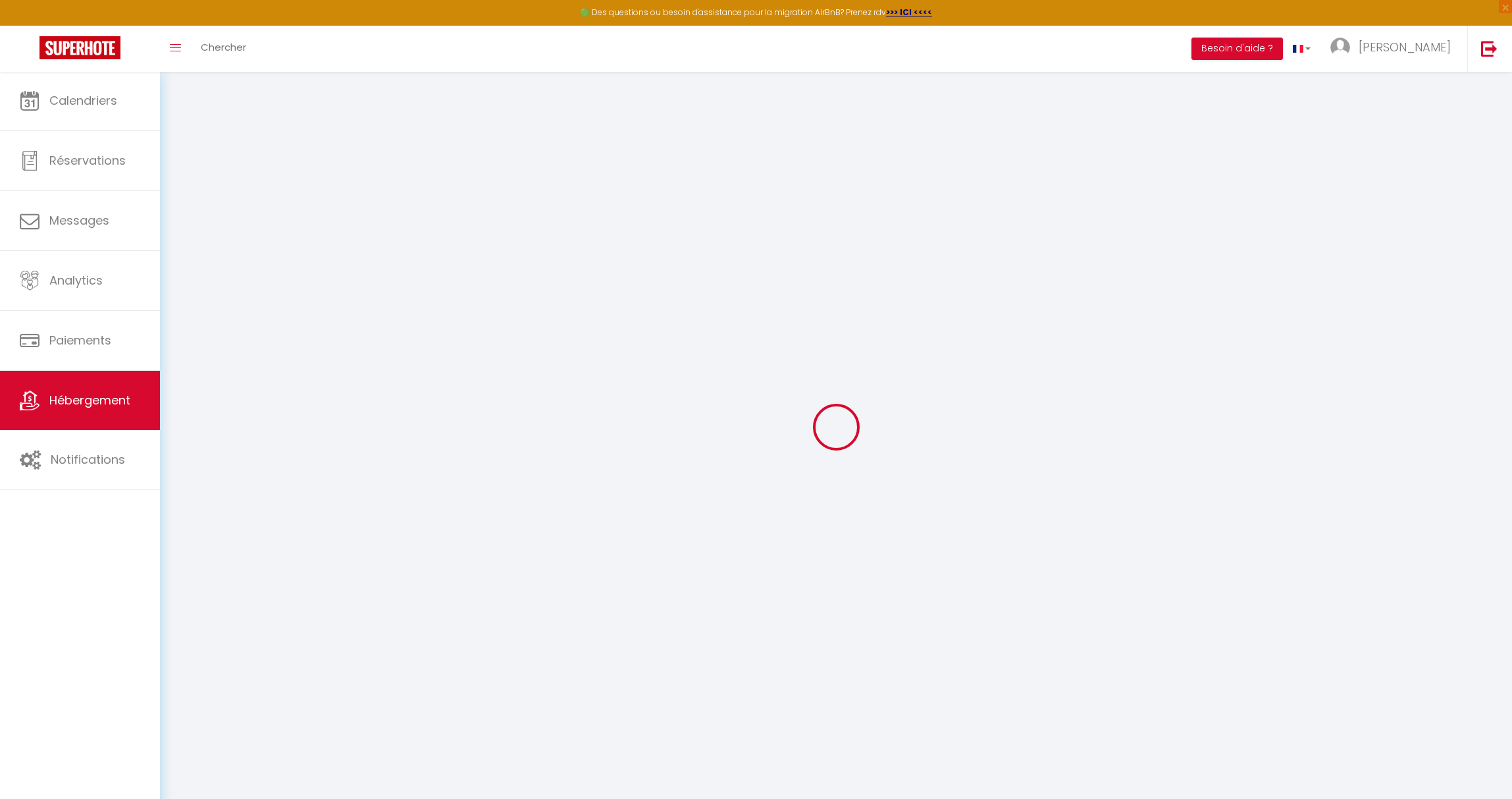
select select
checkbox input "false"
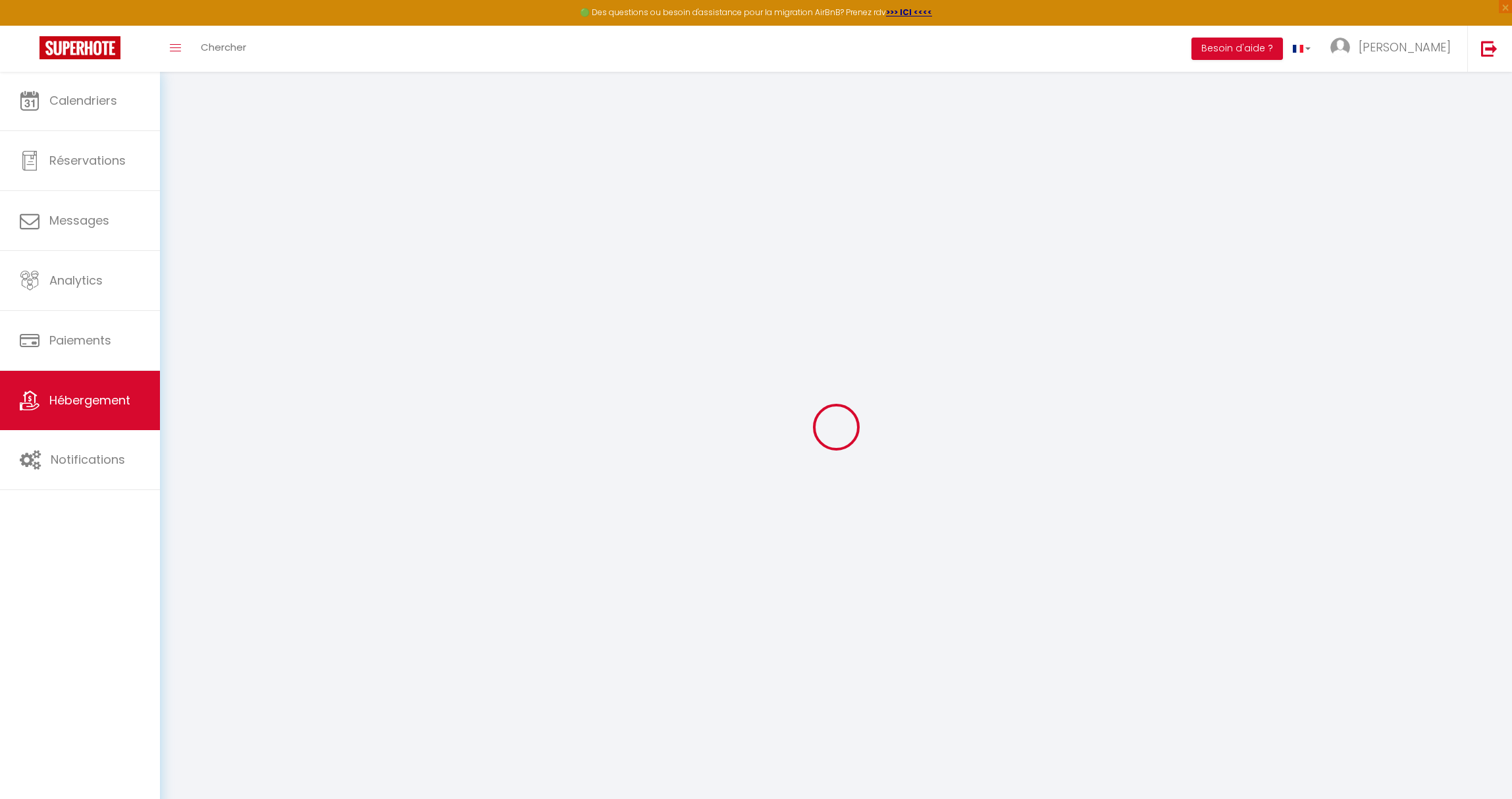
type input "0"
select select
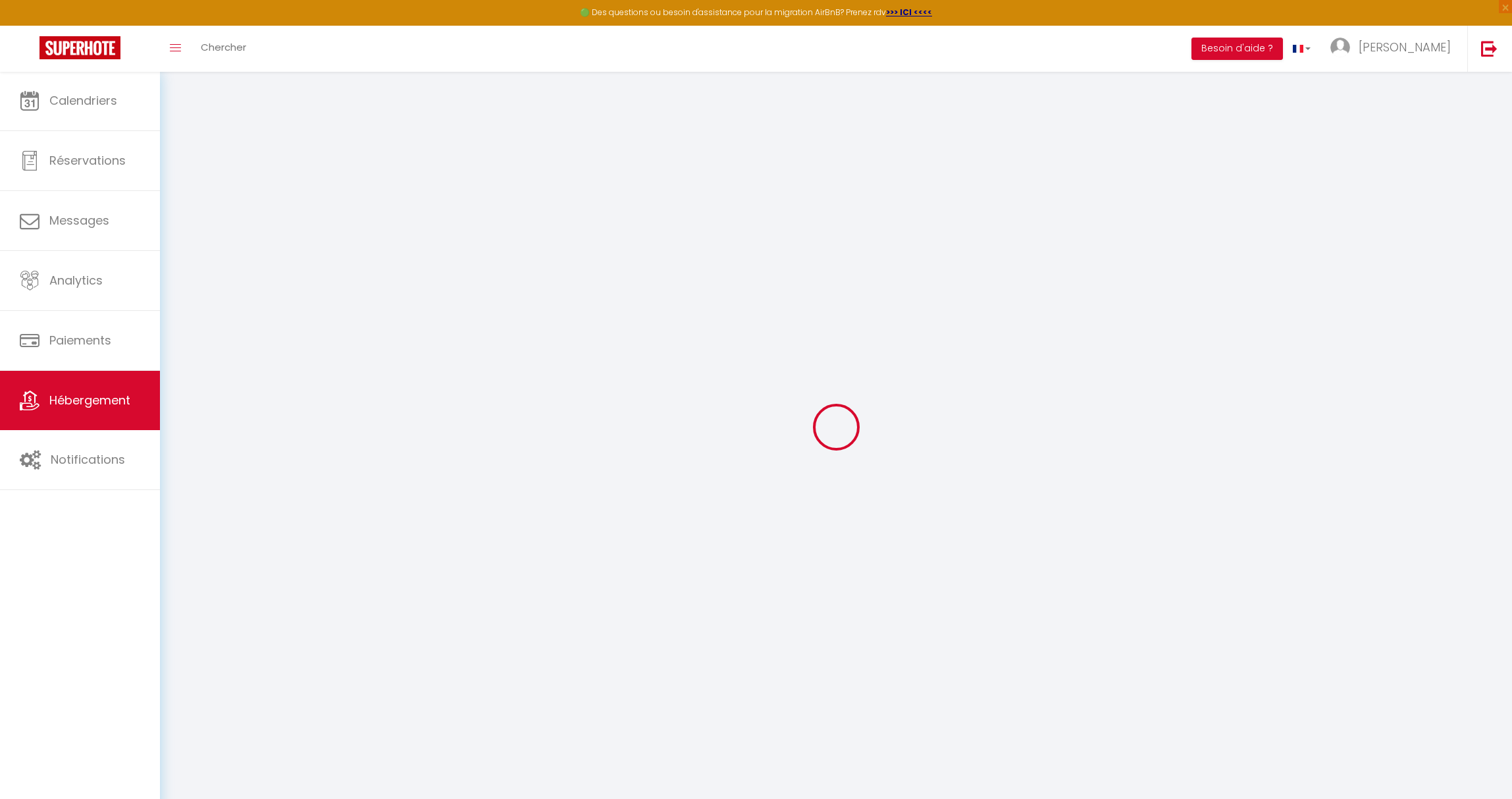
select select
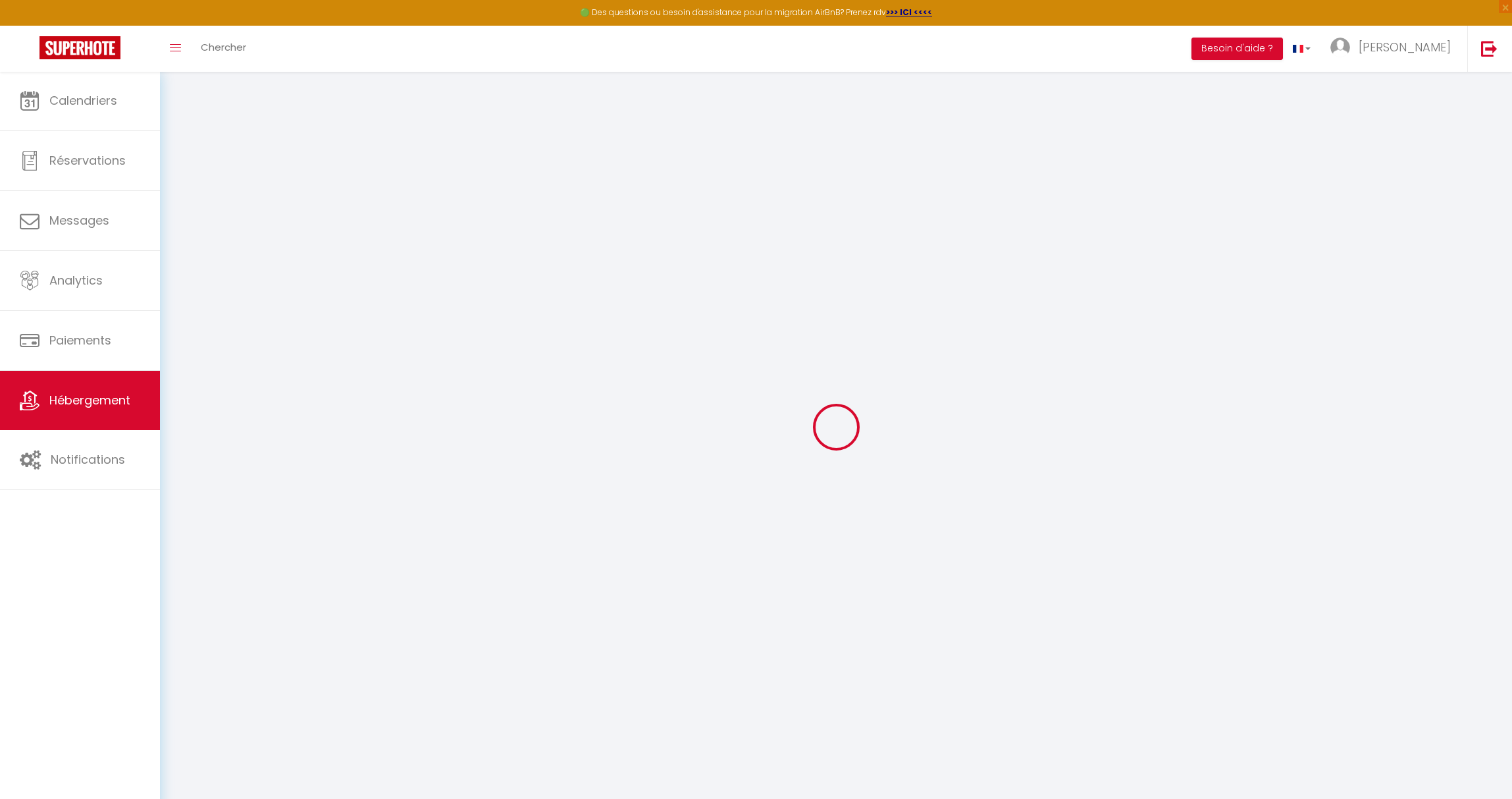
checkbox input "false"
select select
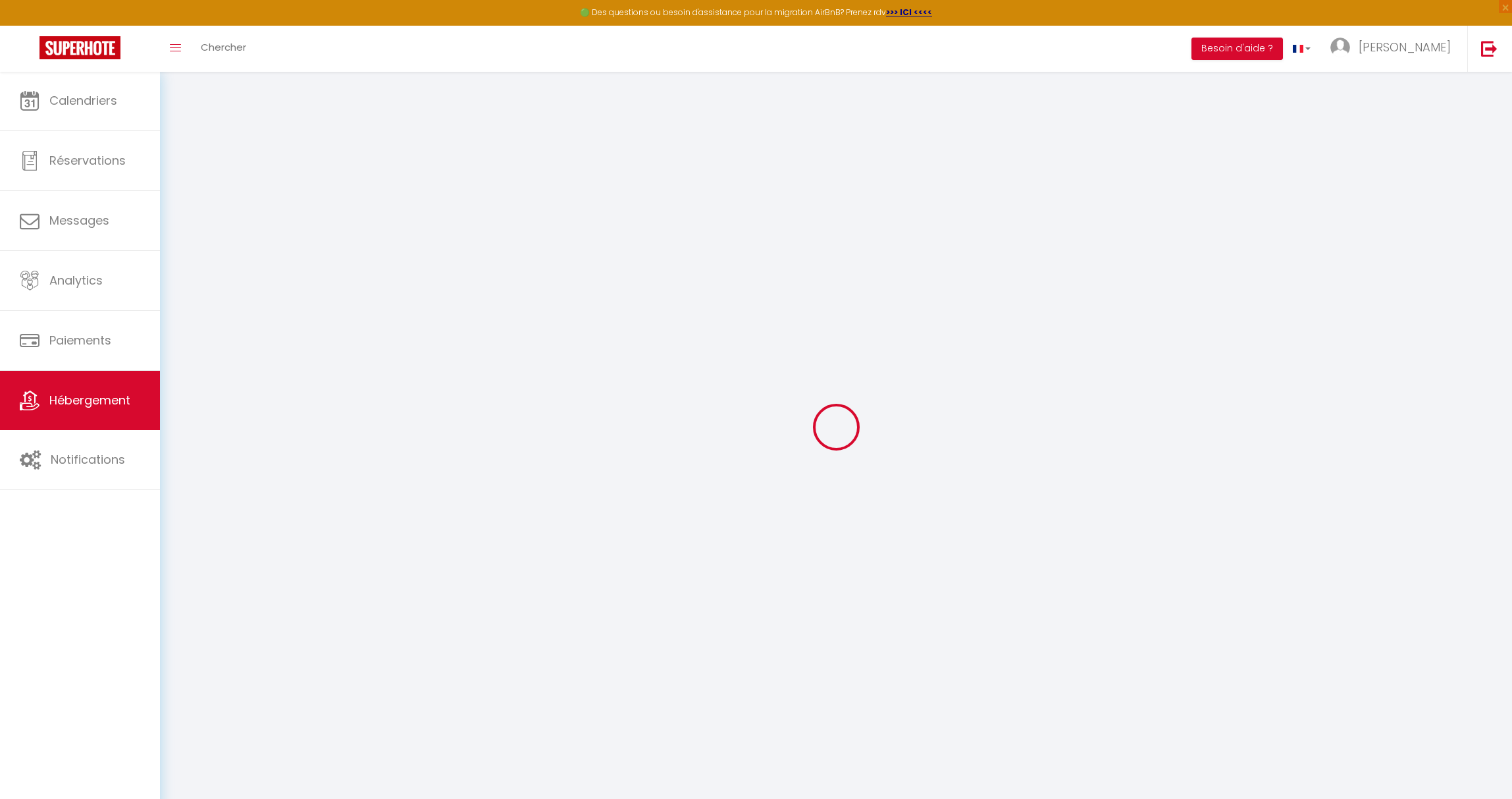
select select
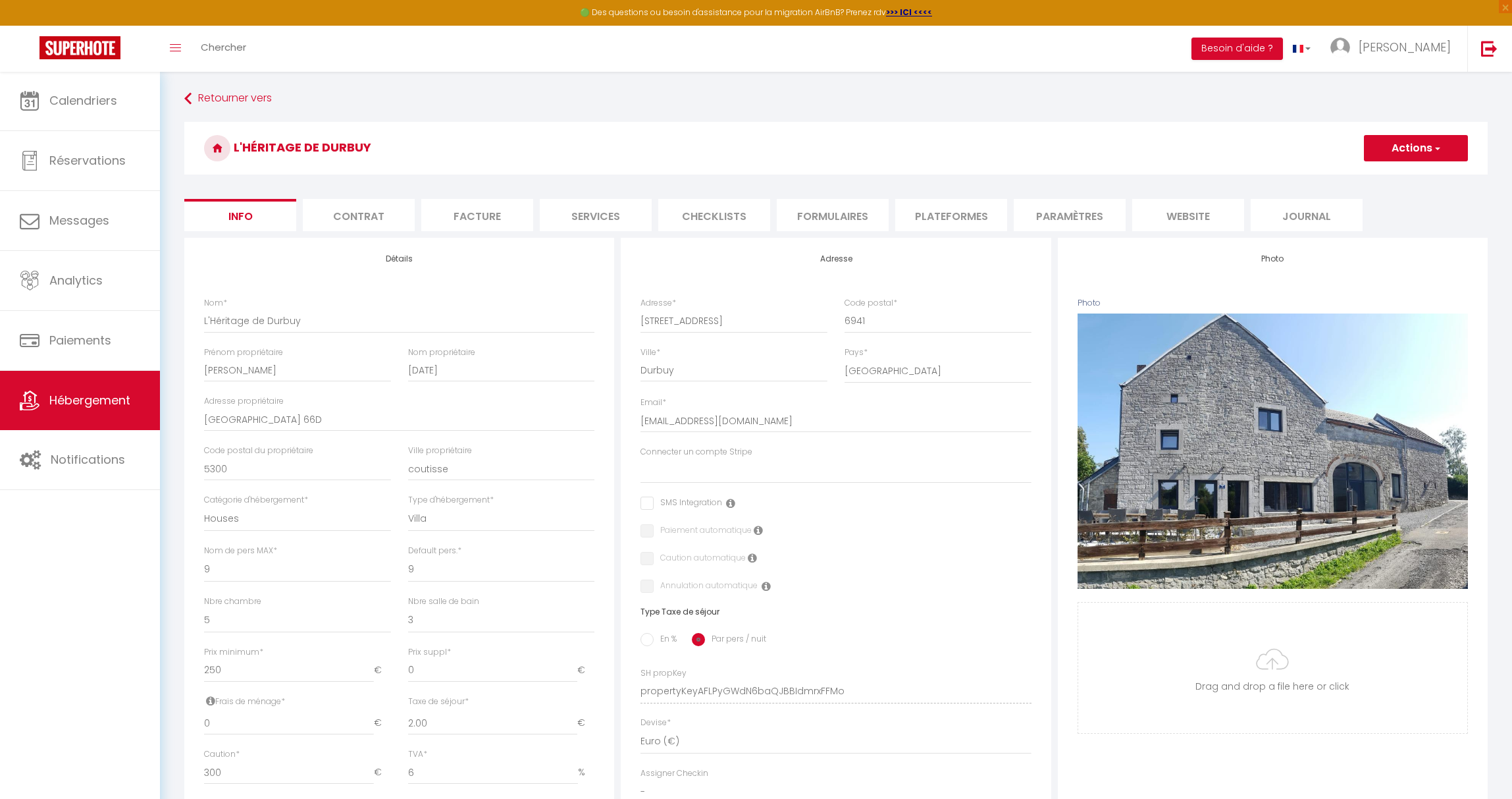
click at [607, 216] on li "Services" at bounding box center [595, 214] width 112 height 32
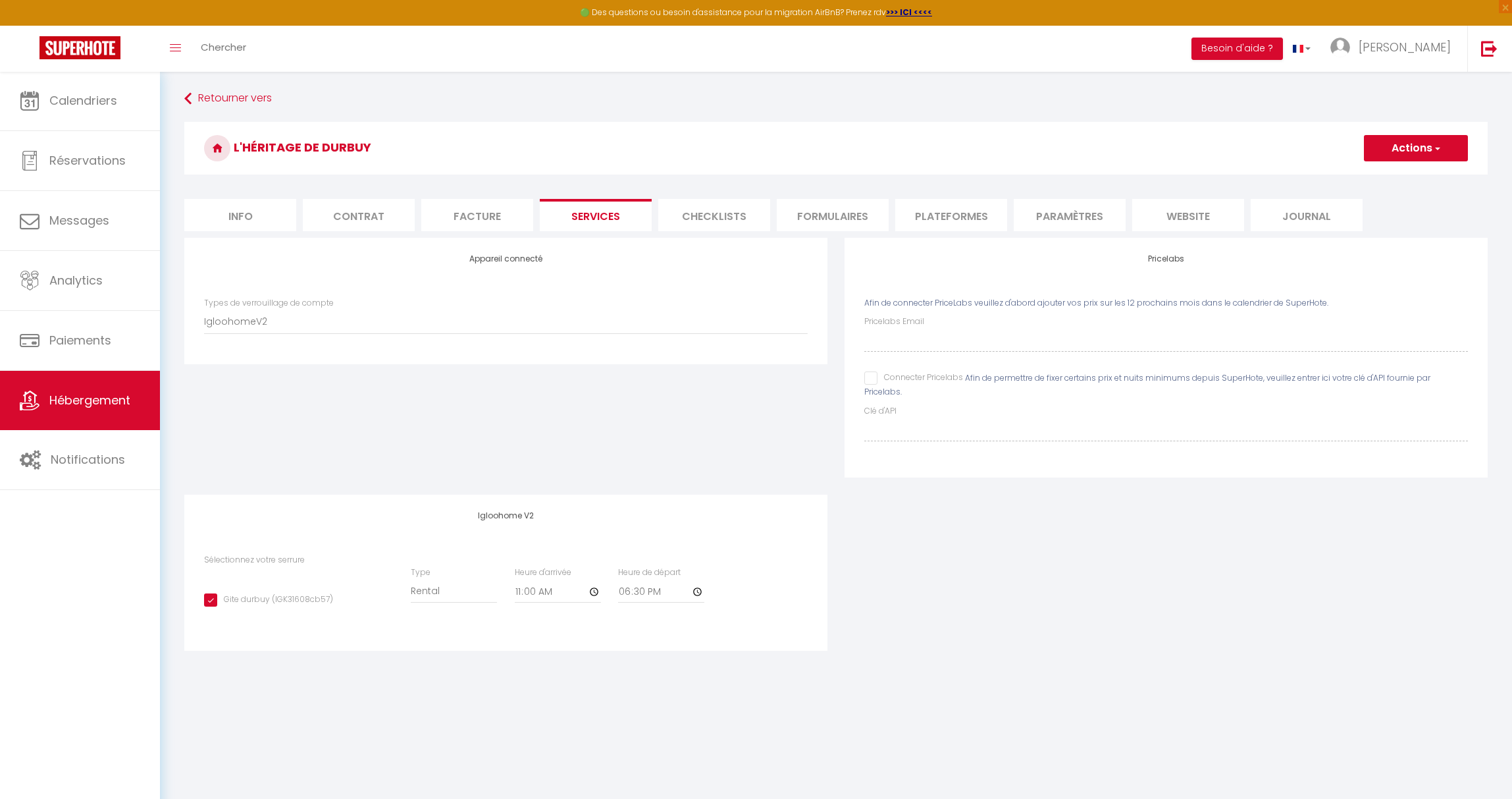
click at [245, 215] on li "Info" at bounding box center [240, 214] width 112 height 32
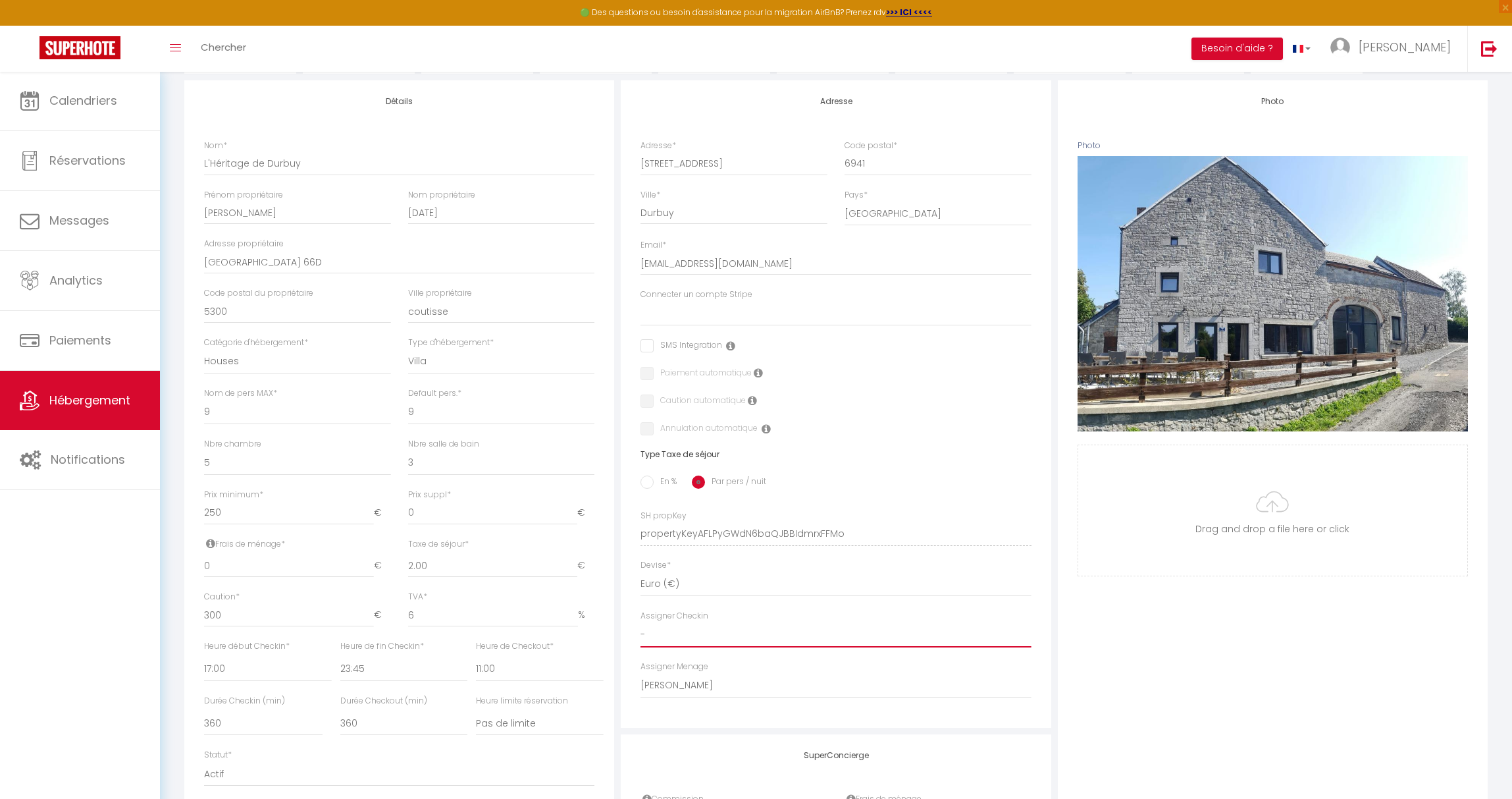
scroll to position [55, 0]
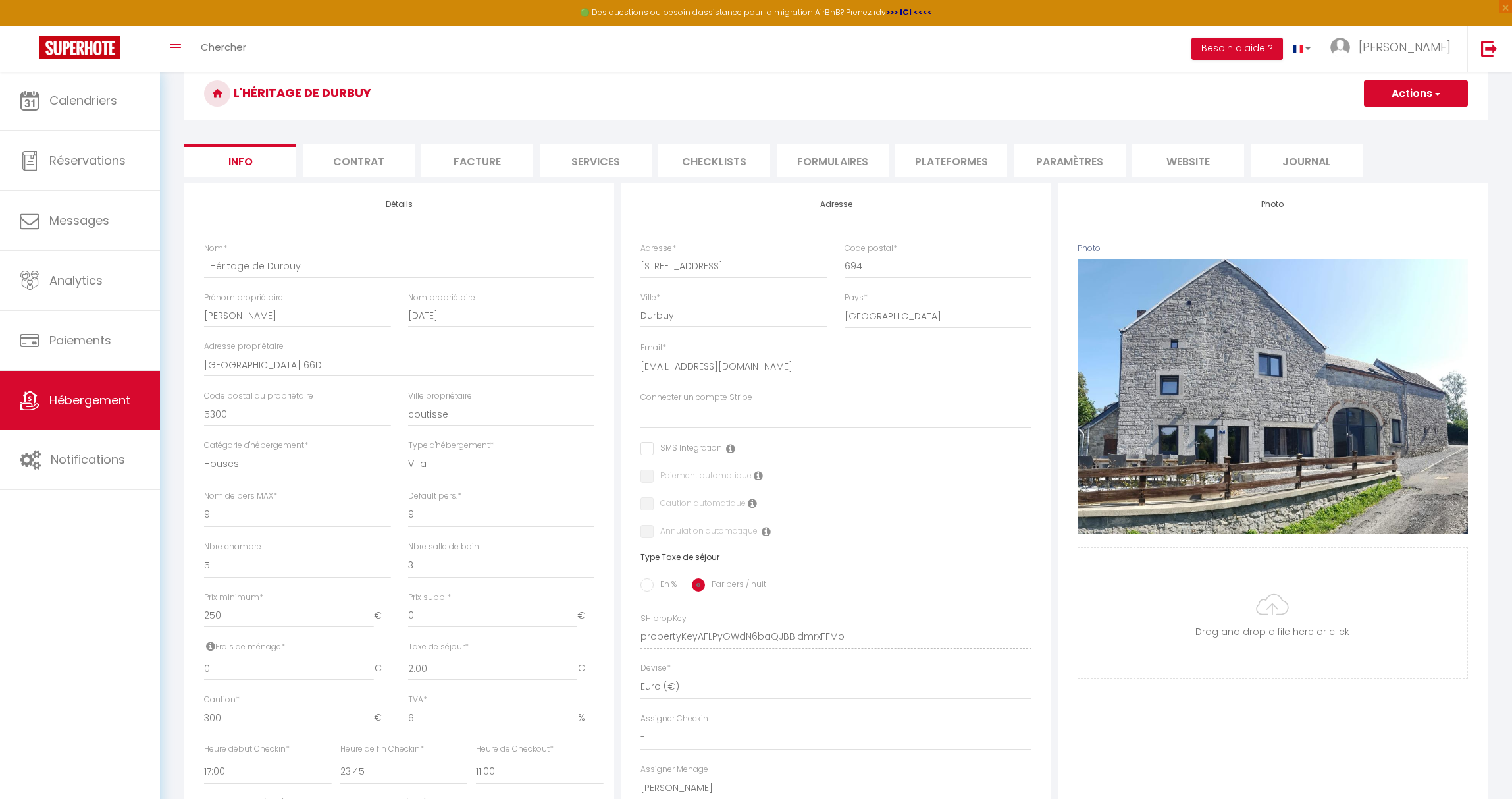
click at [1401, 107] on h3 "L'Héritage de Durbuy" at bounding box center [836, 93] width 1303 height 53
click at [1401, 100] on button "Actions" at bounding box center [1415, 93] width 104 height 26
click at [1383, 119] on input "Enregistrer" at bounding box center [1364, 122] width 49 height 13
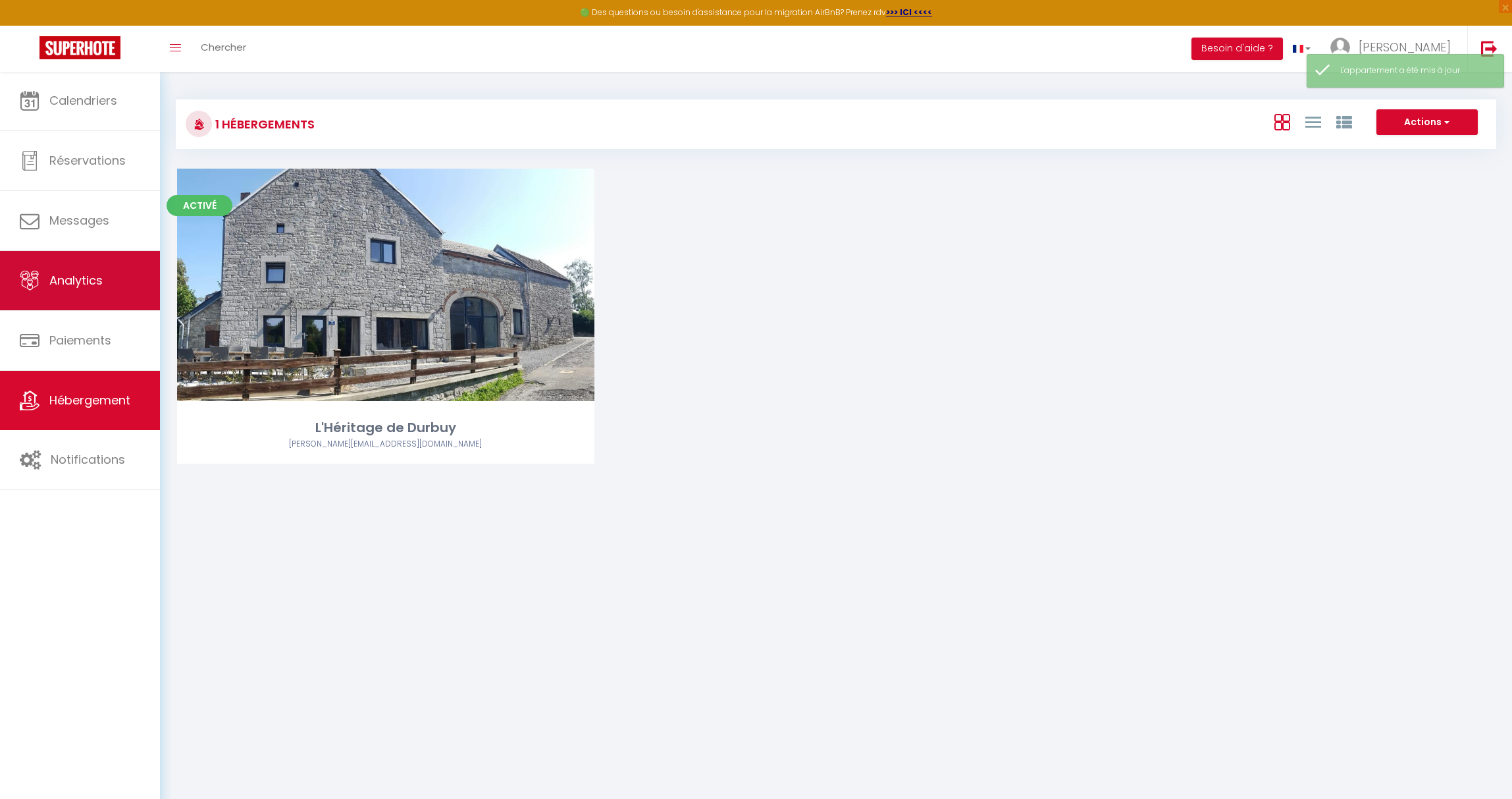
click at [86, 300] on link "Analytics" at bounding box center [80, 280] width 160 height 59
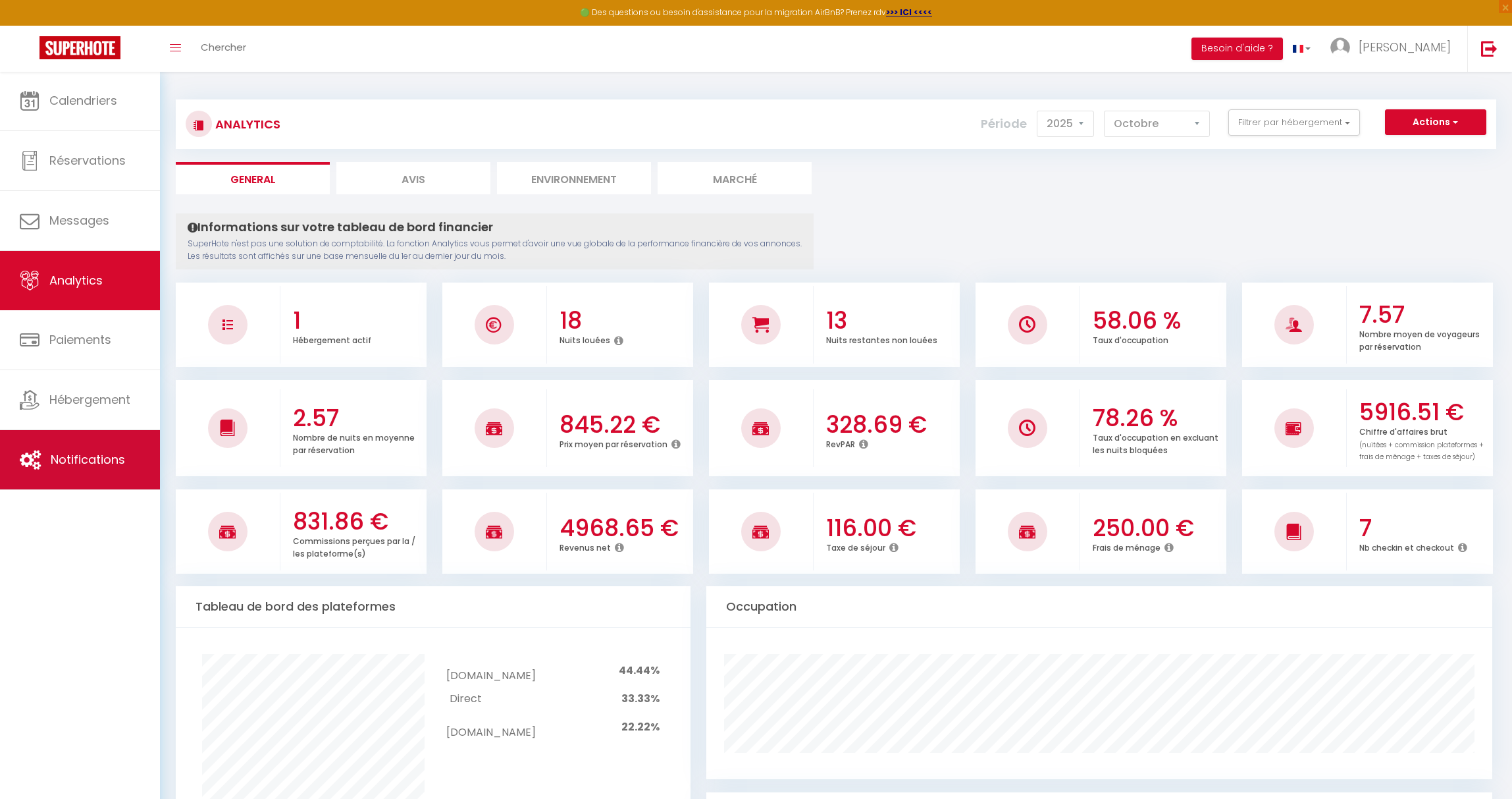
click at [84, 438] on link "Notifications" at bounding box center [80, 460] width 160 height 59
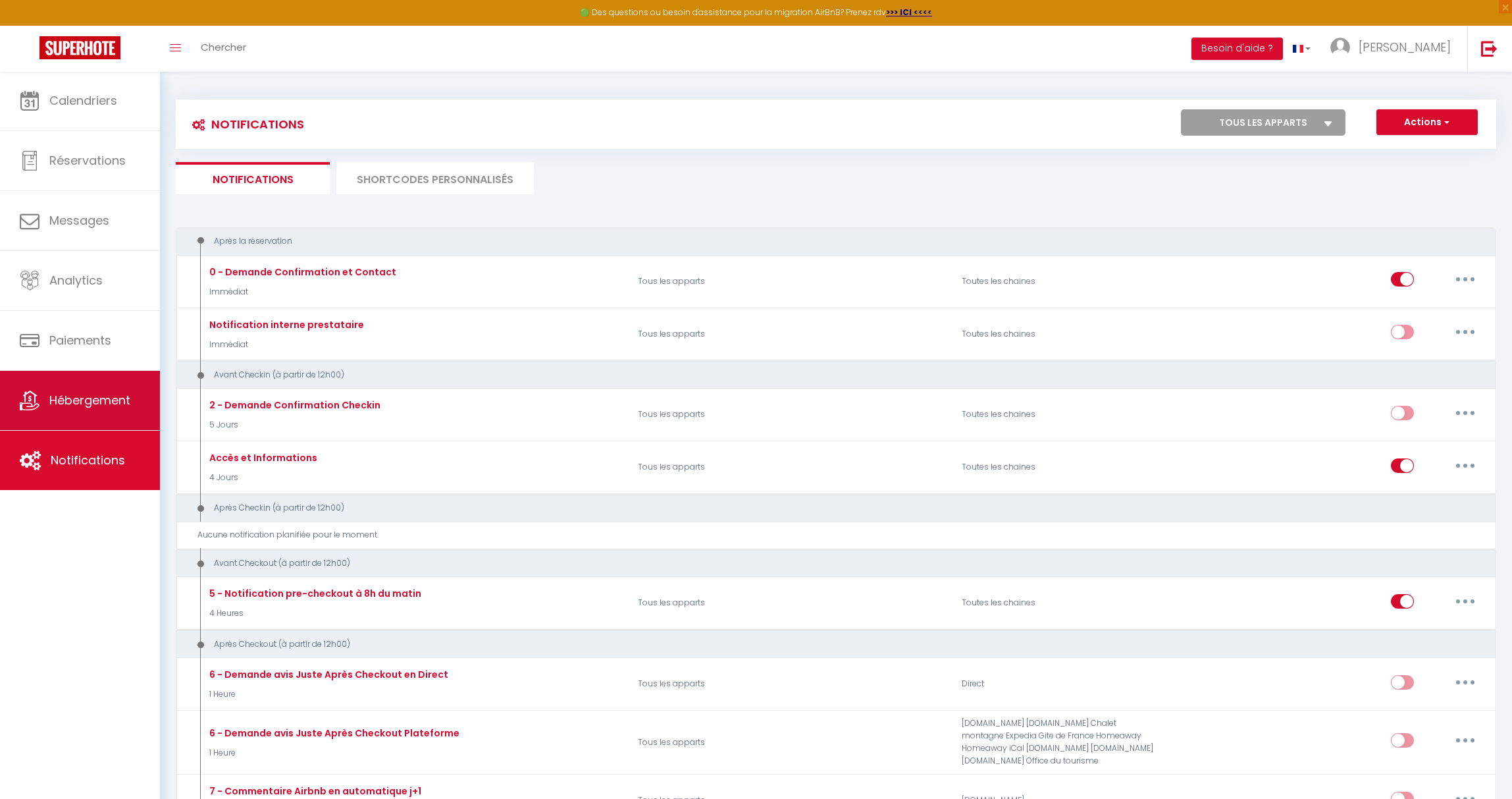
click at [87, 392] on span "Hébergement" at bounding box center [90, 400] width 81 height 16
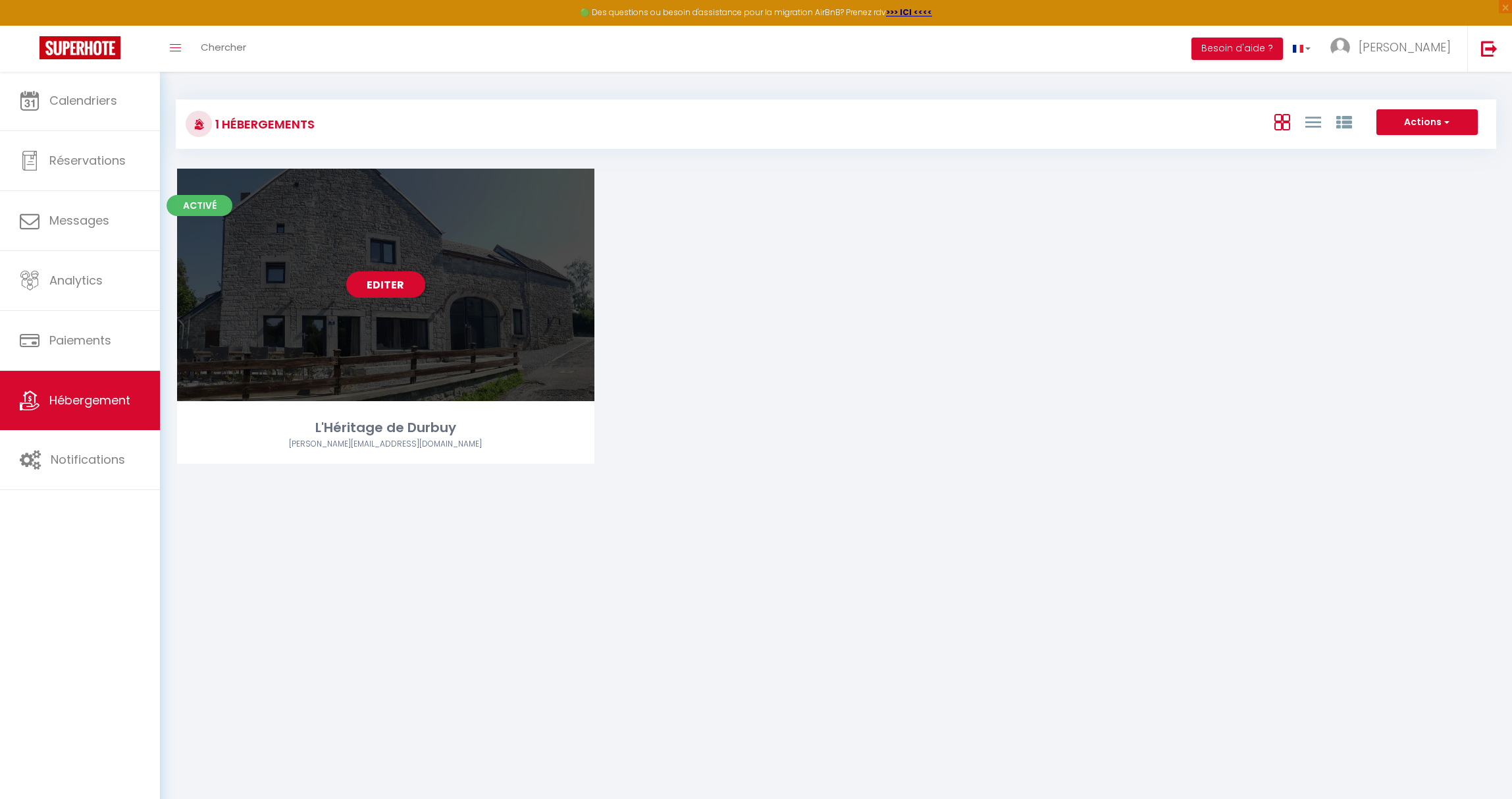
click at [321, 288] on div "Editer" at bounding box center [386, 284] width 417 height 232
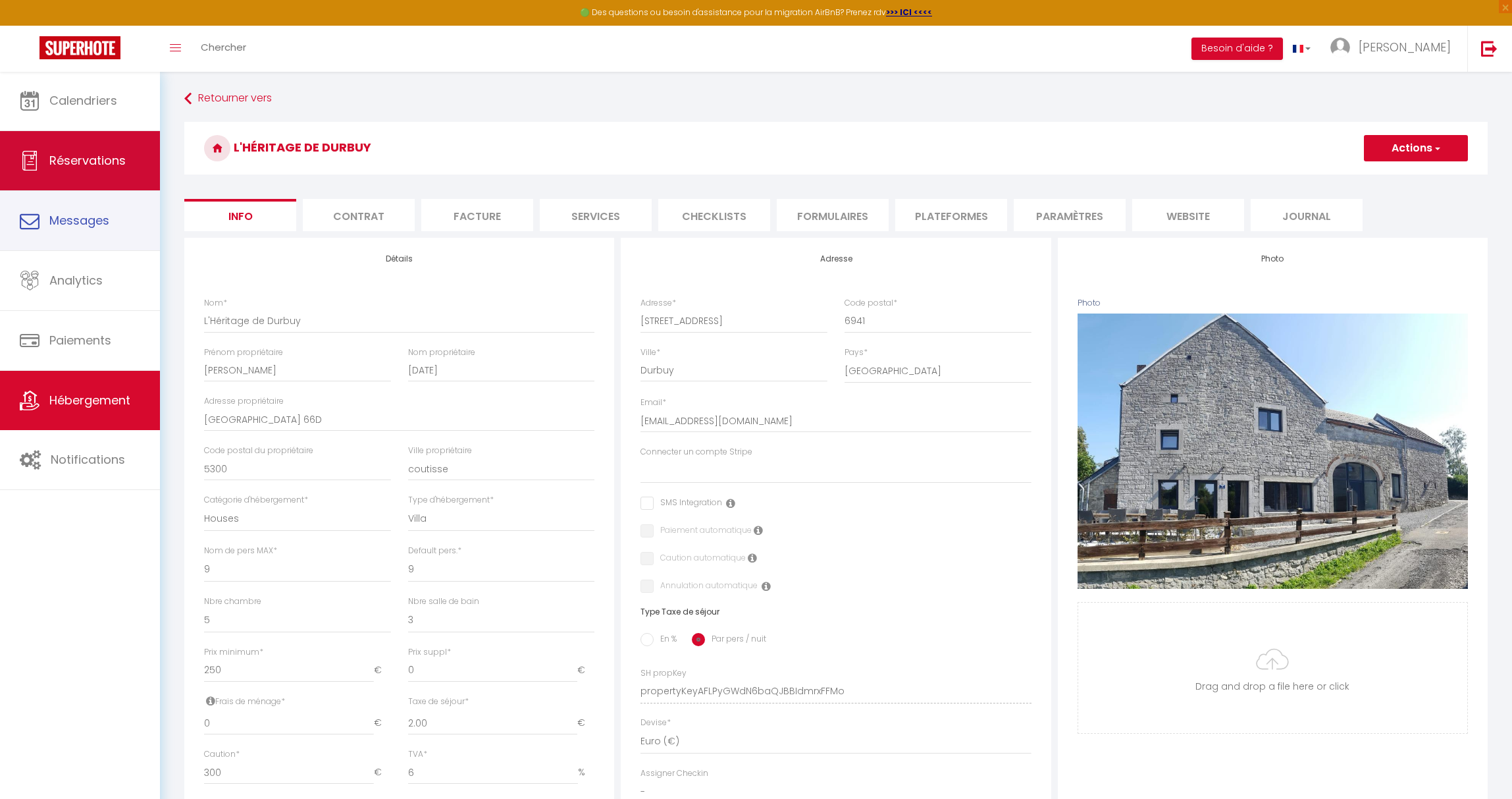
click at [100, 169] on link "Réservations" at bounding box center [80, 161] width 160 height 59
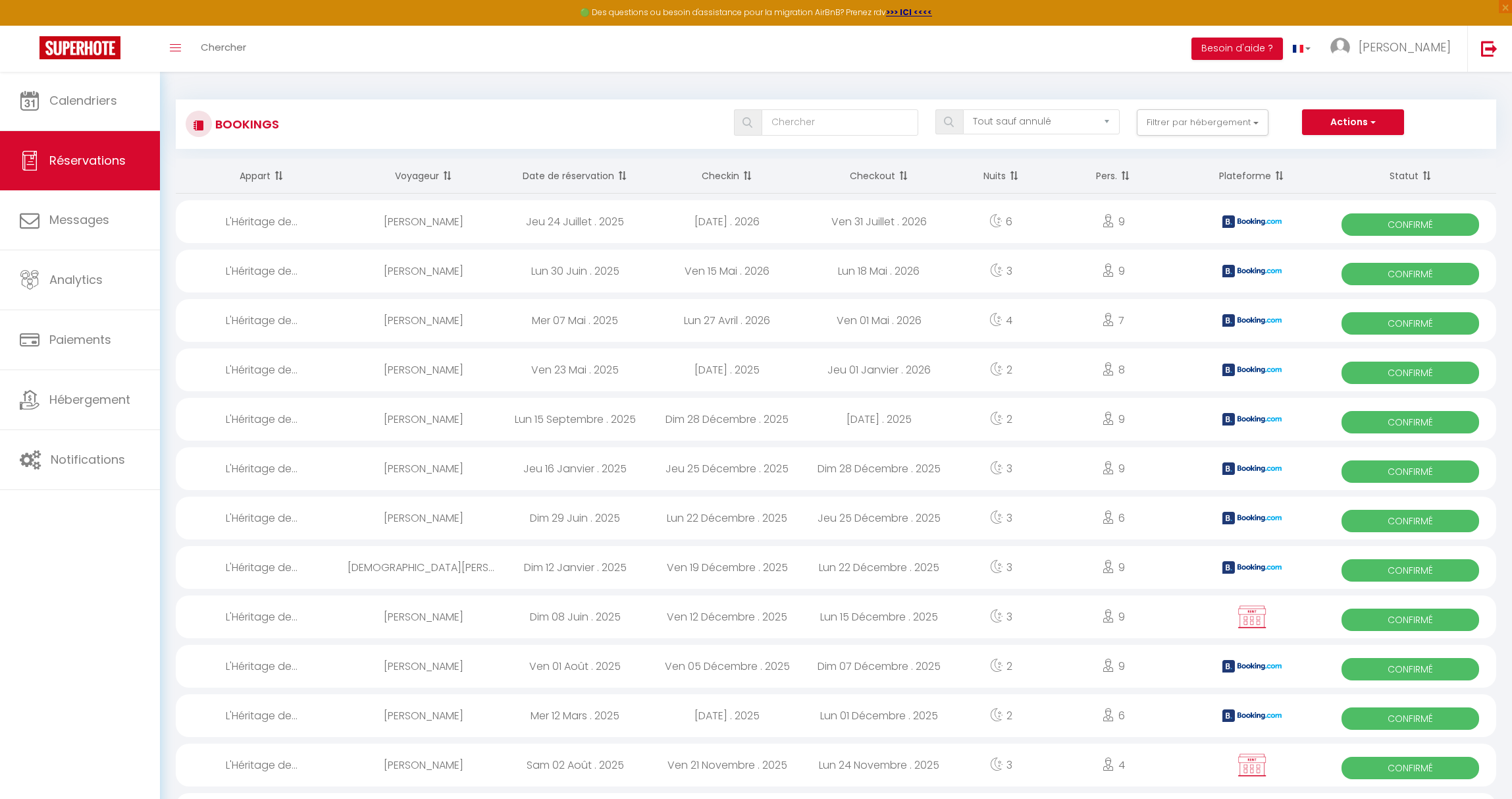
click at [754, 177] on th "Checkin" at bounding box center [726, 176] width 152 height 35
click at [737, 176] on th "Checkin" at bounding box center [726, 176] width 152 height 35
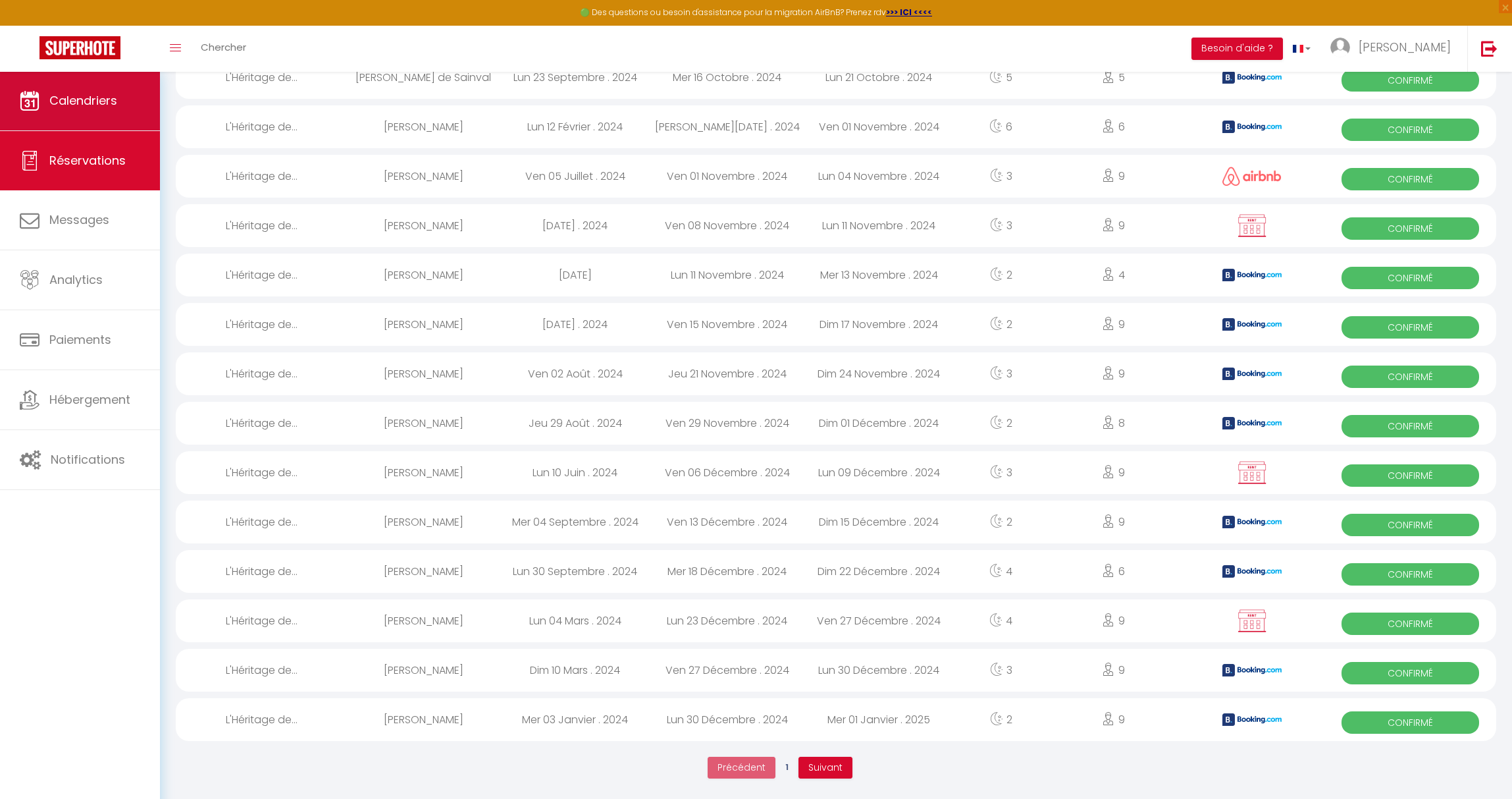
click at [118, 102] on link "Calendriers" at bounding box center [80, 101] width 160 height 59
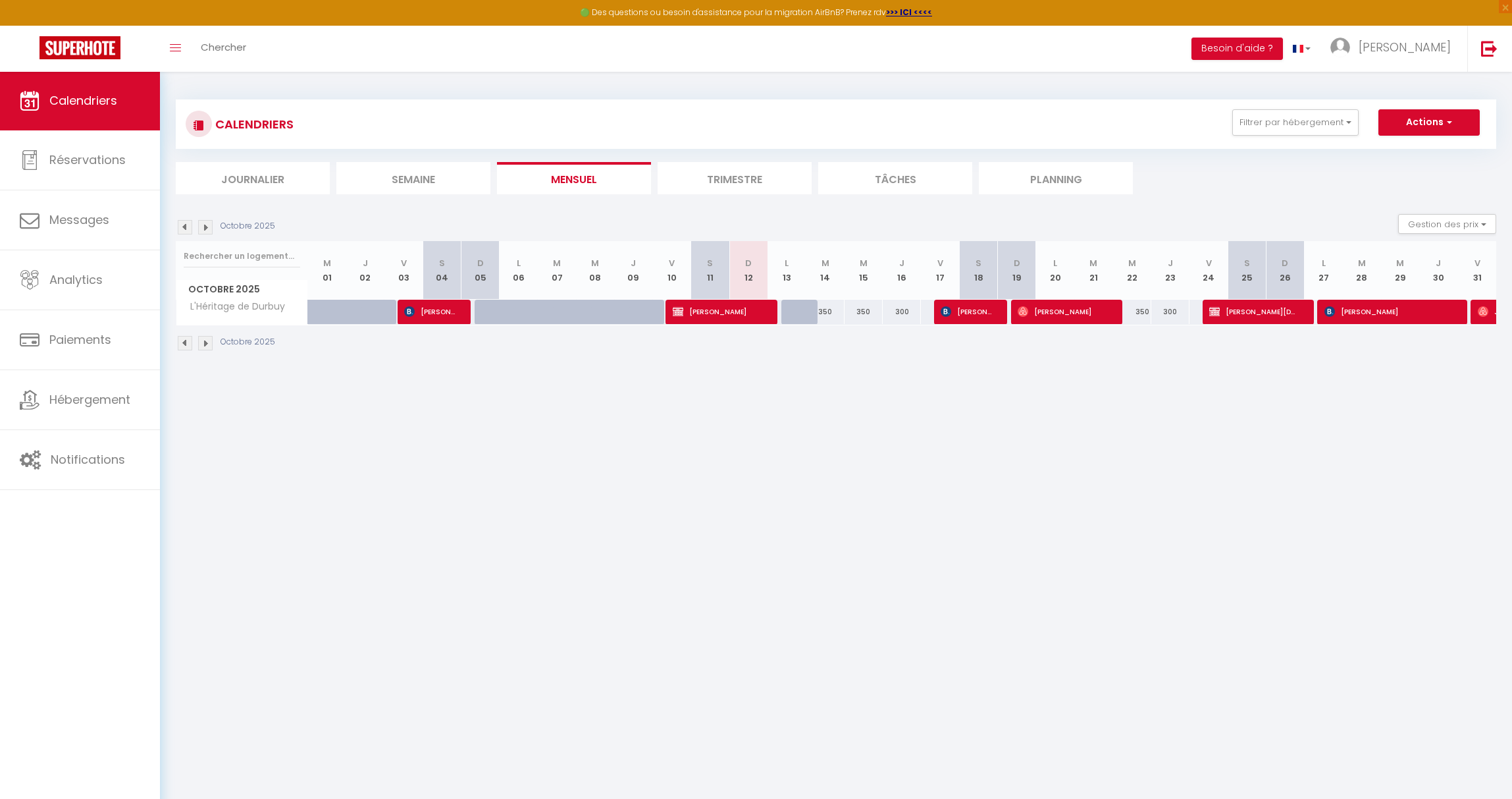
click at [725, 307] on span "[PERSON_NAME]" at bounding box center [717, 311] width 89 height 25
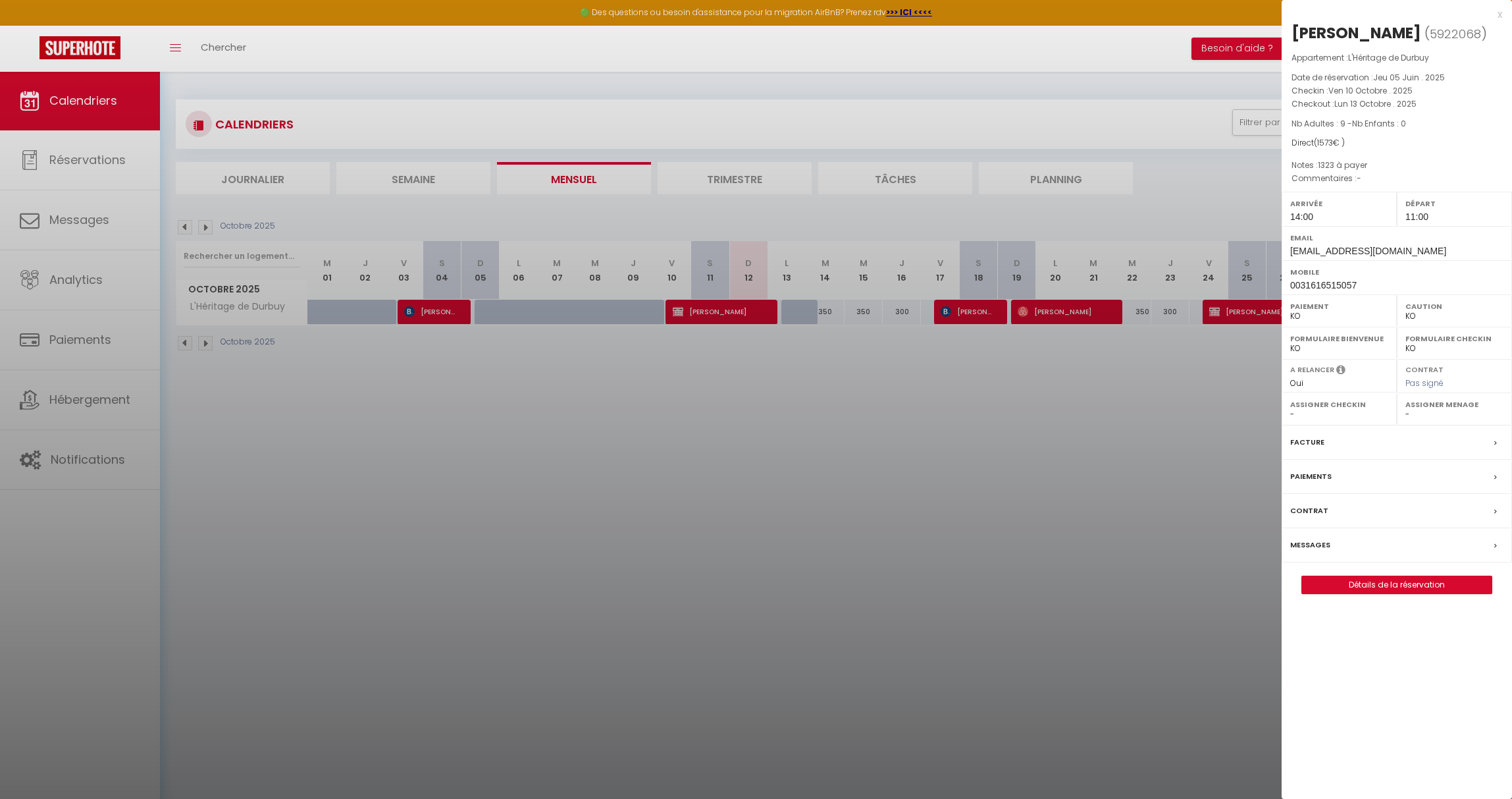
click at [1422, 411] on label "Assigner Menage" at bounding box center [1454, 404] width 98 height 13
click at [1499, 14] on div "x" at bounding box center [1391, 14] width 220 height 16
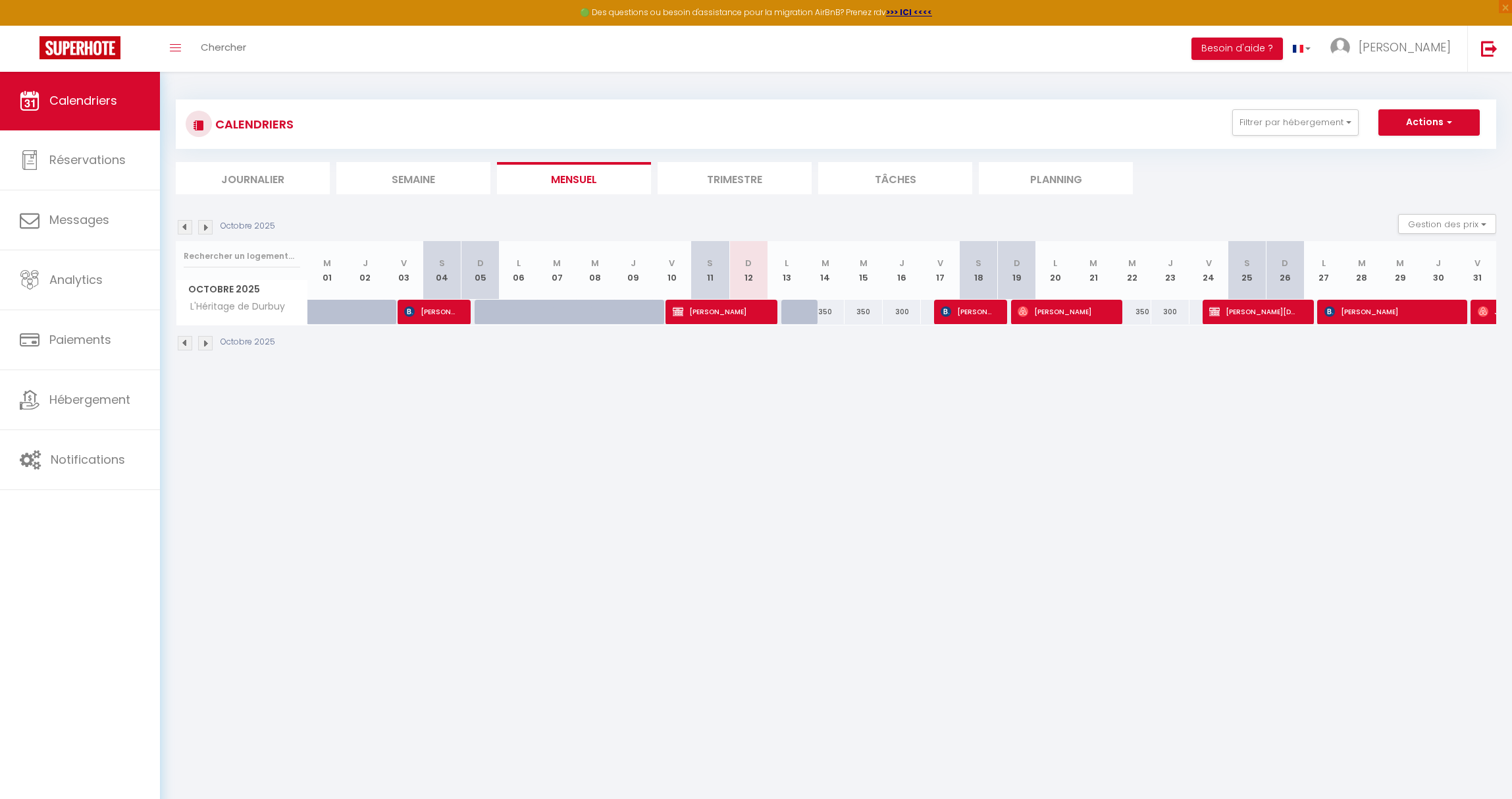
click at [943, 315] on img at bounding box center [946, 311] width 10 height 10
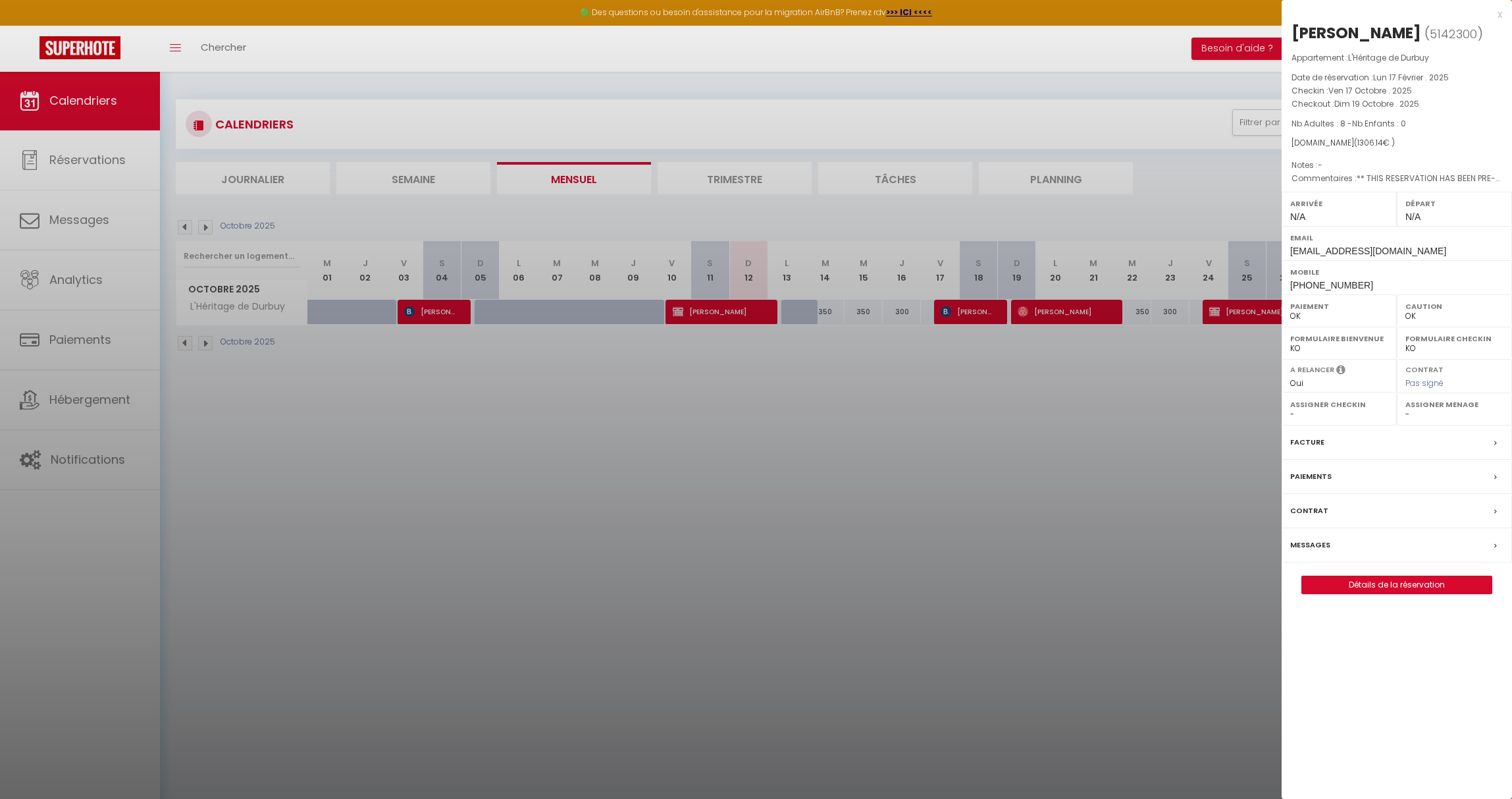
click at [1439, 407] on label "Assigner Menage" at bounding box center [1454, 404] width 98 height 13
click at [1435, 405] on label "Assigner Menage" at bounding box center [1454, 404] width 98 height 13
click at [1498, 14] on div "x" at bounding box center [1391, 14] width 220 height 16
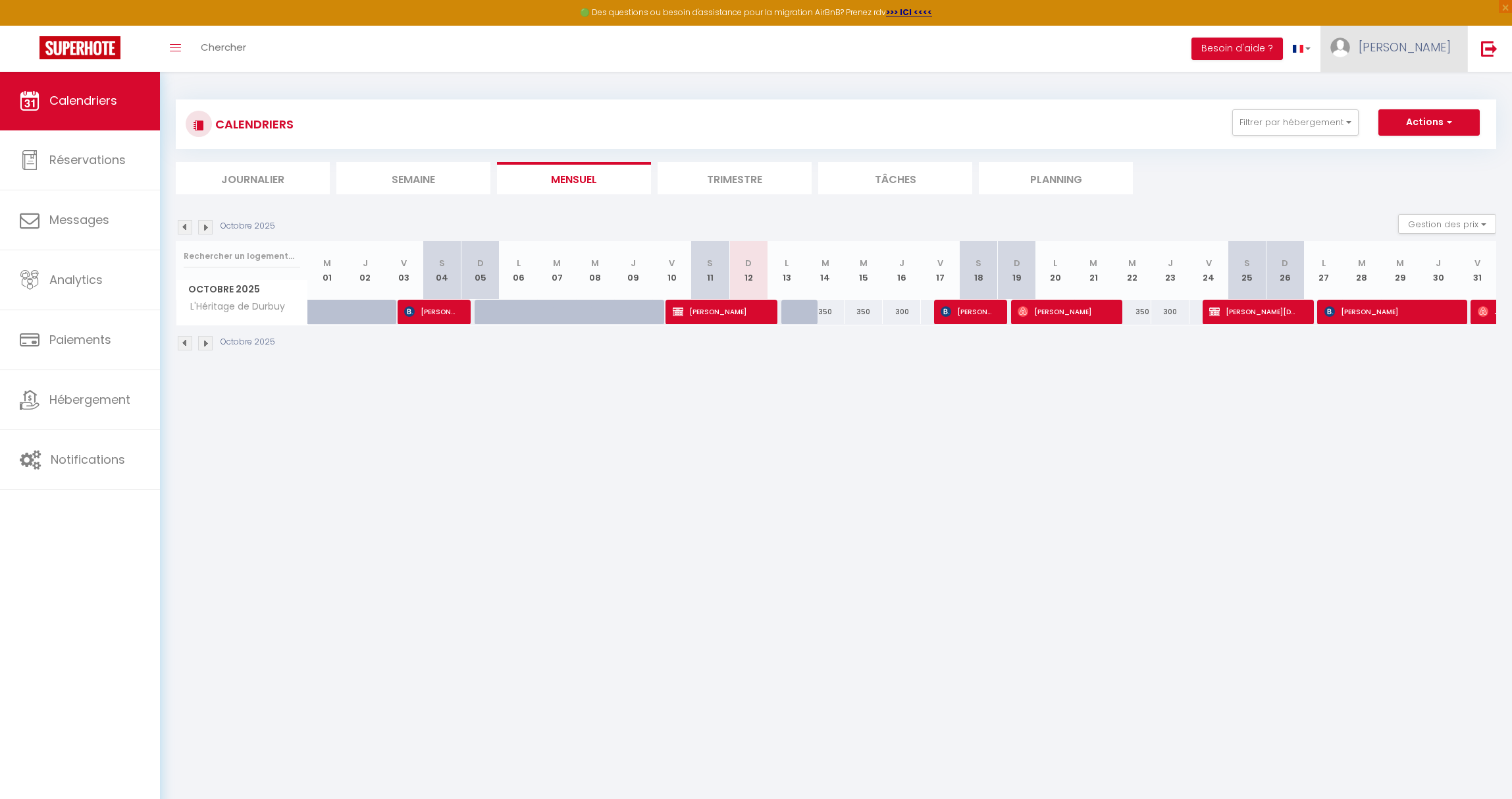
click at [1411, 51] on span "[PERSON_NAME]" at bounding box center [1404, 47] width 92 height 16
click at [1412, 111] on link "Équipe" at bounding box center [1414, 115] width 98 height 23
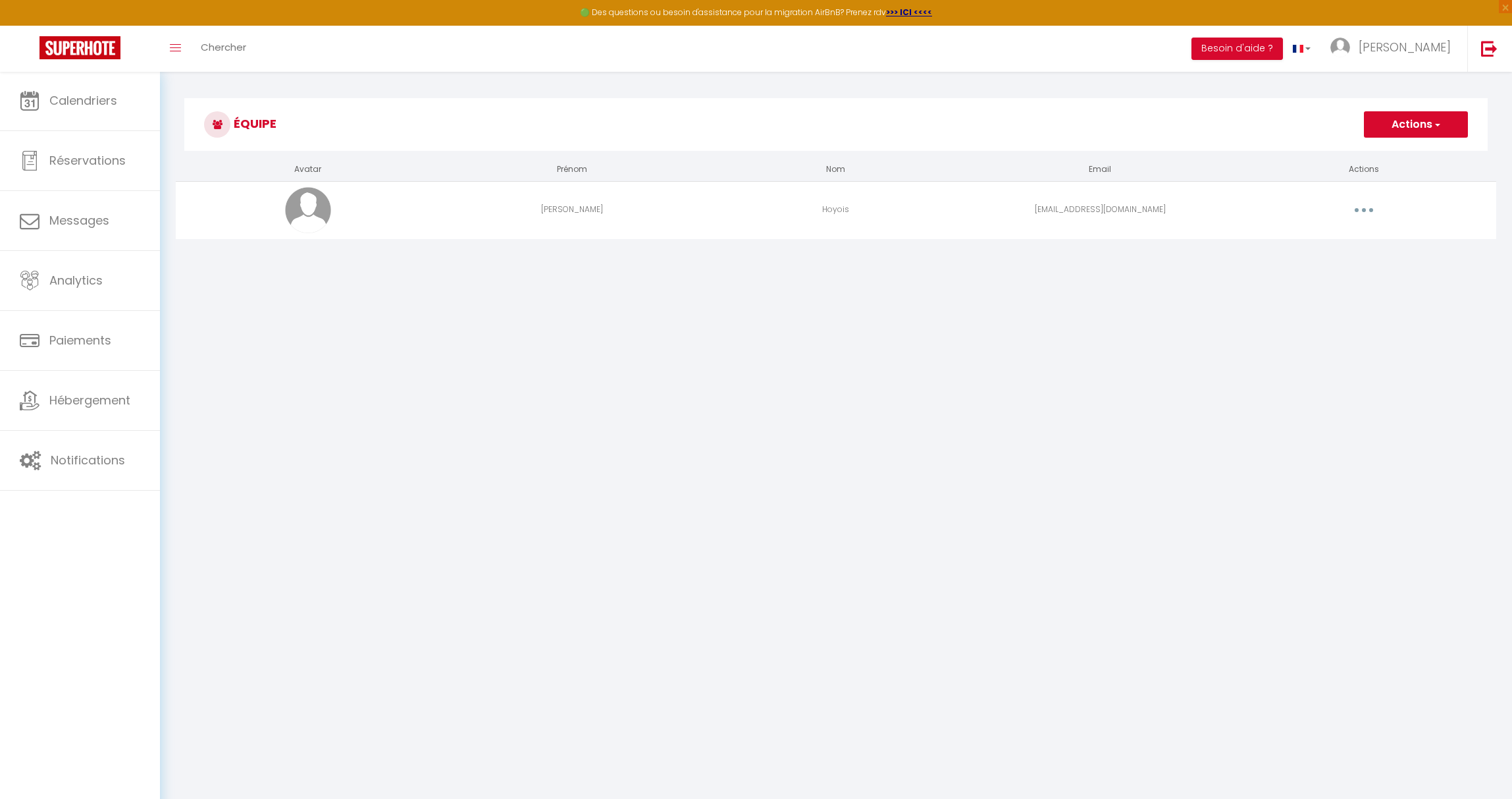
click at [751, 222] on td "Hoyois" at bounding box center [836, 210] width 264 height 57
click at [1406, 126] on button "Actions" at bounding box center [1415, 124] width 104 height 26
click at [1406, 125] on button "Actions" at bounding box center [1415, 124] width 104 height 26
click at [1371, 199] on td "Editer Supprimer" at bounding box center [1364, 210] width 264 height 57
click at [1368, 203] on button "button" at bounding box center [1364, 210] width 37 height 21
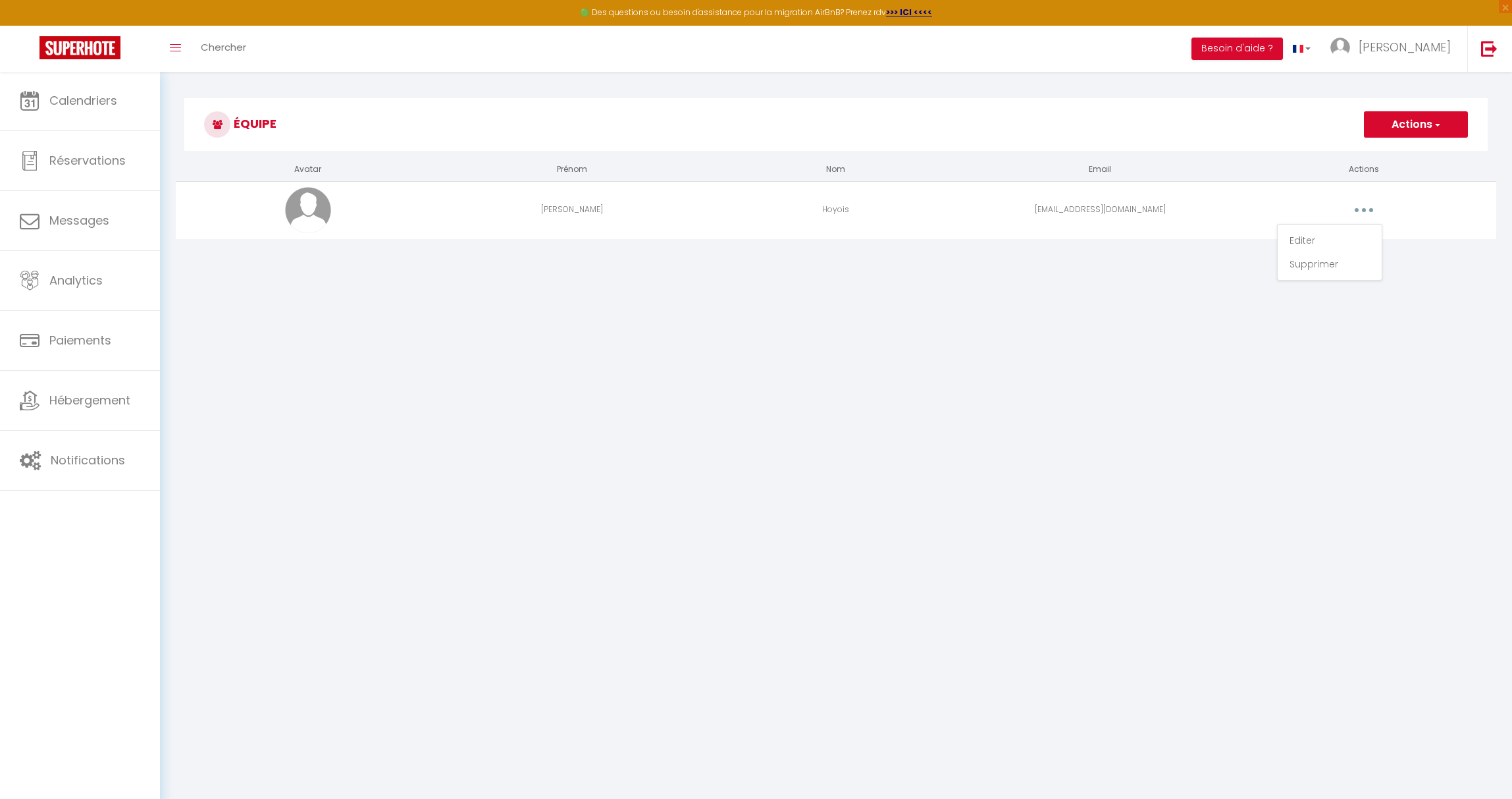
click at [1368, 197] on td "Editer Supprimer" at bounding box center [1364, 210] width 264 height 57
